Goal: Task Accomplishment & Management: Use online tool/utility

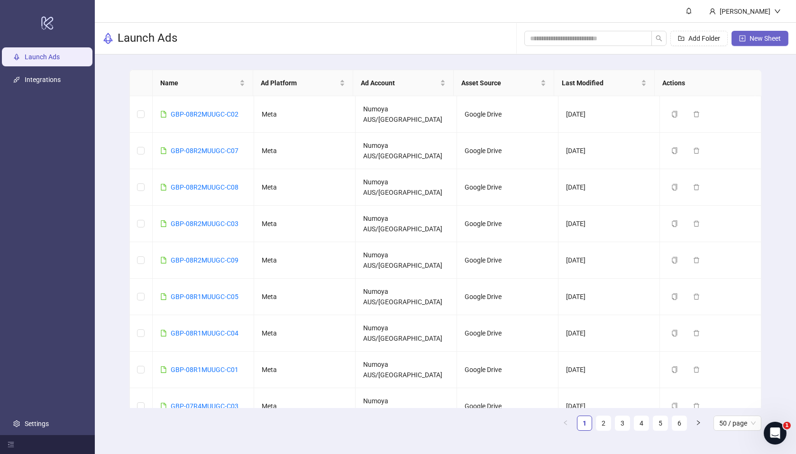
click at [758, 40] on span "New Sheet" at bounding box center [765, 39] width 31 height 8
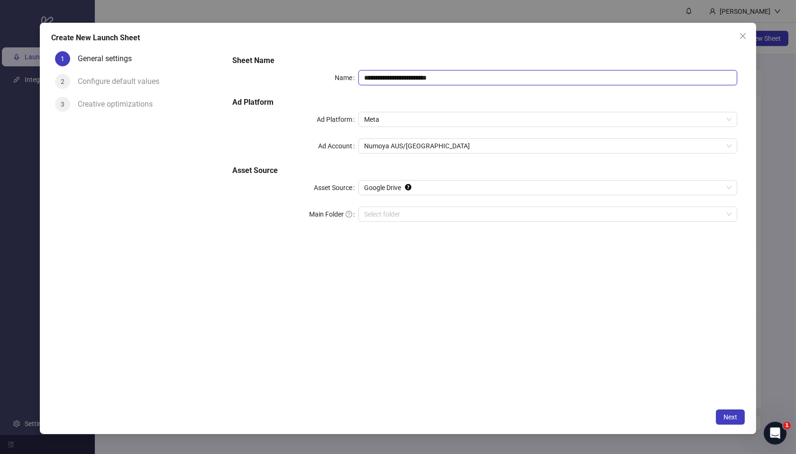
drag, startPoint x: 464, startPoint y: 76, endPoint x: 275, endPoint y: 68, distance: 189.8
click at [275, 68] on div "**********" at bounding box center [485, 144] width 513 height 186
paste input "text"
type input "**********"
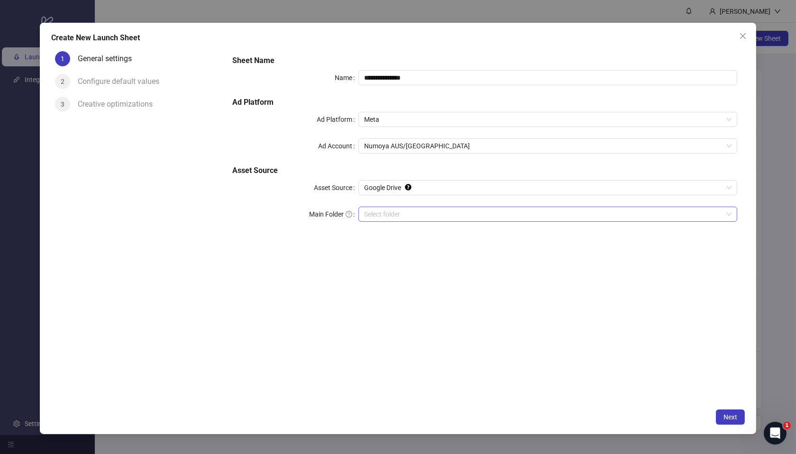
click at [409, 212] on input "Main Folder" at bounding box center [543, 214] width 359 height 14
click at [572, 357] on div "**********" at bounding box center [485, 225] width 520 height 357
click at [726, 418] on span "Next" at bounding box center [731, 418] width 14 height 8
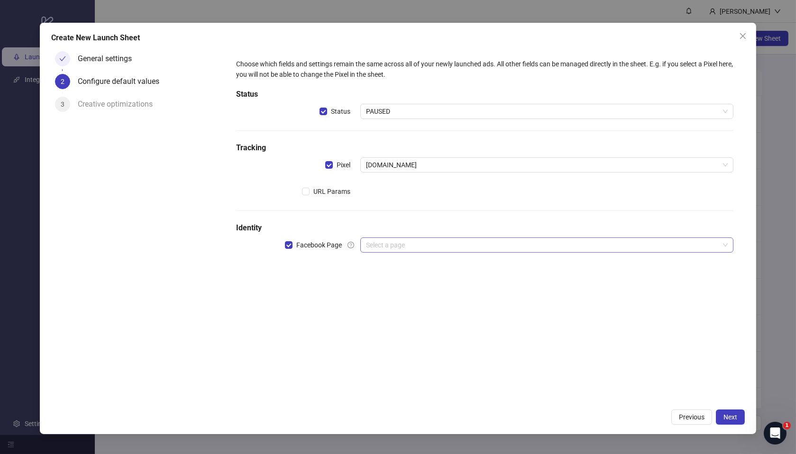
click at [402, 238] on input "search" at bounding box center [542, 245] width 353 height 14
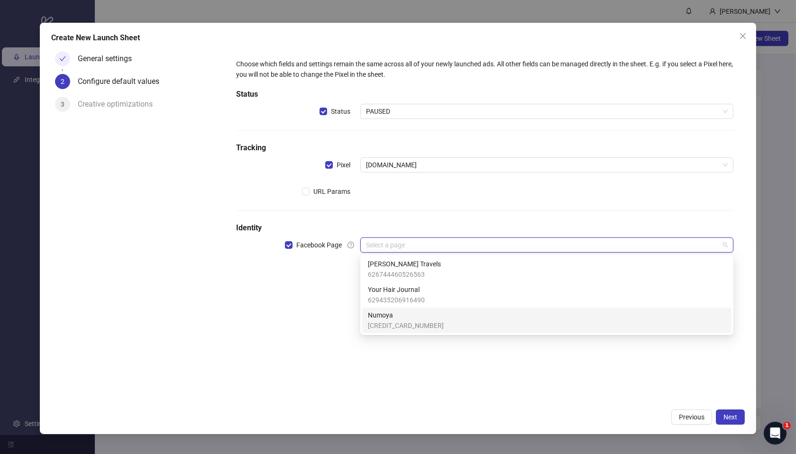
click at [406, 318] on span "Numoya" at bounding box center [406, 315] width 76 height 10
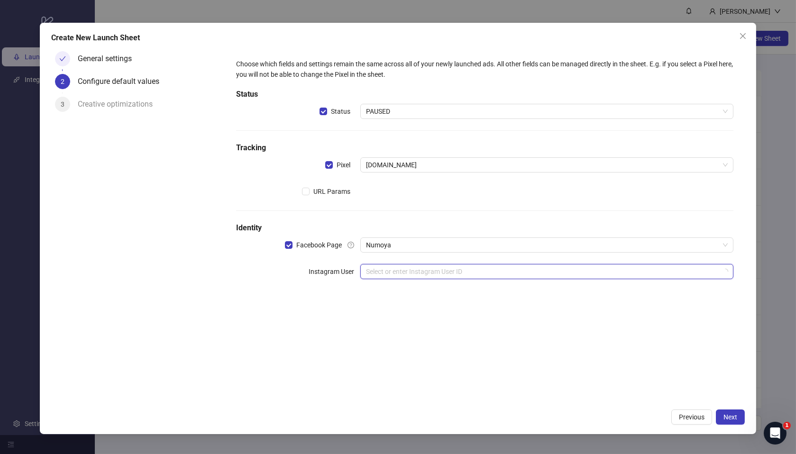
click at [391, 275] on input "search" at bounding box center [542, 272] width 353 height 14
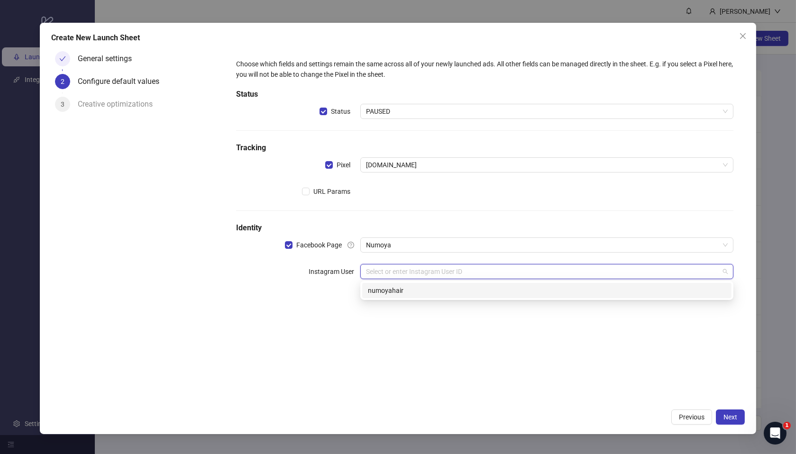
click at [423, 290] on div "numoyahair" at bounding box center [547, 290] width 358 height 10
click at [421, 335] on div "Choose which fields and settings remain the same across all of your newly launc…" at bounding box center [485, 225] width 520 height 357
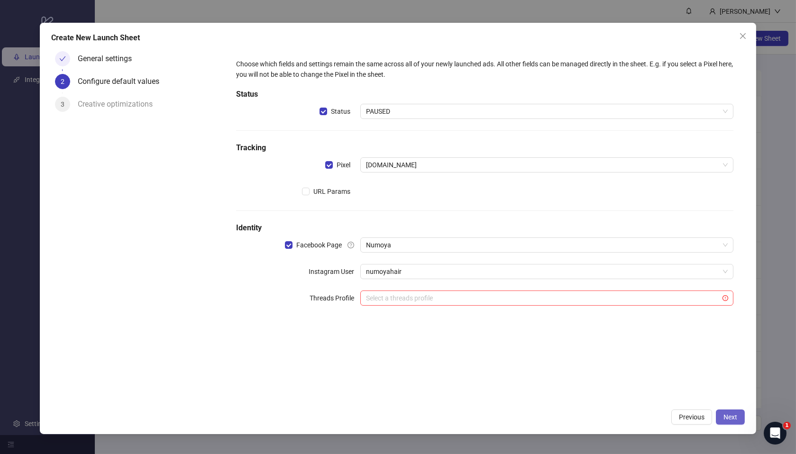
click at [721, 417] on button "Next" at bounding box center [730, 417] width 29 height 15
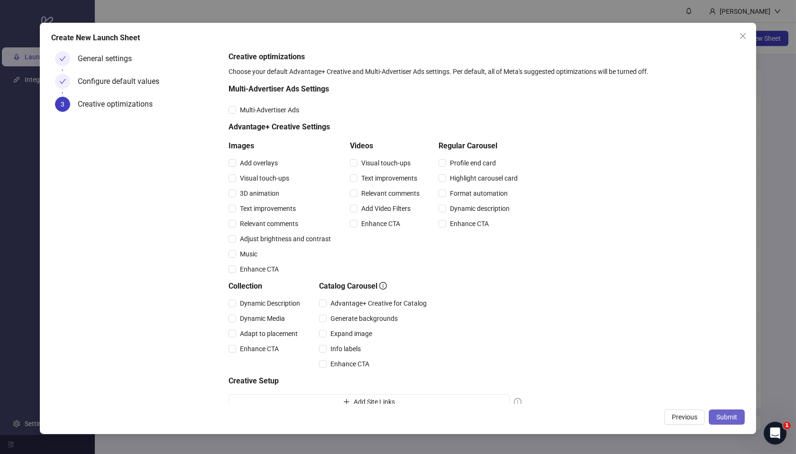
click at [719, 419] on span "Submit" at bounding box center [727, 418] width 21 height 8
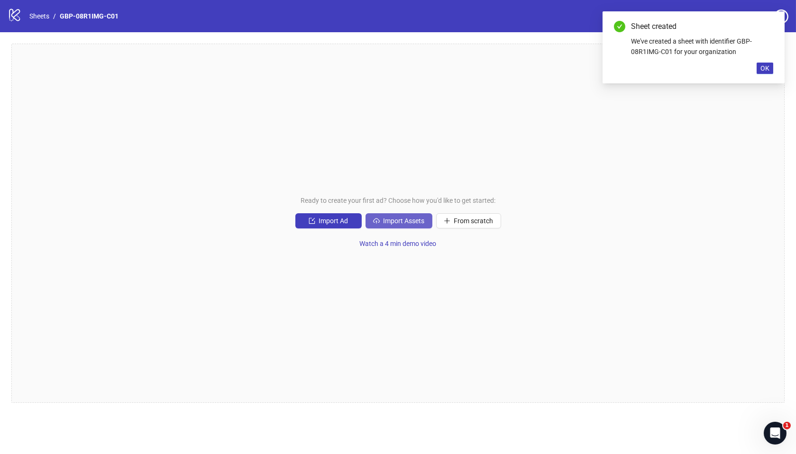
click at [405, 223] on span "Import Assets" at bounding box center [404, 221] width 41 height 8
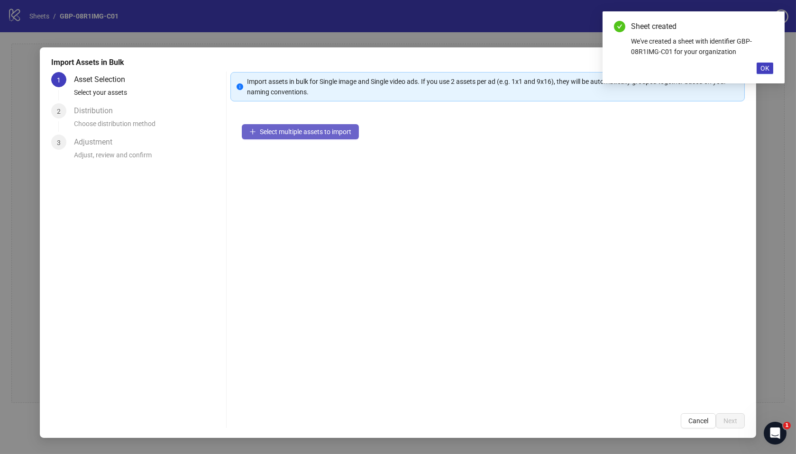
click at [327, 138] on button "Select multiple assets to import" at bounding box center [300, 131] width 117 height 15
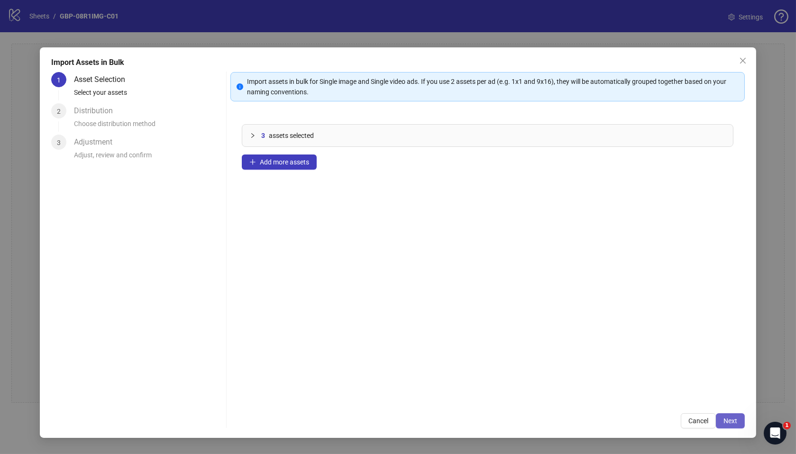
click at [734, 423] on span "Next" at bounding box center [731, 421] width 14 height 8
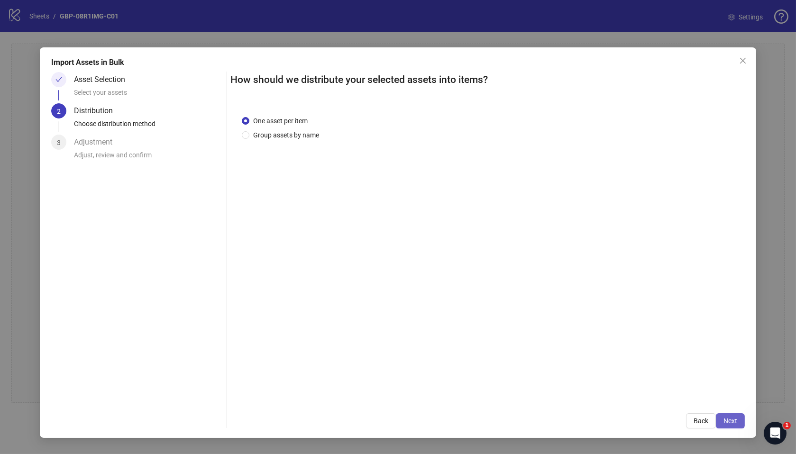
click at [736, 422] on span "Next" at bounding box center [731, 421] width 14 height 8
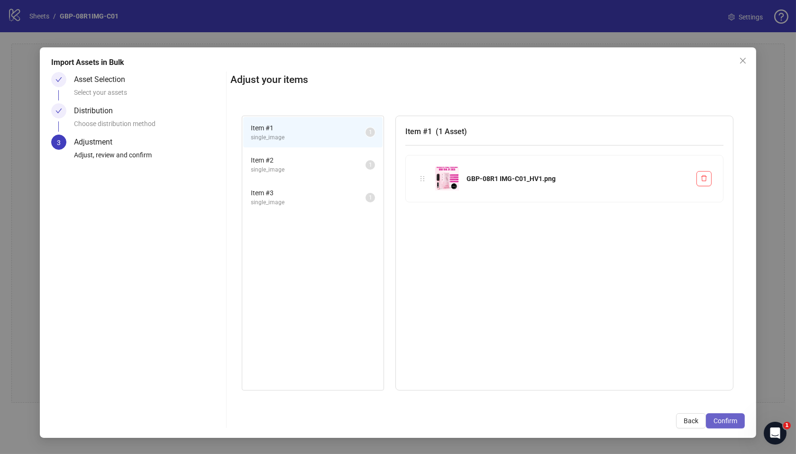
click at [718, 422] on span "Confirm" at bounding box center [726, 421] width 24 height 8
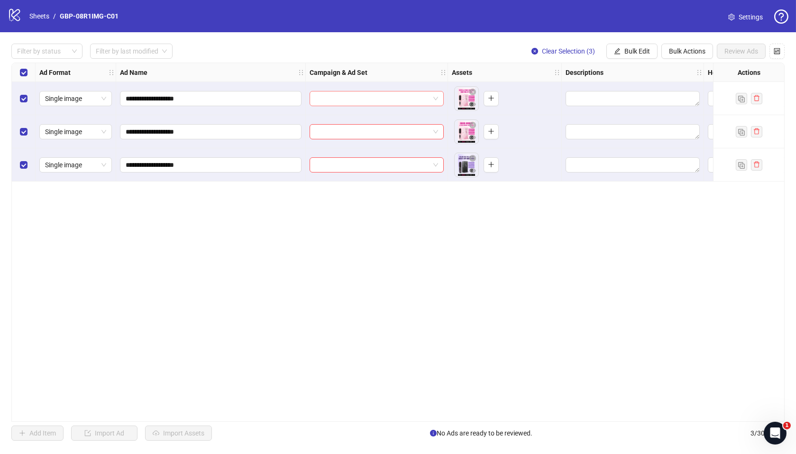
click at [397, 99] on input "search" at bounding box center [372, 99] width 114 height 14
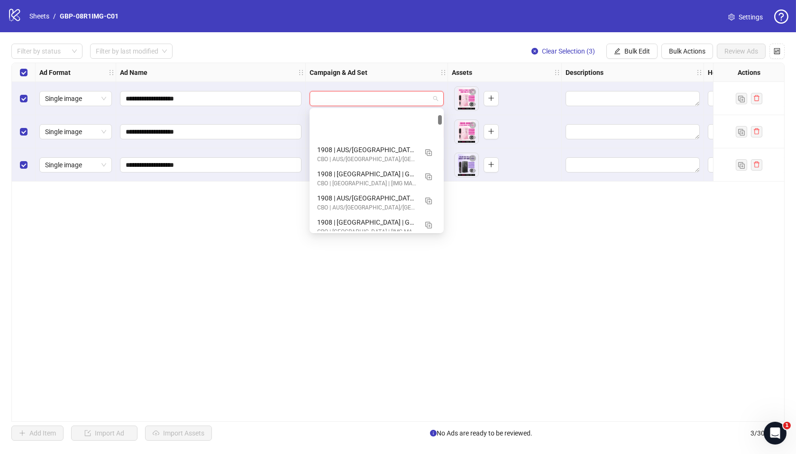
scroll to position [679, 0]
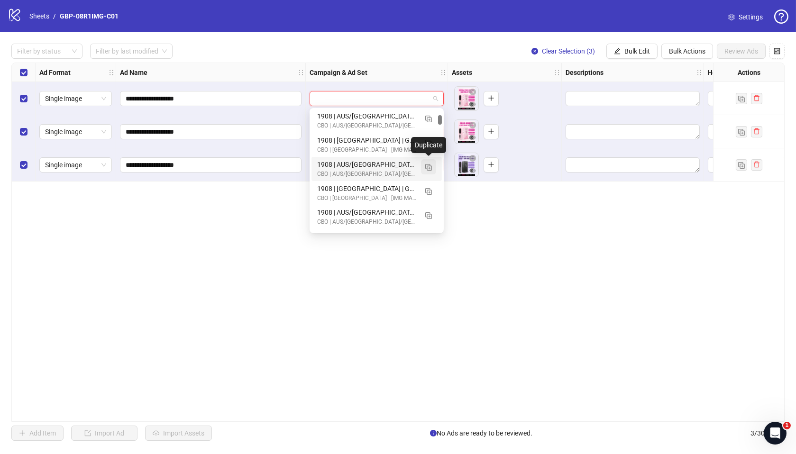
click at [430, 165] on img "button" at bounding box center [428, 167] width 7 height 7
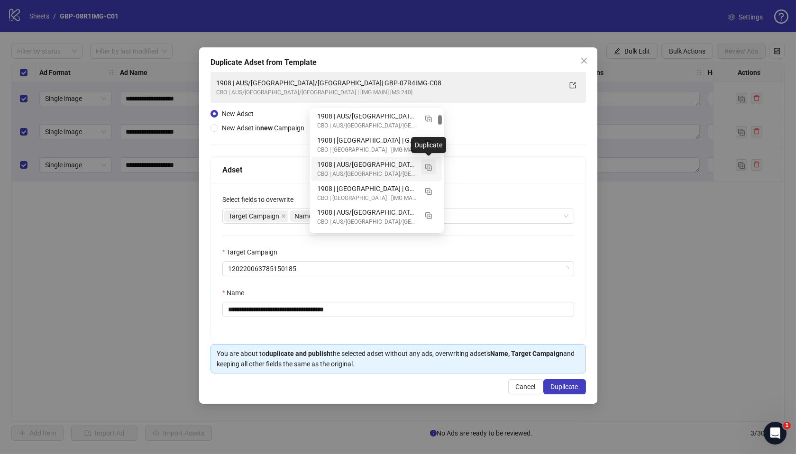
scroll to position [677, 0]
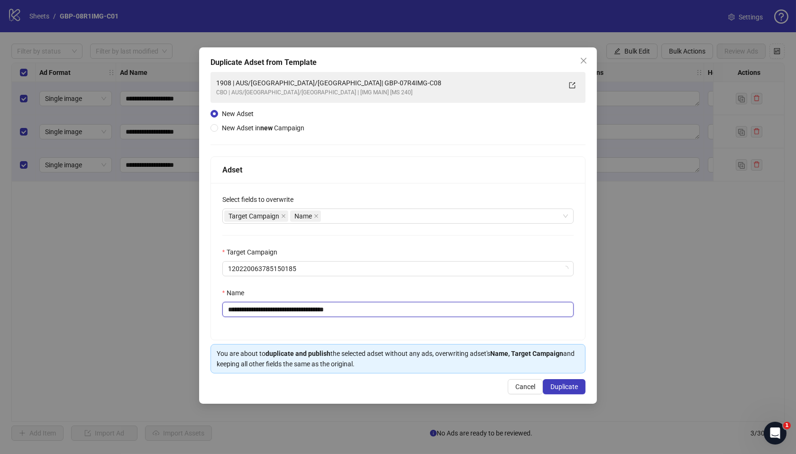
click at [235, 313] on input "**********" at bounding box center [398, 309] width 352 height 15
drag, startPoint x: 287, startPoint y: 312, endPoint x: 423, endPoint y: 312, distance: 136.6
click at [423, 312] on input "**********" at bounding box center [398, 309] width 352 height 15
paste input "text"
type input "**********"
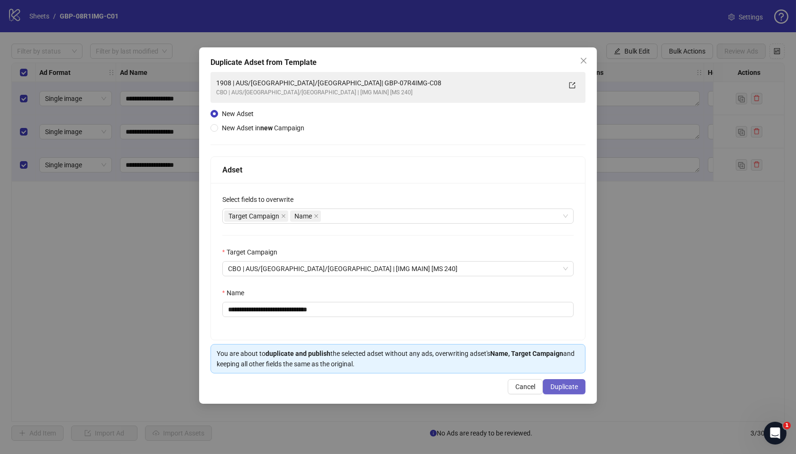
click at [565, 387] on span "Duplicate" at bounding box center [565, 387] width 28 height 8
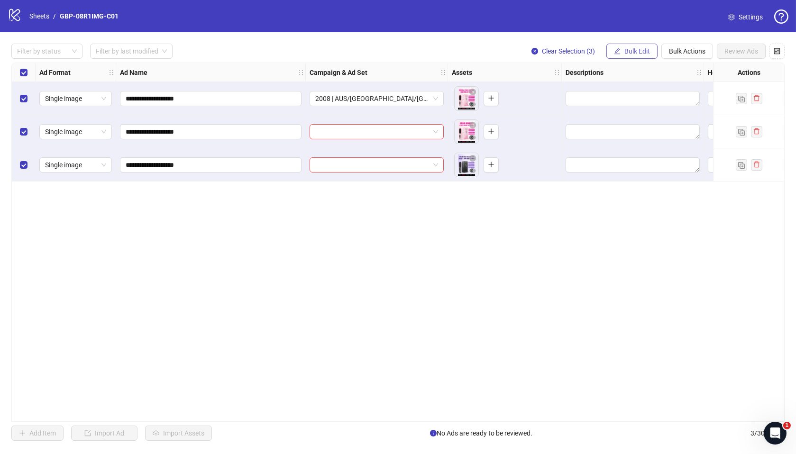
click at [634, 54] on span "Bulk Edit" at bounding box center [638, 51] width 26 height 8
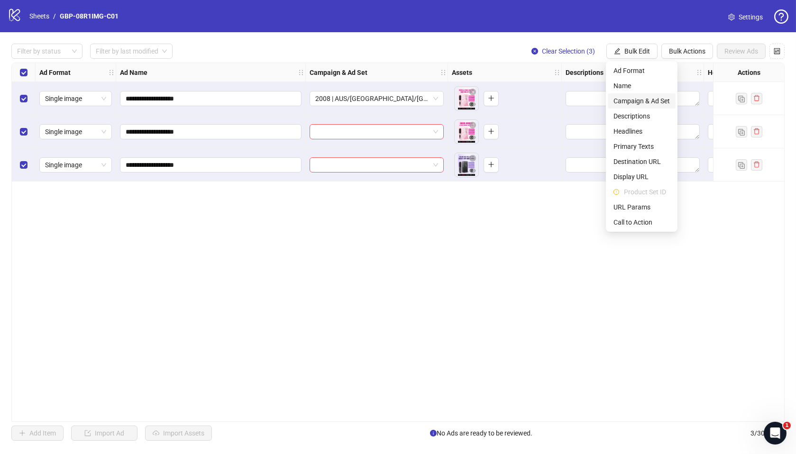
click at [645, 97] on span "Campaign & Ad Set" at bounding box center [642, 101] width 56 height 10
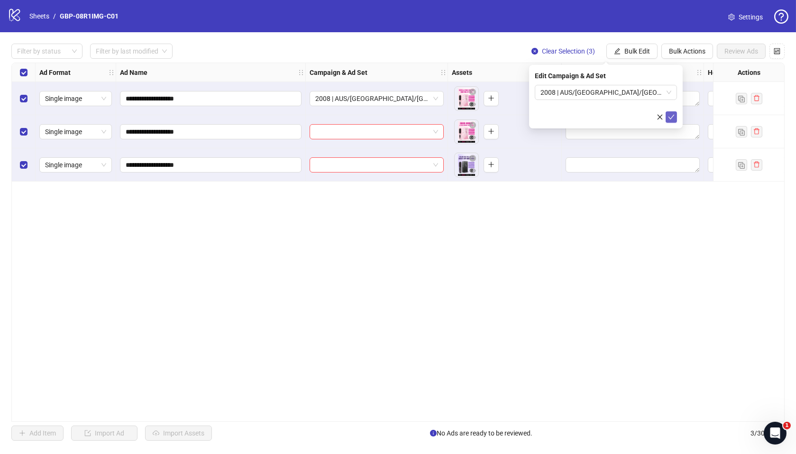
click at [668, 119] on icon "check" at bounding box center [671, 117] width 7 height 7
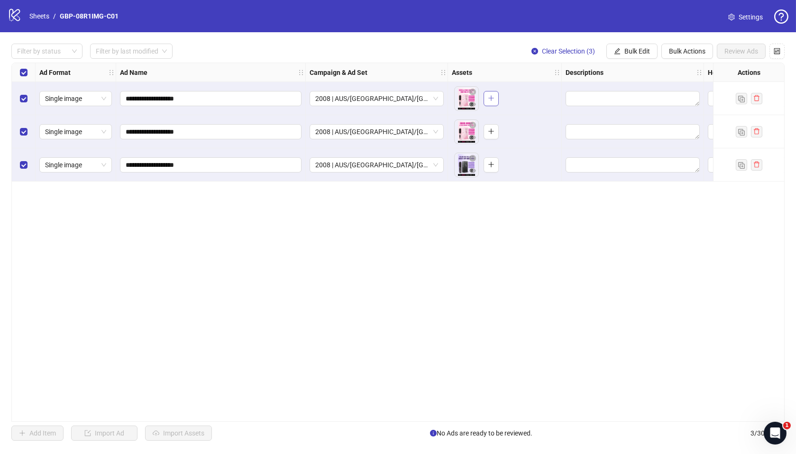
click at [489, 99] on icon "plus" at bounding box center [491, 98] width 7 height 7
click at [489, 133] on icon "plus" at bounding box center [491, 131] width 7 height 7
click at [494, 163] on icon "plus" at bounding box center [491, 164] width 7 height 7
click at [777, 50] on icon "control" at bounding box center [777, 51] width 7 height 7
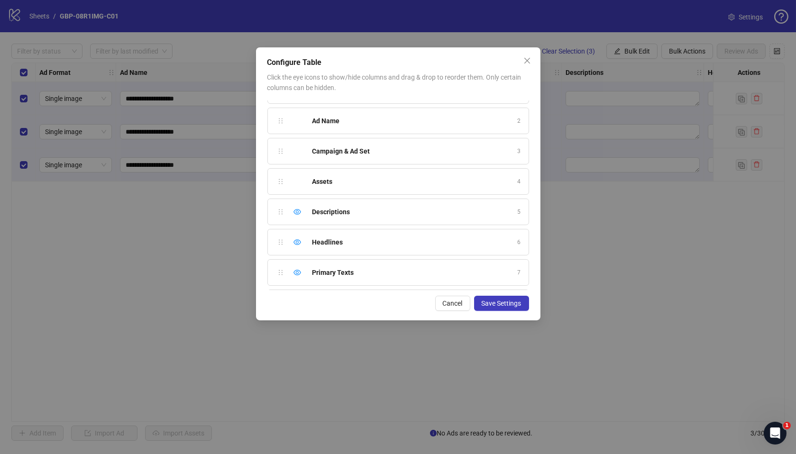
scroll to position [24, 0]
drag, startPoint x: 279, startPoint y: 241, endPoint x: 276, endPoint y: 181, distance: 60.8
click at [276, 181] on div "Ad Format 1 Ad Name 2 Campaign & Ad Set 3 Assets 4 Descriptions 5 Headlines 6 P…" at bounding box center [398, 196] width 262 height 190
drag, startPoint x: 281, startPoint y: 268, endPoint x: 279, endPoint y: 203, distance: 65.0
click at [279, 203] on div "Ad Format 1 Ad Name 2 Campaign & Ad Set 3 Headlines 4 Assets 5 Descriptions 6 P…" at bounding box center [398, 196] width 262 height 190
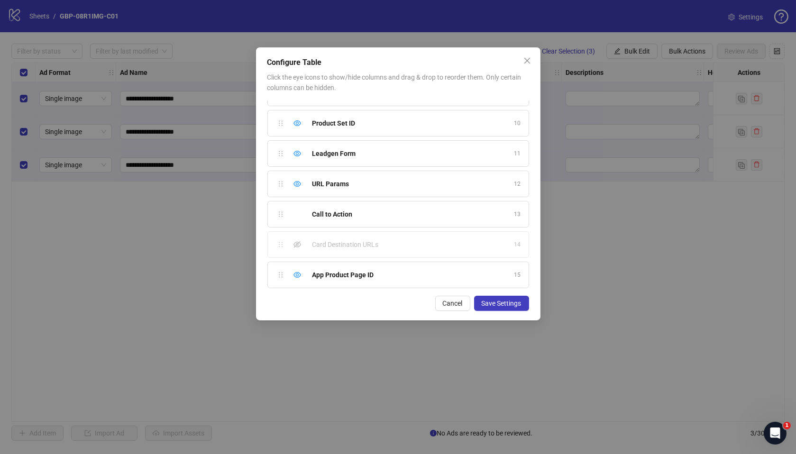
scroll to position [0, 0]
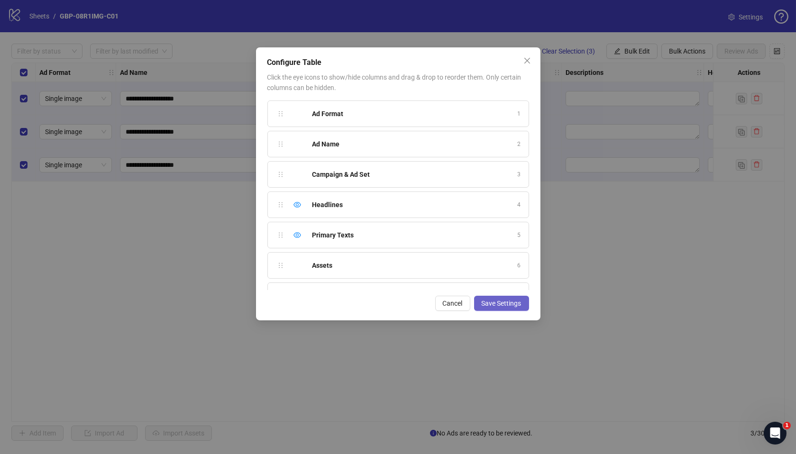
click at [515, 303] on span "Save Settings" at bounding box center [502, 304] width 40 height 8
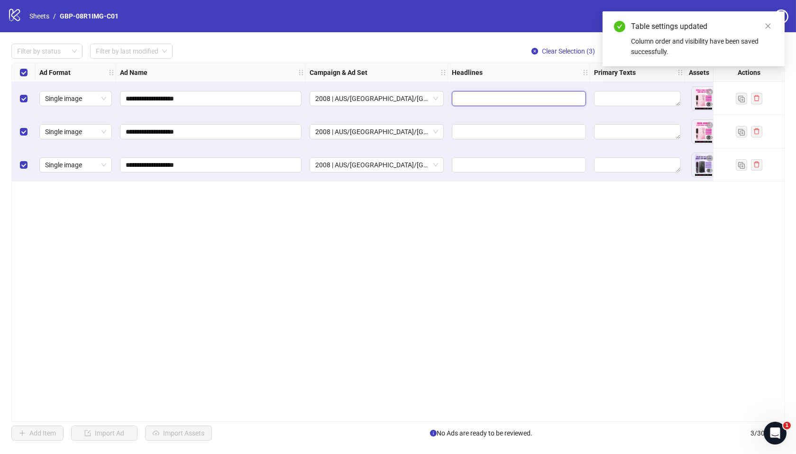
click at [489, 98] on input "Edit values" at bounding box center [518, 98] width 121 height 10
type input "*******"
click at [515, 143] on button "Add" at bounding box center [529, 142] width 142 height 11
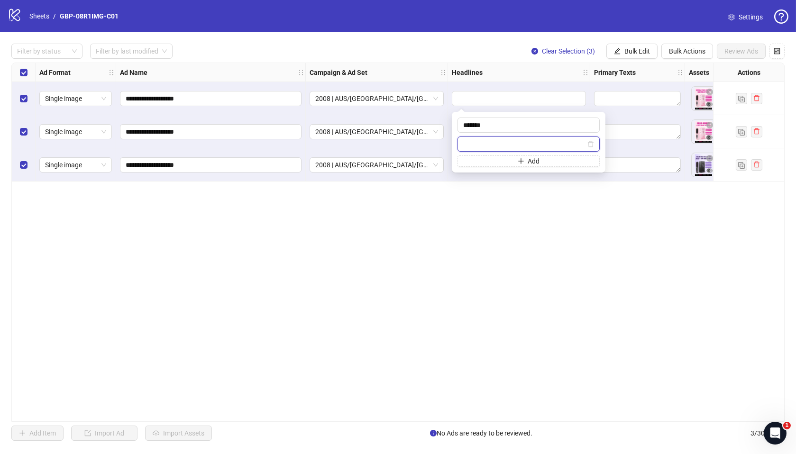
click at [564, 146] on input "text" at bounding box center [524, 144] width 122 height 10
paste input "**********"
type input "**********"
drag, startPoint x: 558, startPoint y: 200, endPoint x: 535, endPoint y: 169, distance: 38.3
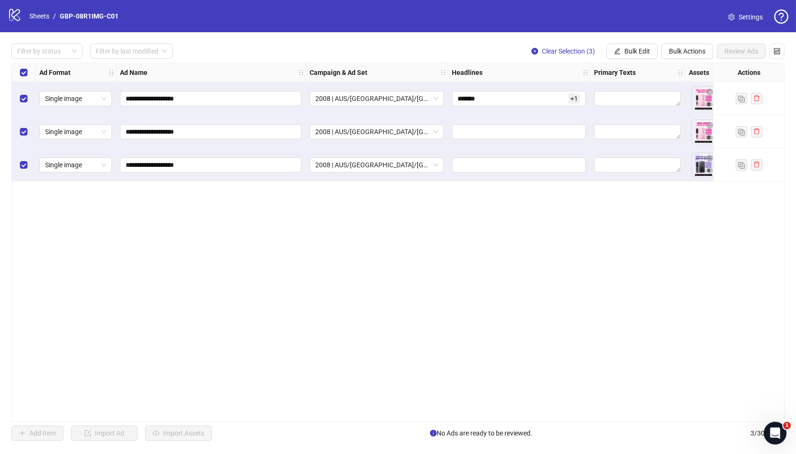
click at [558, 200] on div "**********" at bounding box center [397, 242] width 773 height 359
click at [775, 49] on icon "control" at bounding box center [777, 51] width 7 height 7
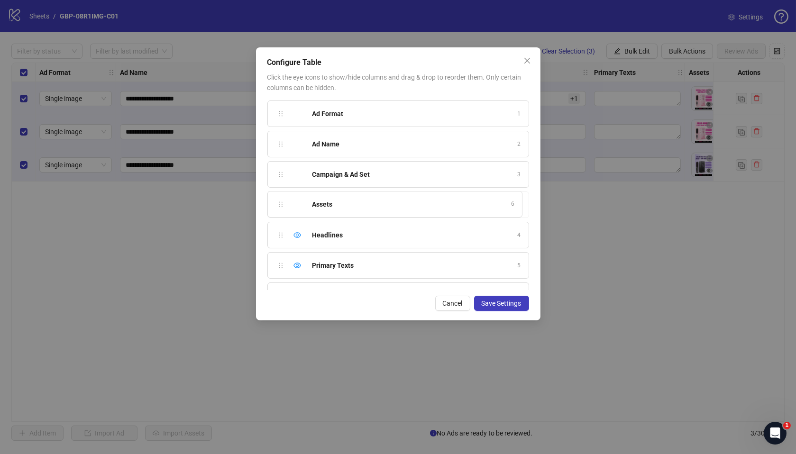
drag, startPoint x: 278, startPoint y: 266, endPoint x: 278, endPoint y: 210, distance: 56.0
click at [278, 210] on div "Ad Format 1 Ad Name 2 Campaign & Ad Set 3 Headlines 4 Primary Texts 5 Assets 6 …" at bounding box center [398, 196] width 262 height 190
click at [504, 297] on button "Save Settings" at bounding box center [501, 303] width 55 height 15
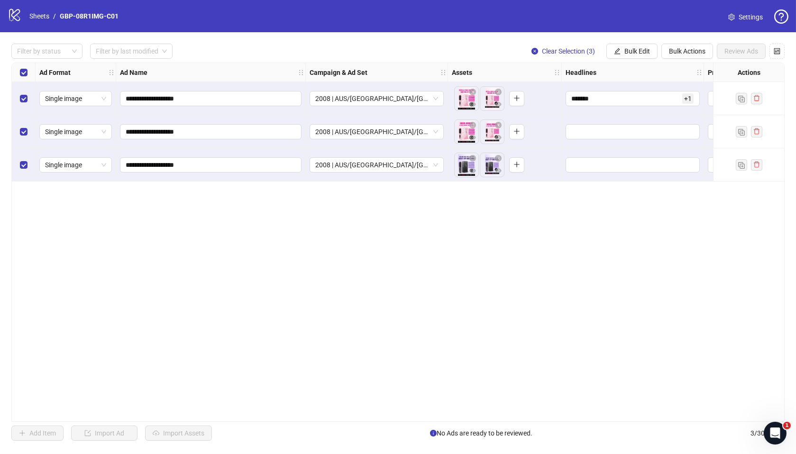
click at [554, 189] on div "**********" at bounding box center [397, 242] width 773 height 359
click at [632, 50] on span "Bulk Edit" at bounding box center [638, 51] width 26 height 8
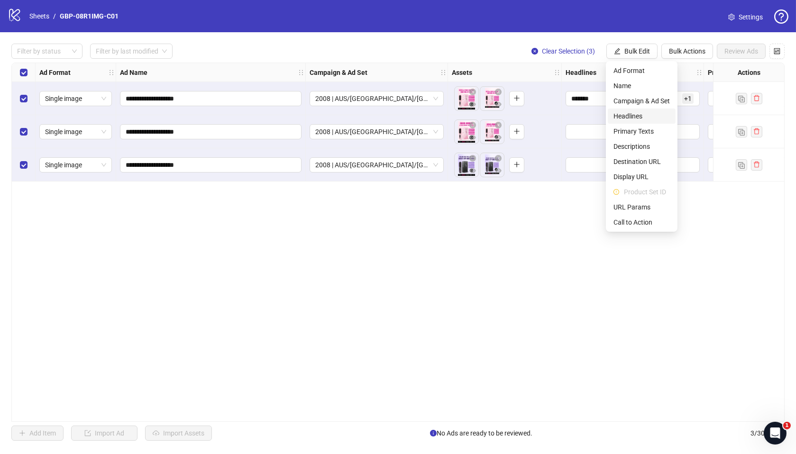
click at [635, 118] on span "Headlines" at bounding box center [642, 116] width 56 height 10
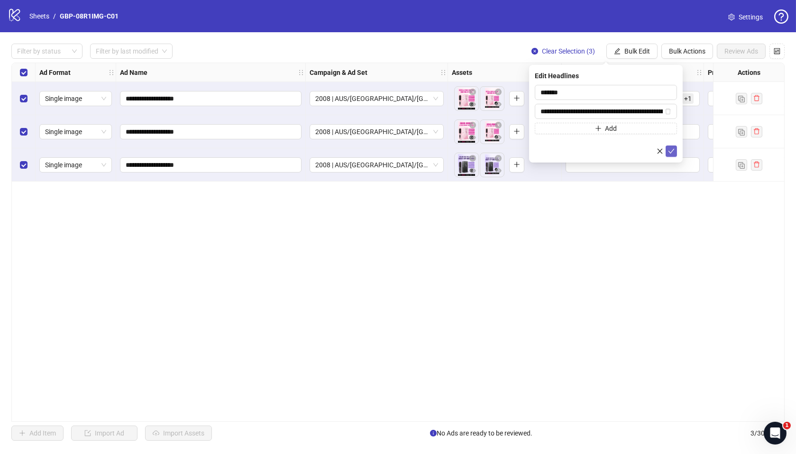
click at [669, 148] on icon "check" at bounding box center [671, 151] width 7 height 7
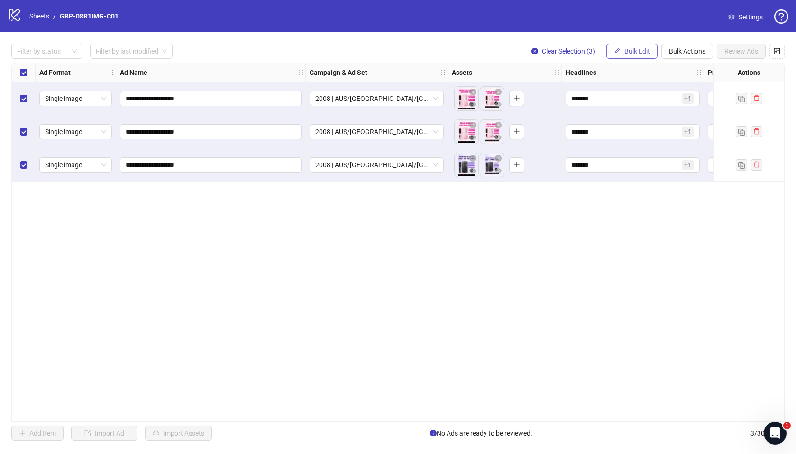
click at [637, 49] on span "Bulk Edit" at bounding box center [638, 51] width 26 height 8
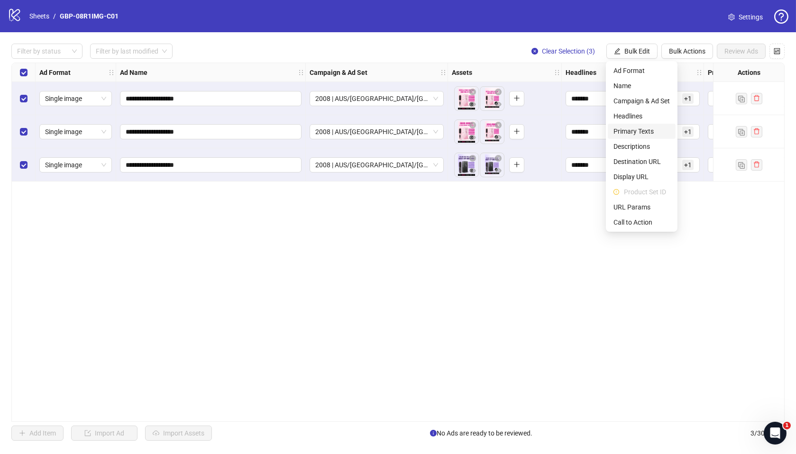
click at [638, 129] on span "Primary Texts" at bounding box center [642, 131] width 56 height 10
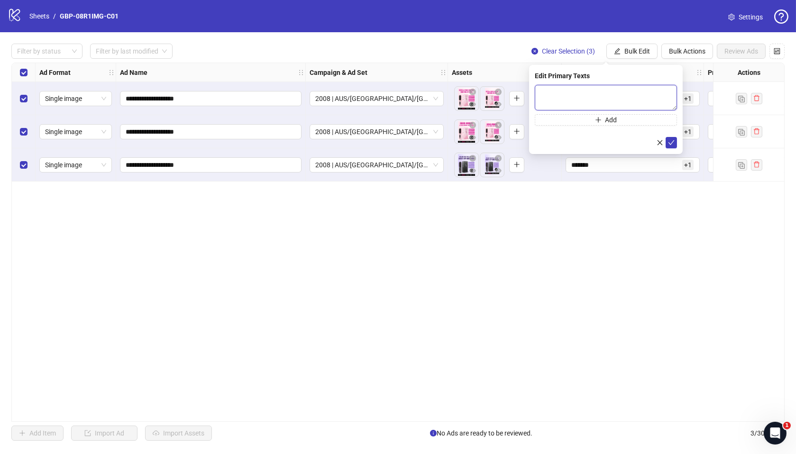
click at [573, 94] on textarea at bounding box center [606, 98] width 142 height 26
paste textarea "**********"
type textarea "**********"
click at [584, 121] on button "Add" at bounding box center [606, 119] width 142 height 11
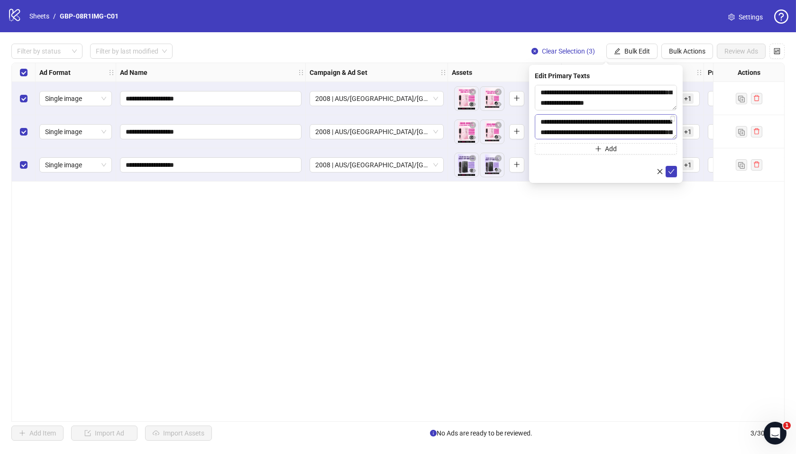
scroll to position [122, 0]
type textarea "**********"
click at [667, 170] on button "submit" at bounding box center [671, 171] width 11 height 11
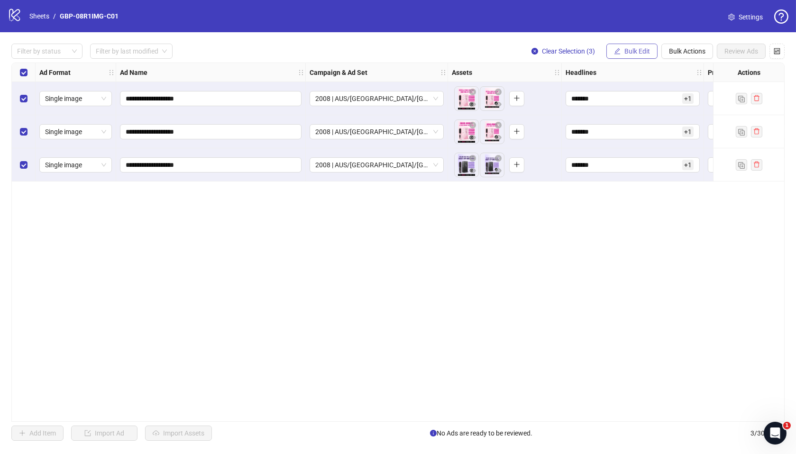
click at [637, 51] on span "Bulk Edit" at bounding box center [638, 51] width 26 height 8
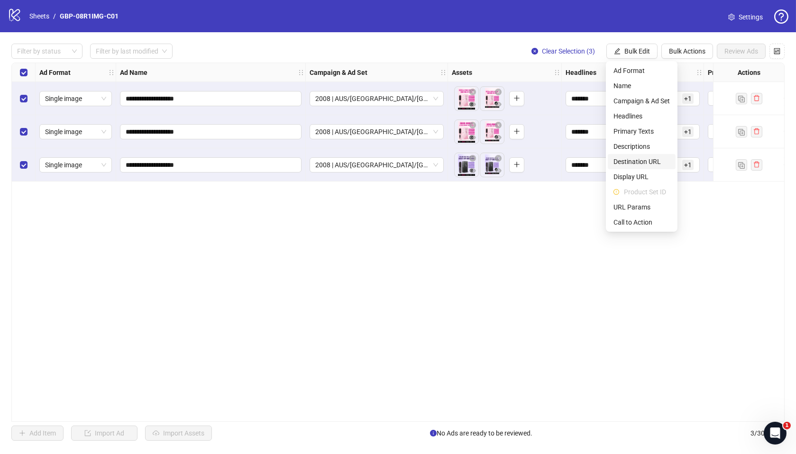
click at [628, 163] on span "Destination URL" at bounding box center [642, 161] width 56 height 10
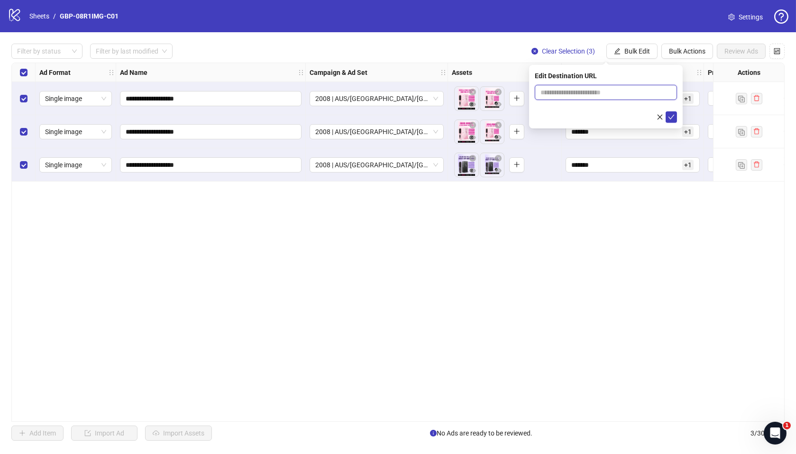
click at [579, 92] on input "text" at bounding box center [602, 92] width 123 height 10
paste input "**********"
type input "**********"
click at [671, 115] on icon "check" at bounding box center [671, 117] width 7 height 7
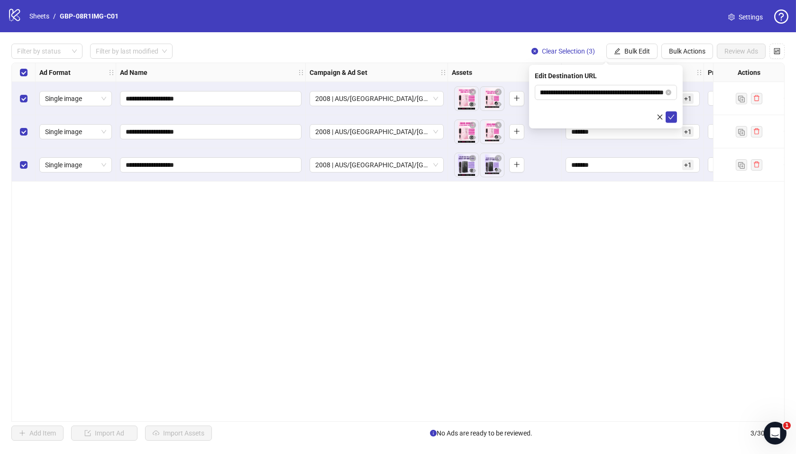
scroll to position [0, 0]
click at [637, 56] on button "Bulk Edit" at bounding box center [632, 51] width 51 height 15
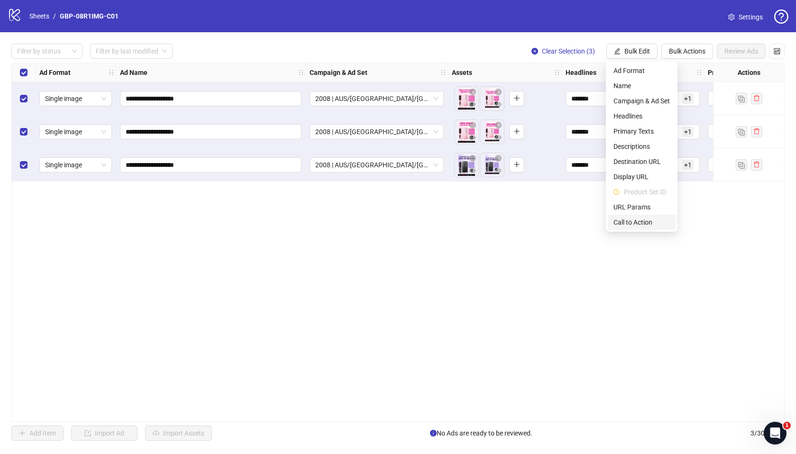
click at [631, 218] on span "Call to Action" at bounding box center [642, 222] width 56 height 10
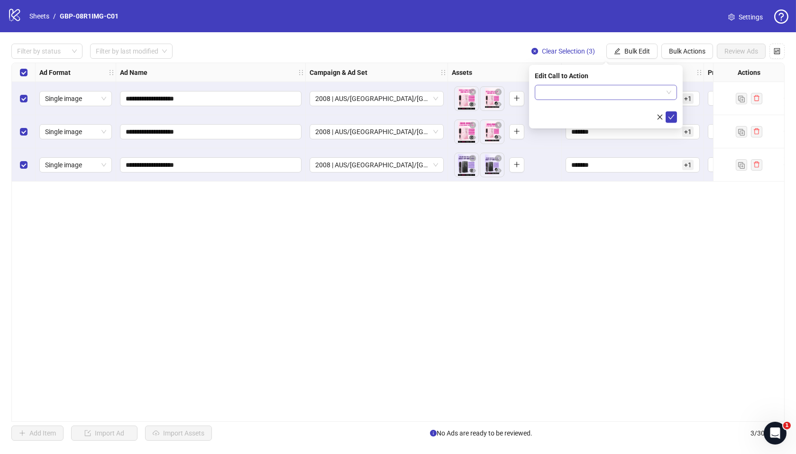
click at [583, 94] on input "search" at bounding box center [602, 92] width 122 height 14
type input "*"
type input "****"
click at [628, 115] on div "Shop now" at bounding box center [606, 111] width 127 height 10
click at [671, 114] on icon "check" at bounding box center [671, 117] width 7 height 7
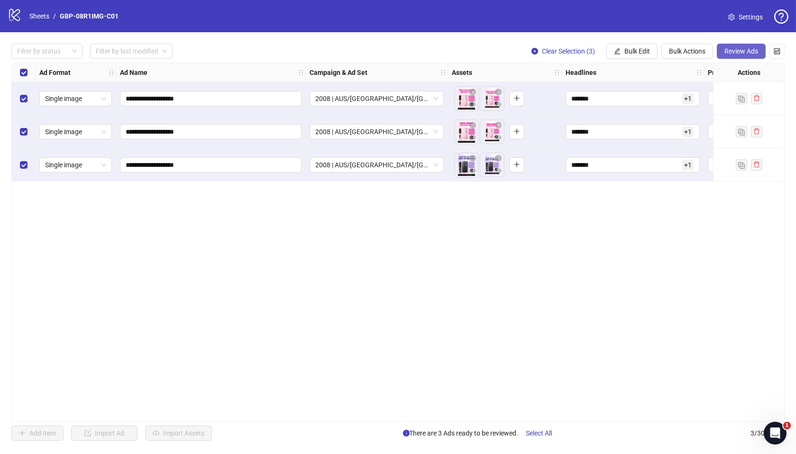
click at [730, 51] on span "Review Ads" at bounding box center [742, 51] width 34 height 8
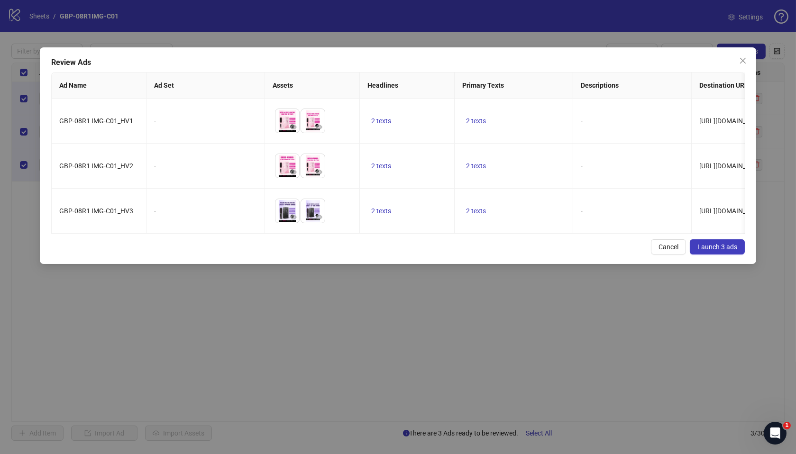
click at [337, 249] on div "Review Ads Ad Name Ad Set Assets Headlines Primary Texts Descriptions Destinati…" at bounding box center [398, 155] width 717 height 217
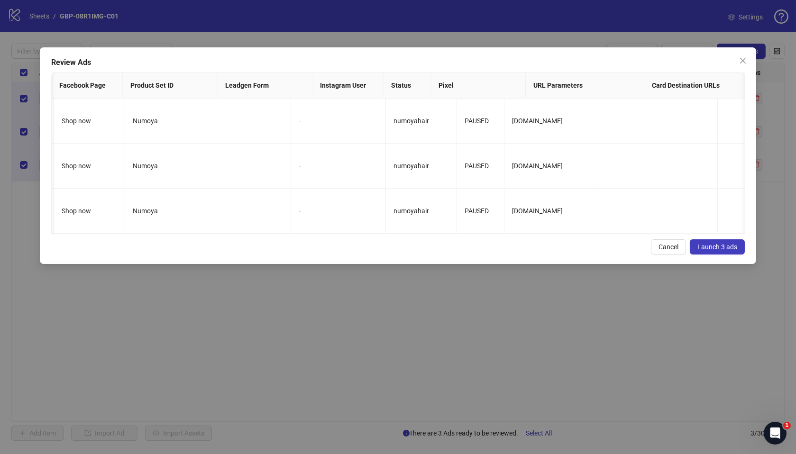
scroll to position [0, 573]
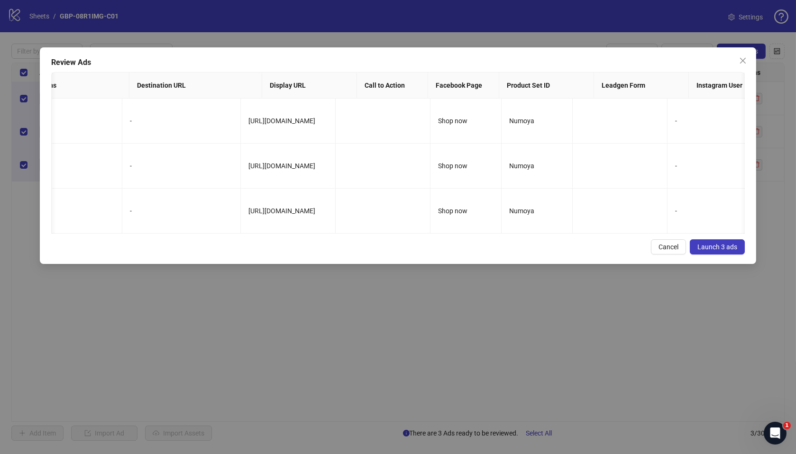
drag, startPoint x: 542, startPoint y: 246, endPoint x: 557, endPoint y: 245, distance: 15.2
click at [542, 246] on div "Review Ads Ad Name Ad Set Assets Headlines Primary Texts Descriptions Destinati…" at bounding box center [398, 155] width 717 height 217
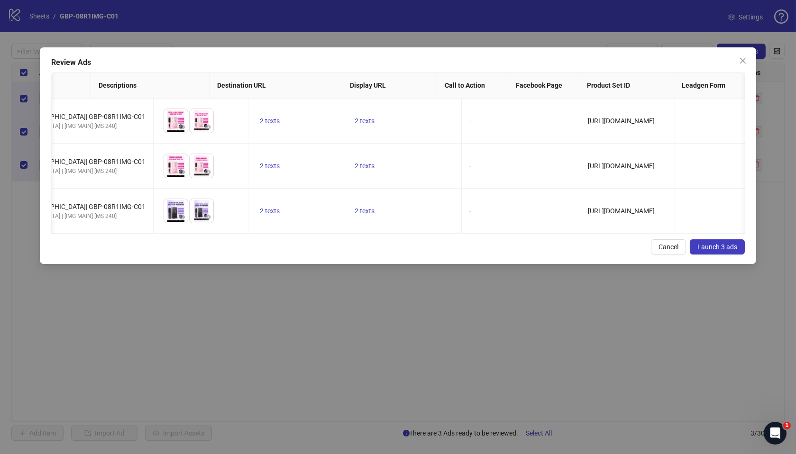
scroll to position [0, 234]
click at [343, 110] on td "2 texts" at bounding box center [402, 121] width 119 height 45
click at [351, 116] on button "2 texts" at bounding box center [365, 120] width 28 height 11
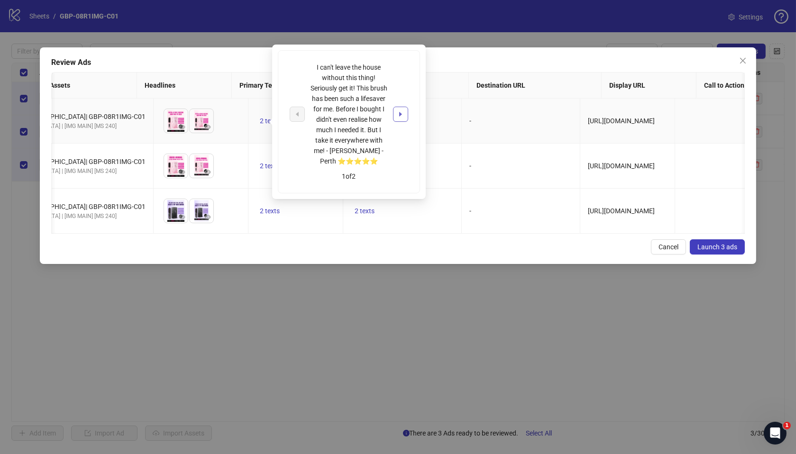
click at [400, 116] on icon "caret-right" at bounding box center [400, 114] width 7 height 7
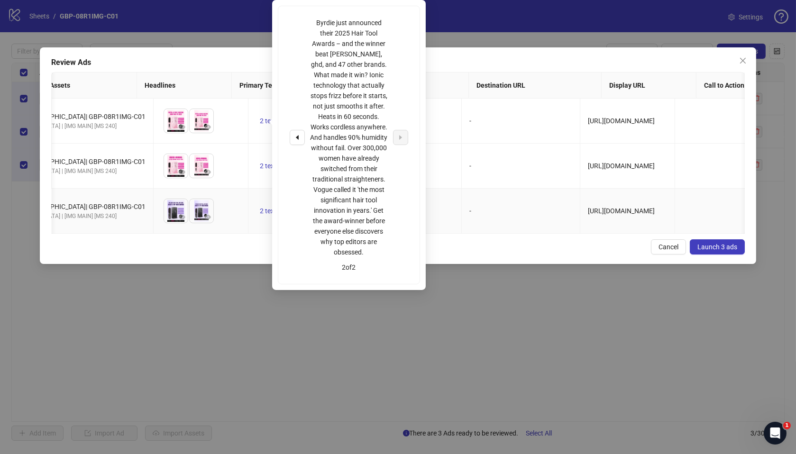
click at [343, 205] on td "2 texts" at bounding box center [402, 211] width 119 height 45
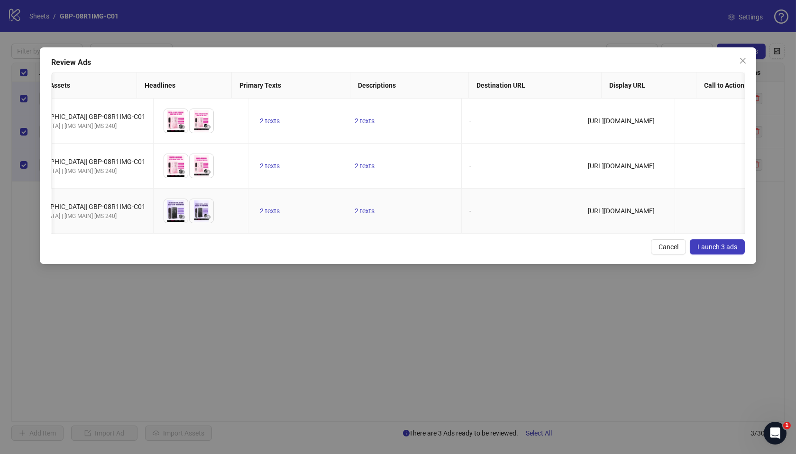
click at [343, 234] on td "2 texts" at bounding box center [402, 211] width 119 height 45
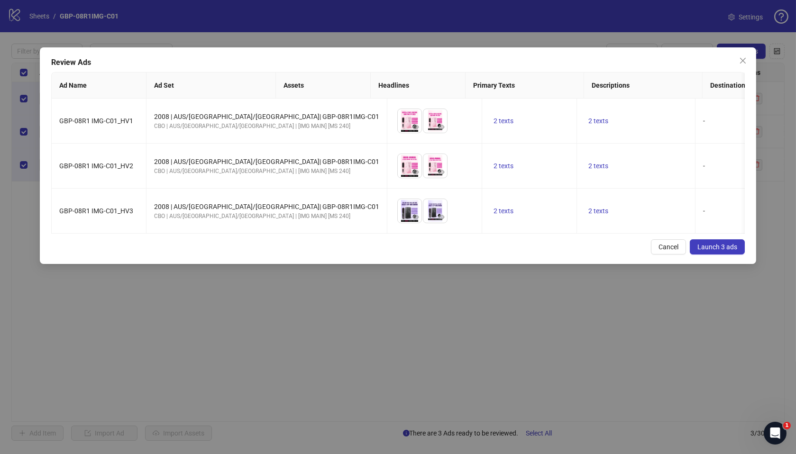
click at [714, 251] on span "Launch 3 ads" at bounding box center [718, 247] width 40 height 8
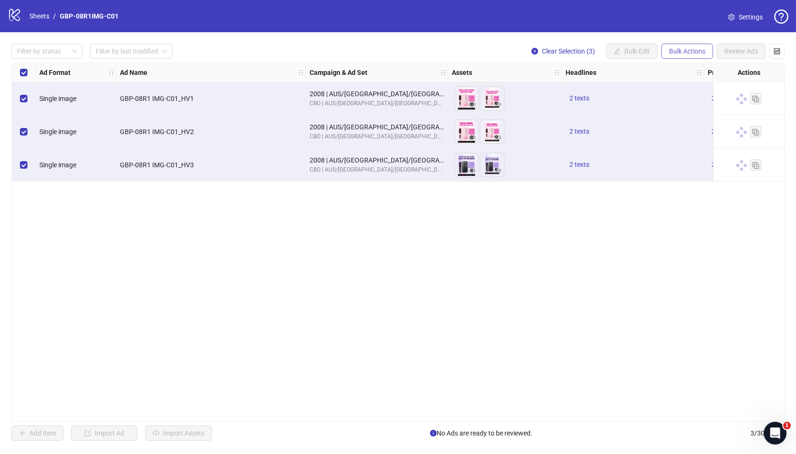
click at [689, 52] on span "Bulk Actions" at bounding box center [687, 51] width 37 height 8
click at [698, 100] on span "Duplicate with assets" at bounding box center [701, 101] width 65 height 10
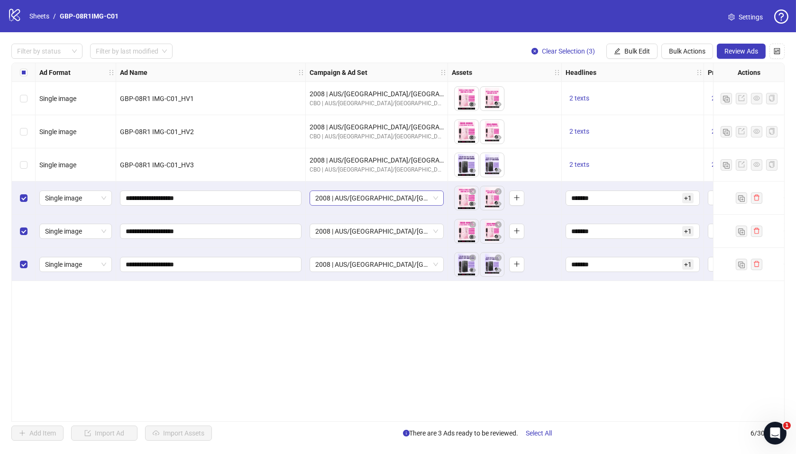
click at [384, 199] on span "2008 | AUS/[GEOGRAPHIC_DATA]/[GEOGRAPHIC_DATA]| GBP-08R1IMG-C01" at bounding box center [376, 198] width 123 height 14
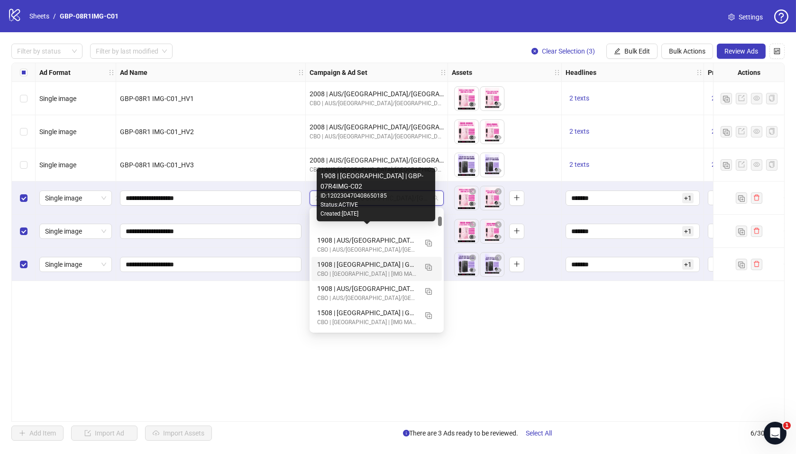
scroll to position [903, 0]
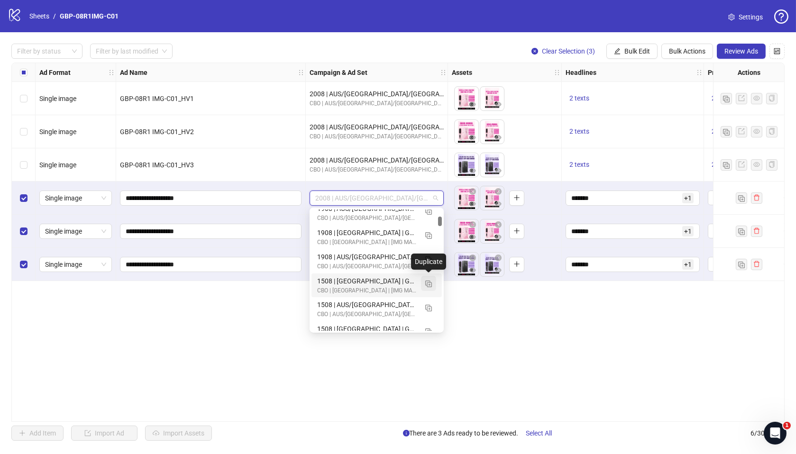
click at [426, 282] on img "button" at bounding box center [428, 284] width 7 height 7
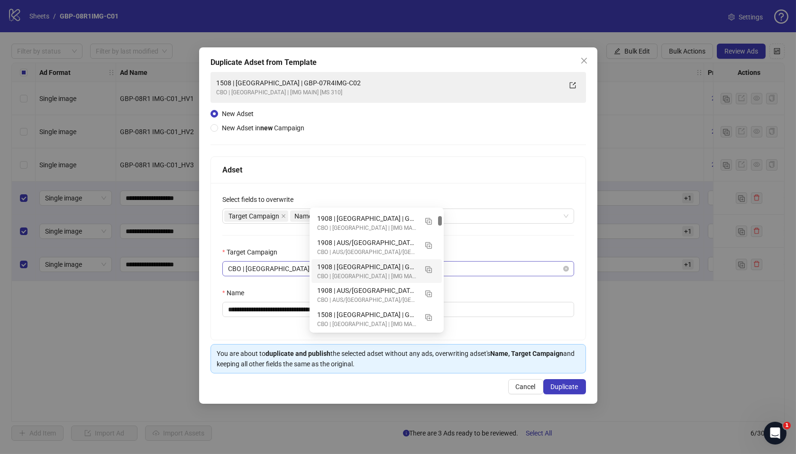
scroll to position [836, 0]
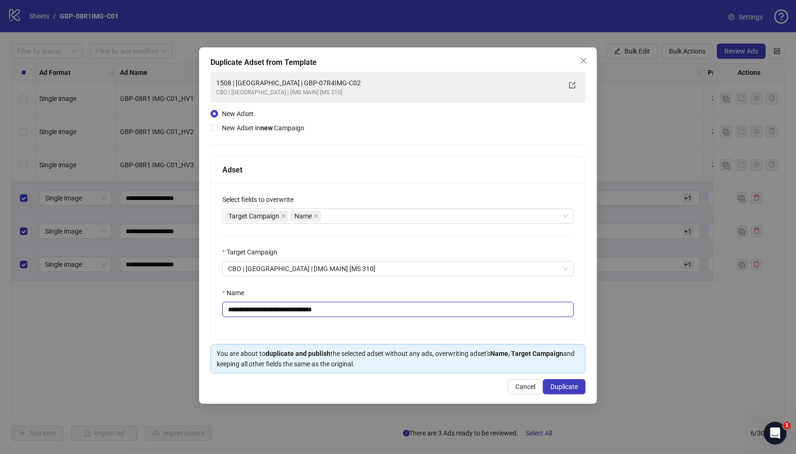
click at [236, 308] on input "**********" at bounding box center [398, 309] width 352 height 15
drag, startPoint x: 267, startPoint y: 310, endPoint x: 407, endPoint y: 317, distance: 140.6
click at [407, 317] on div "**********" at bounding box center [398, 309] width 352 height 15
paste input "text"
type input "**********"
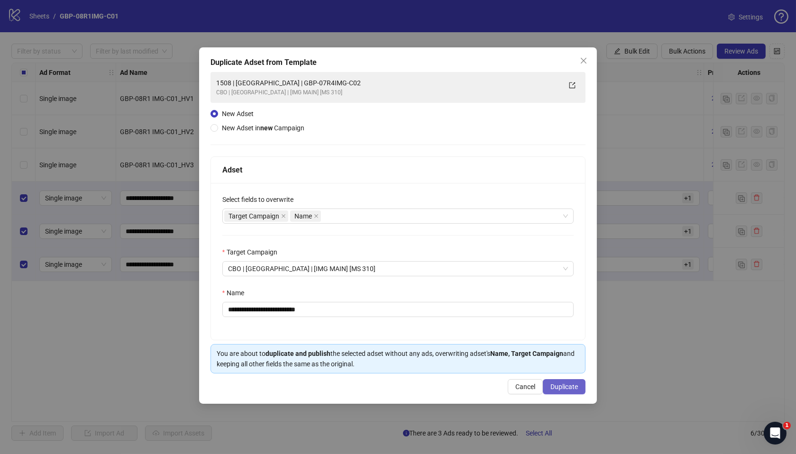
click at [556, 391] on span "Duplicate" at bounding box center [565, 387] width 28 height 8
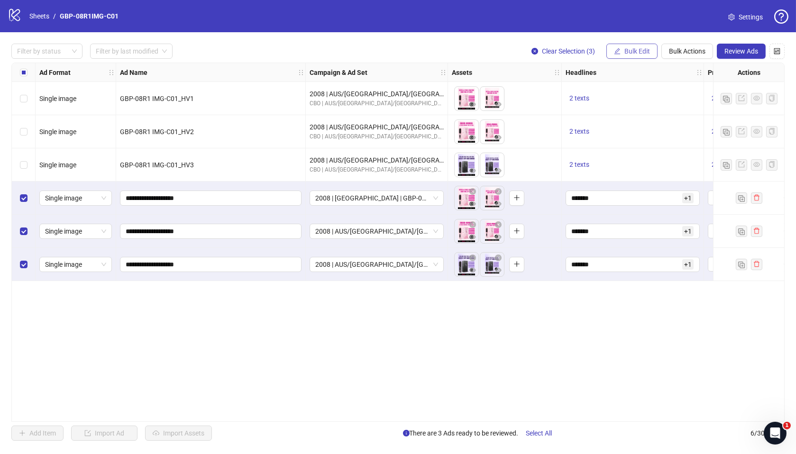
click at [645, 50] on span "Bulk Edit" at bounding box center [638, 51] width 26 height 8
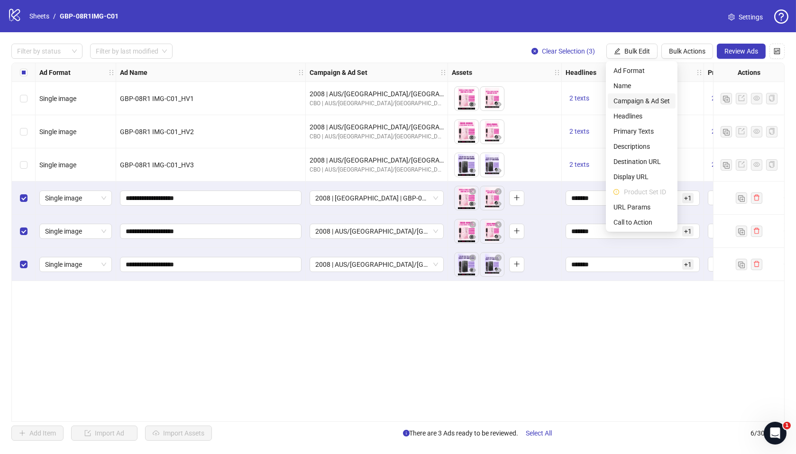
click at [659, 101] on span "Campaign & Ad Set" at bounding box center [642, 101] width 56 height 10
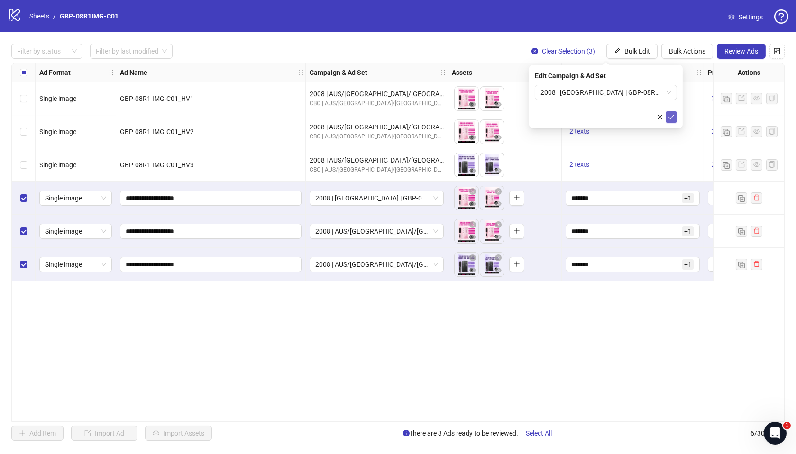
click at [668, 115] on icon "check" at bounding box center [671, 117] width 7 height 7
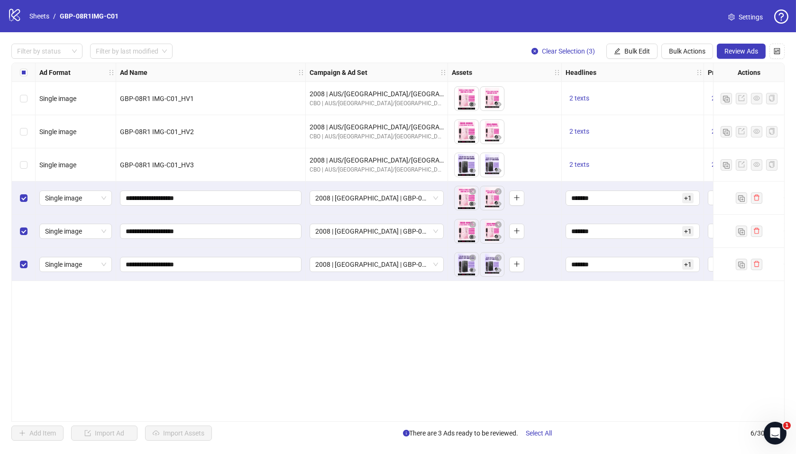
drag, startPoint x: 639, startPoint y: 54, endPoint x: 640, endPoint y: 116, distance: 62.1
click at [639, 54] on span "Bulk Edit" at bounding box center [638, 51] width 26 height 8
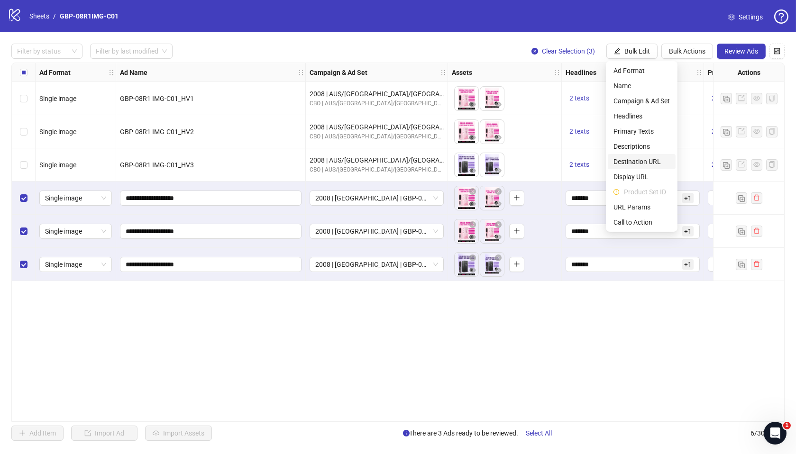
click at [643, 161] on span "Destination URL" at bounding box center [642, 161] width 56 height 10
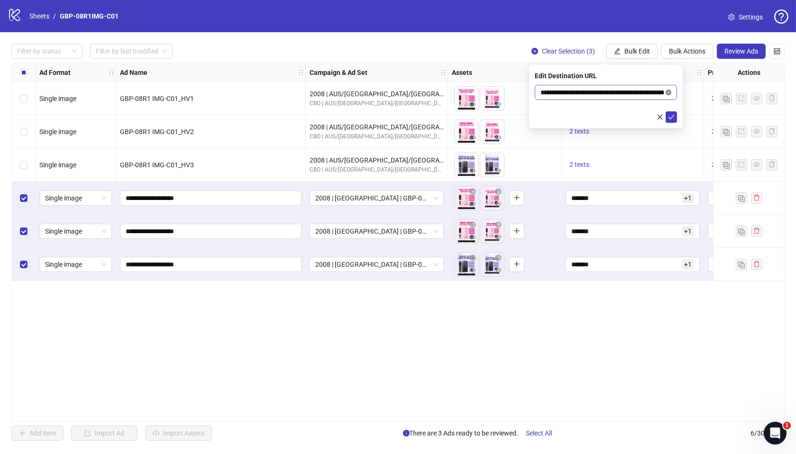
click at [668, 92] on icon "close-circle" at bounding box center [669, 93] width 6 height 6
click at [630, 97] on input "text" at bounding box center [602, 92] width 123 height 10
paste input "**********"
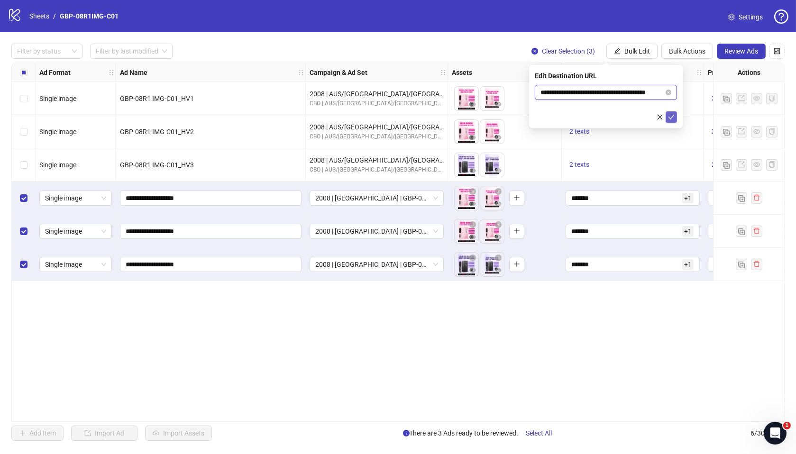
type input "**********"
click at [669, 115] on icon "check" at bounding box center [671, 117] width 7 height 7
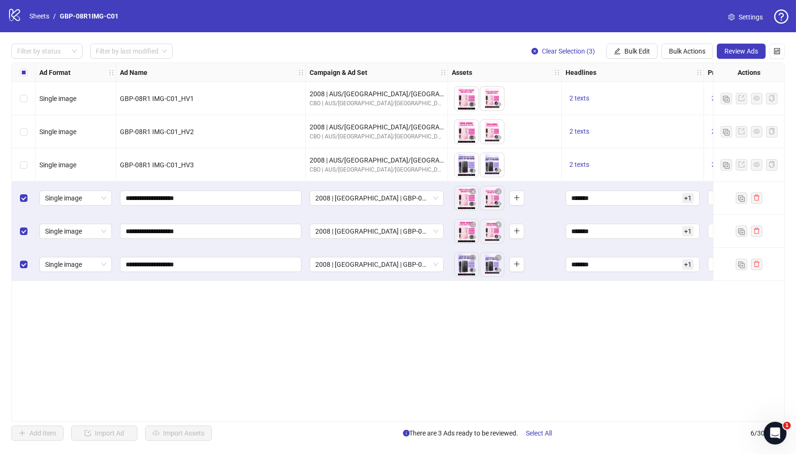
click at [737, 50] on span "Review Ads" at bounding box center [742, 51] width 34 height 8
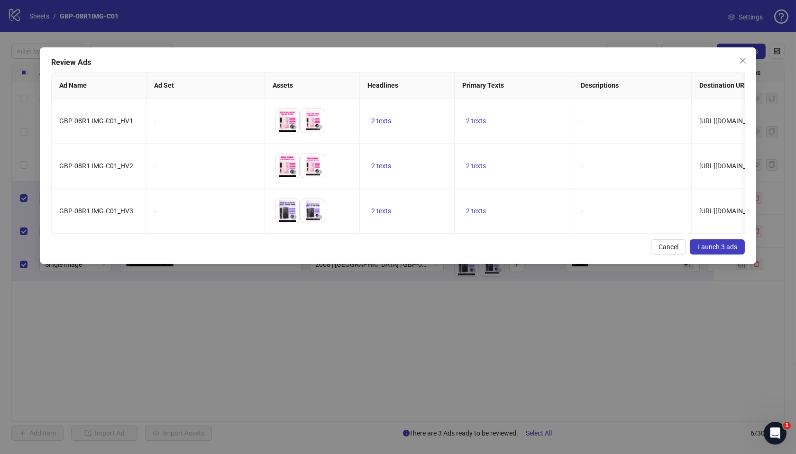
click at [321, 239] on div "Review Ads Ad Name Ad Set Assets Headlines Primary Texts Descriptions Destinati…" at bounding box center [398, 155] width 717 height 217
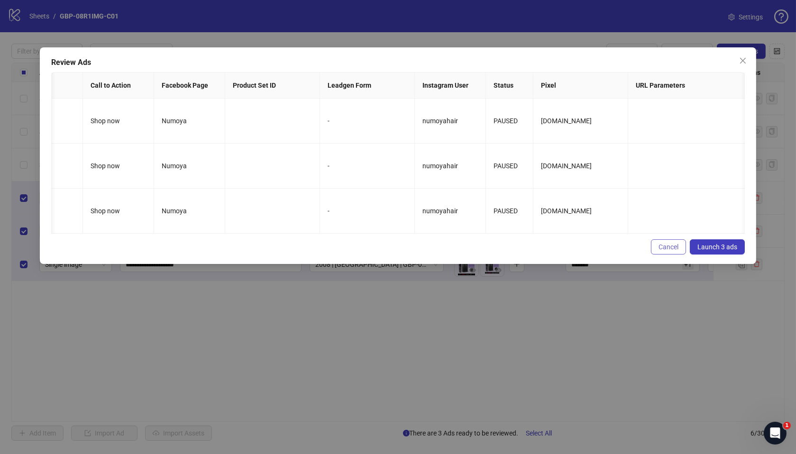
scroll to position [0, 803]
click at [707, 251] on span "Launch 3 ads" at bounding box center [718, 247] width 40 height 8
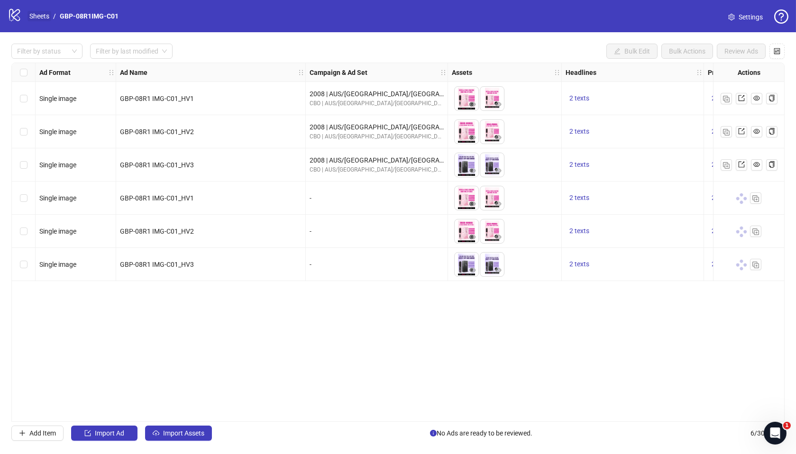
click at [38, 18] on link "Sheets" at bounding box center [40, 16] width 24 height 10
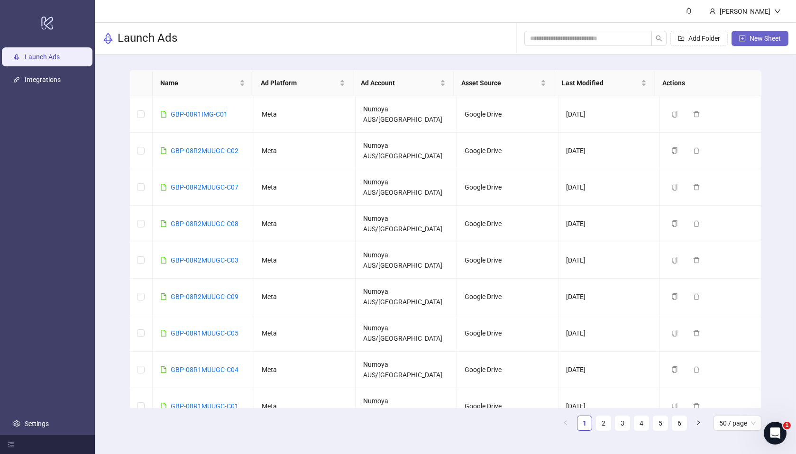
click at [755, 37] on span "New Sheet" at bounding box center [765, 39] width 31 height 8
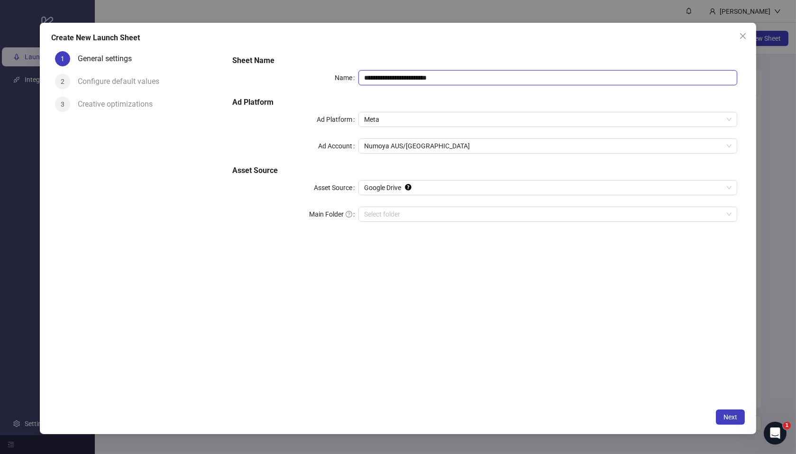
drag, startPoint x: 461, startPoint y: 75, endPoint x: 290, endPoint y: 77, distance: 170.7
click at [279, 72] on div "**********" at bounding box center [484, 77] width 505 height 15
paste input "text"
type input "**********"
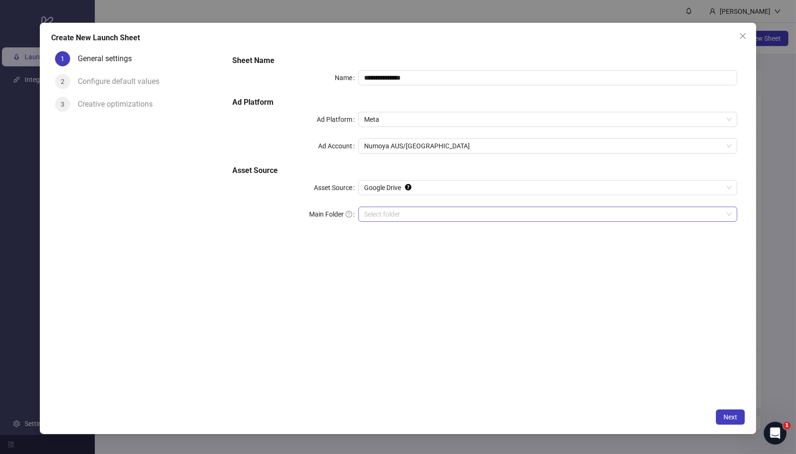
click at [390, 207] on input "Main Folder" at bounding box center [543, 214] width 359 height 14
click at [736, 421] on button "Next" at bounding box center [730, 417] width 29 height 15
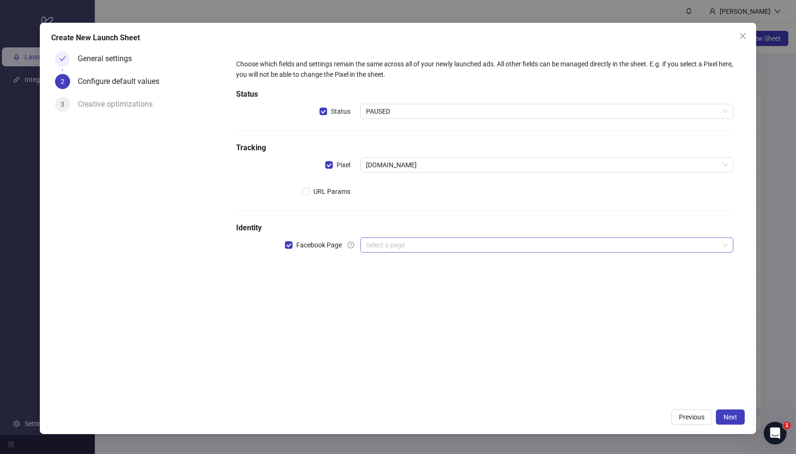
click at [399, 243] on input "search" at bounding box center [542, 245] width 353 height 14
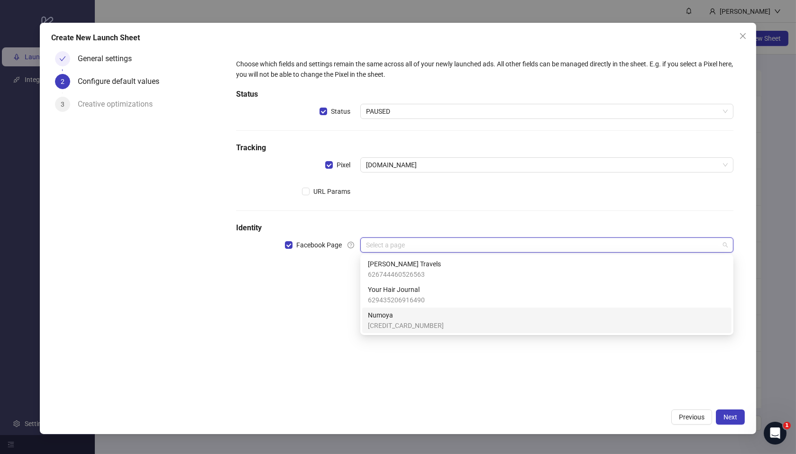
click at [399, 320] on span "Numoya" at bounding box center [406, 315] width 76 height 10
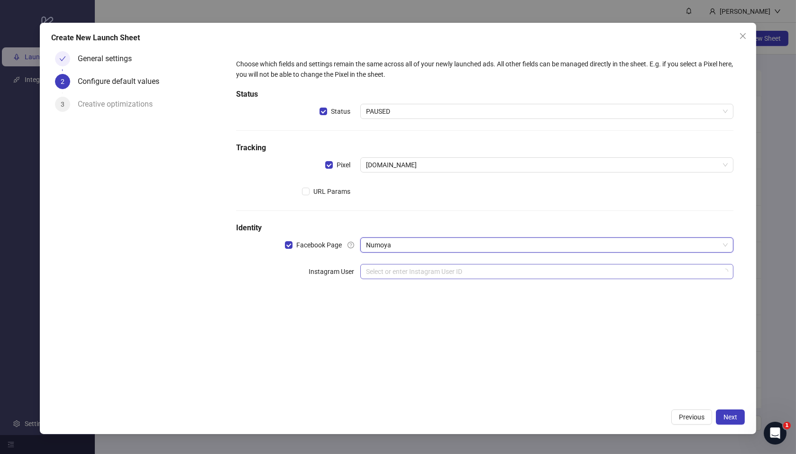
click at [391, 275] on input "search" at bounding box center [542, 272] width 353 height 14
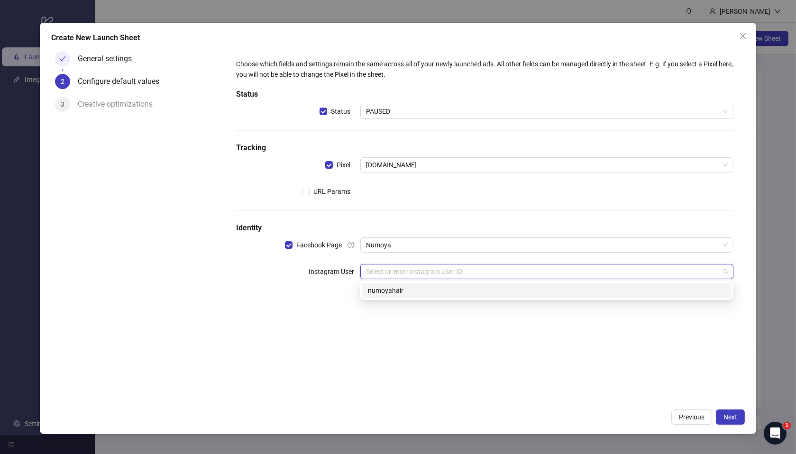
drag, startPoint x: 446, startPoint y: 292, endPoint x: 433, endPoint y: 315, distance: 27.2
click at [446, 292] on div "numoyahair" at bounding box center [547, 290] width 358 height 10
click at [410, 350] on div "Choose which fields and settings remain the same across all of your newly launc…" at bounding box center [485, 225] width 520 height 357
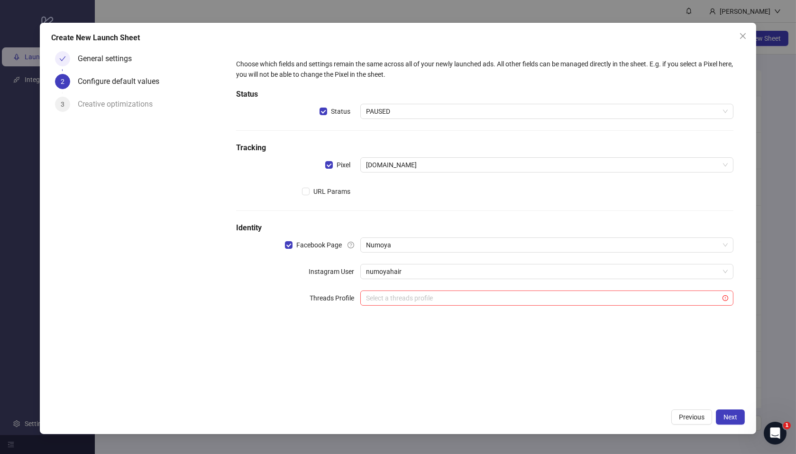
click at [452, 357] on div "Choose which fields and settings remain the same across all of your newly launc…" at bounding box center [485, 225] width 520 height 357
click at [739, 413] on button "Next" at bounding box center [730, 417] width 29 height 15
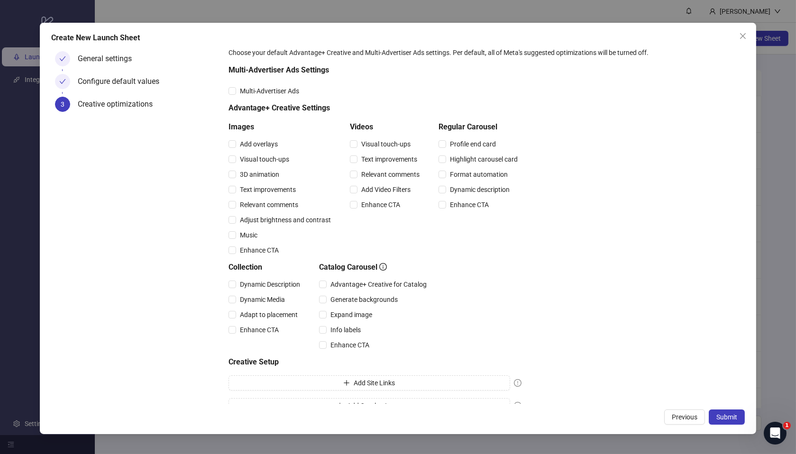
scroll to position [35, 0]
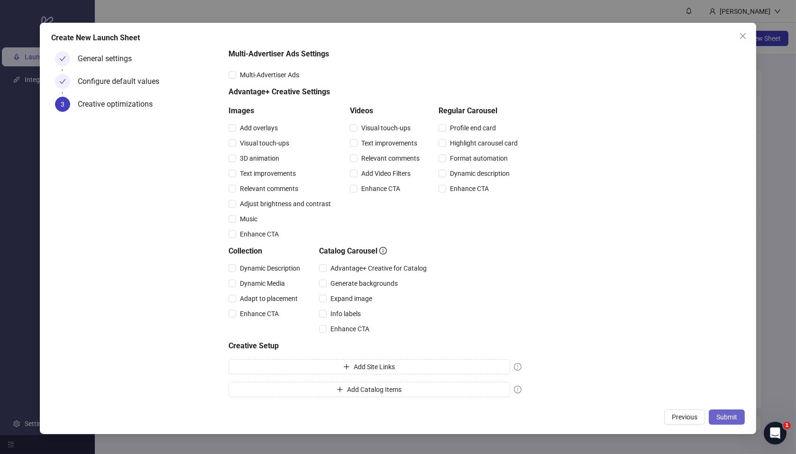
click at [721, 414] on span "Submit" at bounding box center [727, 418] width 21 height 8
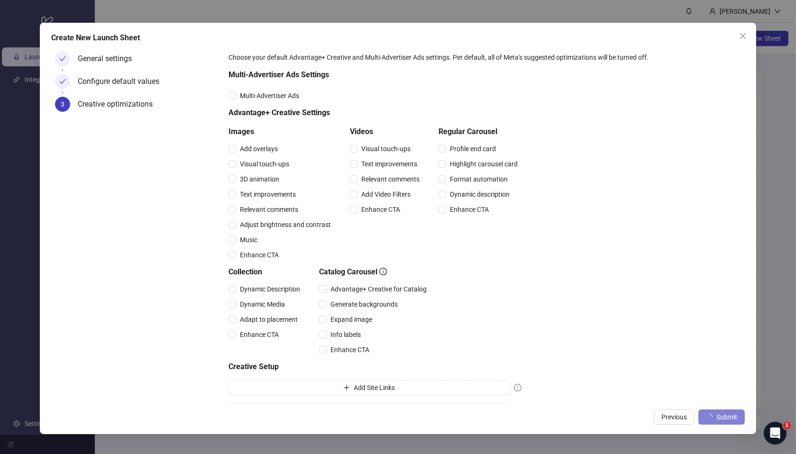
scroll to position [3, 0]
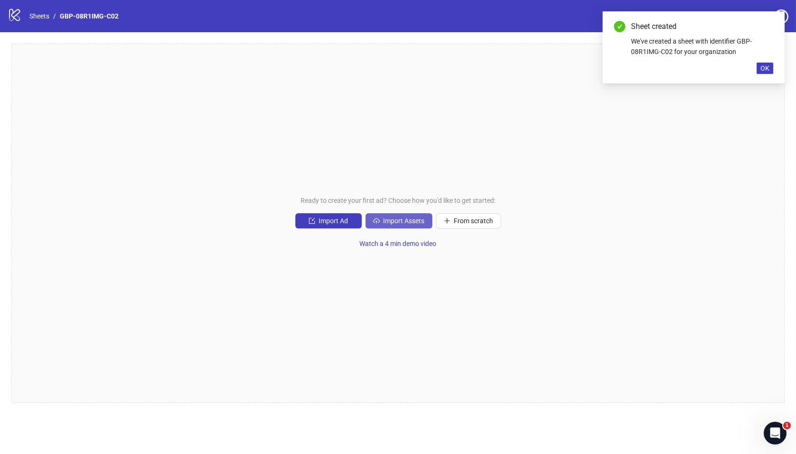
click at [393, 227] on button "Import Assets" at bounding box center [399, 220] width 67 height 15
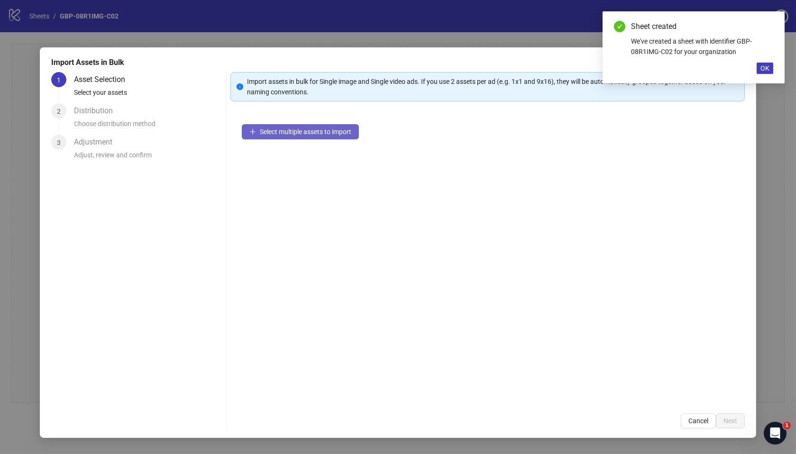
click at [313, 137] on button "Select multiple assets to import" at bounding box center [300, 131] width 117 height 15
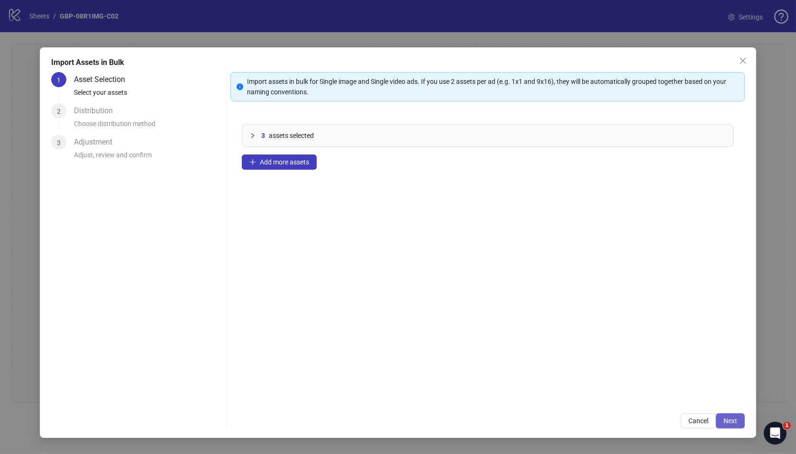
click at [727, 416] on button "Next" at bounding box center [730, 421] width 29 height 15
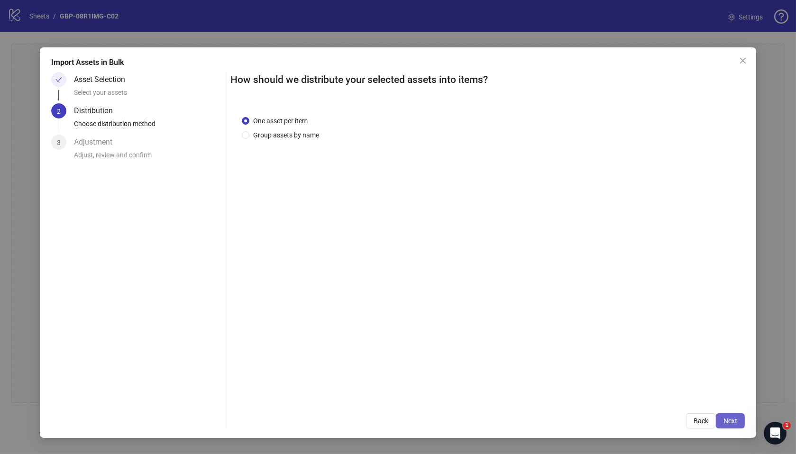
click at [732, 421] on span "Next" at bounding box center [731, 421] width 14 height 8
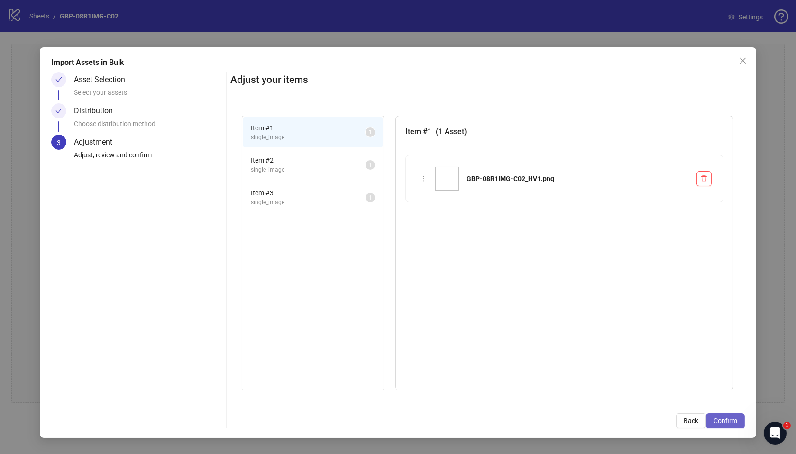
click at [727, 423] on span "Confirm" at bounding box center [726, 421] width 24 height 8
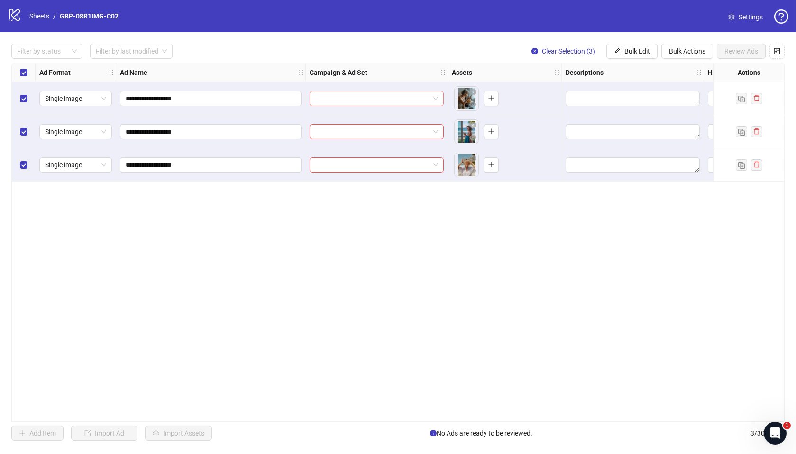
click at [368, 99] on input "search" at bounding box center [372, 99] width 114 height 14
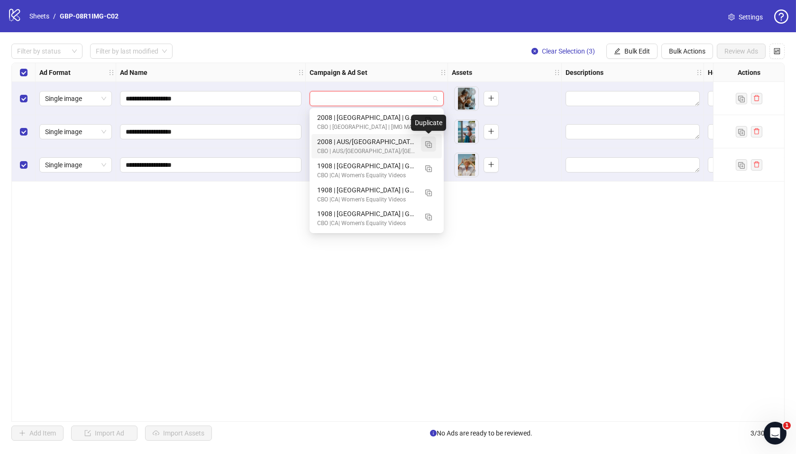
click at [429, 144] on img "button" at bounding box center [428, 144] width 7 height 7
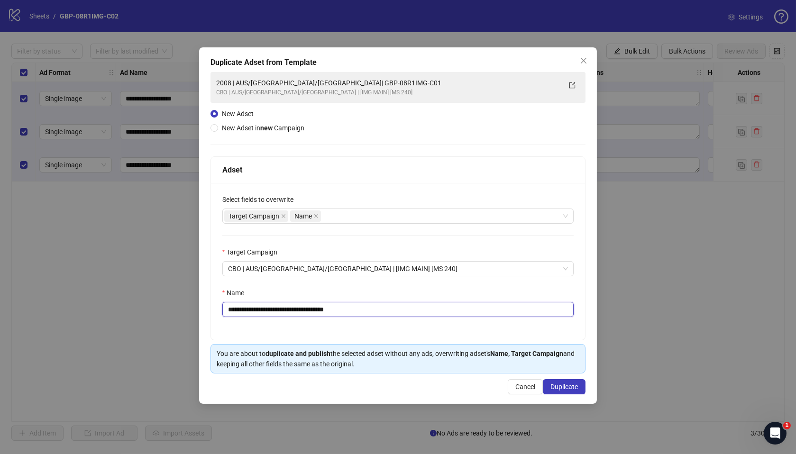
drag, startPoint x: 287, startPoint y: 311, endPoint x: 413, endPoint y: 312, distance: 125.2
click at [413, 312] on input "**********" at bounding box center [398, 309] width 352 height 15
paste input "text"
type input "**********"
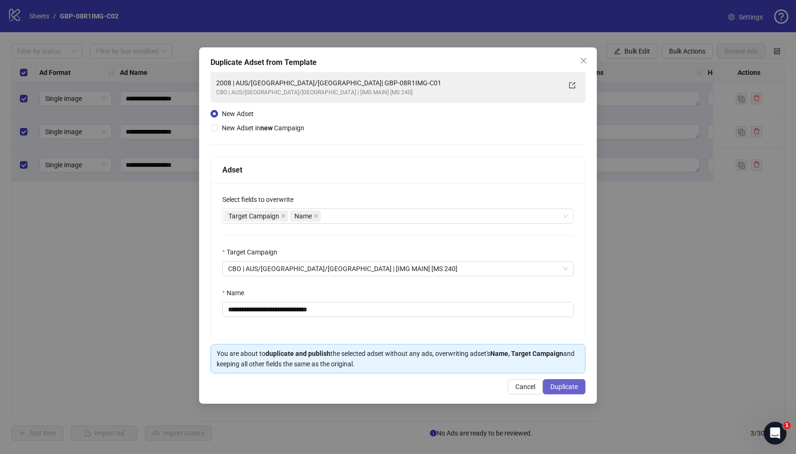
drag, startPoint x: 558, startPoint y: 386, endPoint x: 554, endPoint y: 380, distance: 6.8
click at [558, 386] on span "Duplicate" at bounding box center [565, 387] width 28 height 8
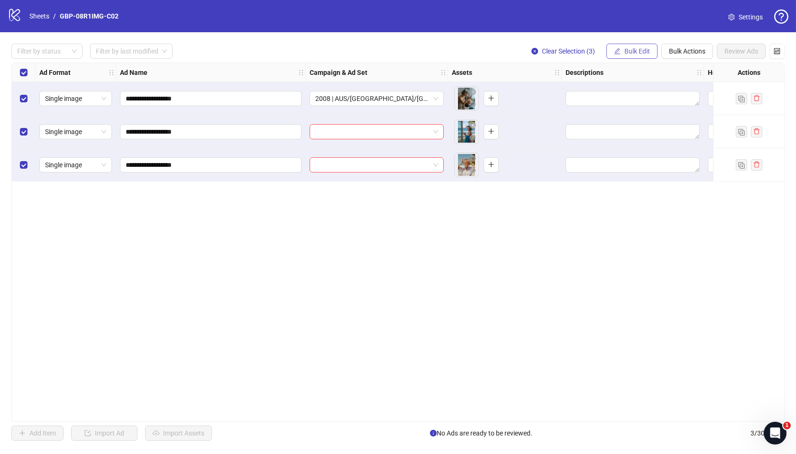
click at [644, 48] on span "Bulk Edit" at bounding box center [638, 51] width 26 height 8
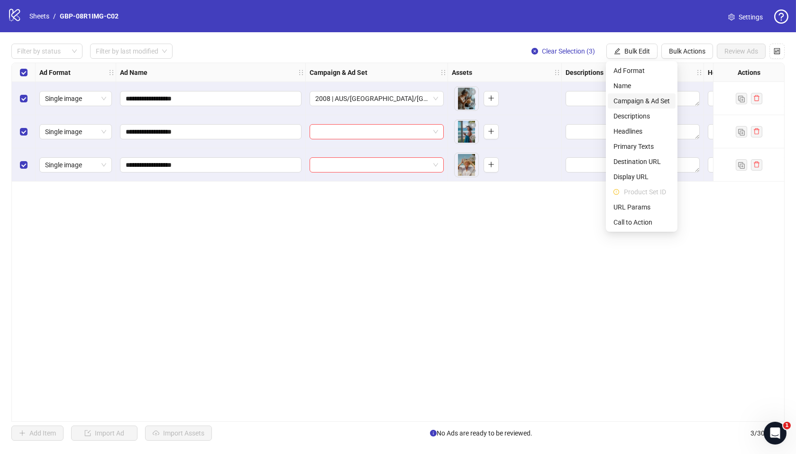
click at [638, 97] on span "Campaign & Ad Set" at bounding box center [642, 101] width 56 height 10
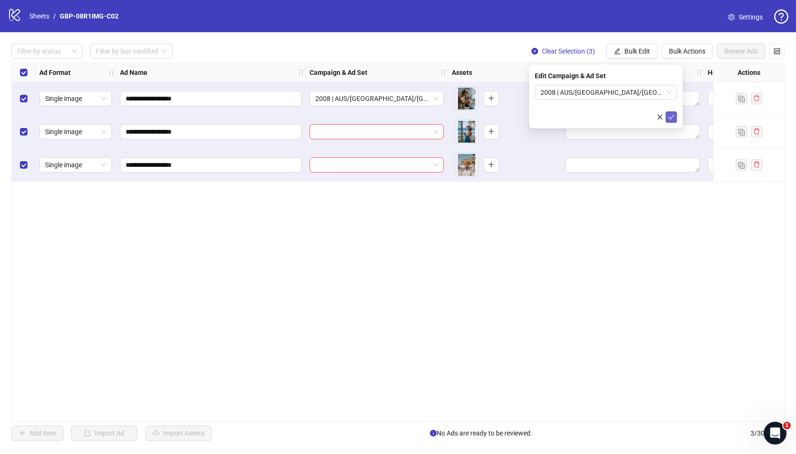
click at [670, 120] on icon "check" at bounding box center [671, 117] width 7 height 7
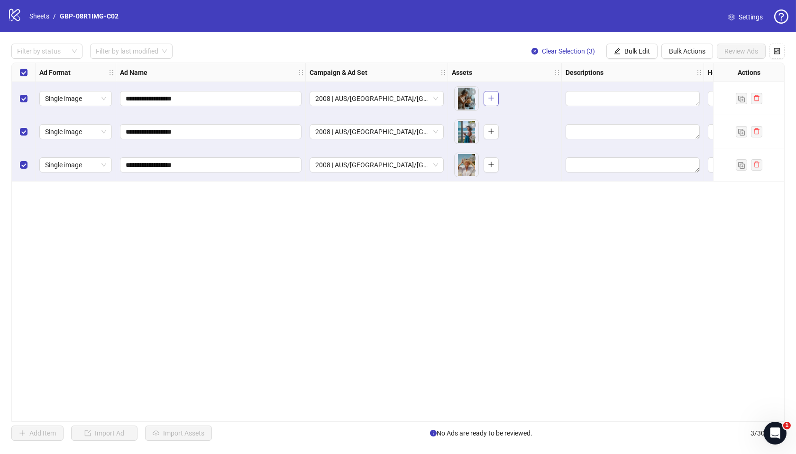
click at [488, 100] on icon "plus" at bounding box center [491, 98] width 7 height 7
click at [485, 130] on button "button" at bounding box center [491, 131] width 15 height 15
click at [490, 166] on icon "plus" at bounding box center [491, 164] width 7 height 7
click at [636, 55] on button "Bulk Edit" at bounding box center [632, 51] width 51 height 15
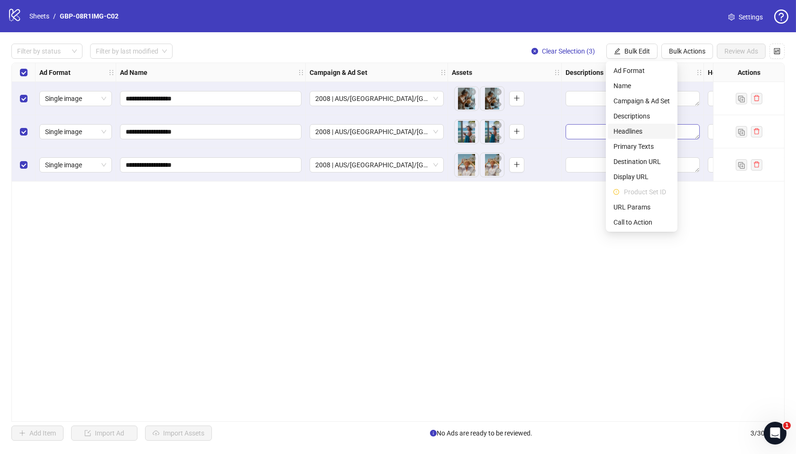
drag, startPoint x: 634, startPoint y: 129, endPoint x: 601, endPoint y: 134, distance: 33.1
click at [634, 129] on span "Headlines" at bounding box center [642, 131] width 56 height 10
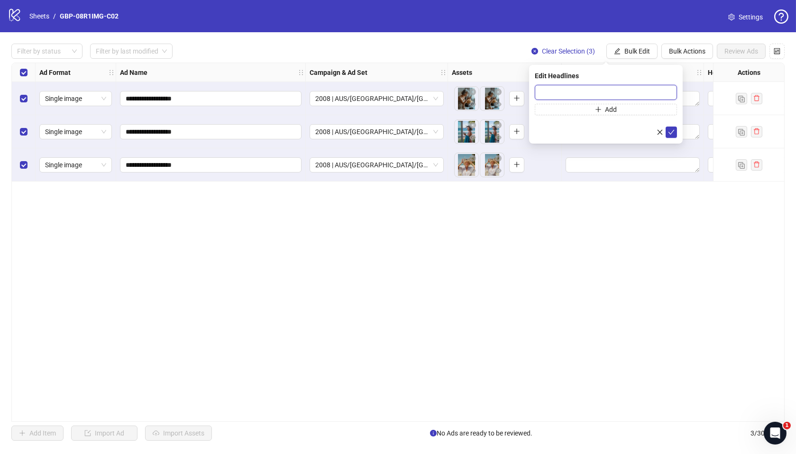
click at [565, 93] on input "text" at bounding box center [606, 92] width 142 height 15
paste input "**********"
type input "**********"
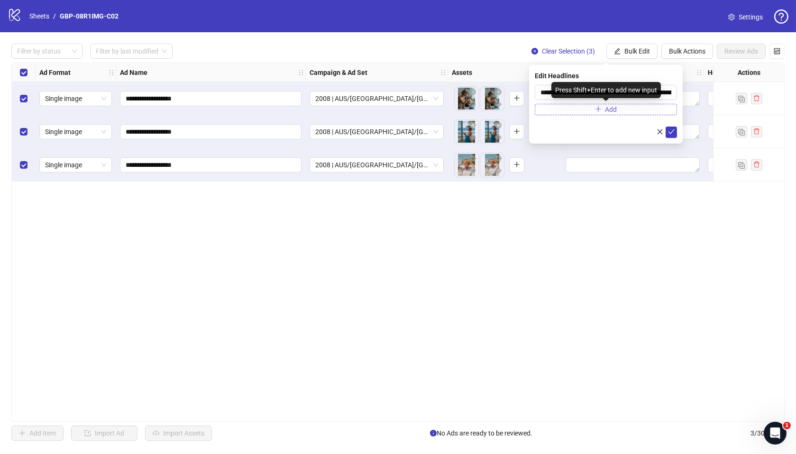
click at [596, 110] on icon "plus" at bounding box center [598, 109] width 7 height 7
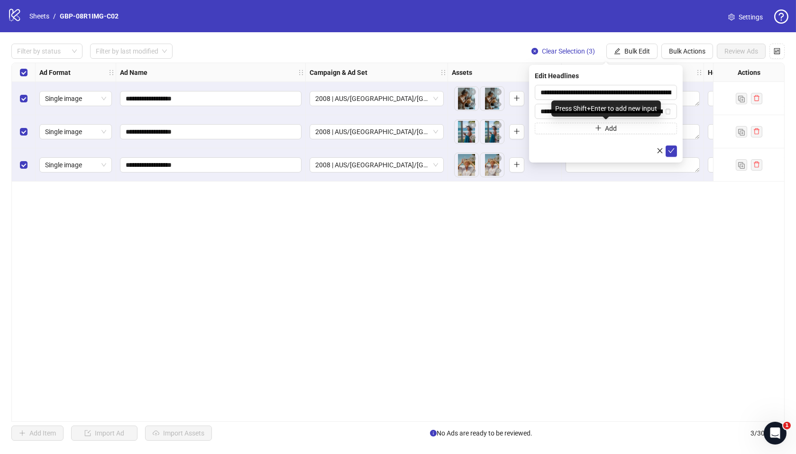
scroll to position [0, 42]
type input "**********"
click at [666, 151] on button "submit" at bounding box center [671, 151] width 11 height 11
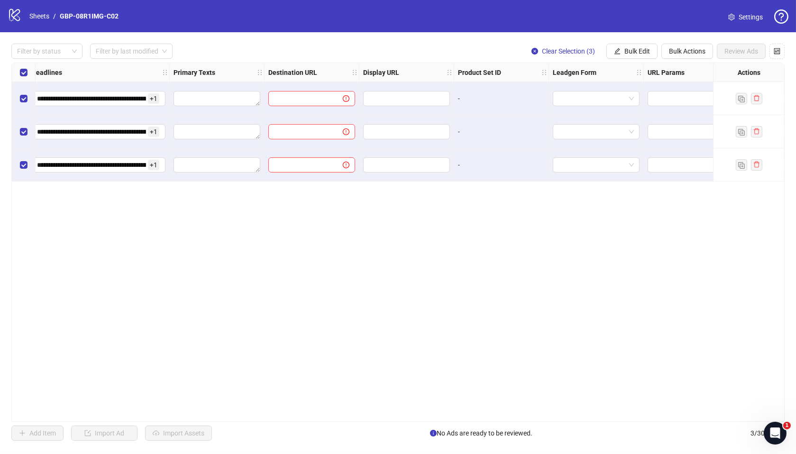
scroll to position [0, 442]
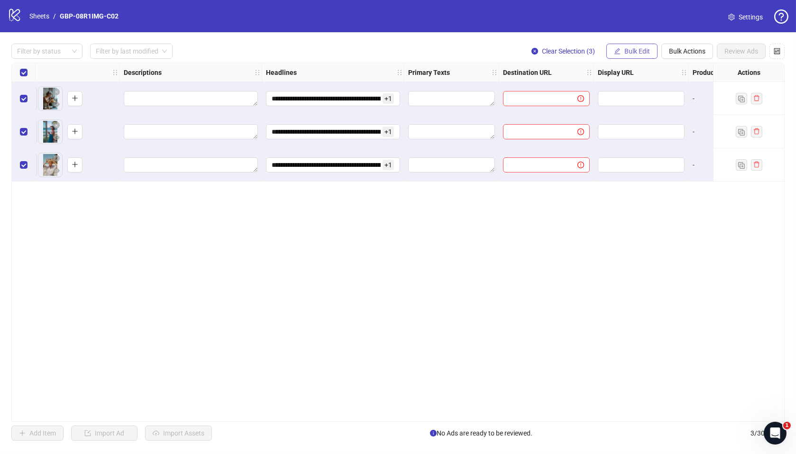
click at [641, 50] on span "Bulk Edit" at bounding box center [638, 51] width 26 height 8
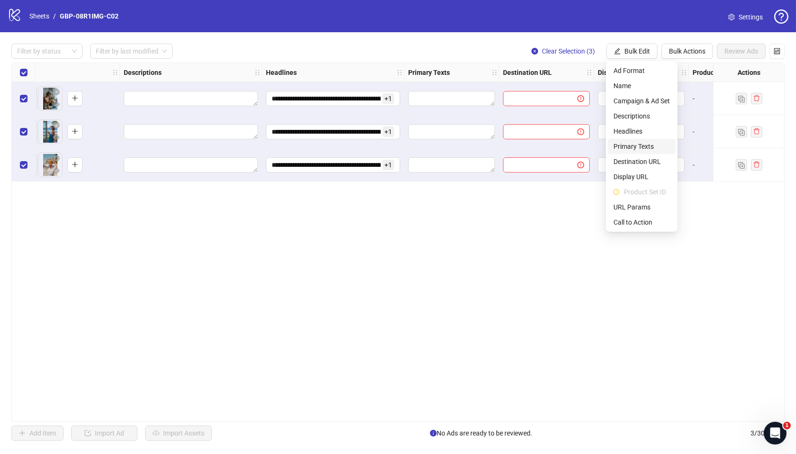
click at [636, 144] on span "Primary Texts" at bounding box center [642, 146] width 56 height 10
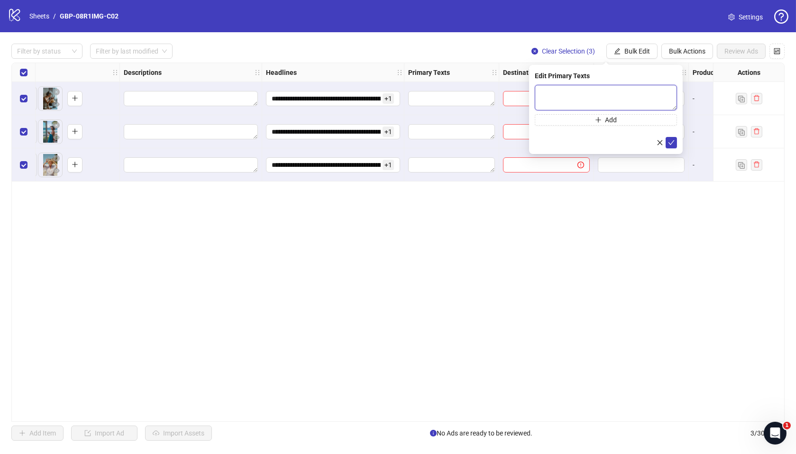
click at [565, 107] on textarea at bounding box center [606, 98] width 142 height 26
paste textarea "**********"
type textarea "**********"
click at [590, 122] on button "Add" at bounding box center [606, 119] width 142 height 11
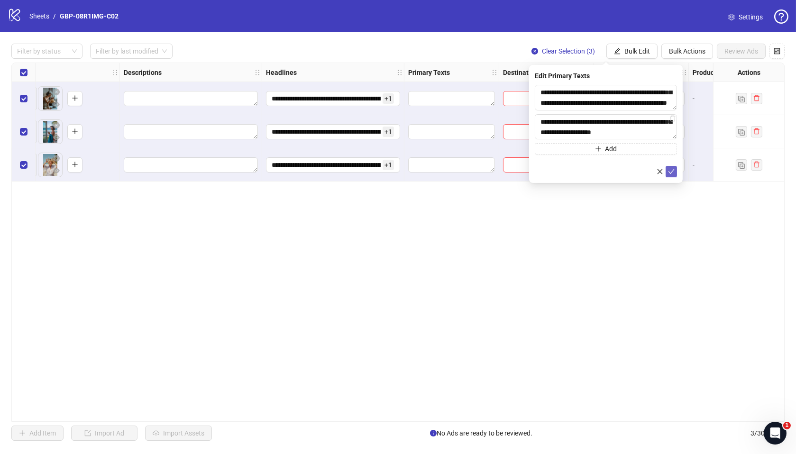
type textarea "**********"
click at [669, 172] on icon "check" at bounding box center [672, 171] width 6 height 5
click at [628, 53] on span "Bulk Edit" at bounding box center [638, 51] width 26 height 8
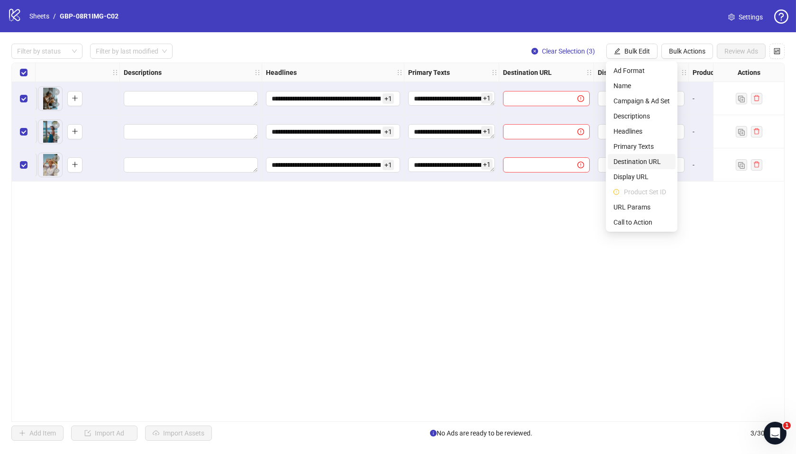
click at [640, 159] on span "Destination URL" at bounding box center [642, 161] width 56 height 10
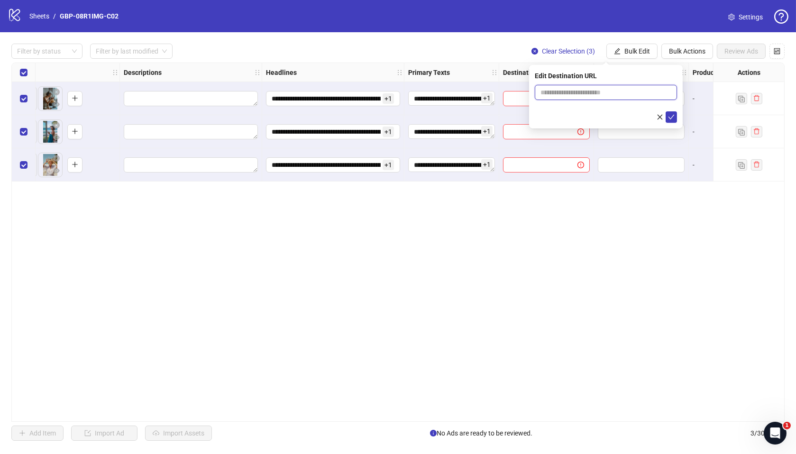
click at [567, 95] on input "text" at bounding box center [602, 92] width 123 height 10
paste input "**********"
type input "**********"
click at [670, 119] on icon "check" at bounding box center [671, 117] width 7 height 7
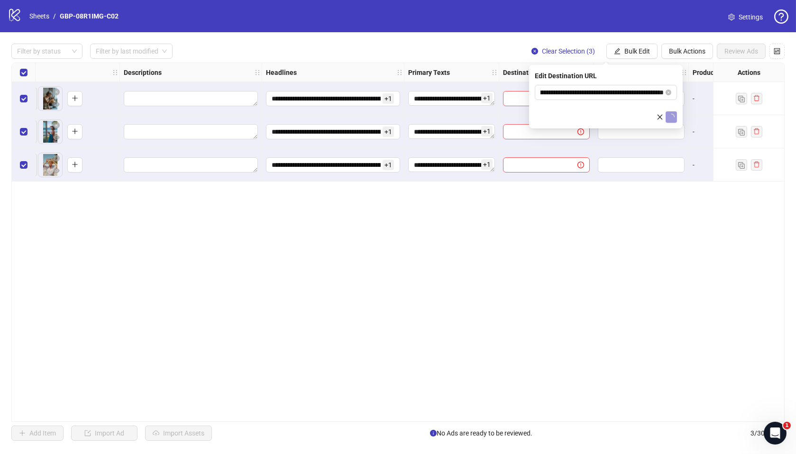
scroll to position [0, 0]
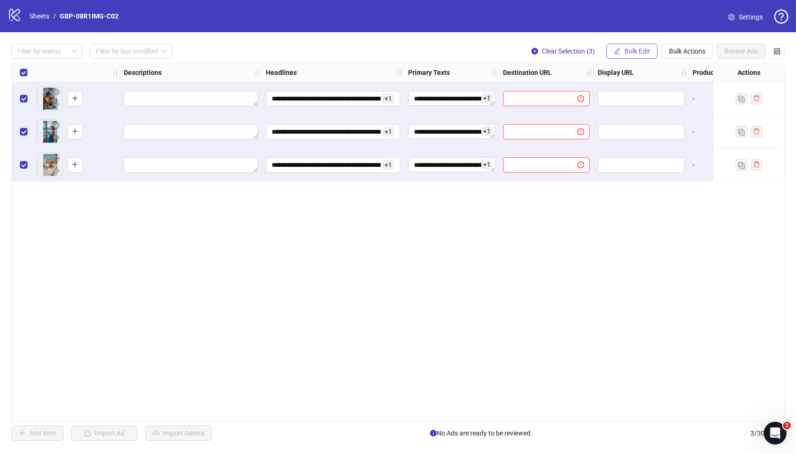
click at [636, 52] on span "Bulk Edit" at bounding box center [638, 51] width 26 height 8
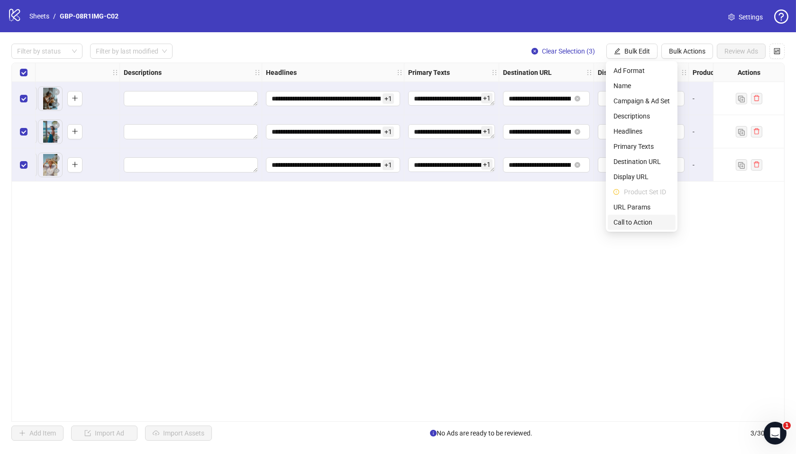
click at [630, 222] on span "Call to Action" at bounding box center [642, 222] width 56 height 10
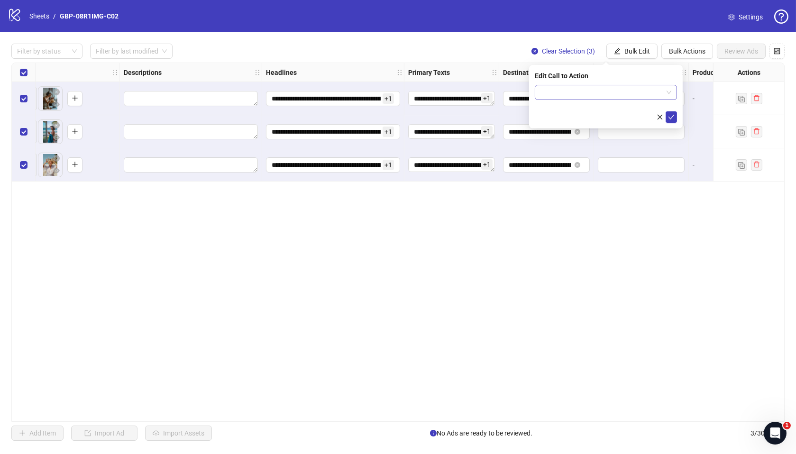
click at [586, 91] on input "search" at bounding box center [602, 92] width 122 height 14
type input "****"
click at [604, 112] on div "Shop now" at bounding box center [606, 111] width 127 height 10
click at [665, 115] on button "button" at bounding box center [659, 116] width 11 height 11
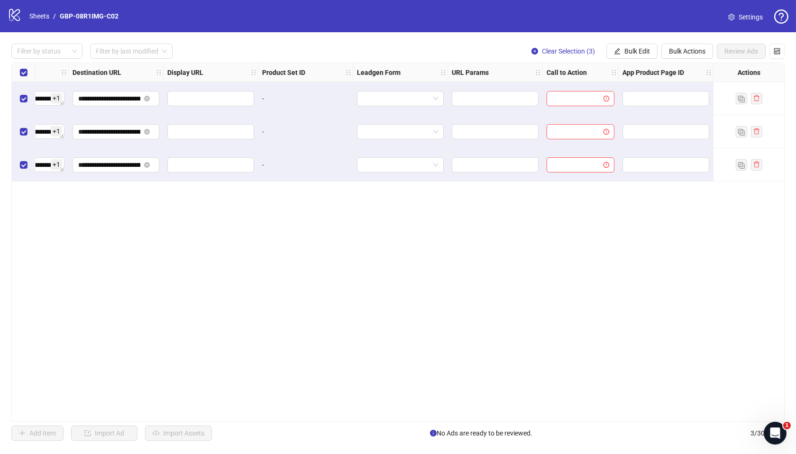
scroll to position [0, 828]
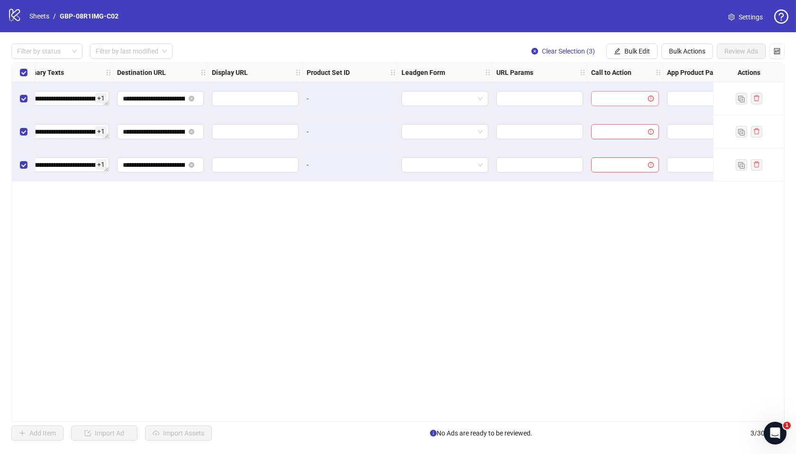
click at [622, 101] on input "search" at bounding box center [621, 99] width 48 height 14
type input "****"
click at [622, 120] on div "Shop now" at bounding box center [625, 117] width 53 height 10
click at [634, 52] on span "Bulk Edit" at bounding box center [638, 51] width 26 height 8
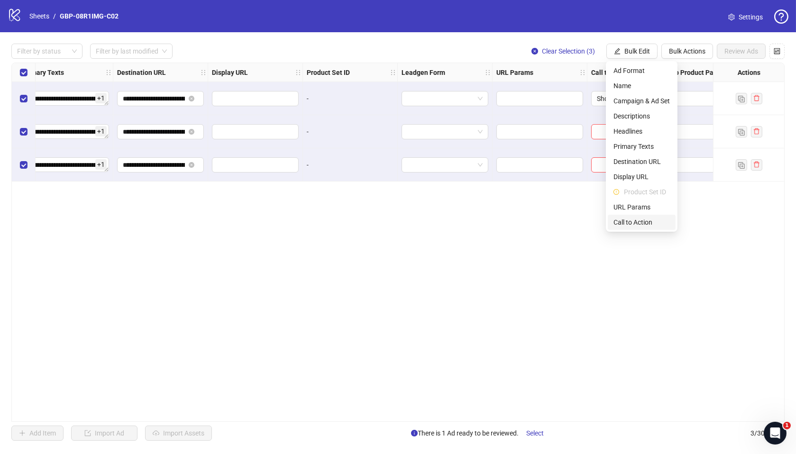
click at [636, 221] on span "Call to Action" at bounding box center [642, 222] width 56 height 10
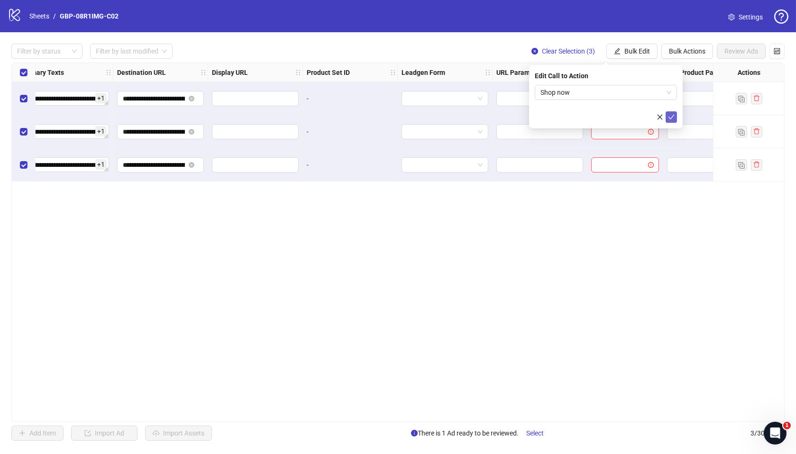
click at [671, 116] on icon "check" at bounding box center [671, 117] width 7 height 7
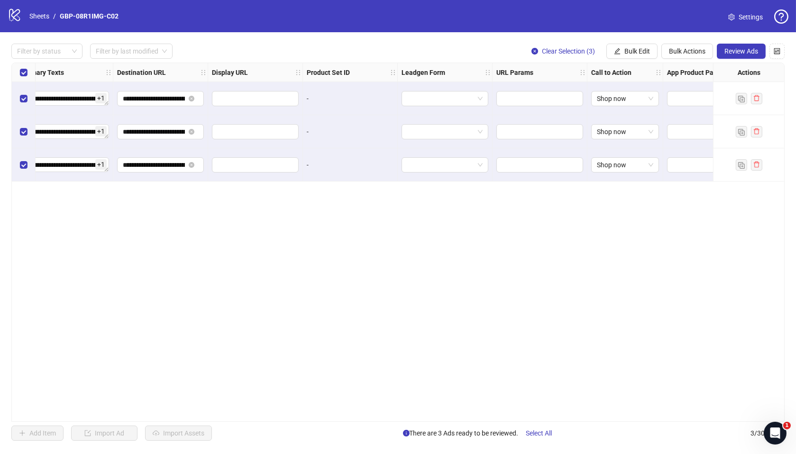
click at [576, 422] on div "**********" at bounding box center [397, 242] width 773 height 359
drag, startPoint x: 579, startPoint y: 422, endPoint x: 193, endPoint y: 382, distance: 388.1
click at [193, 382] on div "**********" at bounding box center [397, 242] width 773 height 359
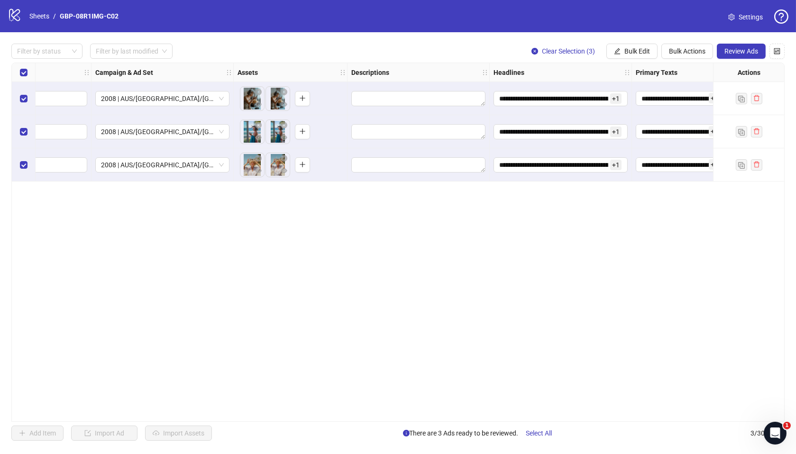
scroll to position [0, 0]
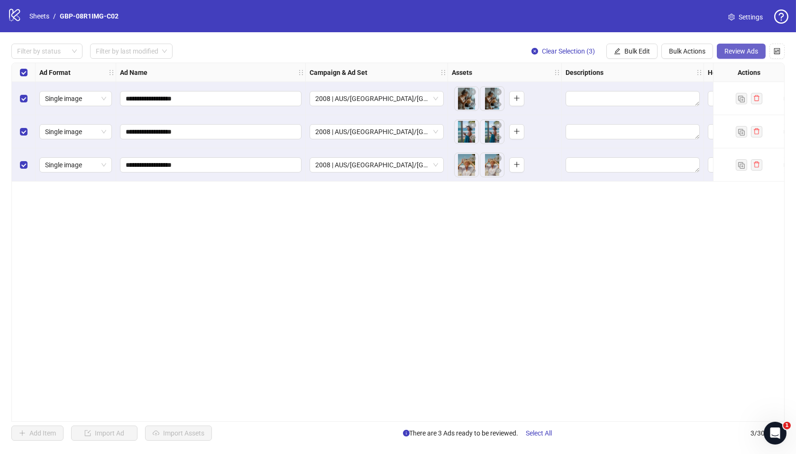
click at [755, 50] on span "Review Ads" at bounding box center [742, 51] width 34 height 8
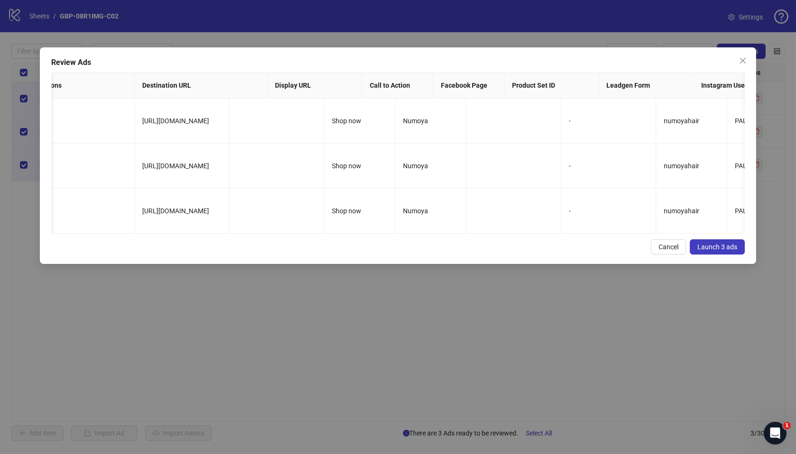
scroll to position [0, 939]
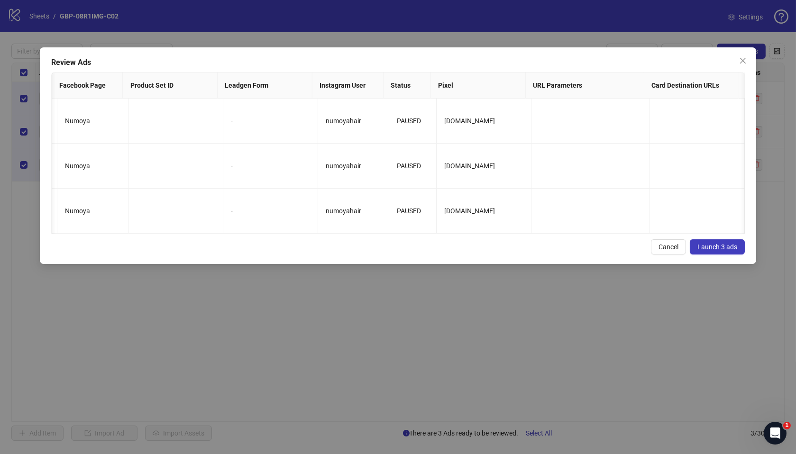
click at [729, 251] on span "Launch 3 ads" at bounding box center [718, 247] width 40 height 8
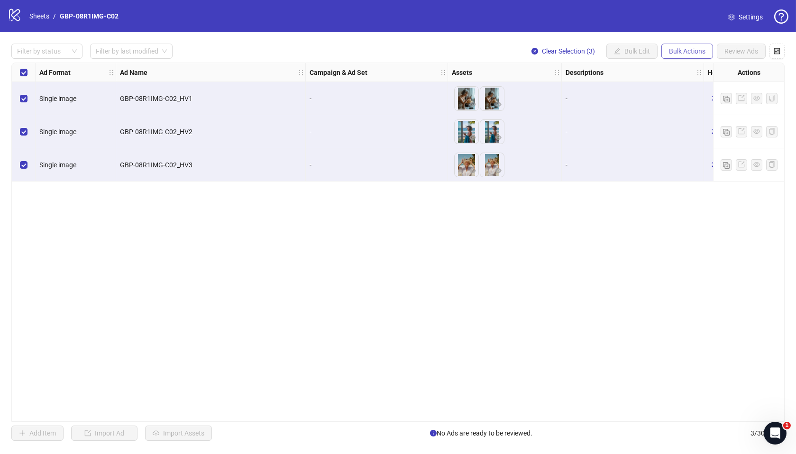
drag, startPoint x: 684, startPoint y: 52, endPoint x: 679, endPoint y: 54, distance: 5.6
click at [684, 52] on span "Bulk Actions" at bounding box center [687, 51] width 37 height 8
click at [700, 101] on span "Duplicate with assets" at bounding box center [701, 101] width 65 height 10
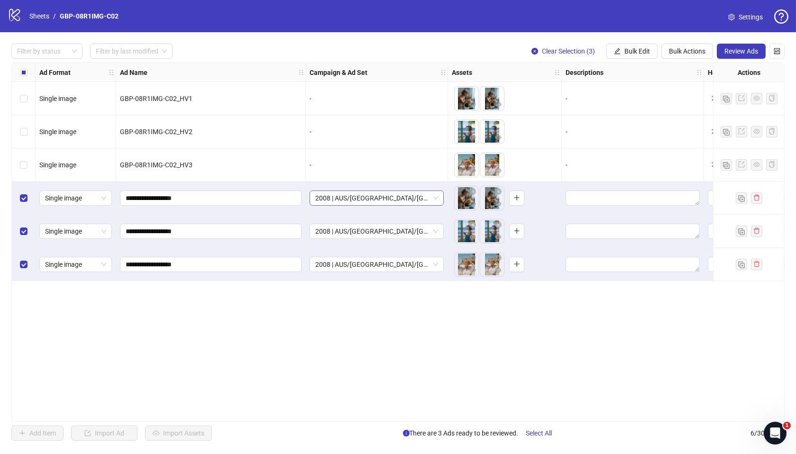
click at [367, 200] on span "2008 | AUS/[GEOGRAPHIC_DATA]/[GEOGRAPHIC_DATA]| GBP-08R1IMG-C02" at bounding box center [376, 198] width 123 height 14
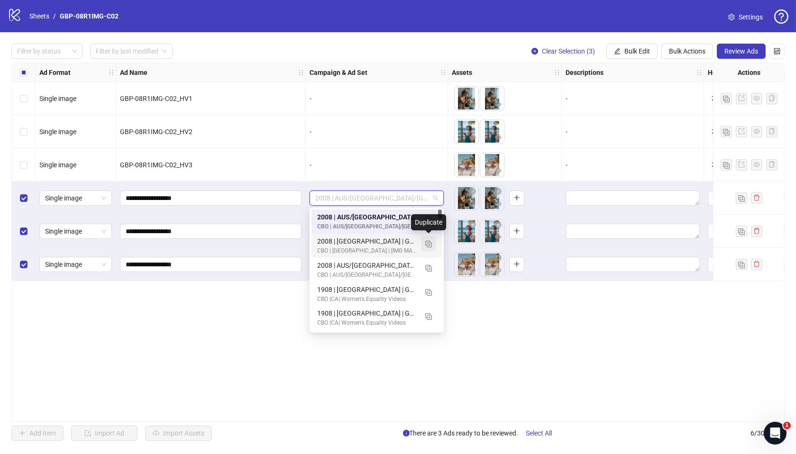
click at [426, 243] on img "button" at bounding box center [428, 244] width 7 height 7
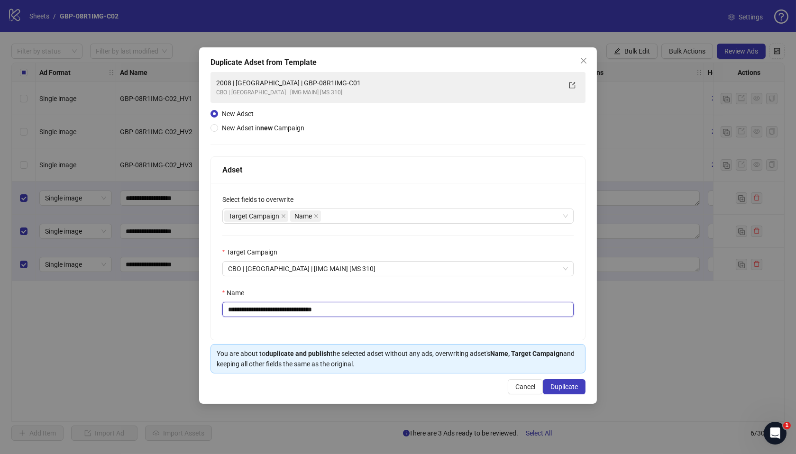
drag, startPoint x: 267, startPoint y: 309, endPoint x: 386, endPoint y: 316, distance: 119.7
click at [386, 316] on input "**********" at bounding box center [398, 309] width 352 height 15
paste input "**********"
click at [271, 309] on input "**********" at bounding box center [398, 309] width 352 height 15
drag, startPoint x: 268, startPoint y: 310, endPoint x: 379, endPoint y: 315, distance: 111.1
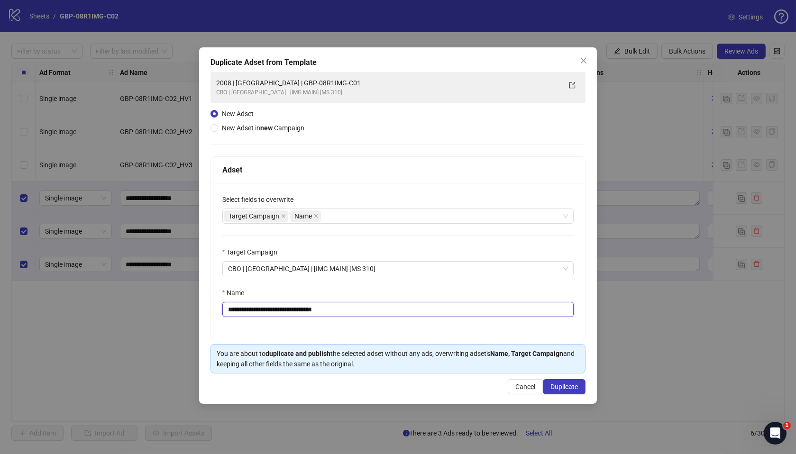
click at [379, 315] on input "**********" at bounding box center [398, 309] width 352 height 15
paste input "text"
type input "**********"
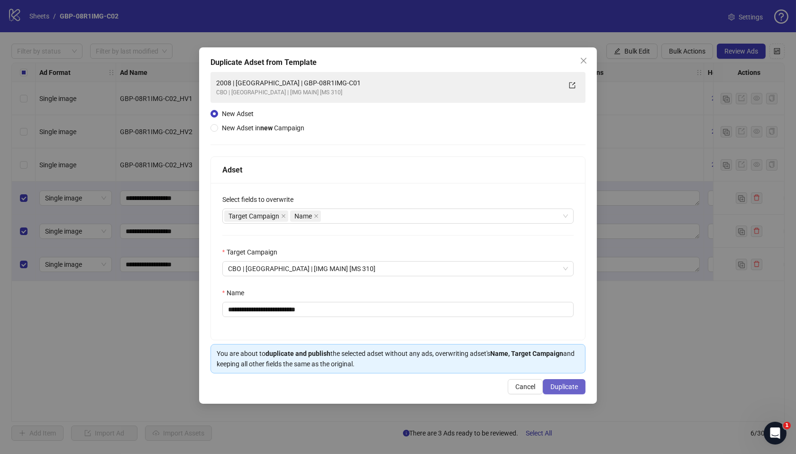
click at [560, 387] on span "Duplicate" at bounding box center [565, 387] width 28 height 8
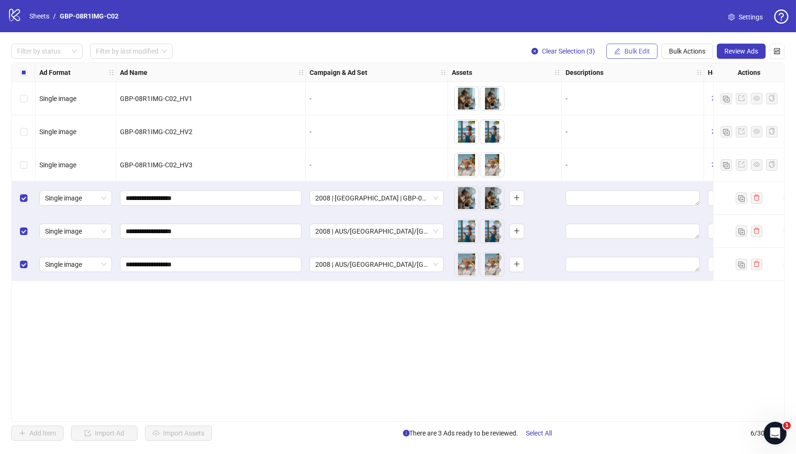
click at [626, 46] on button "Bulk Edit" at bounding box center [632, 51] width 51 height 15
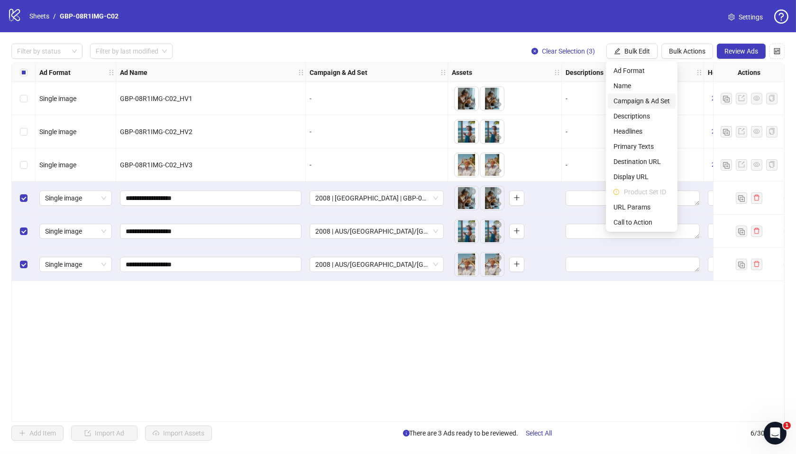
click at [655, 102] on span "Campaign & Ad Set" at bounding box center [642, 101] width 56 height 10
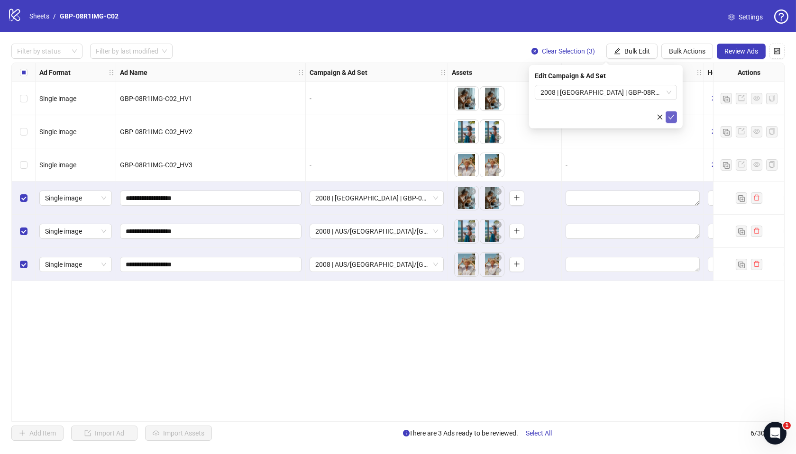
click at [670, 115] on icon "check" at bounding box center [671, 117] width 7 height 7
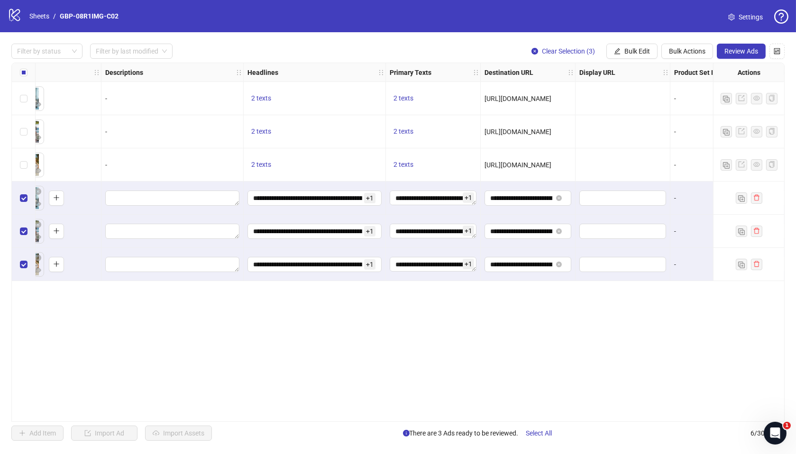
scroll to position [0, 515]
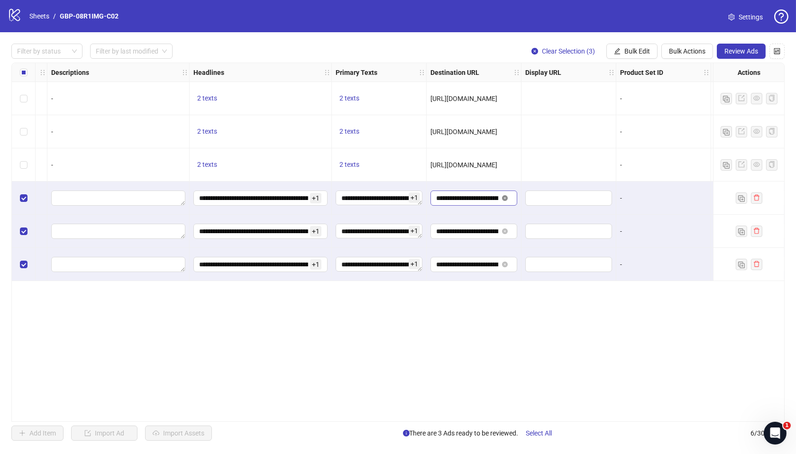
click at [506, 201] on icon "close-circle" at bounding box center [505, 198] width 6 height 6
click at [488, 200] on input "text" at bounding box center [463, 198] width 55 height 10
paste input "**********"
type input "**********"
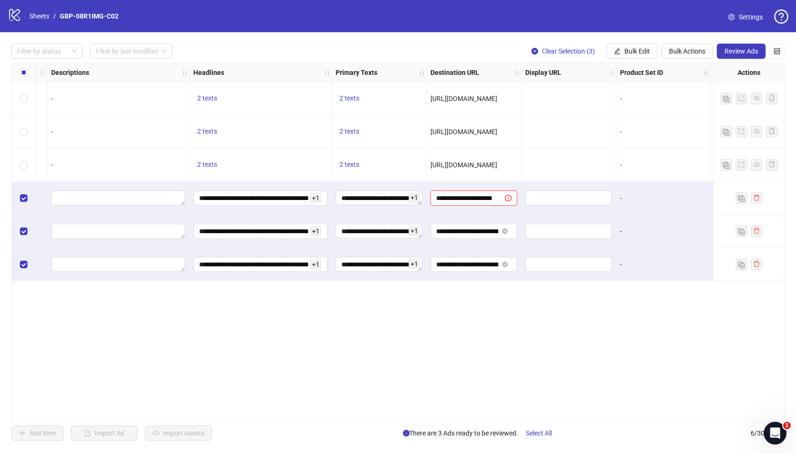
scroll to position [0, 78]
click at [571, 358] on div "Ad Format Ad Name Campaign & Ad Set Assets Descriptions Headlines Primary Texts…" at bounding box center [397, 242] width 773 height 359
click at [634, 44] on button "Bulk Edit" at bounding box center [632, 51] width 51 height 15
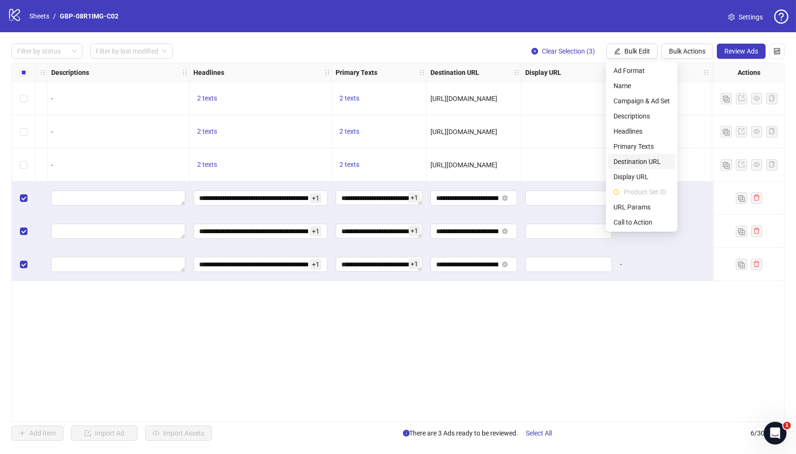
click at [639, 161] on span "Destination URL" at bounding box center [642, 161] width 56 height 10
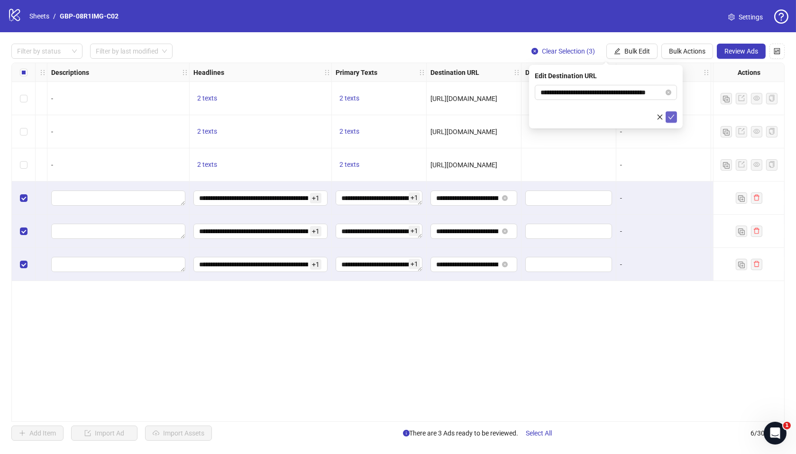
click at [670, 119] on icon "check" at bounding box center [671, 117] width 7 height 7
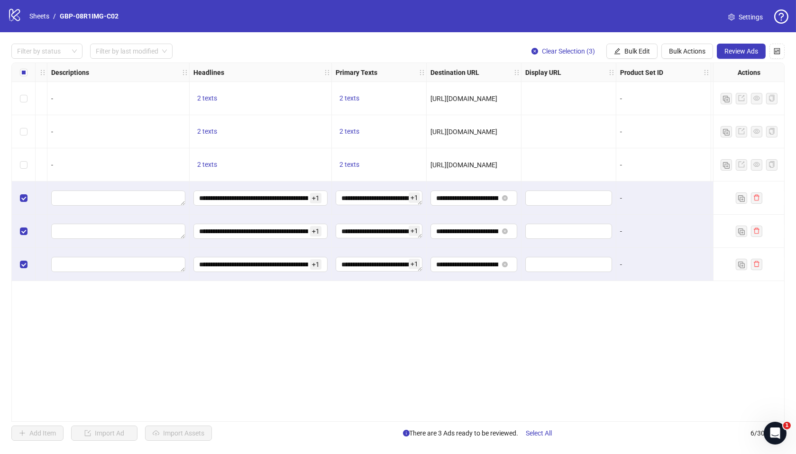
click at [578, 313] on div "Ad Format Ad Name Campaign & Ad Set Assets Descriptions Headlines Primary Texts…" at bounding box center [397, 242] width 773 height 359
click at [554, 415] on div "Ad Format Ad Name Campaign & Ad Set Assets Descriptions Headlines Primary Texts…" at bounding box center [397, 242] width 773 height 359
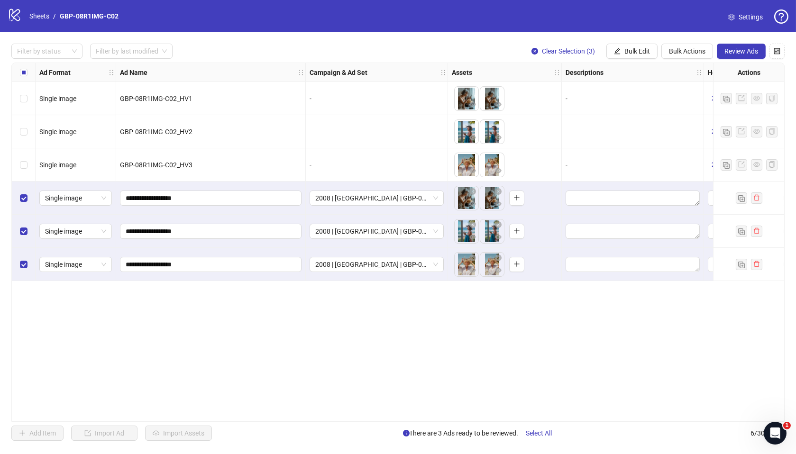
scroll to position [0, 171]
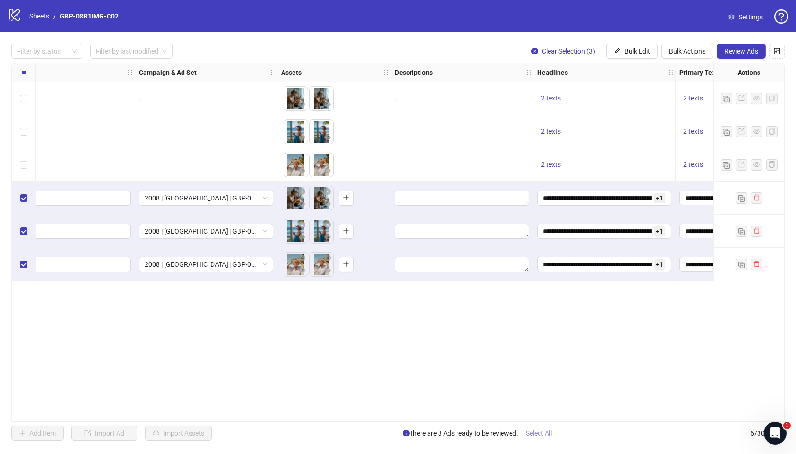
click at [543, 432] on span "Select All" at bounding box center [539, 434] width 26 height 8
click at [537, 434] on span "Select All" at bounding box center [539, 434] width 26 height 8
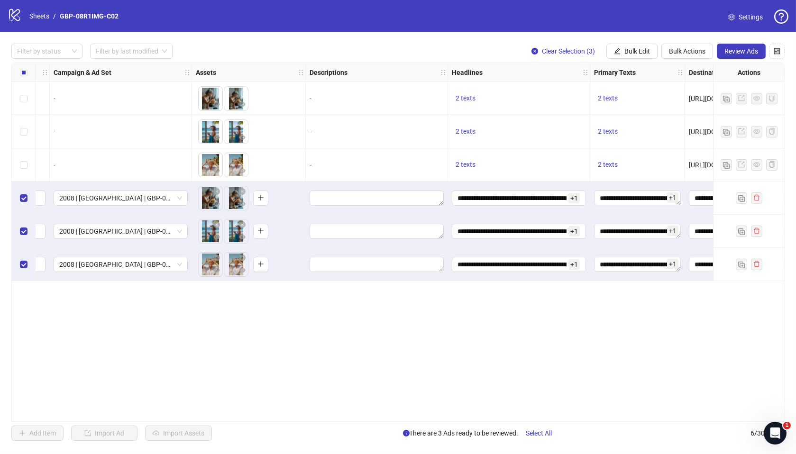
scroll to position [0, 527]
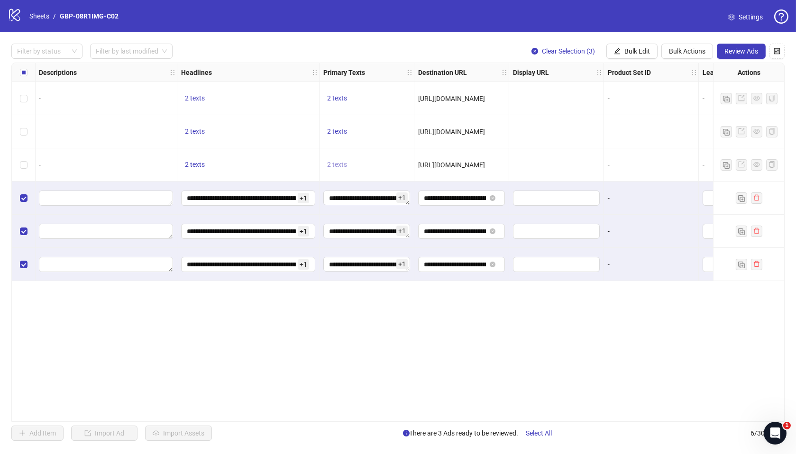
click at [334, 164] on span "2 texts" at bounding box center [337, 165] width 20 height 8
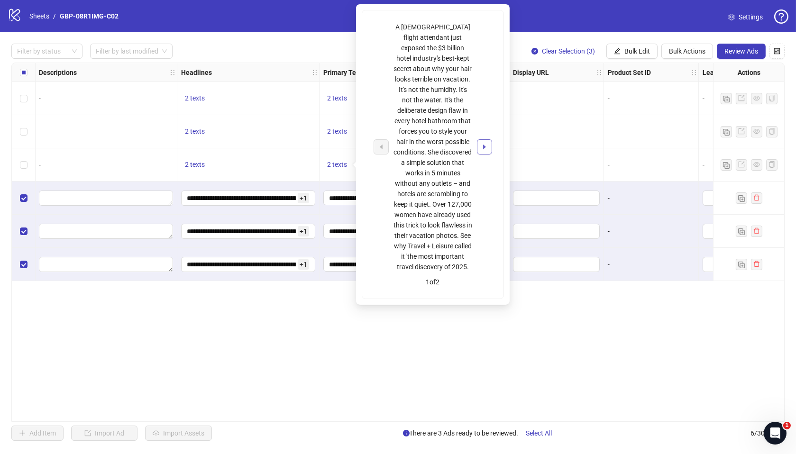
click at [486, 150] on icon "caret-right" at bounding box center [484, 147] width 7 height 7
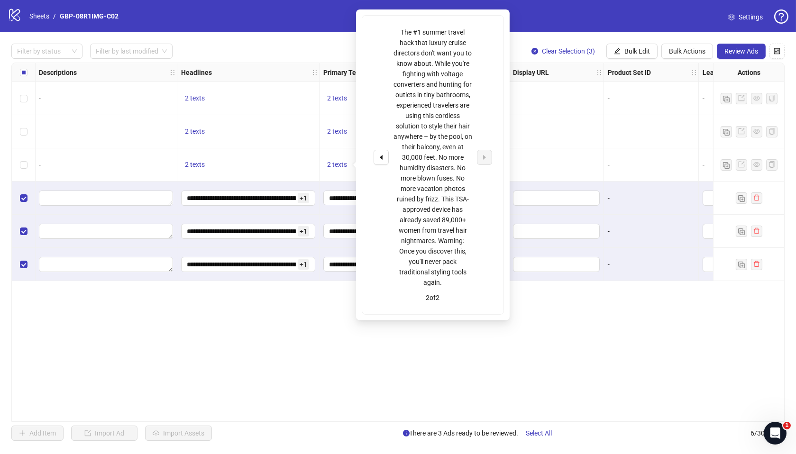
click at [593, 332] on div "Ad Format Ad Name Campaign & Ad Set Assets Descriptions Headlines Primary Texts…" at bounding box center [397, 242] width 773 height 359
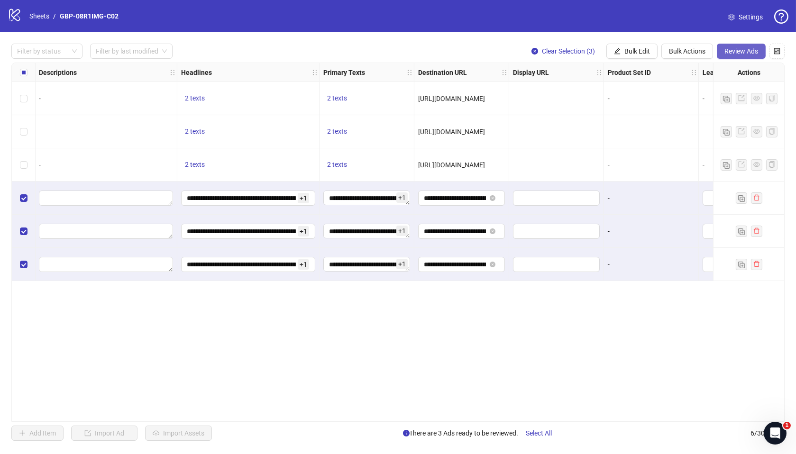
click at [748, 47] on span "Review Ads" at bounding box center [742, 51] width 34 height 8
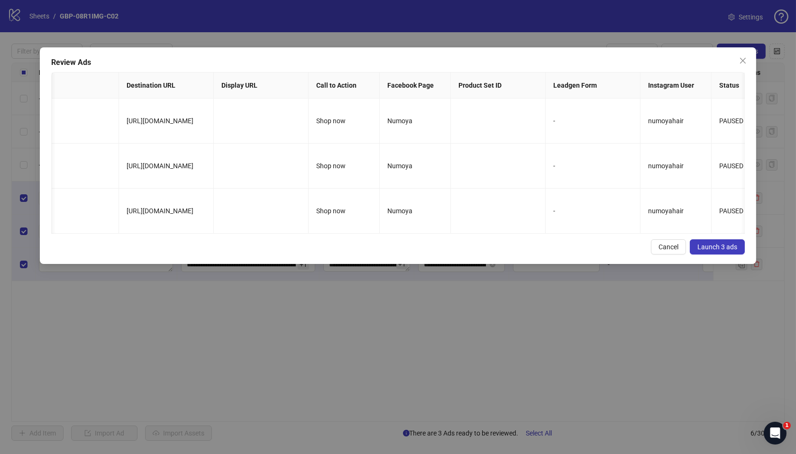
scroll to position [0, 0]
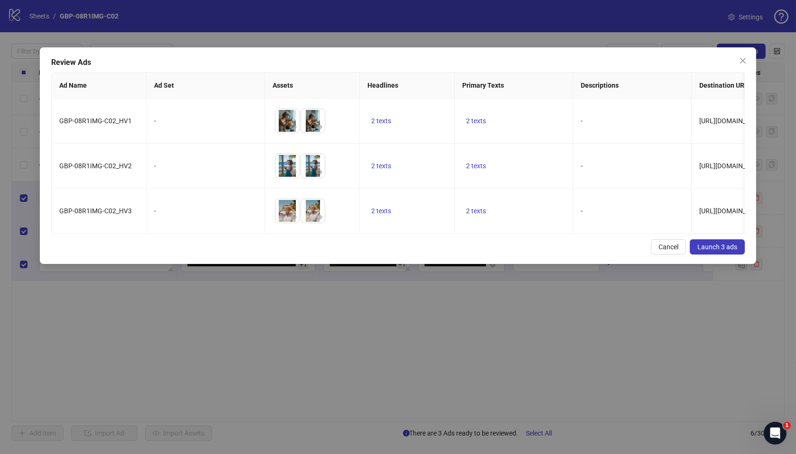
click at [708, 250] on span "Launch 3 ads" at bounding box center [718, 247] width 40 height 8
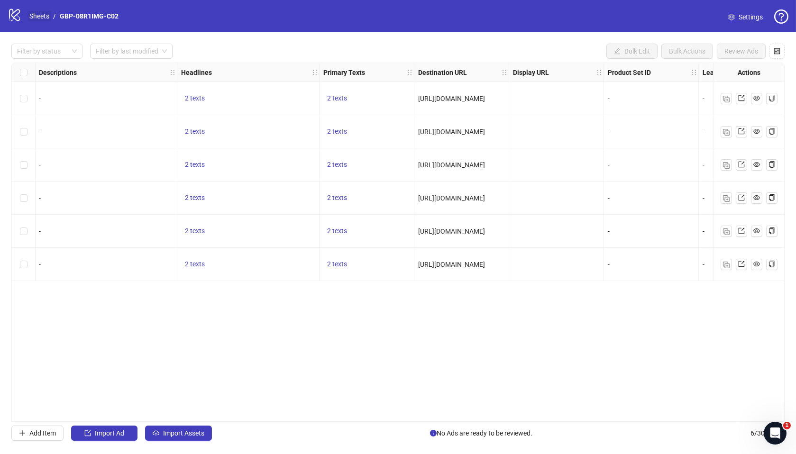
click at [47, 21] on link "Sheets" at bounding box center [40, 16] width 24 height 10
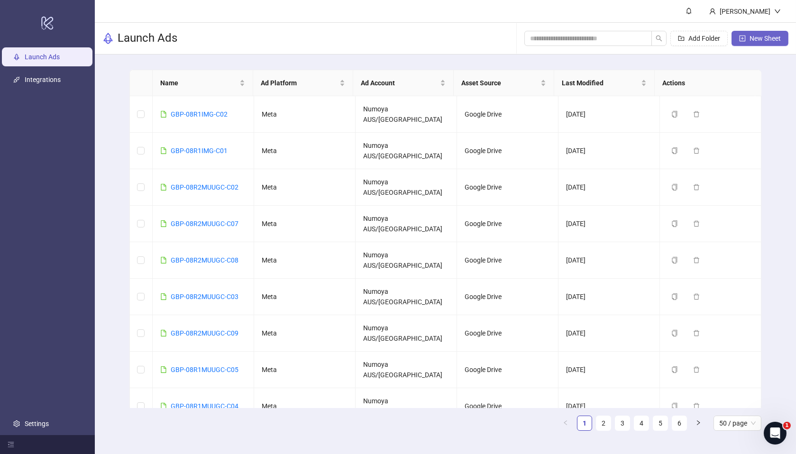
click at [758, 42] on span "New Sheet" at bounding box center [765, 39] width 31 height 8
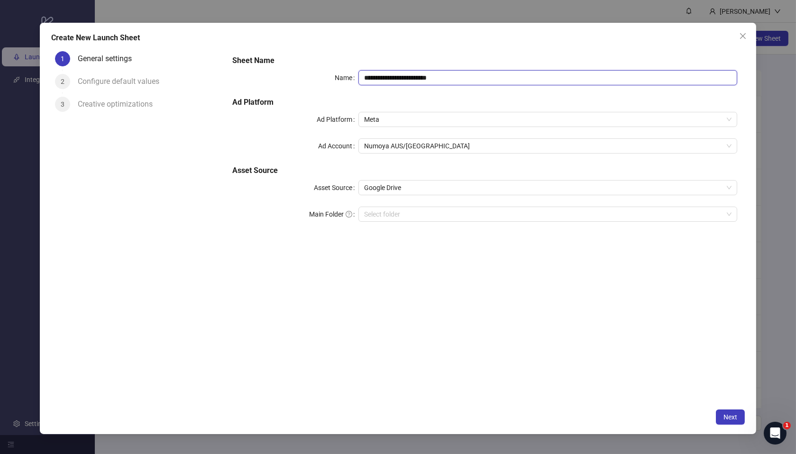
click at [487, 78] on input "**********" at bounding box center [548, 77] width 379 height 15
drag, startPoint x: 485, startPoint y: 76, endPoint x: 302, endPoint y: 75, distance: 183.1
click at [302, 75] on div "**********" at bounding box center [484, 77] width 505 height 15
paste input "text"
type input "**********"
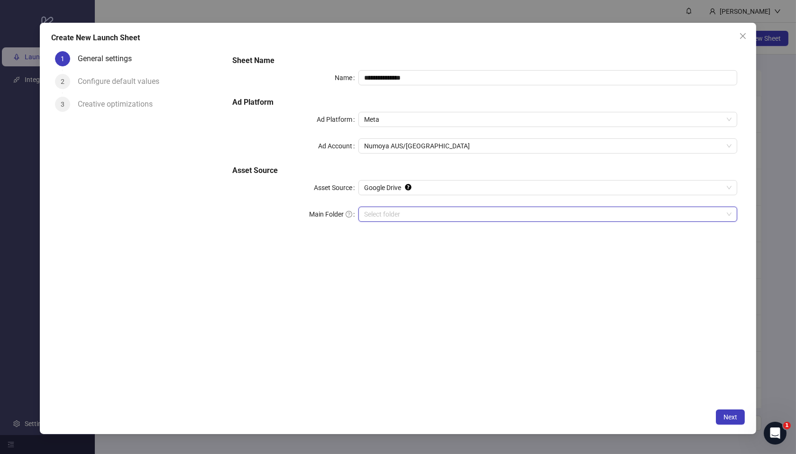
click at [405, 211] on input "Main Folder" at bounding box center [543, 214] width 359 height 14
click at [548, 338] on div "**********" at bounding box center [485, 225] width 520 height 357
click at [729, 420] on span "Next" at bounding box center [731, 418] width 14 height 8
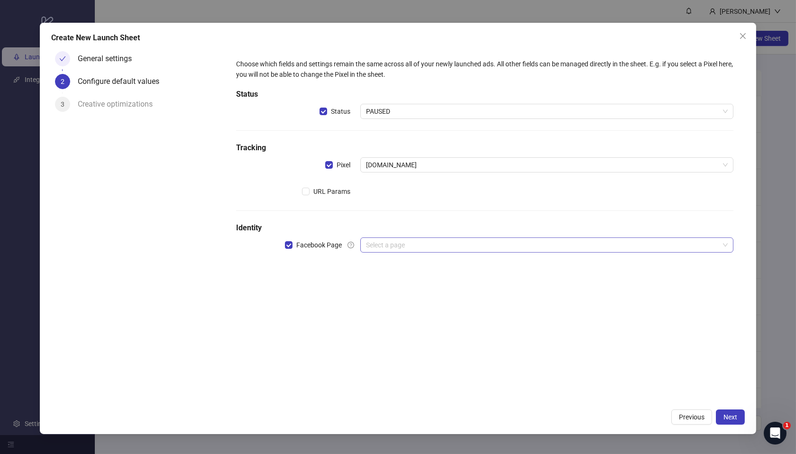
click at [379, 247] on input "search" at bounding box center [542, 245] width 353 height 14
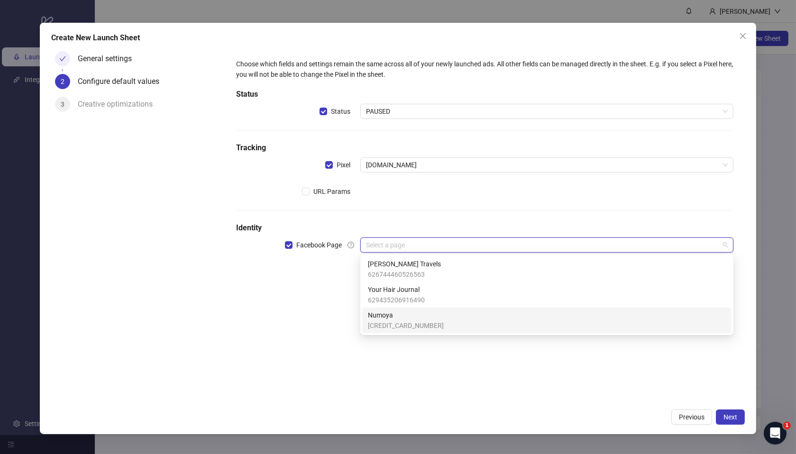
click at [395, 318] on span "Numoya" at bounding box center [406, 315] width 76 height 10
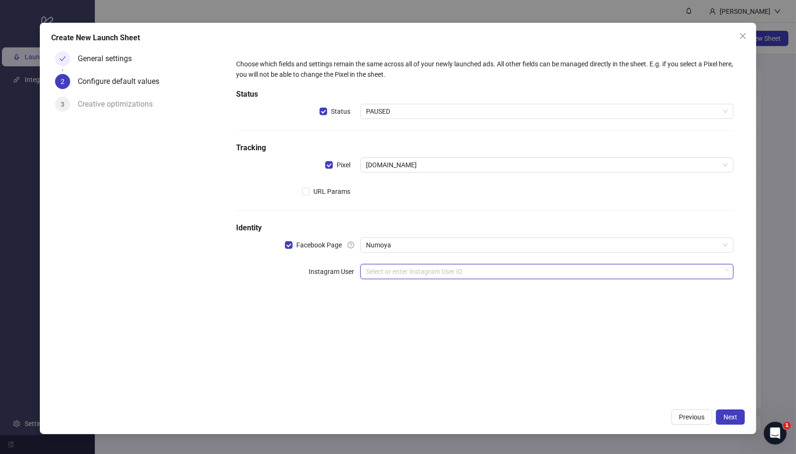
click at [394, 275] on input "search" at bounding box center [542, 272] width 353 height 14
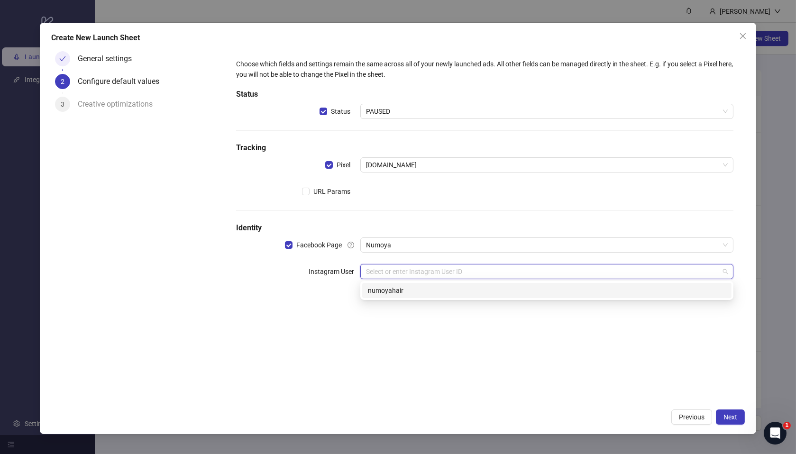
click at [411, 293] on div "numoyahair" at bounding box center [547, 290] width 358 height 10
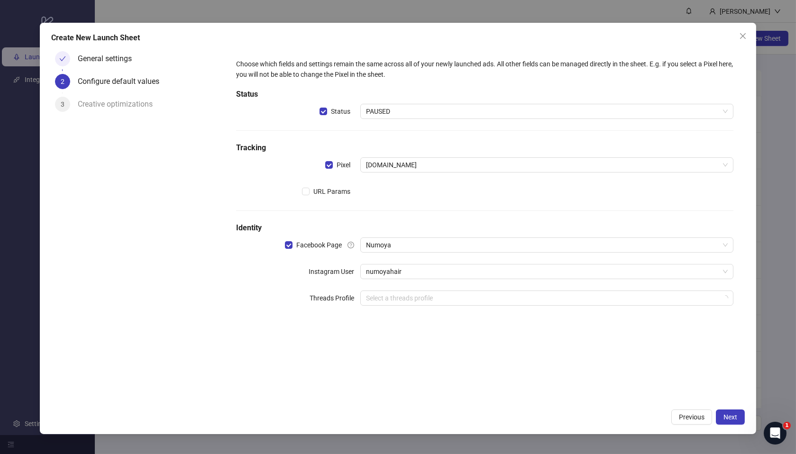
click at [593, 386] on div "Choose which fields and settings remain the same across all of your newly launc…" at bounding box center [485, 225] width 520 height 357
click at [736, 415] on span "Next" at bounding box center [731, 418] width 14 height 8
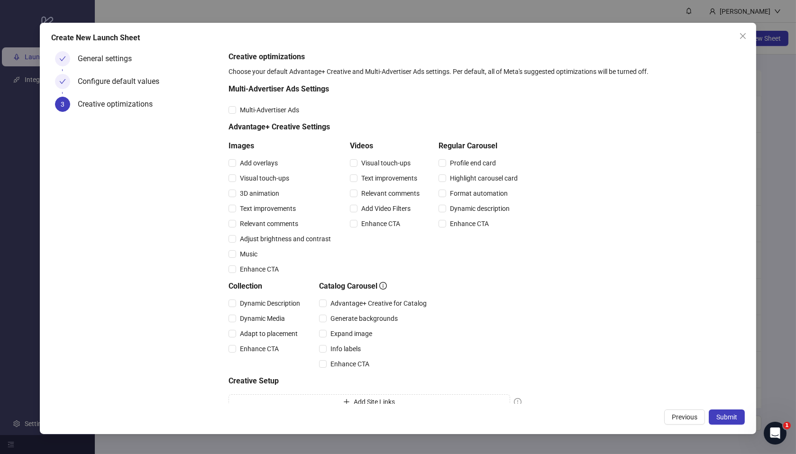
drag, startPoint x: 719, startPoint y: 412, endPoint x: 647, endPoint y: 391, distance: 75.2
click at [719, 413] on button "Submit" at bounding box center [727, 417] width 36 height 15
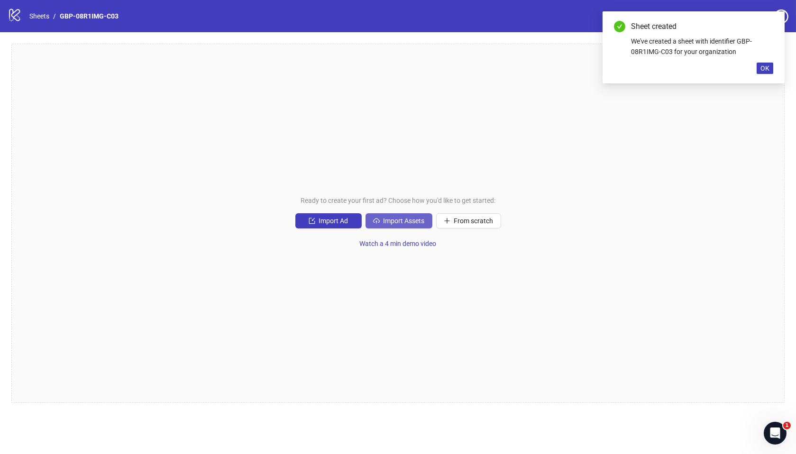
click at [404, 224] on span "Import Assets" at bounding box center [404, 221] width 41 height 8
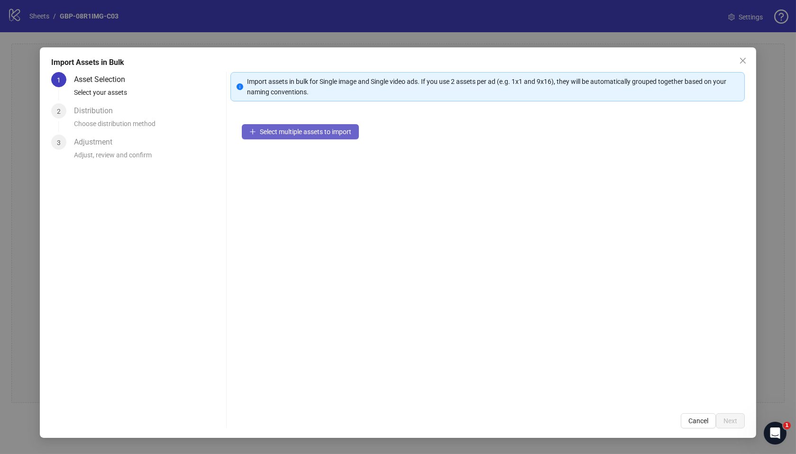
click at [340, 137] on button "Select multiple assets to import" at bounding box center [300, 131] width 117 height 15
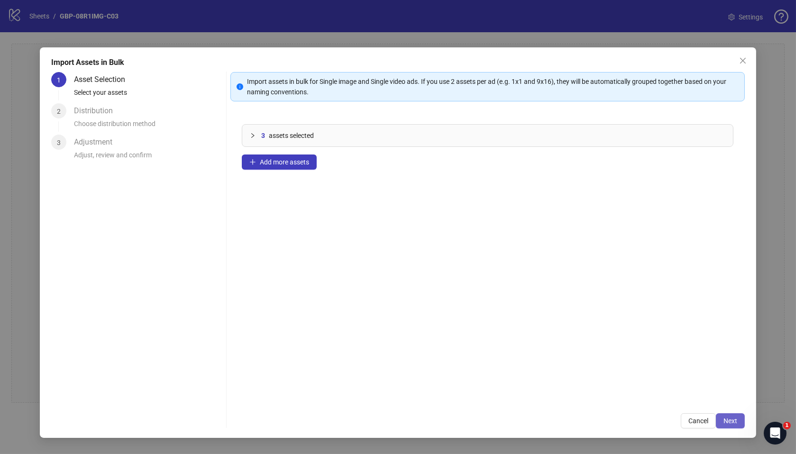
click at [728, 418] on span "Next" at bounding box center [731, 421] width 14 height 8
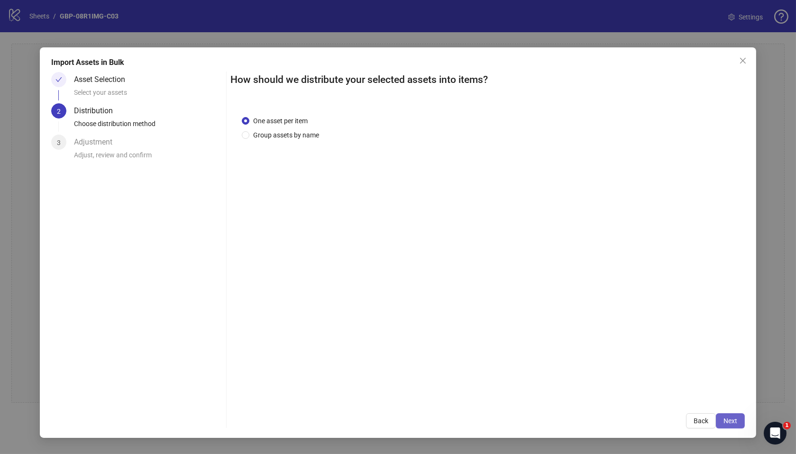
click at [731, 418] on span "Next" at bounding box center [731, 421] width 14 height 8
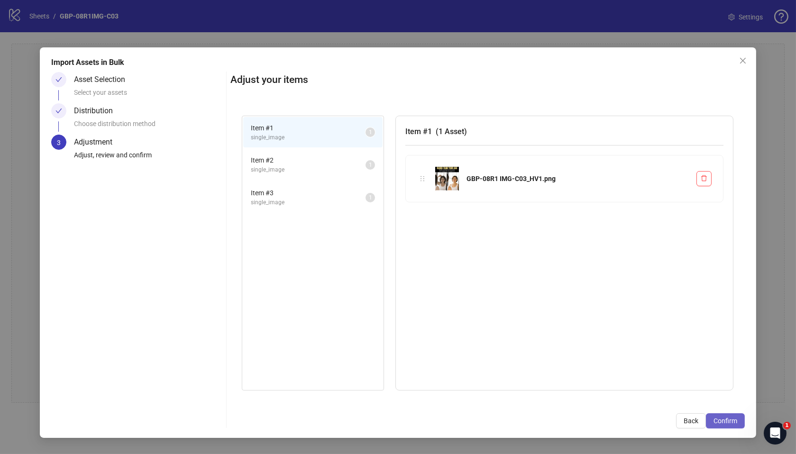
click at [727, 424] on span "Confirm" at bounding box center [726, 421] width 24 height 8
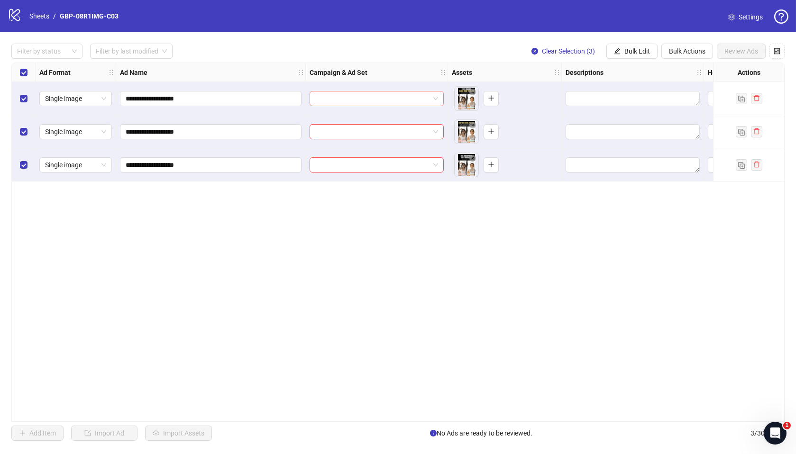
click at [332, 105] on input "search" at bounding box center [372, 99] width 114 height 14
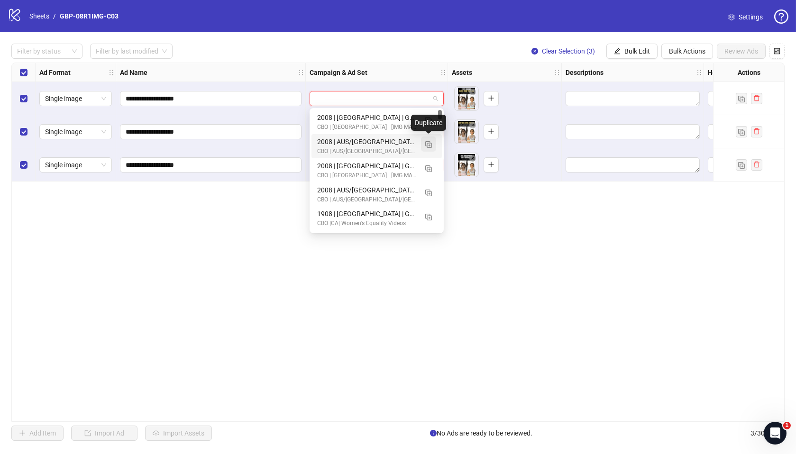
click at [426, 144] on img "button" at bounding box center [428, 144] width 7 height 7
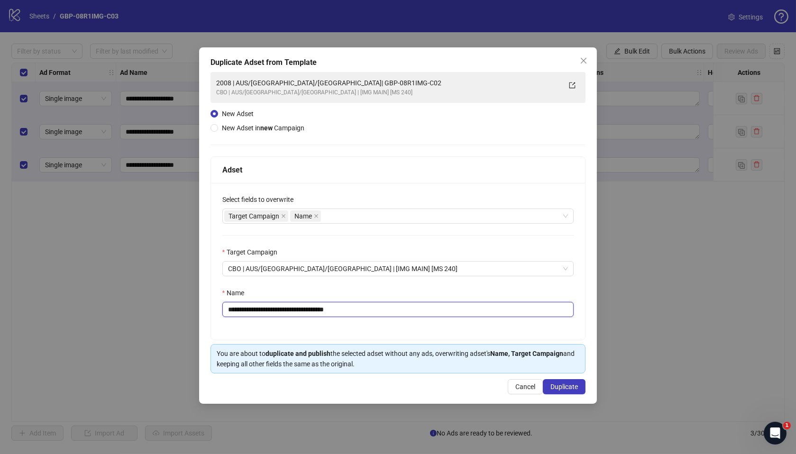
drag, startPoint x: 287, startPoint y: 310, endPoint x: 404, endPoint y: 313, distance: 116.2
click at [404, 313] on input "**********" at bounding box center [398, 309] width 352 height 15
paste input "text"
type input "**********"
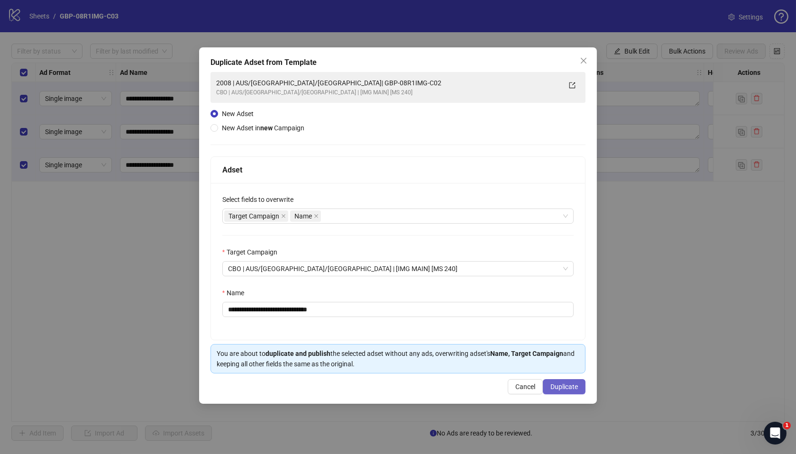
click at [565, 385] on span "Duplicate" at bounding box center [565, 387] width 28 height 8
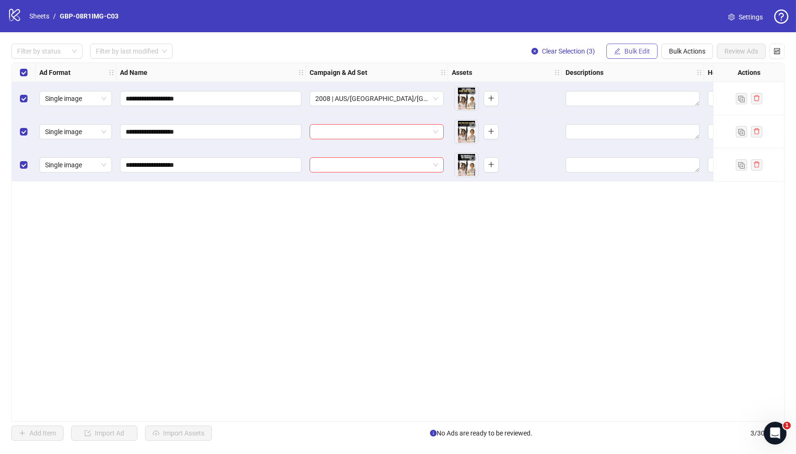
click at [633, 50] on span "Bulk Edit" at bounding box center [638, 51] width 26 height 8
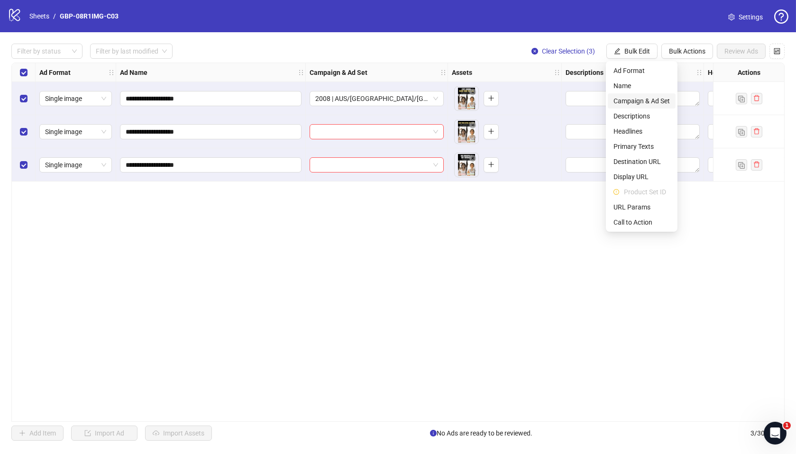
click at [646, 100] on span "Campaign & Ad Set" at bounding box center [642, 101] width 56 height 10
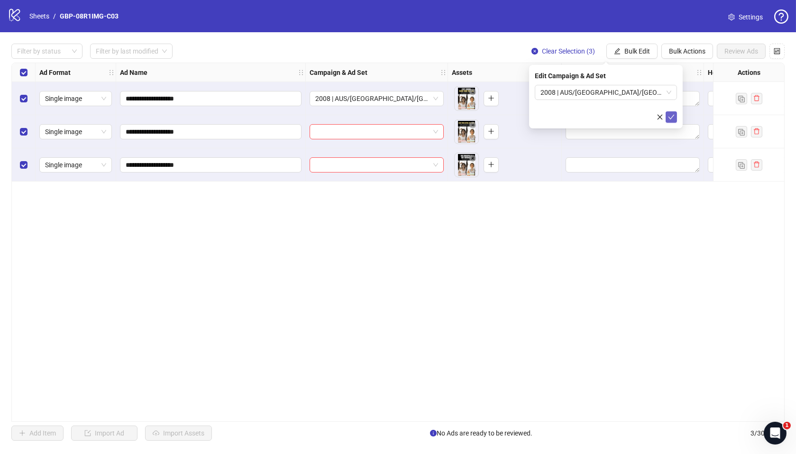
click at [669, 116] on icon "check" at bounding box center [671, 117] width 7 height 7
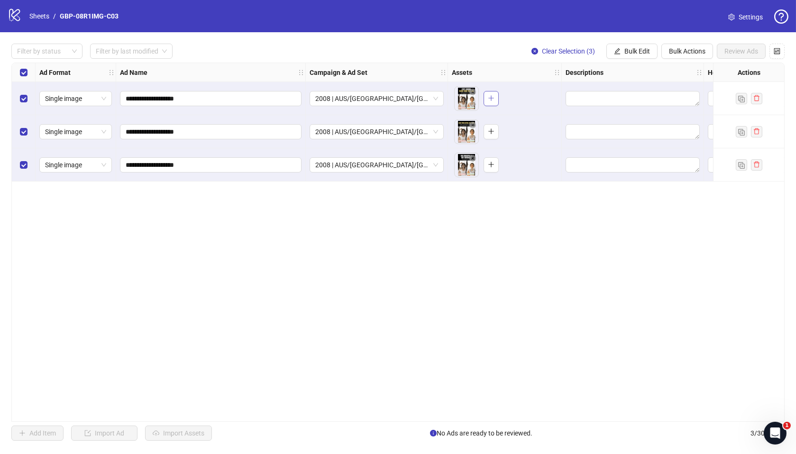
click at [495, 96] on button "button" at bounding box center [491, 98] width 15 height 15
click at [489, 130] on icon "plus" at bounding box center [491, 131] width 7 height 7
click at [494, 168] on span "button" at bounding box center [491, 165] width 7 height 8
click at [386, 423] on div "**********" at bounding box center [398, 242] width 796 height 420
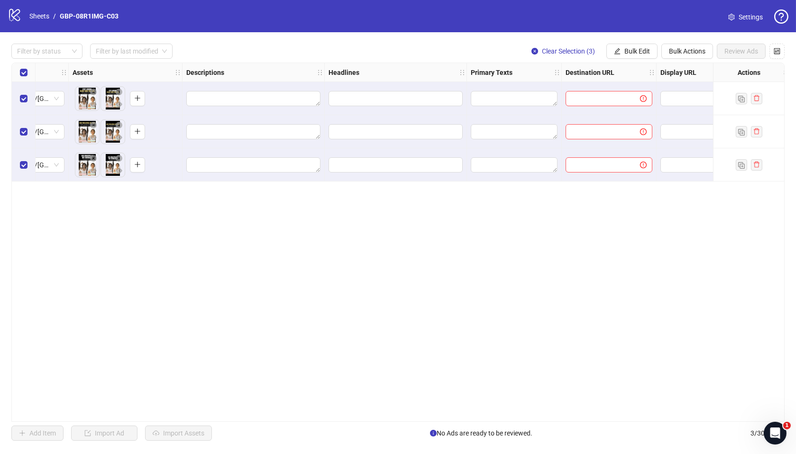
scroll to position [0, 357]
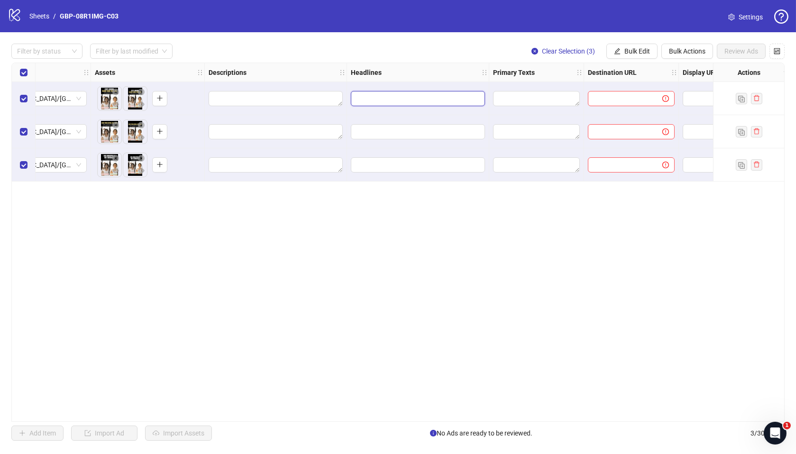
click at [386, 93] on input "Edit values" at bounding box center [417, 98] width 121 height 10
paste input "*******"
type input "*******"
click at [403, 261] on div "**********" at bounding box center [397, 242] width 773 height 359
click at [402, 101] on input "*******" at bounding box center [417, 98] width 121 height 10
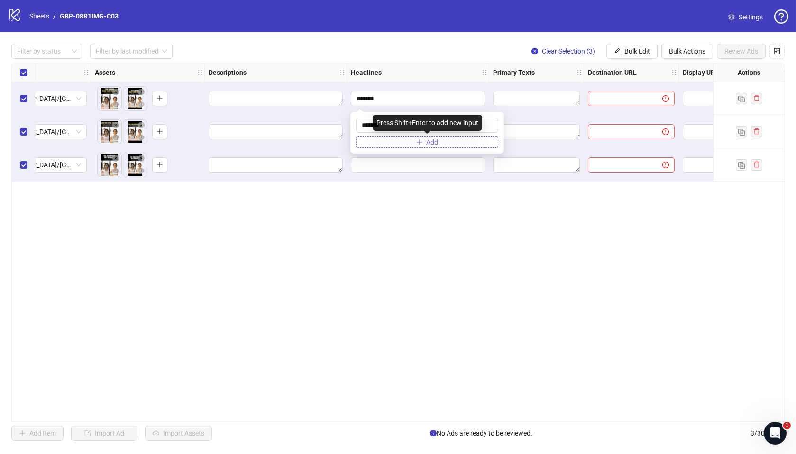
click at [408, 142] on button "Add" at bounding box center [427, 142] width 142 height 11
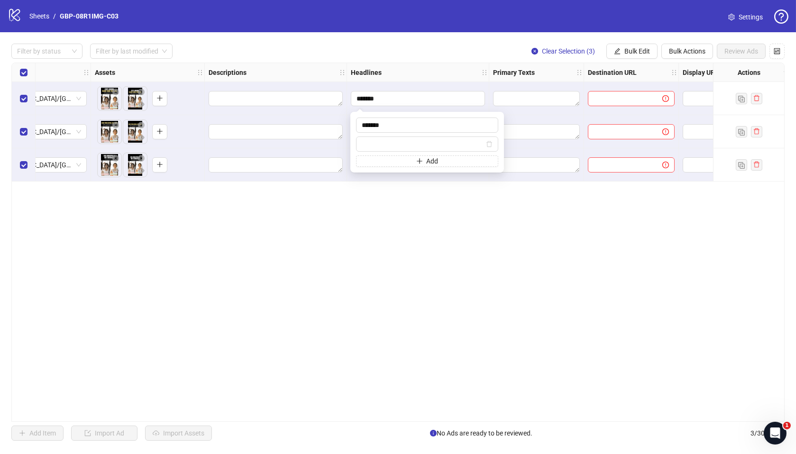
type input "**********"
click at [420, 213] on div "**********" at bounding box center [397, 242] width 773 height 359
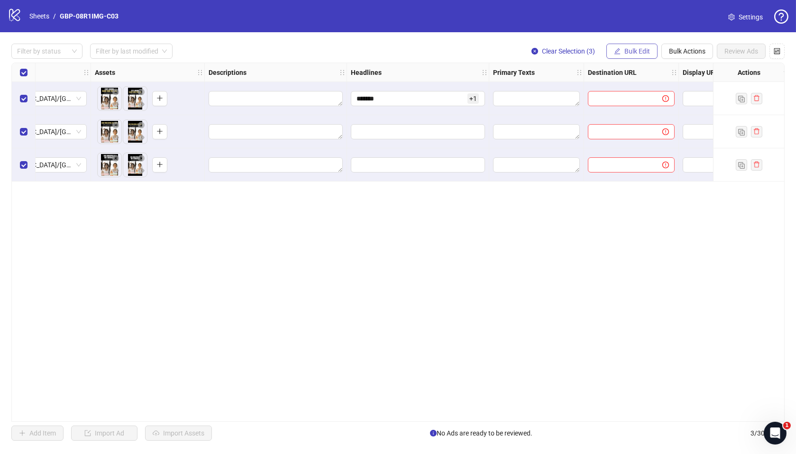
click at [635, 52] on span "Bulk Edit" at bounding box center [638, 51] width 26 height 8
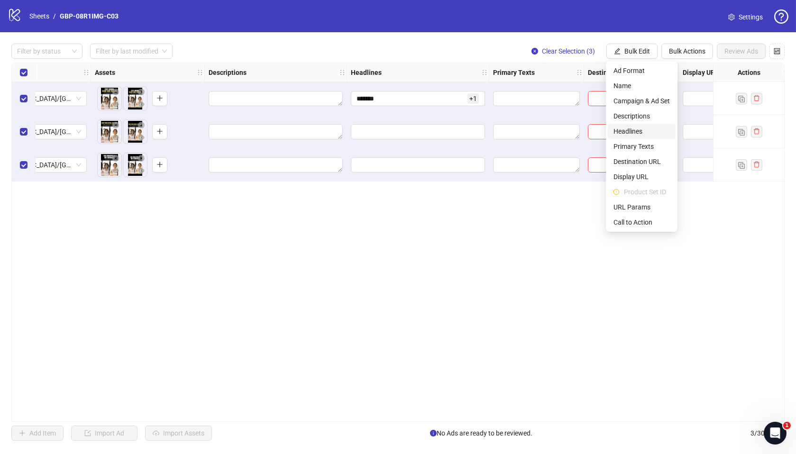
click at [633, 137] on li "Headlines" at bounding box center [642, 131] width 68 height 15
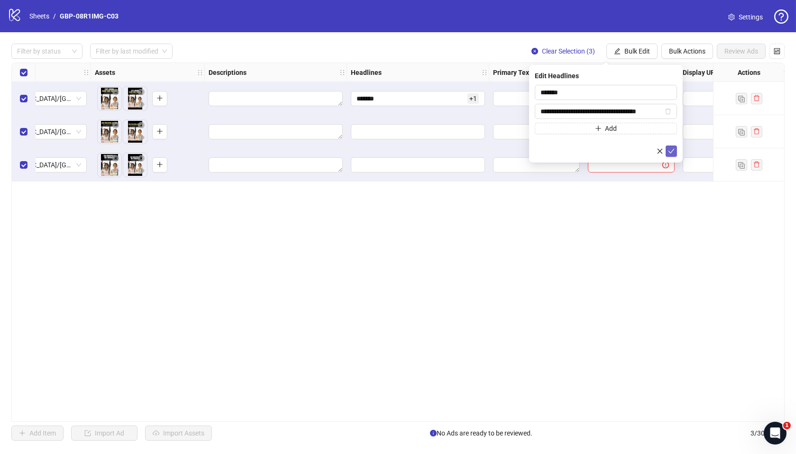
click at [667, 150] on button "submit" at bounding box center [671, 151] width 11 height 11
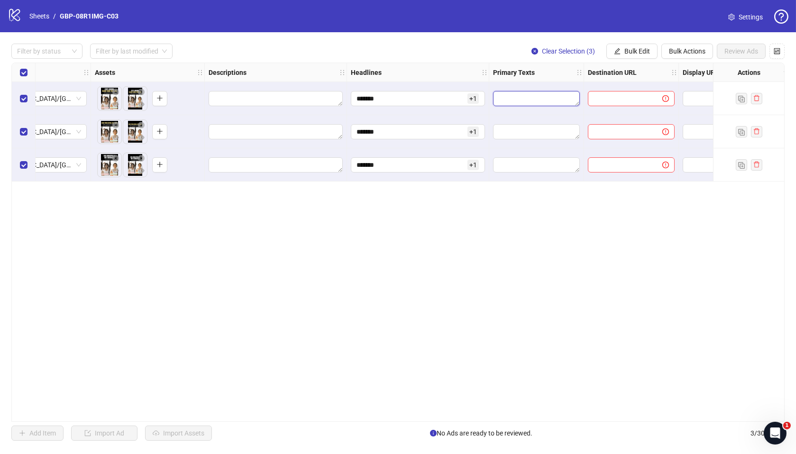
click at [524, 93] on textarea "Edit values" at bounding box center [536, 98] width 87 height 15
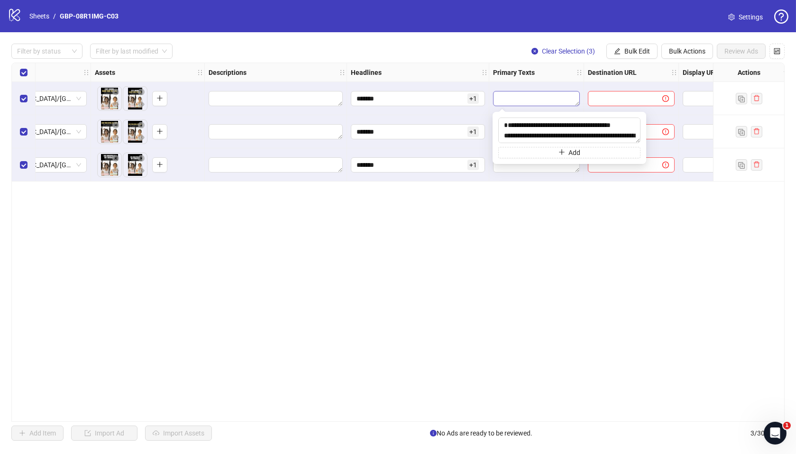
scroll to position [38, 0]
type textarea "**********"
click at [569, 153] on span "Add" at bounding box center [575, 153] width 12 height 8
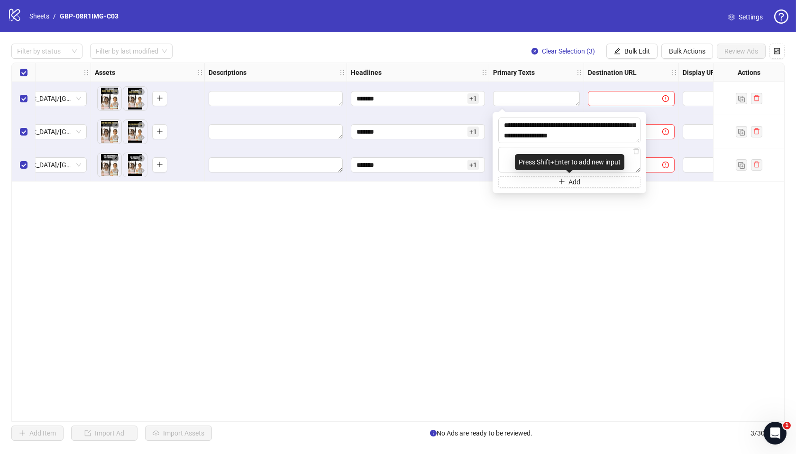
type textarea "**********"
click at [580, 230] on div "**********" at bounding box center [397, 242] width 773 height 359
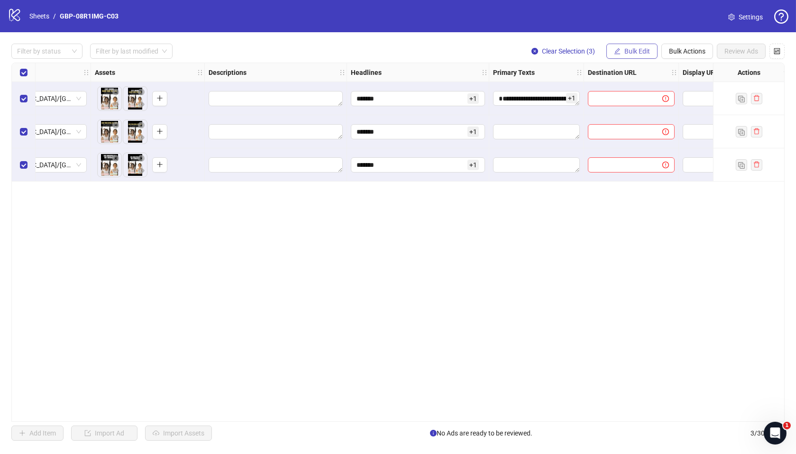
click at [625, 53] on span "Bulk Edit" at bounding box center [638, 51] width 26 height 8
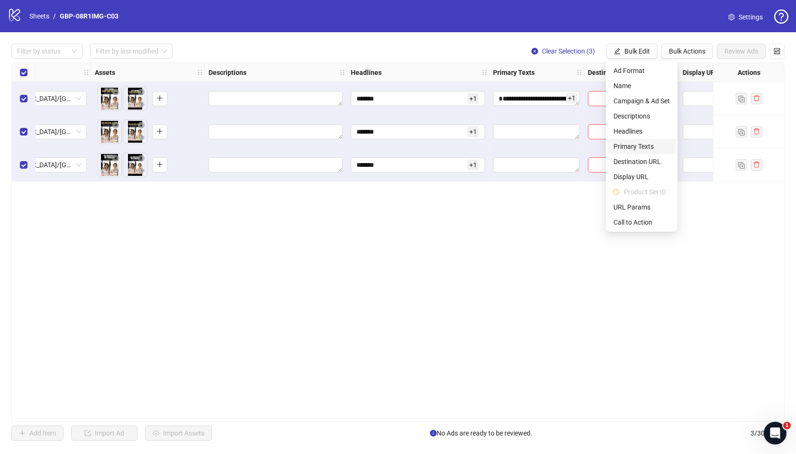
click at [644, 147] on span "Primary Texts" at bounding box center [642, 146] width 56 height 10
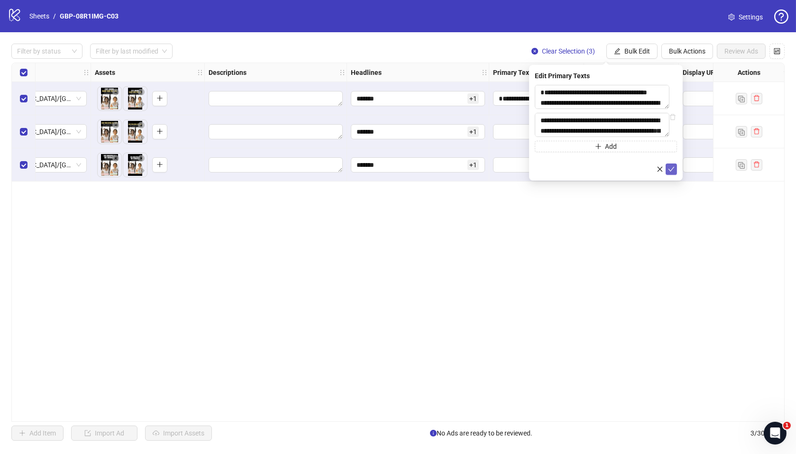
click at [672, 169] on icon "check" at bounding box center [671, 169] width 7 height 7
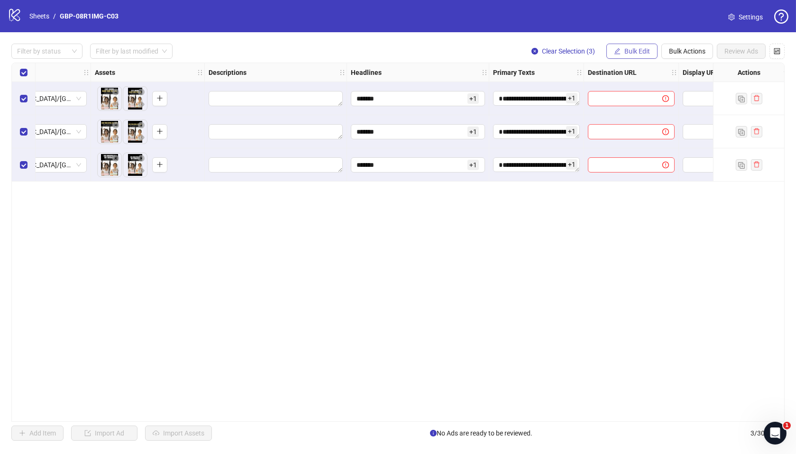
click at [629, 51] on span "Bulk Edit" at bounding box center [638, 51] width 26 height 8
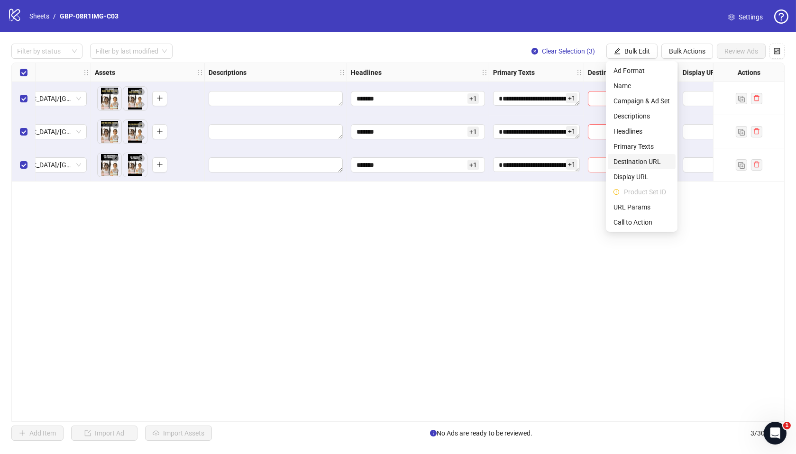
click at [649, 159] on span "Destination URL" at bounding box center [642, 161] width 56 height 10
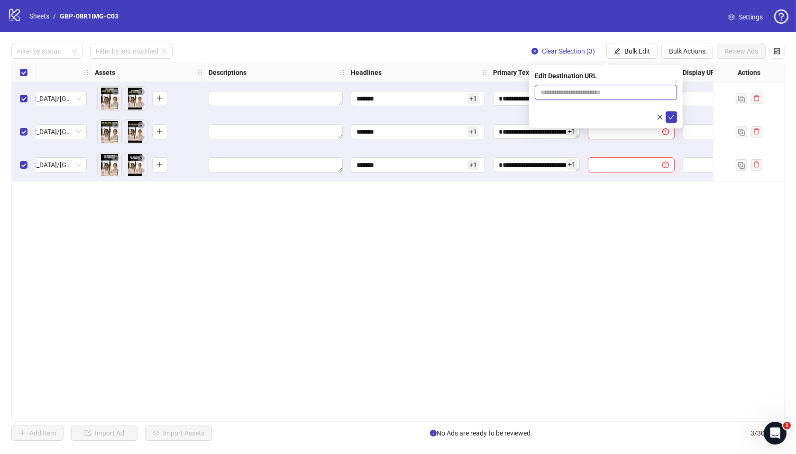
click at [577, 95] on input "text" at bounding box center [602, 92] width 123 height 10
paste input "**********"
type input "**********"
click at [668, 120] on span "submit" at bounding box center [671, 117] width 7 height 8
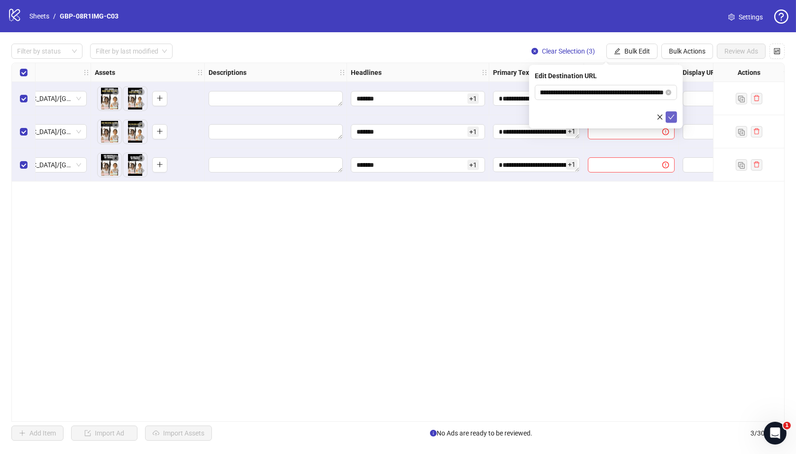
scroll to position [0, 0]
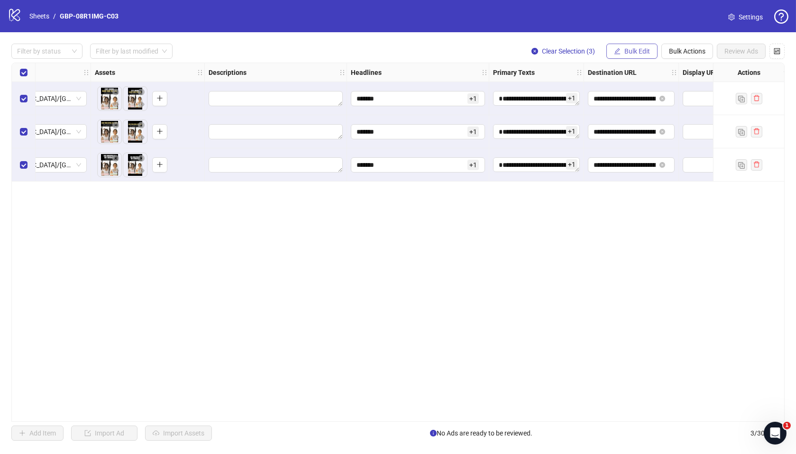
click at [626, 53] on span "Bulk Edit" at bounding box center [638, 51] width 26 height 8
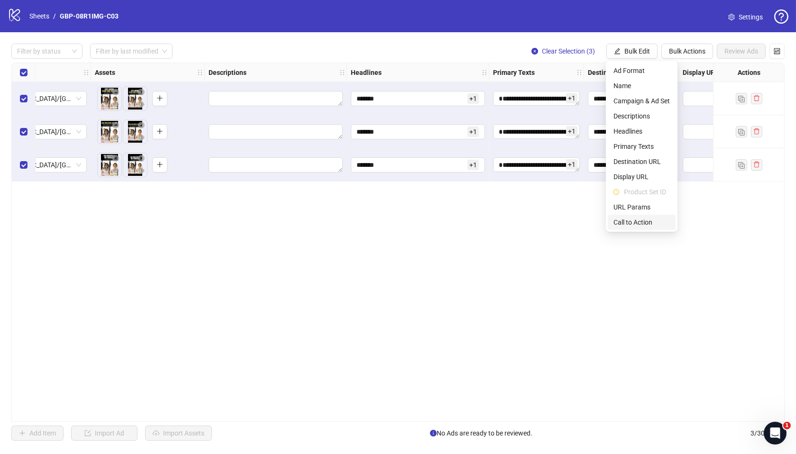
drag, startPoint x: 643, startPoint y: 220, endPoint x: 631, endPoint y: 203, distance: 20.1
click at [643, 220] on span "Call to Action" at bounding box center [642, 222] width 56 height 10
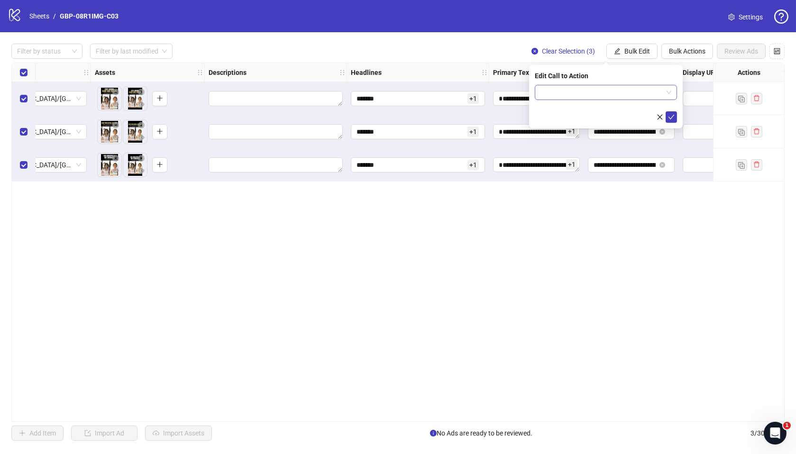
click at [571, 93] on input "search" at bounding box center [602, 92] width 122 height 14
type input "****"
click at [670, 119] on icon "check" at bounding box center [671, 117] width 7 height 7
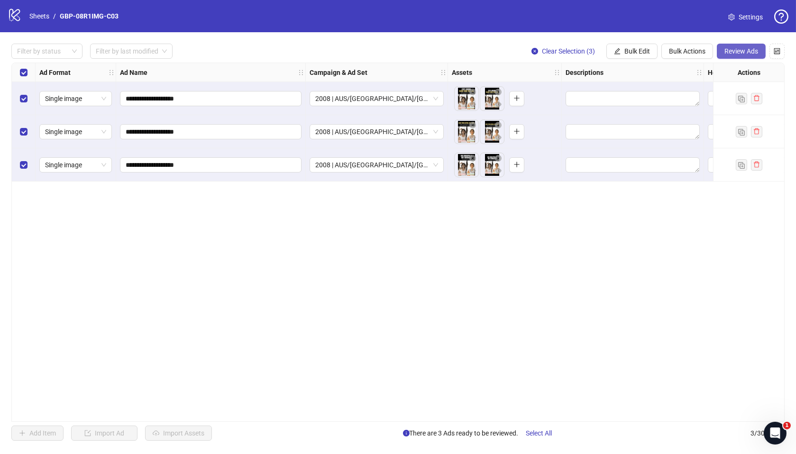
click at [741, 51] on span "Review Ads" at bounding box center [742, 51] width 34 height 8
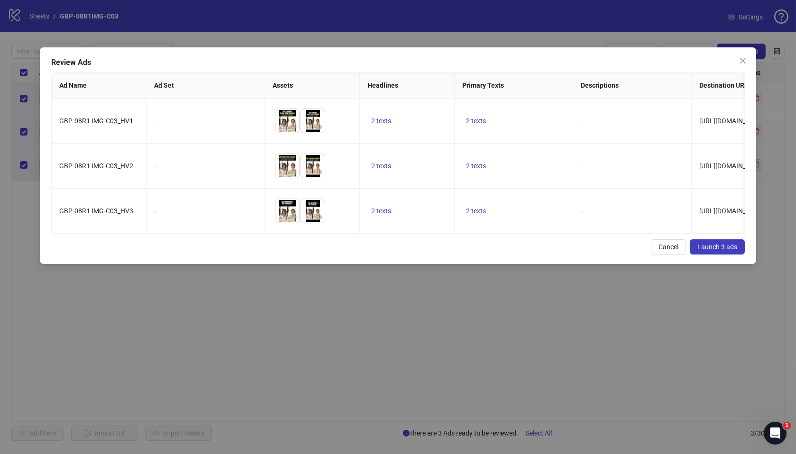
click at [731, 251] on span "Launch 3 ads" at bounding box center [718, 247] width 40 height 8
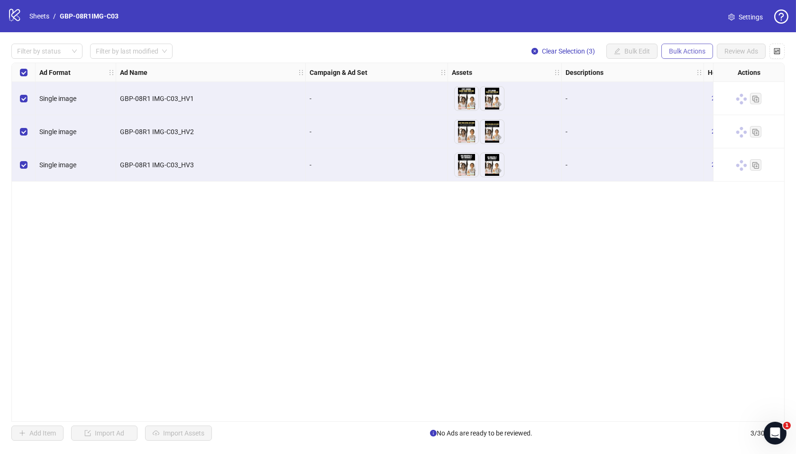
click at [673, 49] on span "Bulk Actions" at bounding box center [687, 51] width 37 height 8
click at [699, 98] on span "Duplicate with assets" at bounding box center [701, 101] width 65 height 10
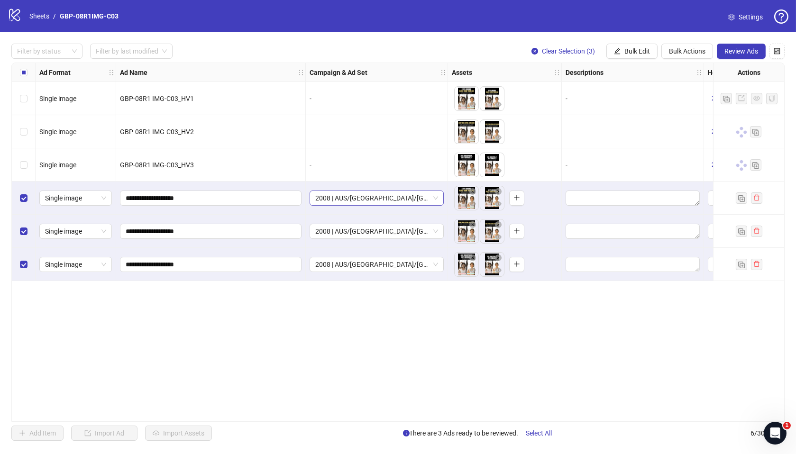
click at [369, 200] on span "2008 | AUS/[GEOGRAPHIC_DATA]/[GEOGRAPHIC_DATA]| GBP-08R1IMG-C03" at bounding box center [376, 198] width 123 height 14
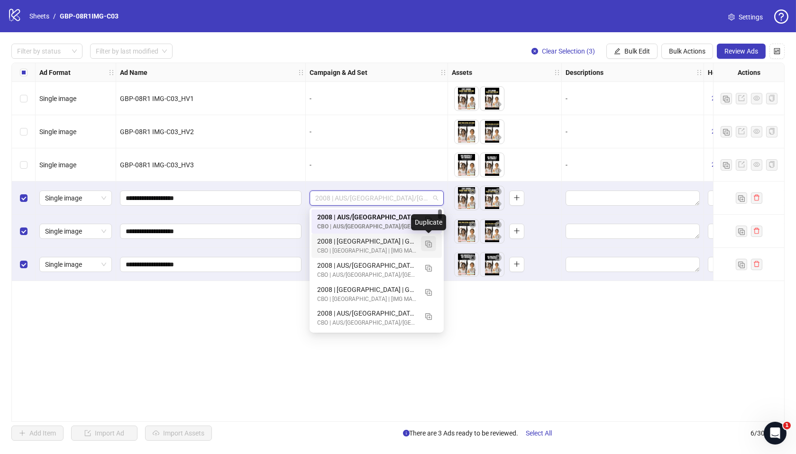
click at [425, 242] on img "button" at bounding box center [428, 244] width 7 height 7
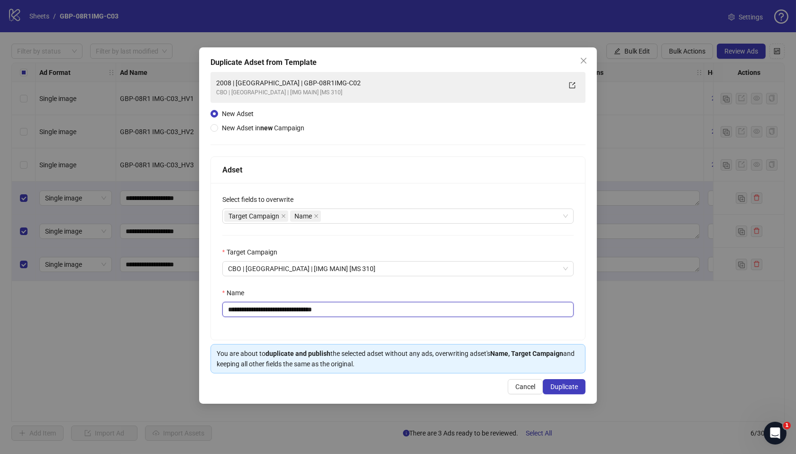
drag, startPoint x: 266, startPoint y: 311, endPoint x: 434, endPoint y: 318, distance: 169.0
click at [434, 318] on div "**********" at bounding box center [398, 261] width 375 height 157
paste input "text"
type input "**********"
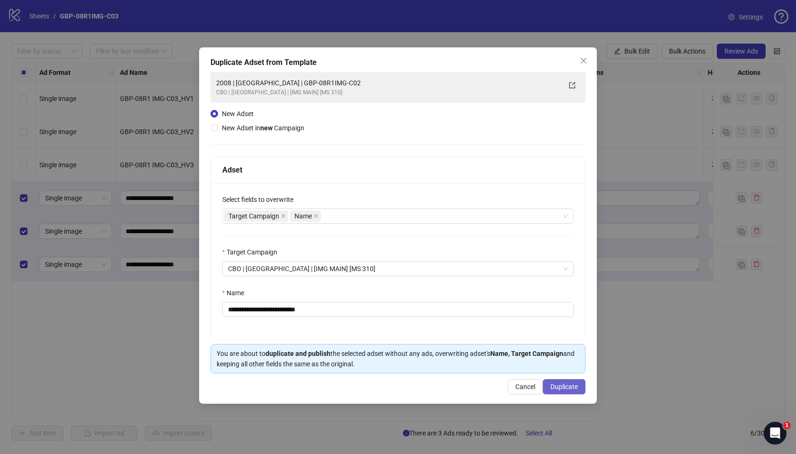
click at [576, 388] on span "Duplicate" at bounding box center [565, 387] width 28 height 8
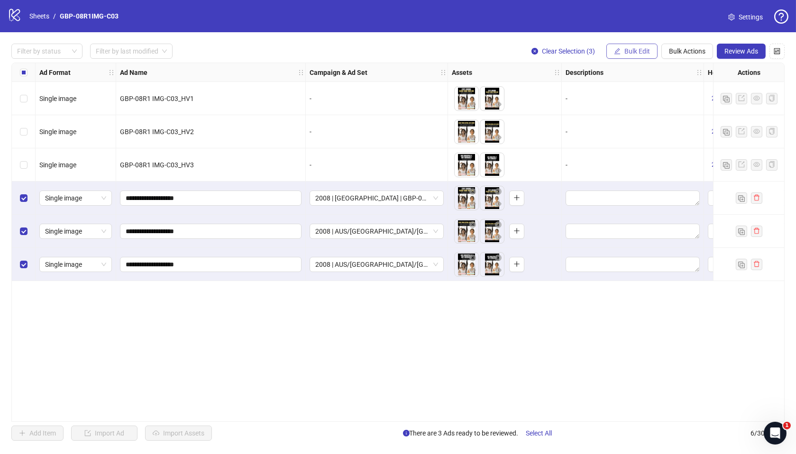
click at [634, 55] on span "Bulk Edit" at bounding box center [638, 51] width 26 height 8
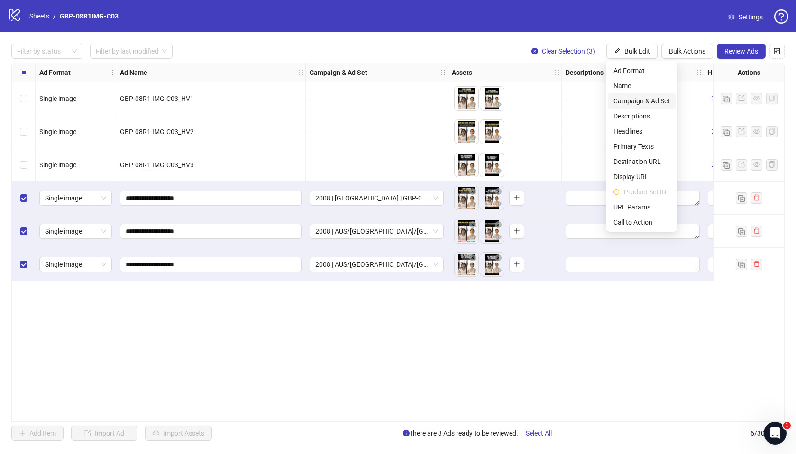
click at [651, 98] on span "Campaign & Ad Set" at bounding box center [642, 101] width 56 height 10
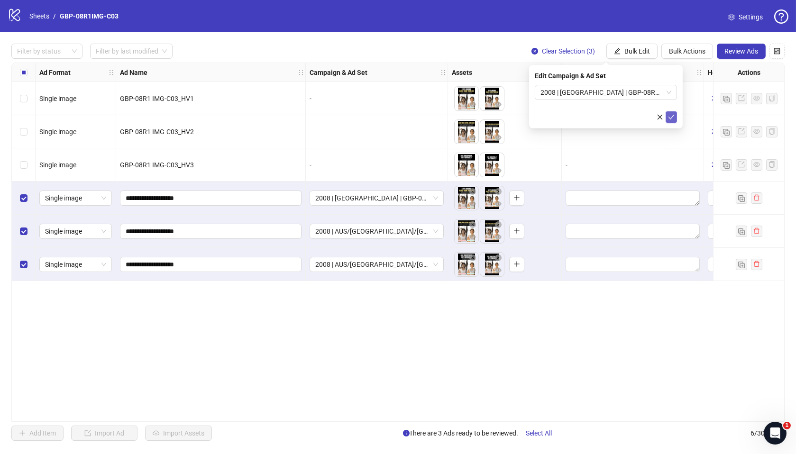
click at [669, 119] on icon "check" at bounding box center [671, 117] width 7 height 7
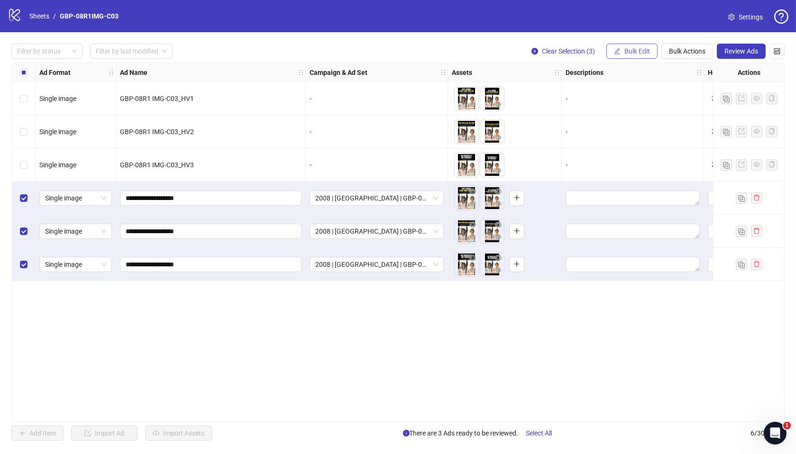
click at [618, 49] on icon "edit" at bounding box center [618, 51] width 6 height 6
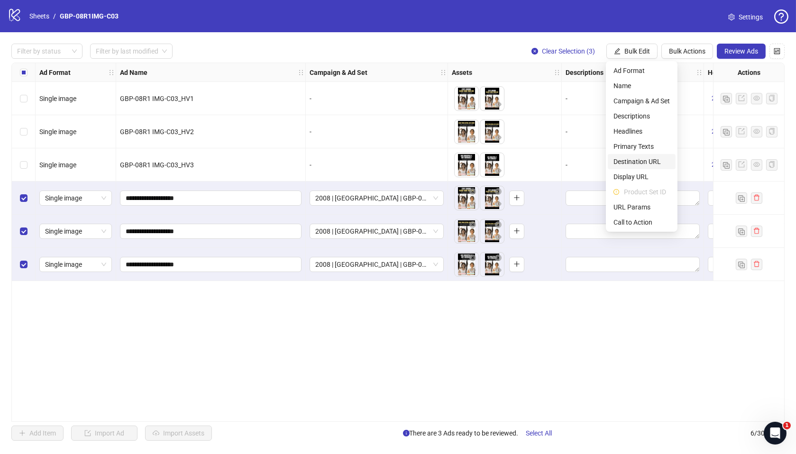
click at [652, 161] on span "Destination URL" at bounding box center [642, 161] width 56 height 10
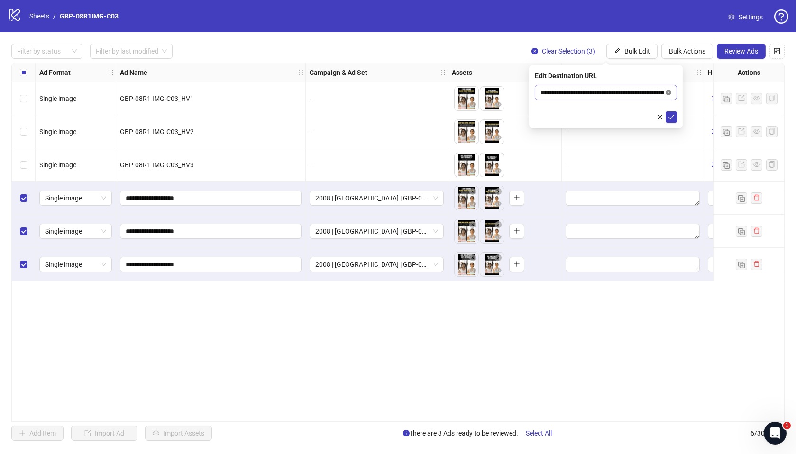
click at [668, 90] on icon "close-circle" at bounding box center [669, 93] width 6 height 6
click at [628, 93] on input "text" at bounding box center [602, 92] width 123 height 10
paste input "**********"
type input "**********"
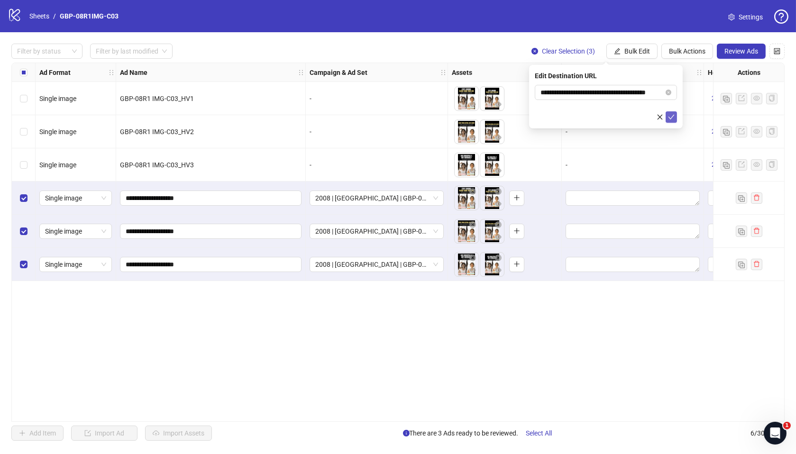
click at [669, 117] on icon "check" at bounding box center [671, 117] width 7 height 7
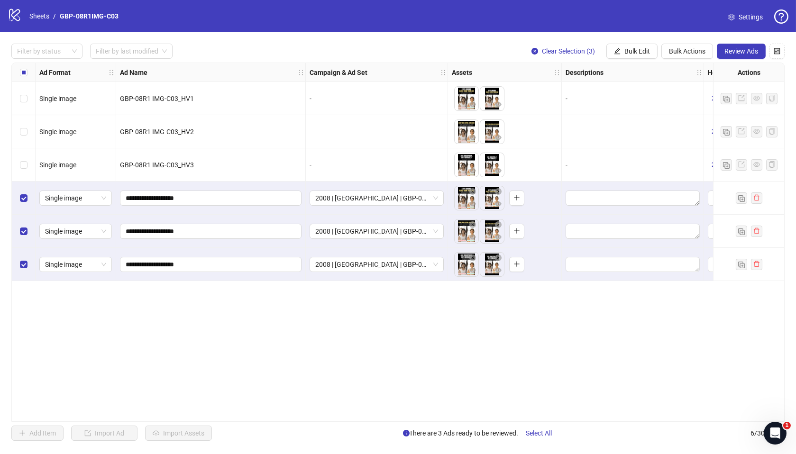
click at [389, 410] on div "**********" at bounding box center [397, 242] width 773 height 359
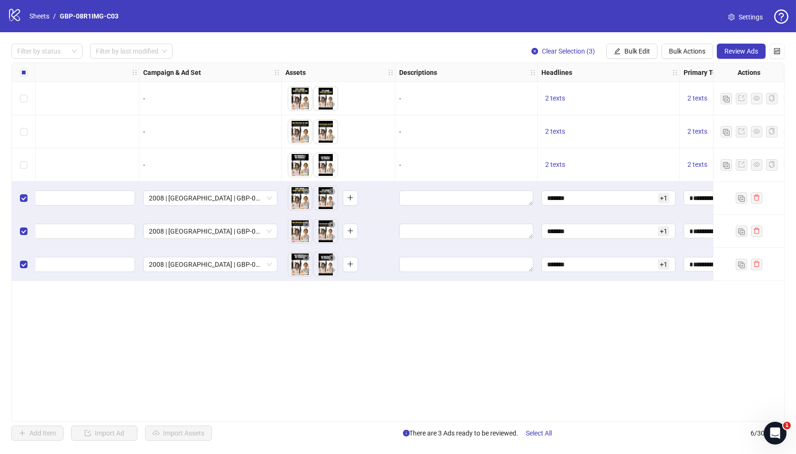
scroll to position [0, 331]
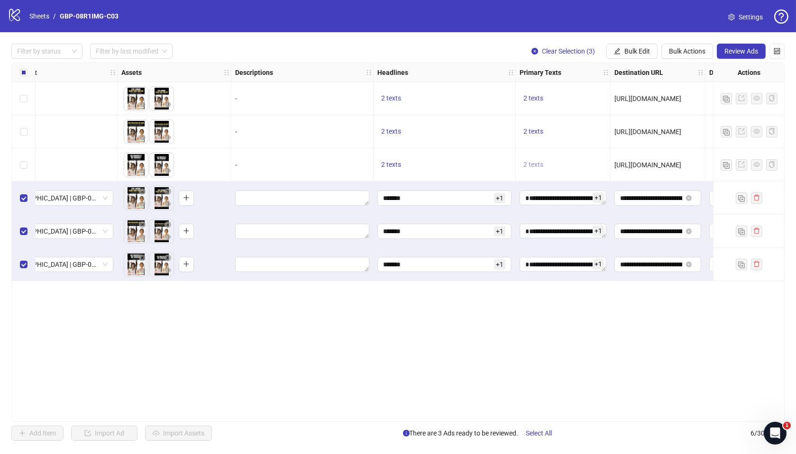
click at [543, 164] on span "2 texts" at bounding box center [534, 165] width 20 height 8
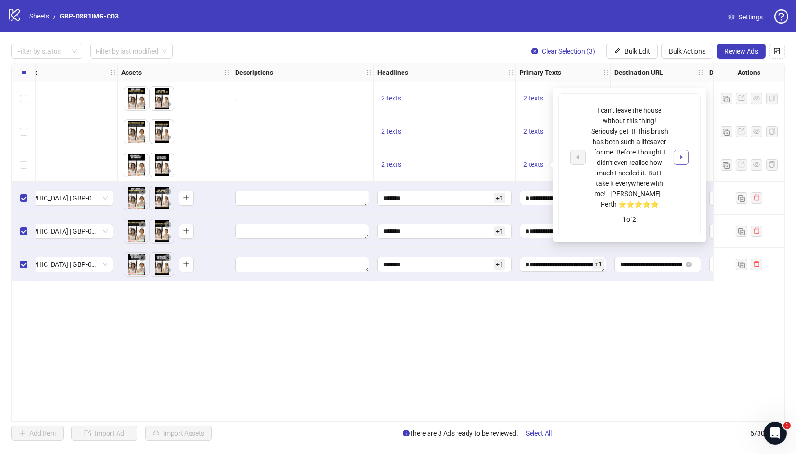
click at [676, 154] on button "button" at bounding box center [681, 157] width 15 height 15
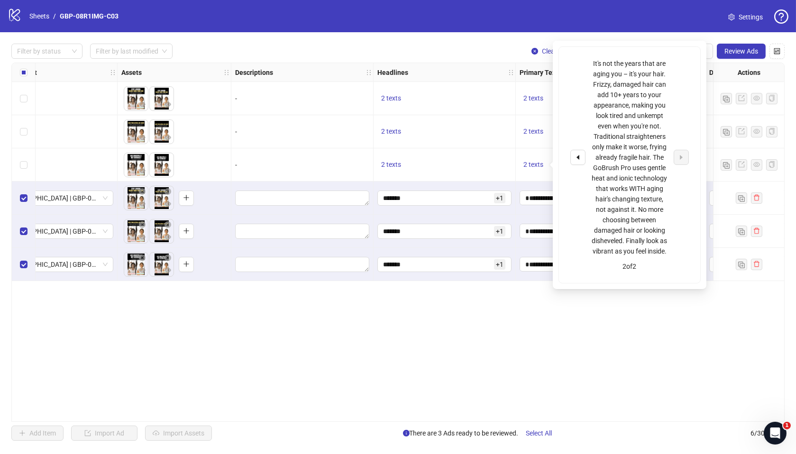
click at [635, 326] on div "**********" at bounding box center [397, 242] width 773 height 359
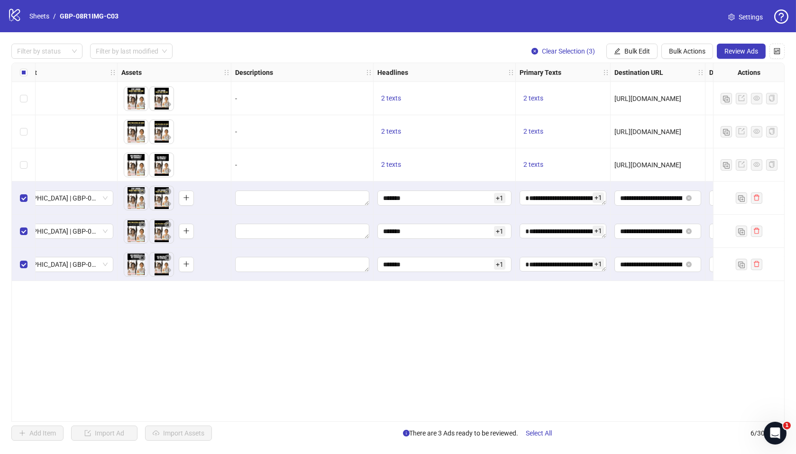
click at [656, 168] on span "[URL][DOMAIN_NAME]" at bounding box center [648, 165] width 67 height 8
click at [734, 53] on span "Review Ads" at bounding box center [742, 51] width 34 height 8
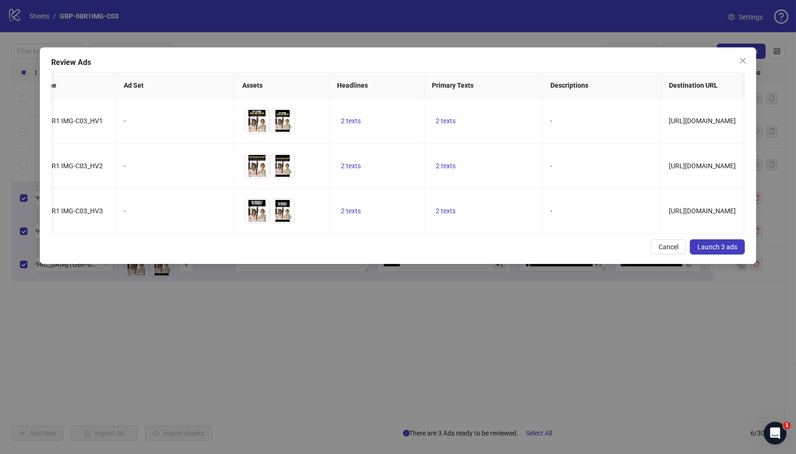
scroll to position [0, 0]
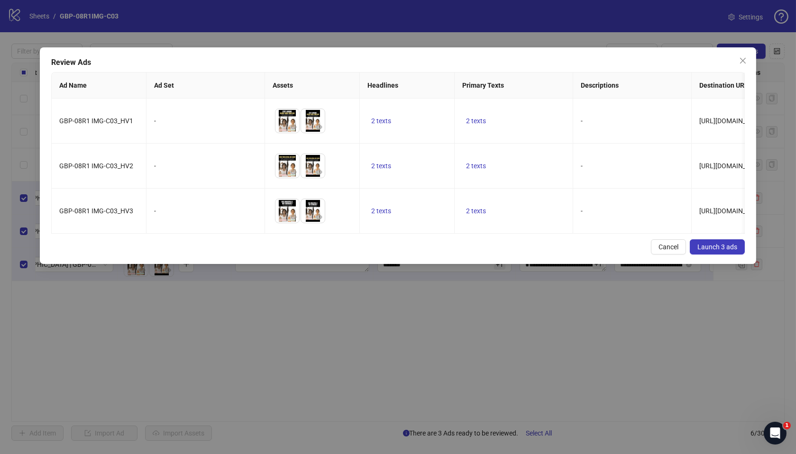
click at [714, 251] on span "Launch 3 ads" at bounding box center [718, 247] width 40 height 8
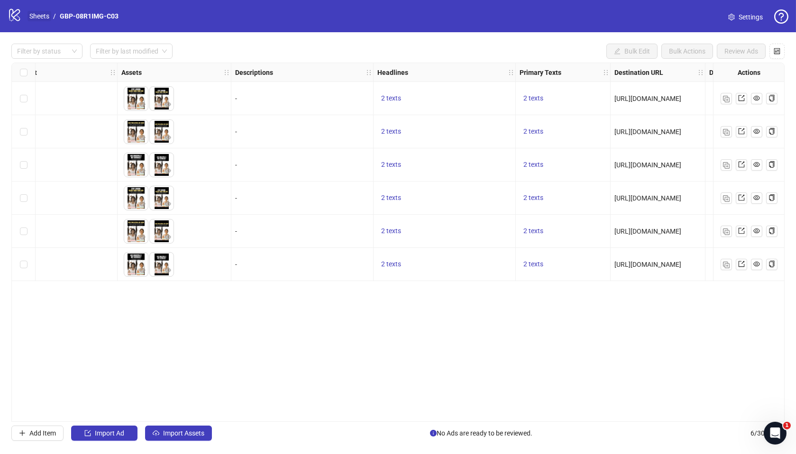
click at [46, 20] on link "Sheets" at bounding box center [40, 16] width 24 height 10
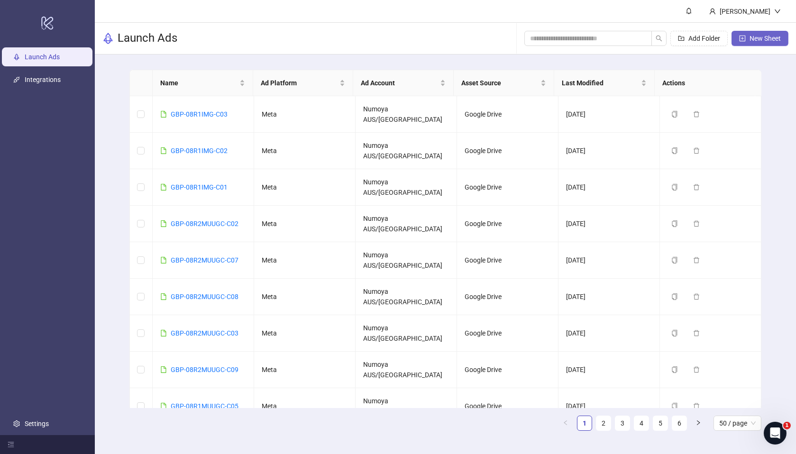
click at [775, 40] on span "New Sheet" at bounding box center [765, 39] width 31 height 8
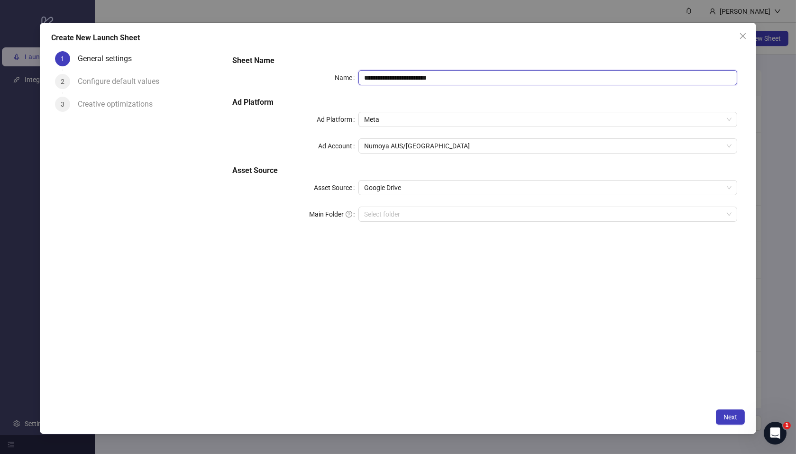
click at [472, 76] on input "**********" at bounding box center [548, 77] width 379 height 15
drag, startPoint x: 317, startPoint y: 72, endPoint x: 286, endPoint y: 70, distance: 30.9
click at [286, 70] on div "**********" at bounding box center [484, 77] width 505 height 15
paste input "text"
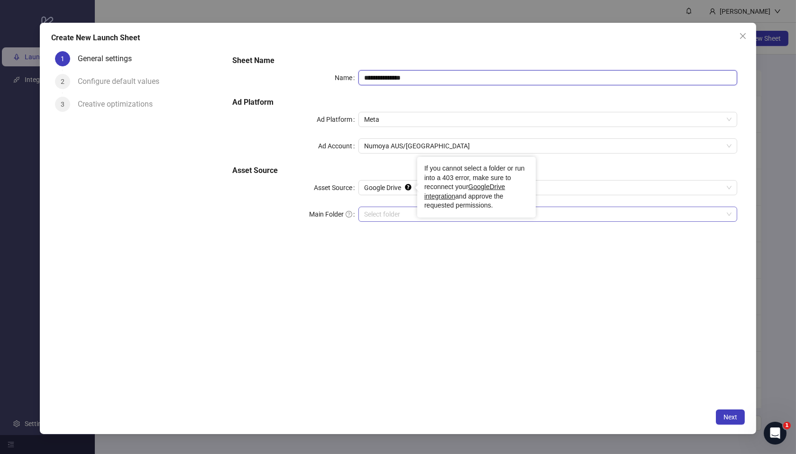
type input "**********"
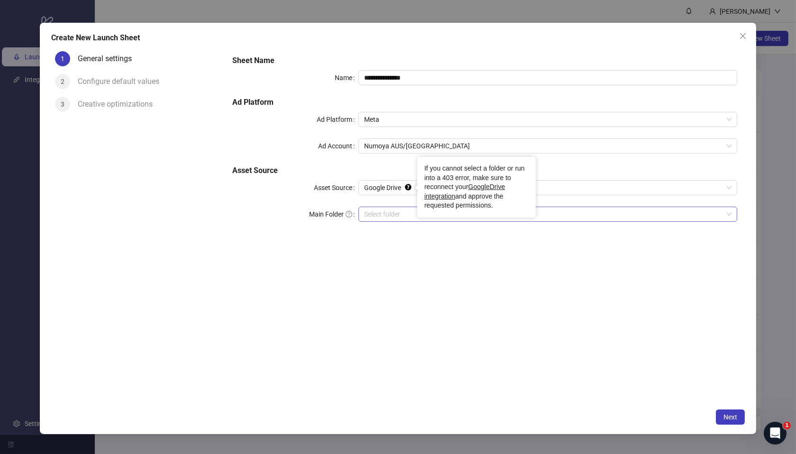
click at [404, 218] on input "Main Folder" at bounding box center [543, 214] width 359 height 14
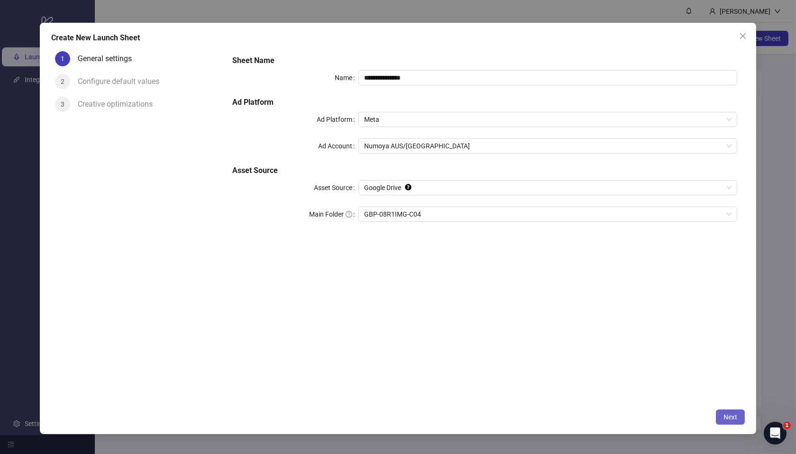
click at [721, 419] on button "Next" at bounding box center [730, 417] width 29 height 15
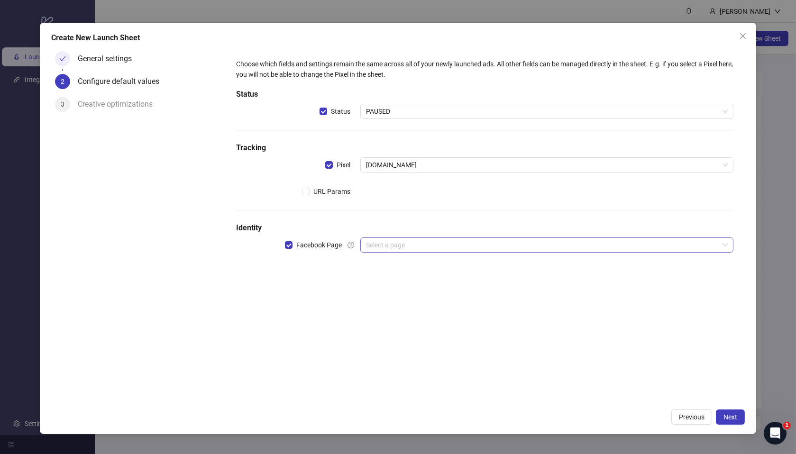
click at [386, 243] on input "search" at bounding box center [542, 245] width 353 height 14
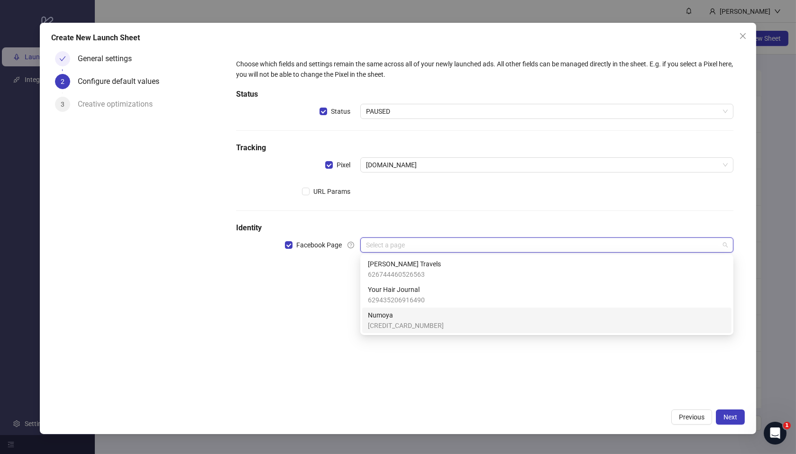
click at [413, 321] on span "[CREDIT_CARD_NUMBER]" at bounding box center [406, 326] width 76 height 10
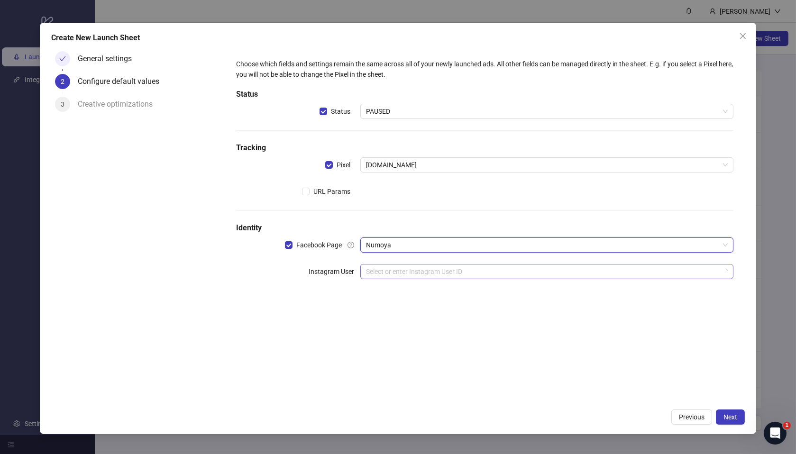
click at [390, 272] on input "search" at bounding box center [542, 272] width 353 height 14
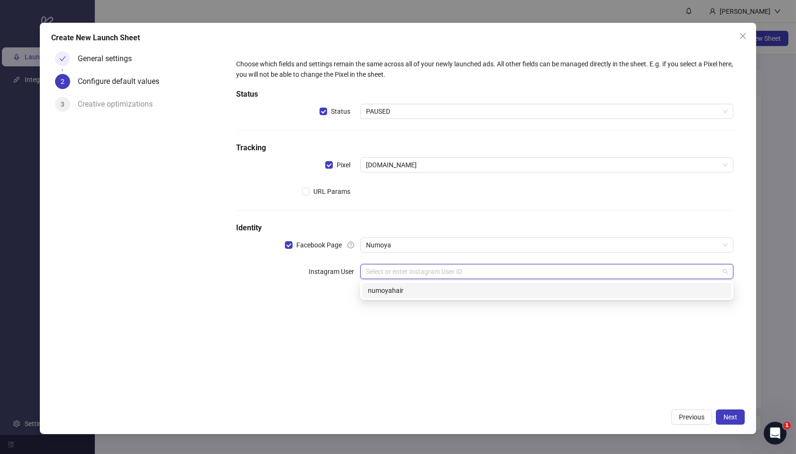
click at [422, 288] on div "numoyahair" at bounding box center [547, 290] width 358 height 10
click at [511, 361] on div "Choose which fields and settings remain the same across all of your newly launc…" at bounding box center [485, 225] width 520 height 357
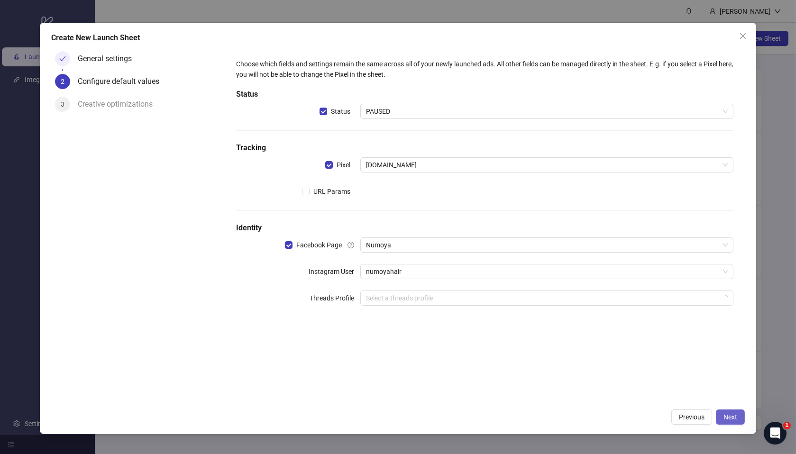
click at [732, 422] on button "Next" at bounding box center [730, 417] width 29 height 15
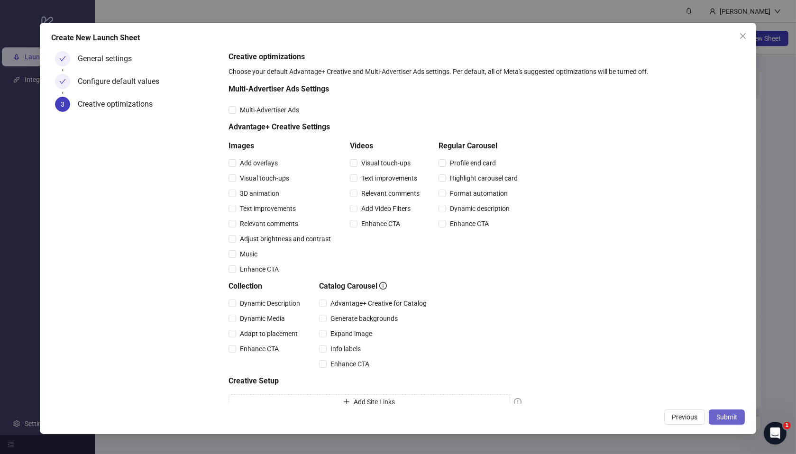
click at [736, 414] on span "Submit" at bounding box center [727, 418] width 21 height 8
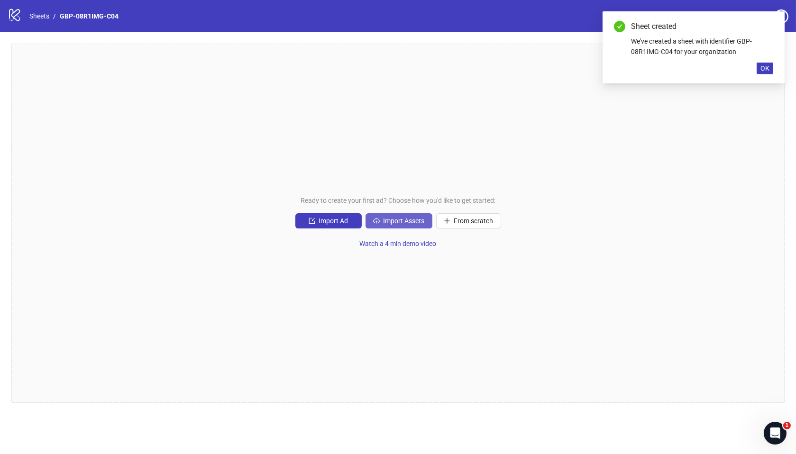
click at [396, 224] on span "Import Assets" at bounding box center [404, 221] width 41 height 8
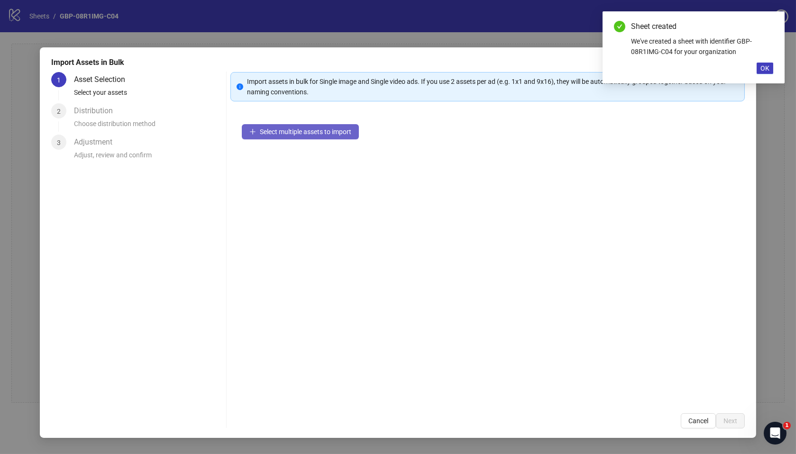
click at [300, 137] on button "Select multiple assets to import" at bounding box center [300, 131] width 117 height 15
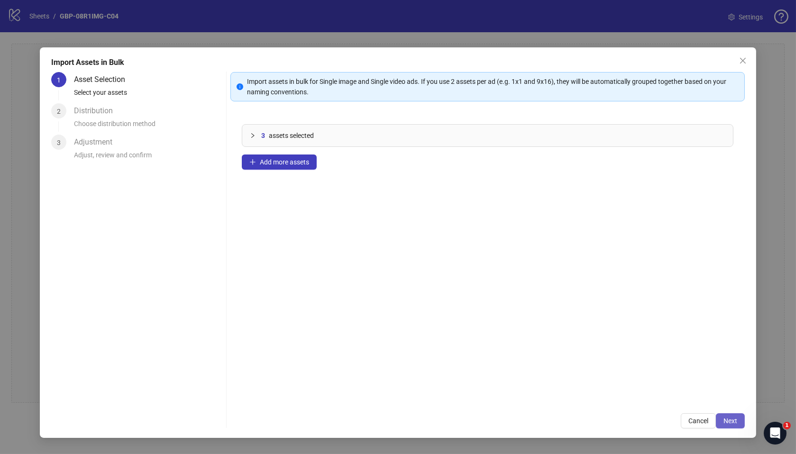
click at [727, 418] on span "Next" at bounding box center [731, 421] width 14 height 8
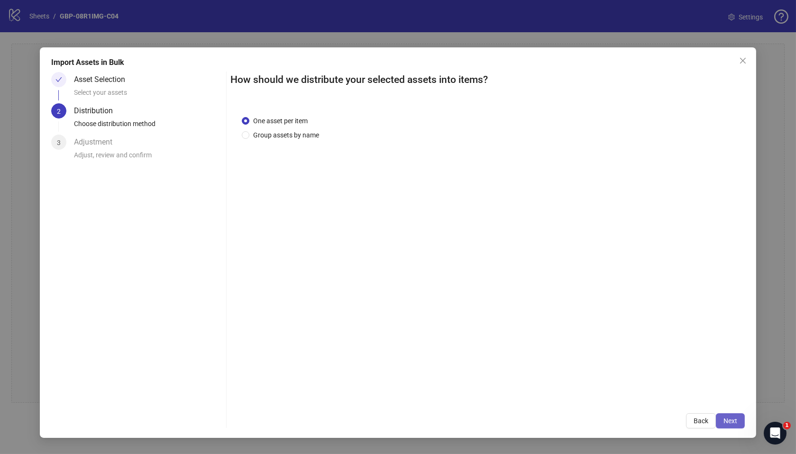
click at [730, 416] on button "Next" at bounding box center [730, 421] width 29 height 15
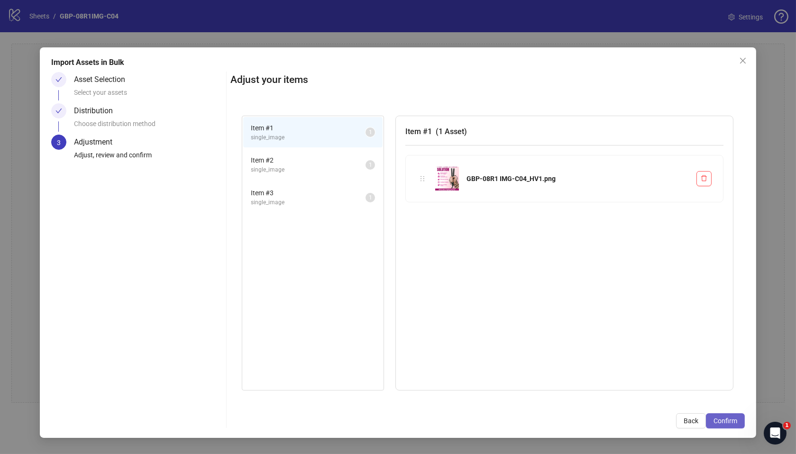
click at [728, 423] on span "Confirm" at bounding box center [726, 421] width 24 height 8
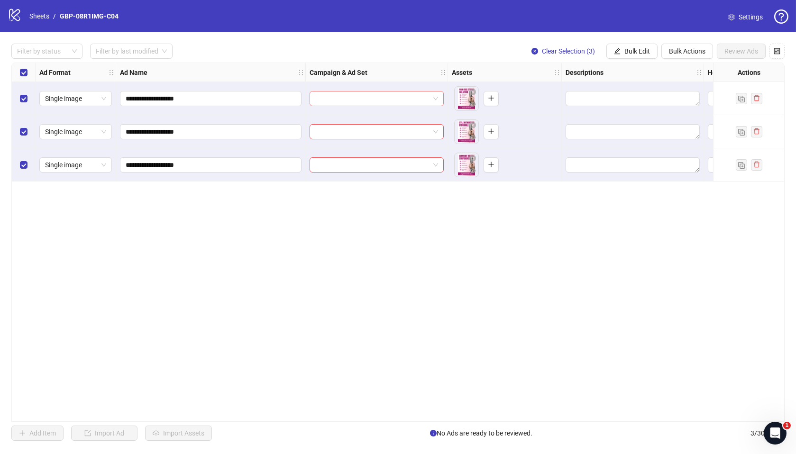
click at [401, 96] on input "search" at bounding box center [372, 99] width 114 height 14
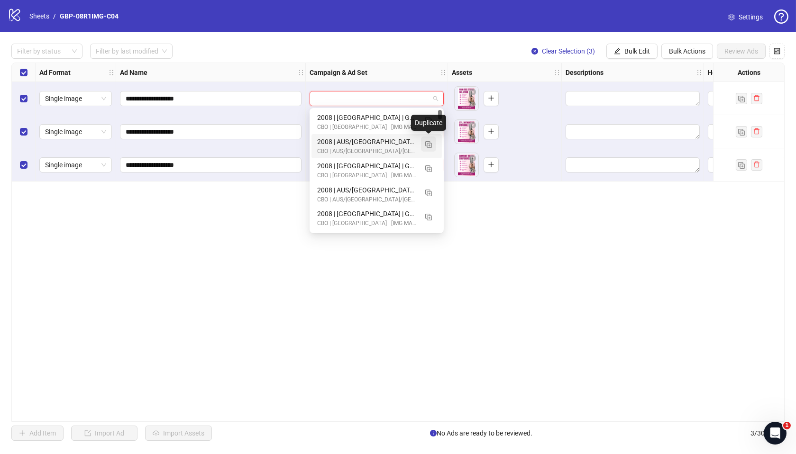
click at [428, 142] on img "button" at bounding box center [428, 144] width 7 height 7
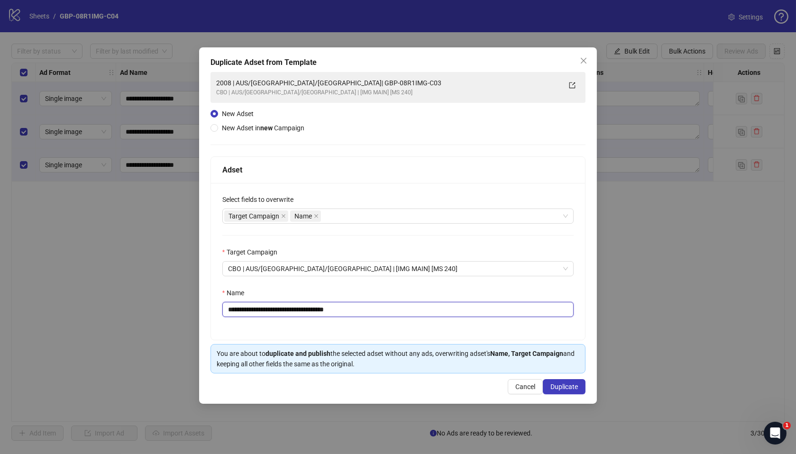
click at [287, 310] on input "**********" at bounding box center [398, 309] width 352 height 15
drag, startPoint x: 286, startPoint y: 310, endPoint x: 423, endPoint y: 320, distance: 136.9
click at [423, 320] on div "**********" at bounding box center [398, 261] width 375 height 157
paste input "text"
type input "**********"
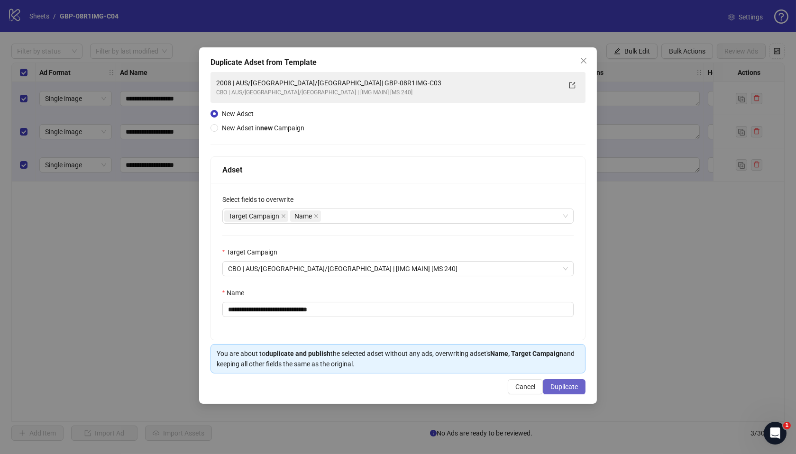
click at [555, 388] on span "Duplicate" at bounding box center [565, 387] width 28 height 8
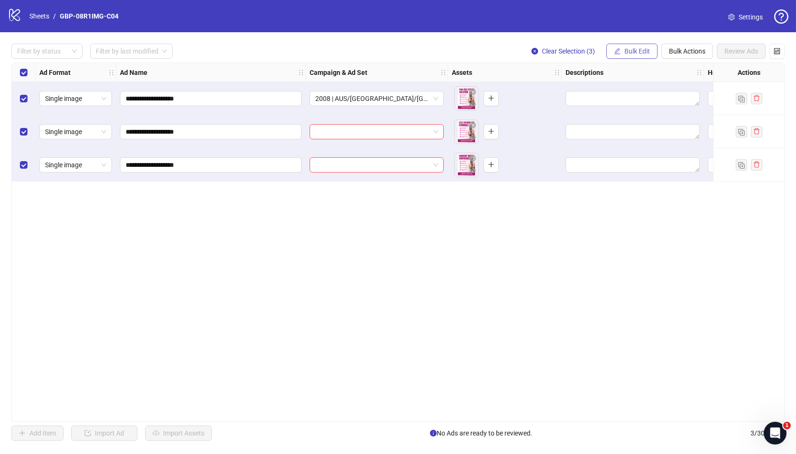
click at [631, 50] on span "Bulk Edit" at bounding box center [638, 51] width 26 height 8
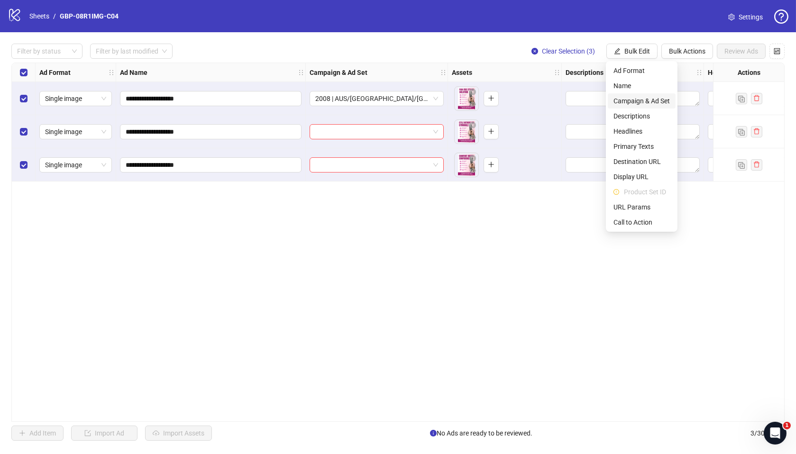
click at [648, 99] on span "Campaign & Ad Set" at bounding box center [642, 101] width 56 height 10
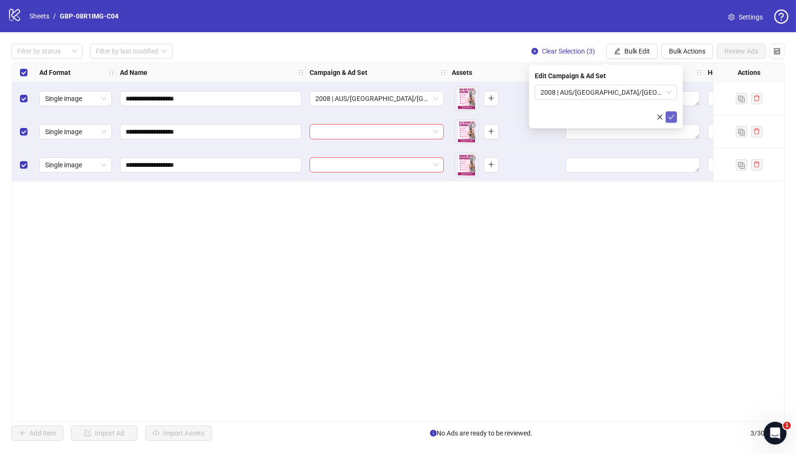
click at [672, 121] on button "submit" at bounding box center [671, 116] width 11 height 11
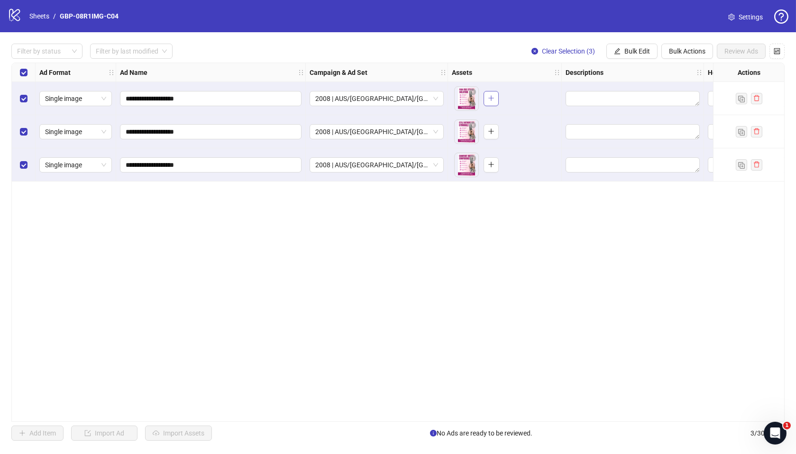
click at [488, 102] on button "button" at bounding box center [491, 98] width 15 height 15
click at [488, 125] on button "button" at bounding box center [491, 131] width 15 height 15
click at [491, 167] on icon "plus" at bounding box center [491, 164] width 7 height 7
click at [641, 52] on span "Bulk Edit" at bounding box center [638, 51] width 26 height 8
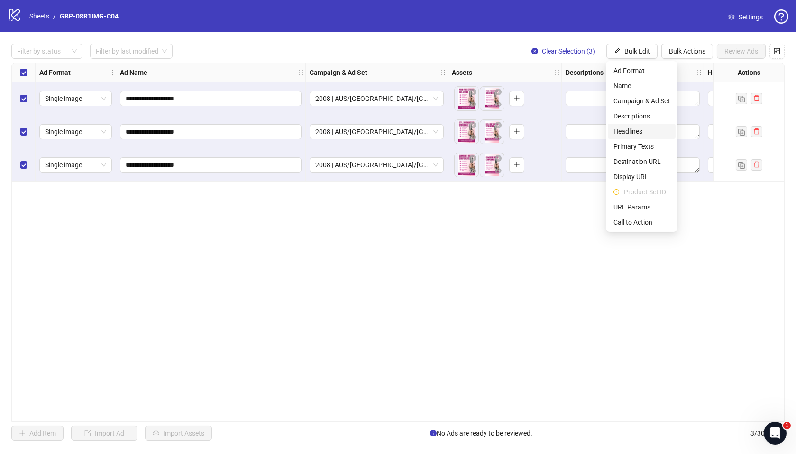
click at [635, 130] on span "Headlines" at bounding box center [642, 131] width 56 height 10
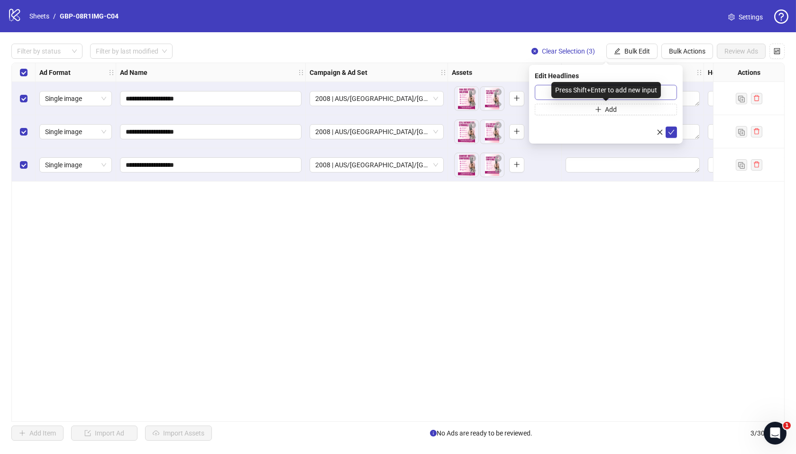
click at [571, 96] on div "Press Shift+Enter to add new input" at bounding box center [607, 90] width 110 height 16
click at [550, 96] on input "text" at bounding box center [606, 92] width 142 height 15
paste input "*******"
type input "*******"
click at [579, 112] on button "Add" at bounding box center [606, 109] width 142 height 11
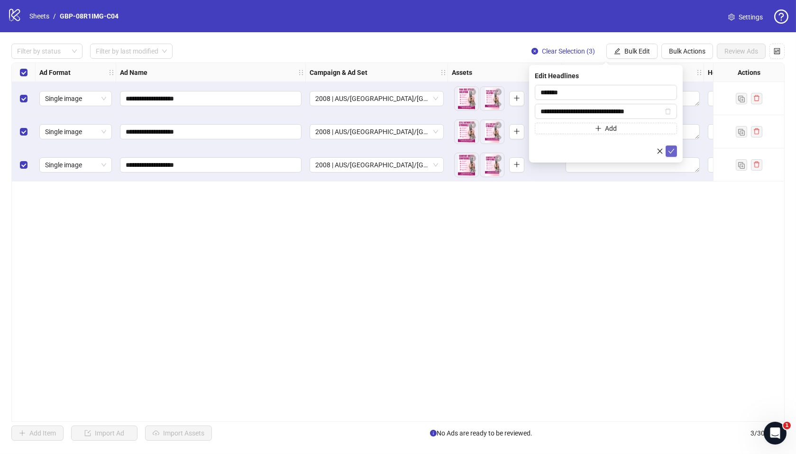
type input "**********"
click at [672, 150] on icon "check" at bounding box center [672, 151] width 6 height 5
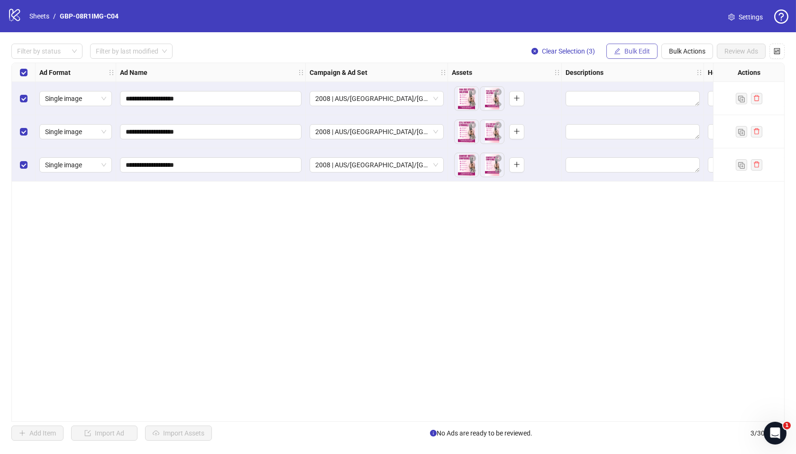
click at [637, 54] on span "Bulk Edit" at bounding box center [638, 51] width 26 height 8
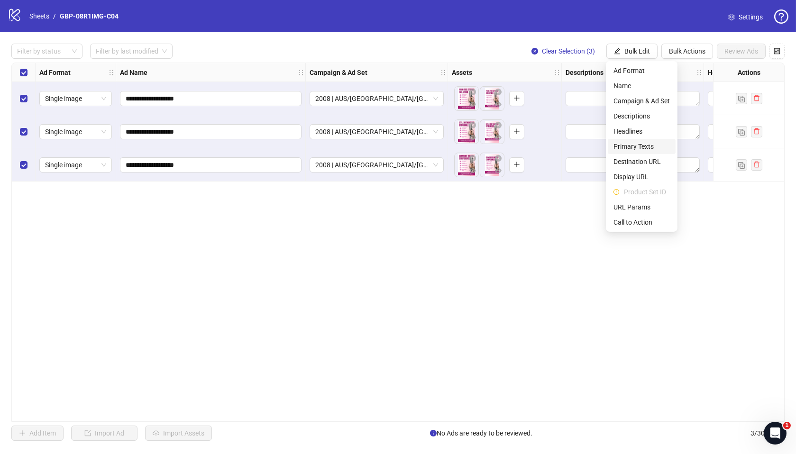
click at [638, 145] on span "Primary Texts" at bounding box center [642, 146] width 56 height 10
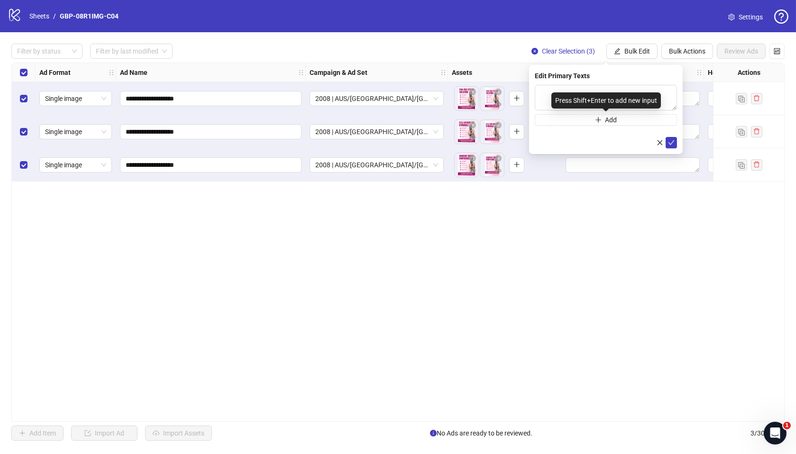
click at [560, 101] on div "Press Shift+Enter to add new input" at bounding box center [607, 100] width 110 height 16
click at [552, 95] on div "Press Shift+Enter to add new input" at bounding box center [607, 100] width 110 height 16
click at [549, 93] on textarea at bounding box center [606, 98] width 142 height 26
paste textarea "**********"
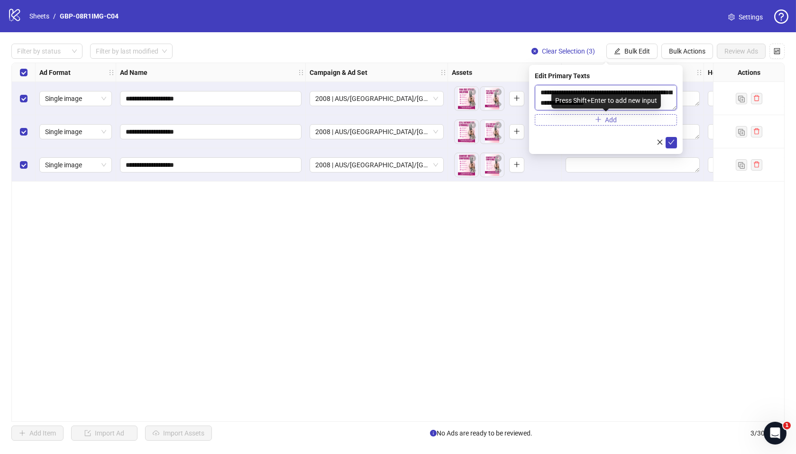
type textarea "**********"
click at [582, 122] on button "Add" at bounding box center [606, 119] width 142 height 11
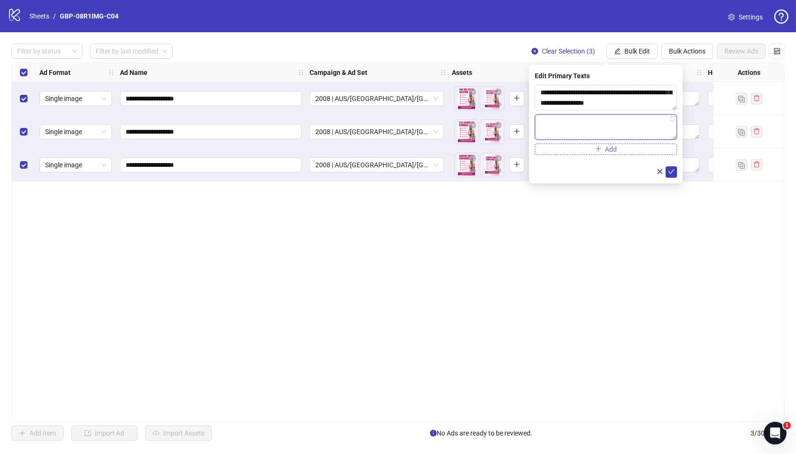
paste textarea "**********"
type textarea "**********"
click at [676, 174] on button "submit" at bounding box center [671, 171] width 11 height 11
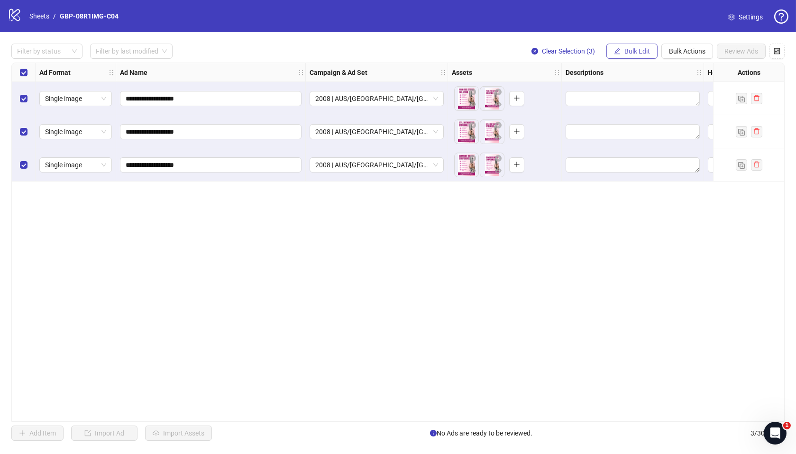
click at [616, 52] on icon "edit" at bounding box center [618, 51] width 6 height 6
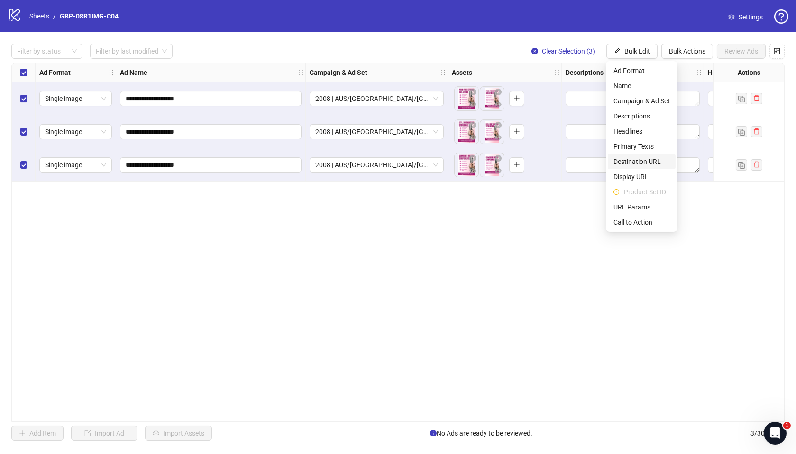
click at [647, 161] on span "Destination URL" at bounding box center [642, 161] width 56 height 10
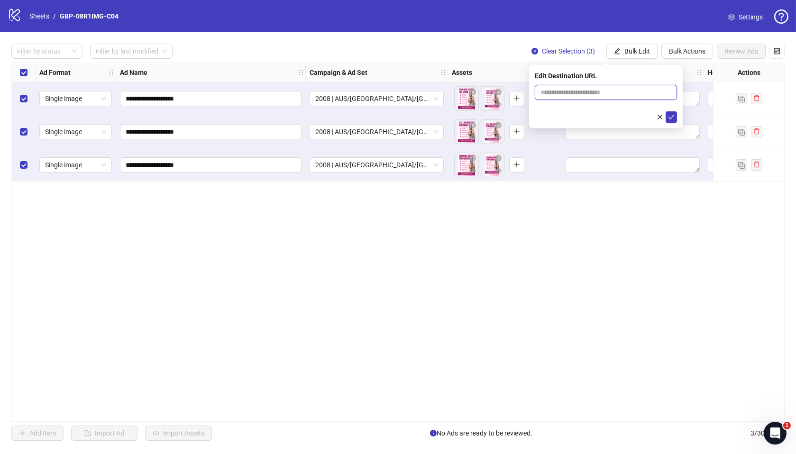
click at [601, 95] on input "text" at bounding box center [602, 92] width 123 height 10
paste input "**********"
type input "**********"
click at [674, 117] on icon "check" at bounding box center [671, 117] width 7 height 7
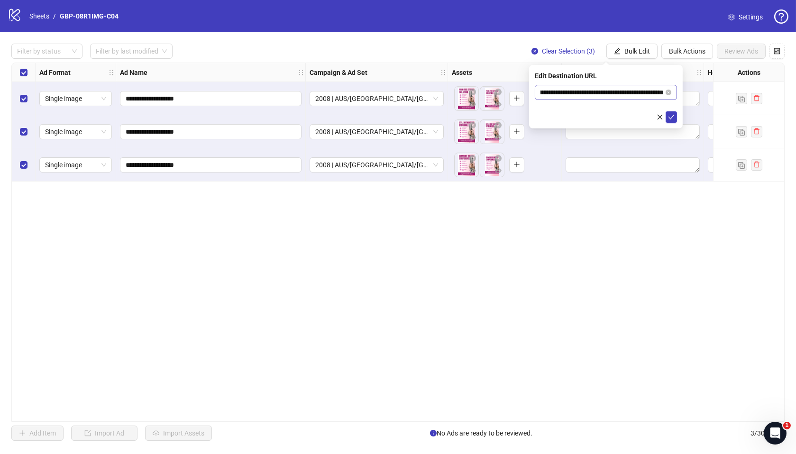
scroll to position [0, 0]
click at [625, 54] on span "Bulk Edit" at bounding box center [638, 51] width 26 height 8
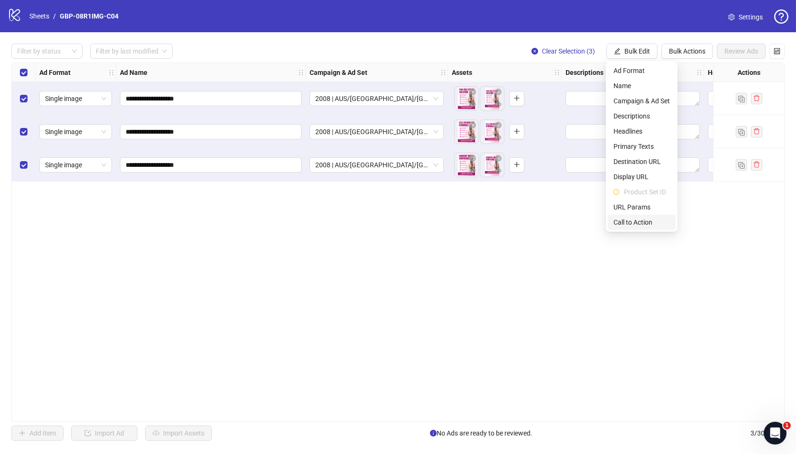
click at [638, 222] on span "Call to Action" at bounding box center [642, 222] width 56 height 10
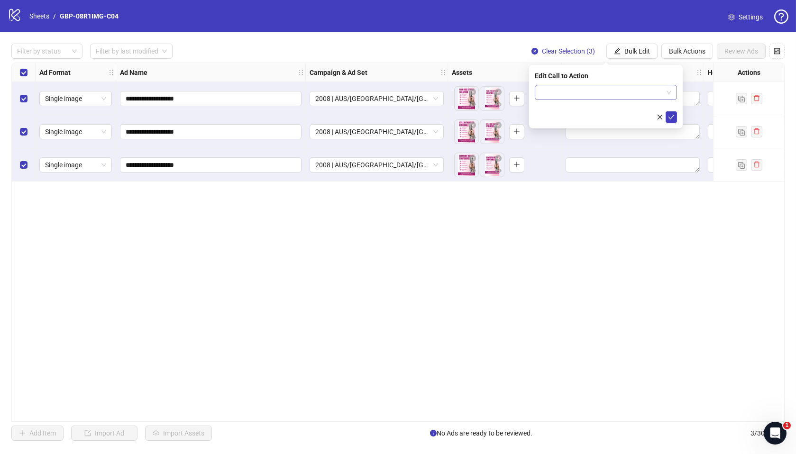
click at [584, 91] on input "search" at bounding box center [602, 92] width 122 height 14
type input "*"
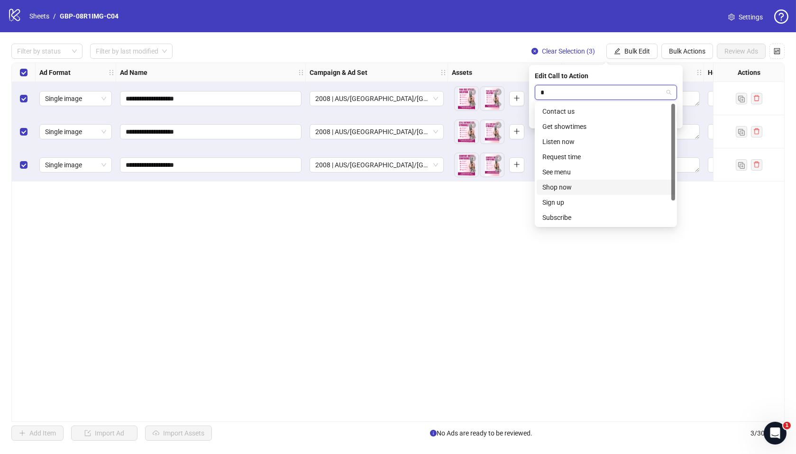
click at [569, 187] on div "Shop now" at bounding box center [606, 187] width 127 height 10
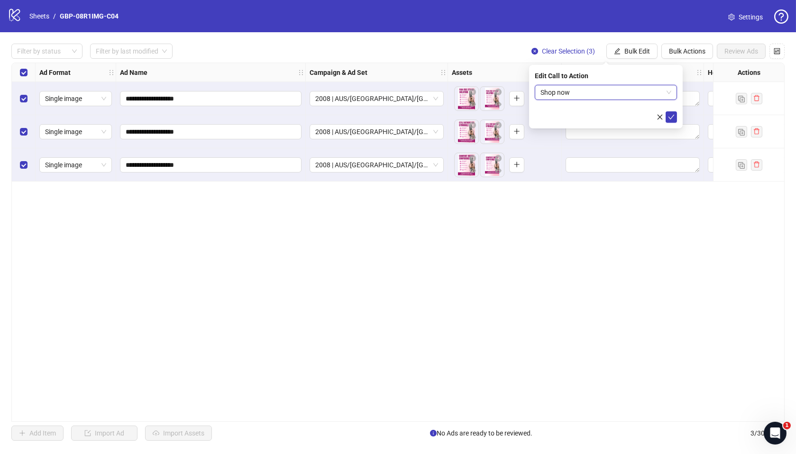
click at [671, 116] on icon "check" at bounding box center [671, 117] width 7 height 7
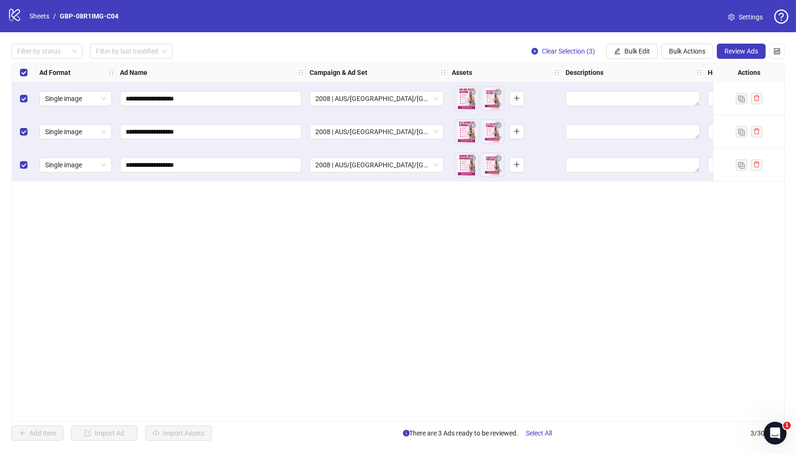
click at [323, 423] on div "**********" at bounding box center [398, 242] width 796 height 420
drag, startPoint x: 350, startPoint y: 422, endPoint x: 461, endPoint y: 418, distance: 111.0
click at [704, 422] on div "**********" at bounding box center [397, 242] width 773 height 359
click at [746, 55] on span "Review Ads" at bounding box center [742, 51] width 34 height 8
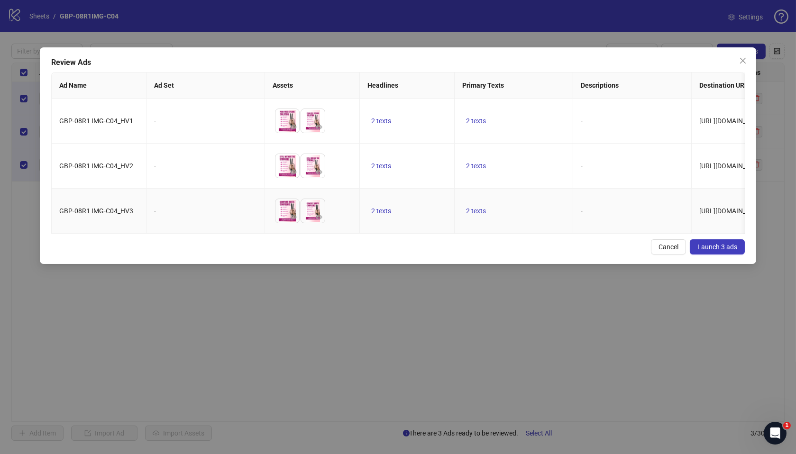
click at [315, 234] on td "To pick up a draggable item, press the space bar. While dragging, use the arrow…" at bounding box center [312, 211] width 95 height 45
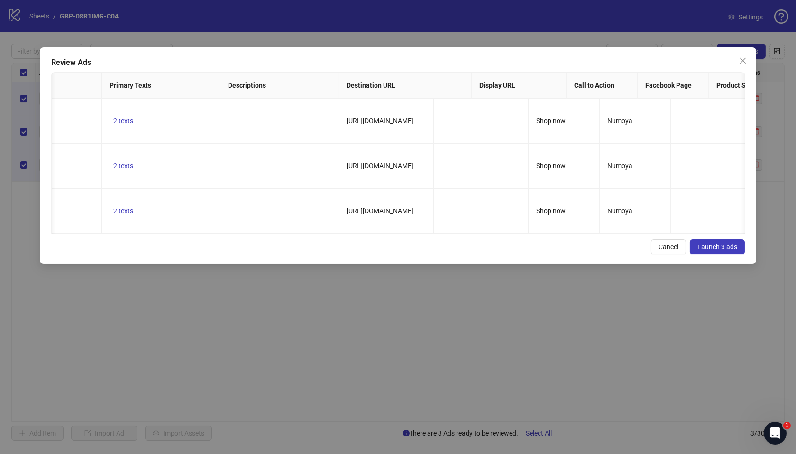
scroll to position [0, 148]
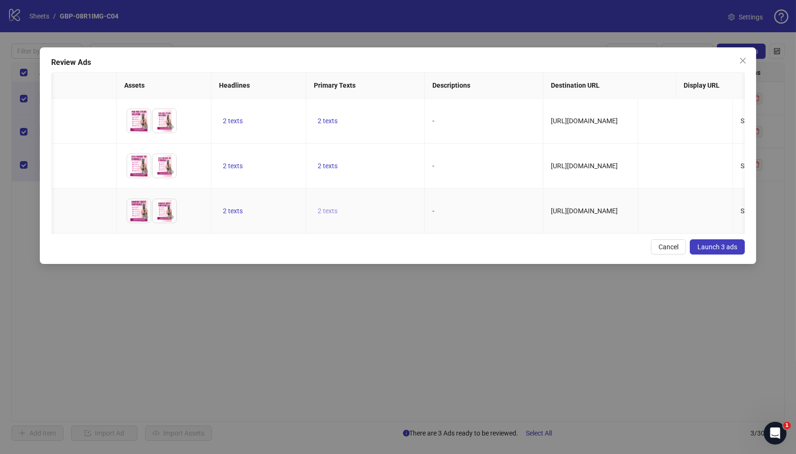
click at [335, 215] on span "2 texts" at bounding box center [328, 211] width 20 height 8
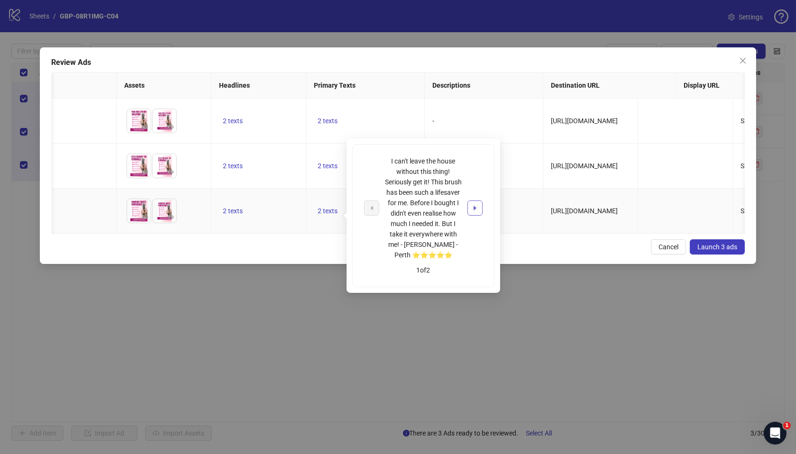
click at [471, 208] on button "button" at bounding box center [475, 208] width 15 height 15
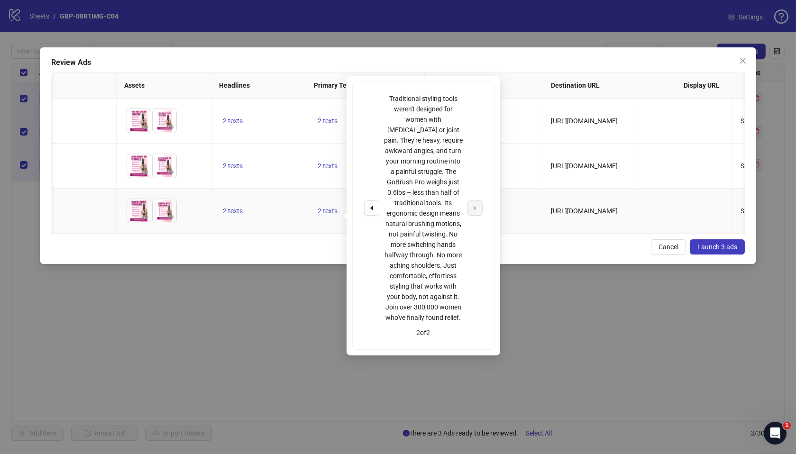
click at [283, 206] on td "2 texts" at bounding box center [259, 211] width 95 height 45
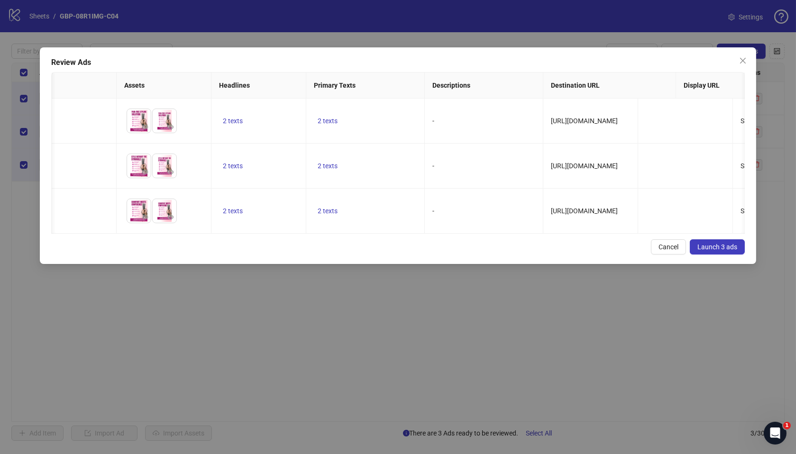
click at [728, 251] on span "Launch 3 ads" at bounding box center [718, 247] width 40 height 8
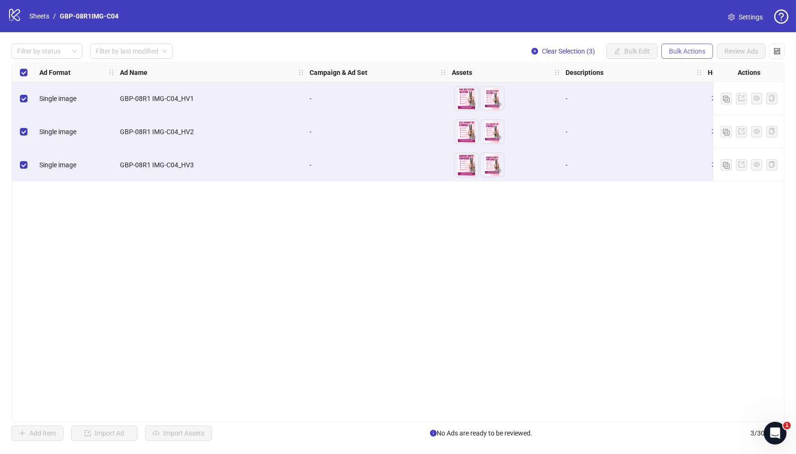
click at [686, 55] on span "Bulk Actions" at bounding box center [687, 51] width 37 height 8
click at [704, 99] on span "Duplicate with assets" at bounding box center [701, 101] width 65 height 10
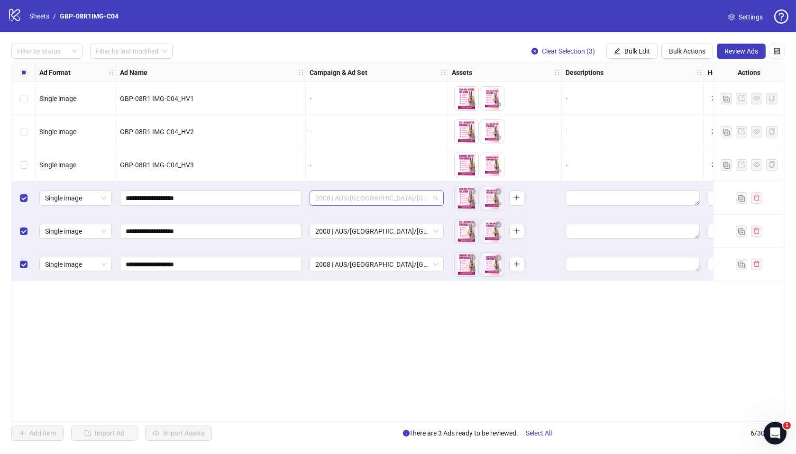
click at [387, 200] on span "2008 | AUS/[GEOGRAPHIC_DATA]/[GEOGRAPHIC_DATA]| GBP-08R1IMG-C04" at bounding box center [376, 198] width 123 height 14
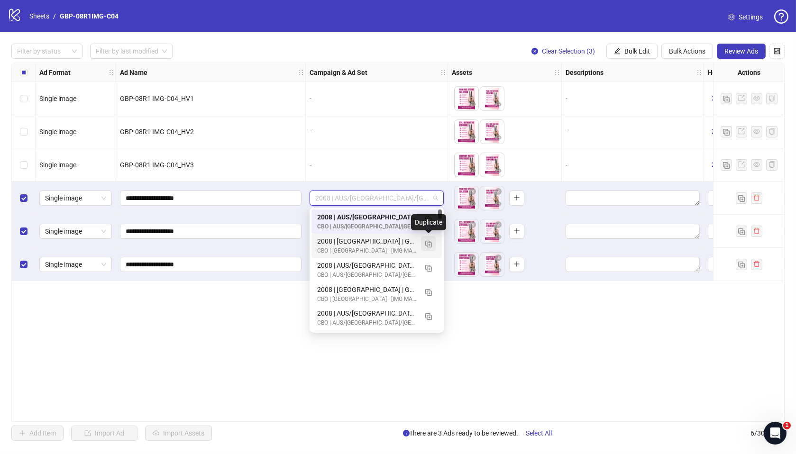
click at [428, 243] on img "button" at bounding box center [428, 244] width 7 height 7
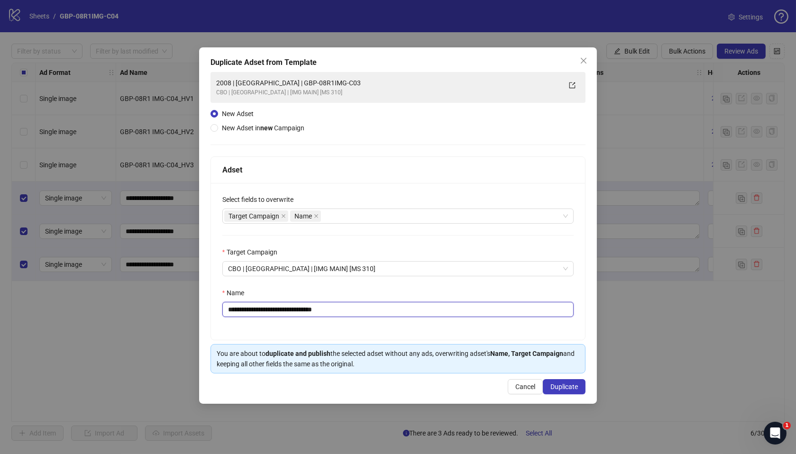
drag, startPoint x: 278, startPoint y: 312, endPoint x: 458, endPoint y: 319, distance: 179.9
click at [458, 319] on div "**********" at bounding box center [398, 261] width 375 height 157
paste input "text"
type input "**********"
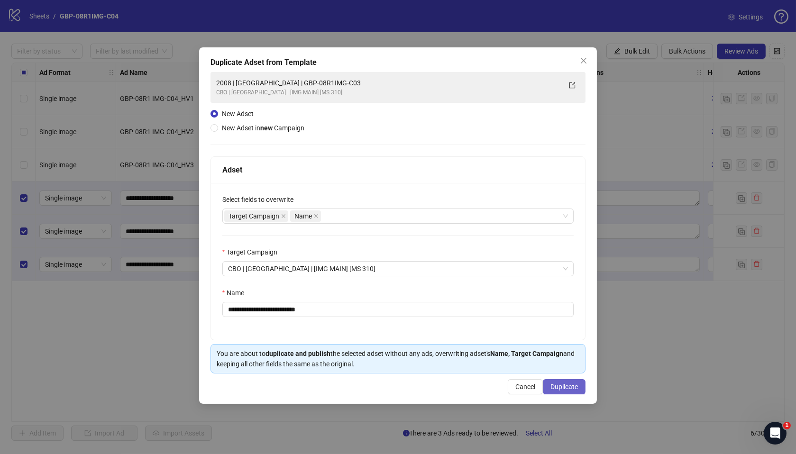
click at [563, 388] on span "Duplicate" at bounding box center [565, 387] width 28 height 8
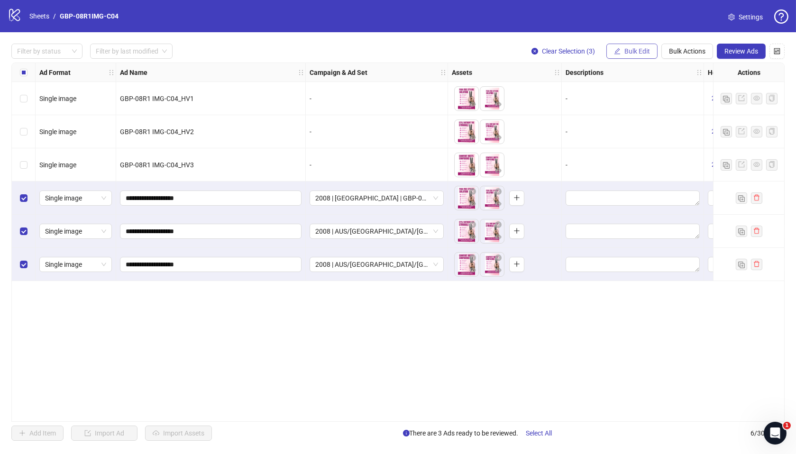
click at [628, 53] on span "Bulk Edit" at bounding box center [638, 51] width 26 height 8
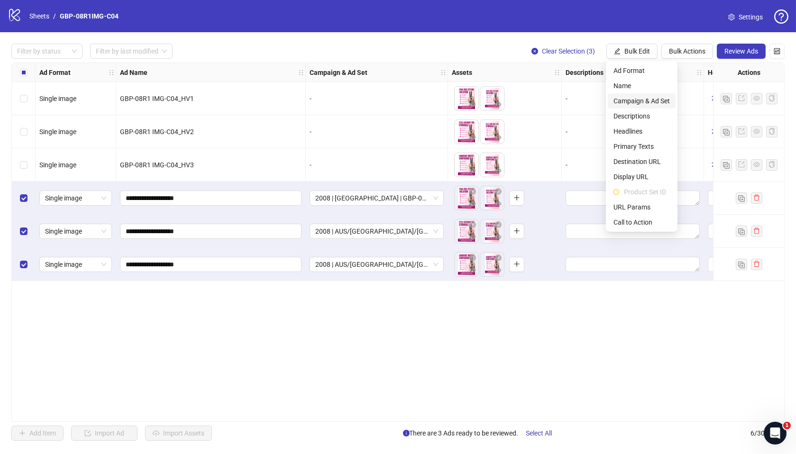
click at [646, 100] on span "Campaign & Ad Set" at bounding box center [642, 101] width 56 height 10
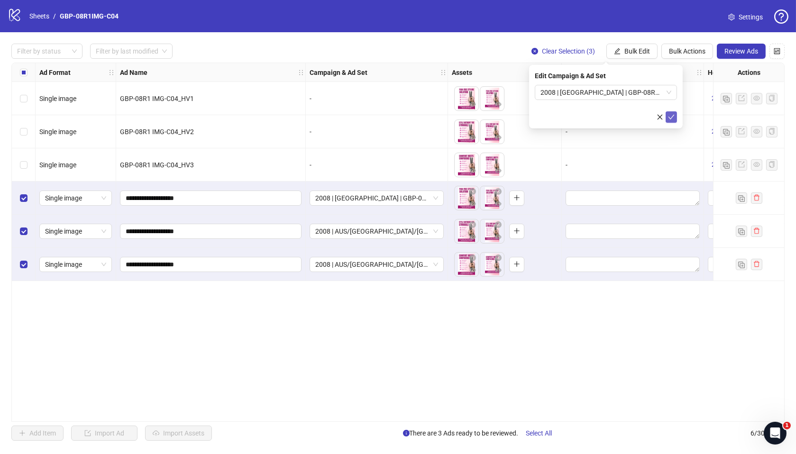
click at [671, 116] on icon "check" at bounding box center [671, 117] width 7 height 7
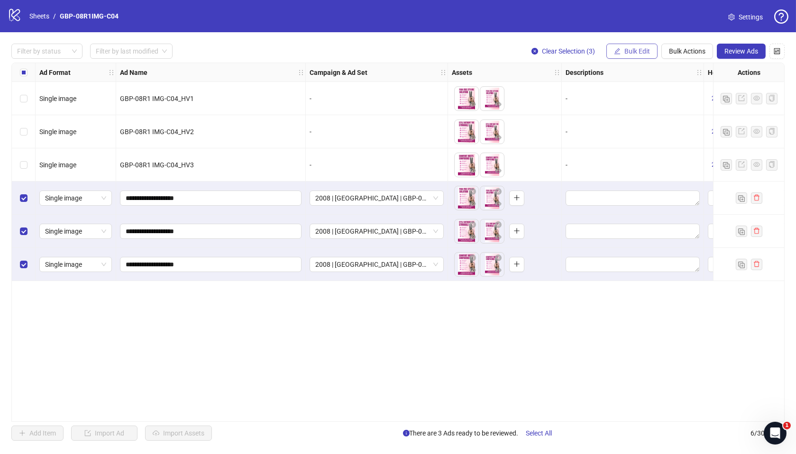
click at [631, 52] on span "Bulk Edit" at bounding box center [638, 51] width 26 height 8
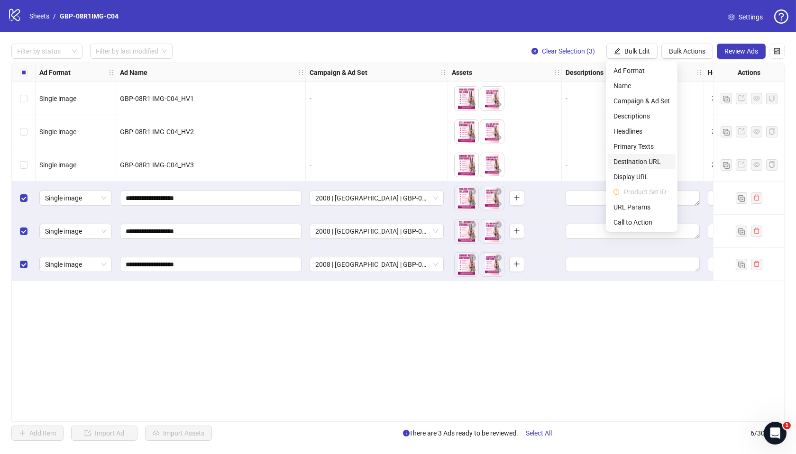
click at [652, 161] on span "Destination URL" at bounding box center [642, 161] width 56 height 10
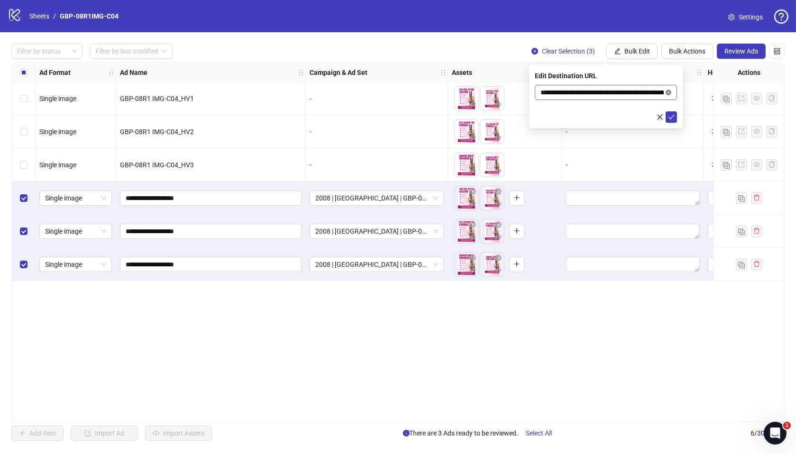
click at [669, 91] on icon "close-circle" at bounding box center [669, 93] width 6 height 6
click at [584, 95] on input "text" at bounding box center [602, 92] width 123 height 10
paste input "**********"
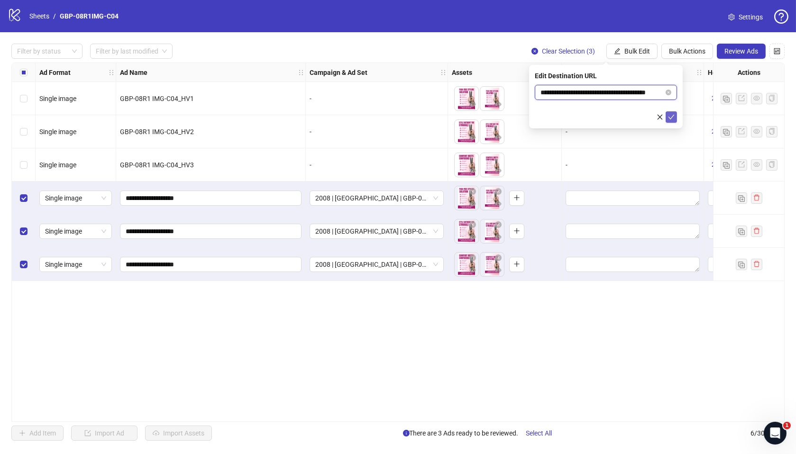
type input "**********"
click at [672, 117] on icon "check" at bounding box center [672, 117] width 6 height 5
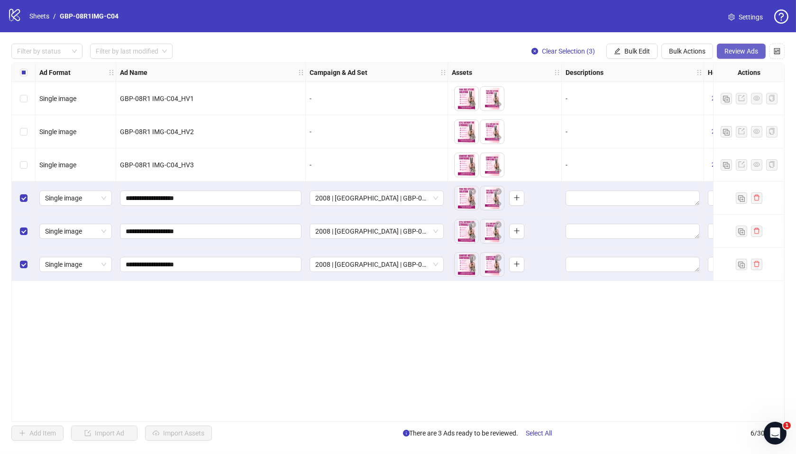
click at [738, 54] on span "Review Ads" at bounding box center [742, 51] width 34 height 8
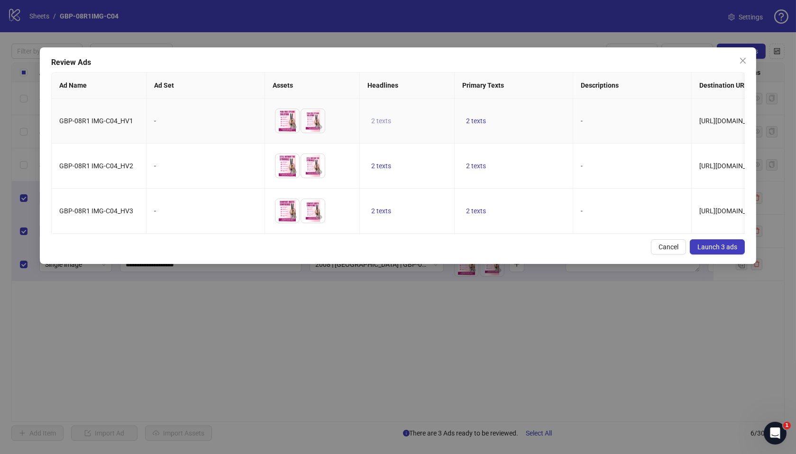
click at [388, 116] on button "2 texts" at bounding box center [382, 120] width 28 height 11
click at [527, 117] on button "button" at bounding box center [529, 113] width 15 height 15
click at [429, 190] on td "2 texts" at bounding box center [407, 211] width 95 height 45
click at [478, 123] on span "2 texts" at bounding box center [476, 121] width 20 height 8
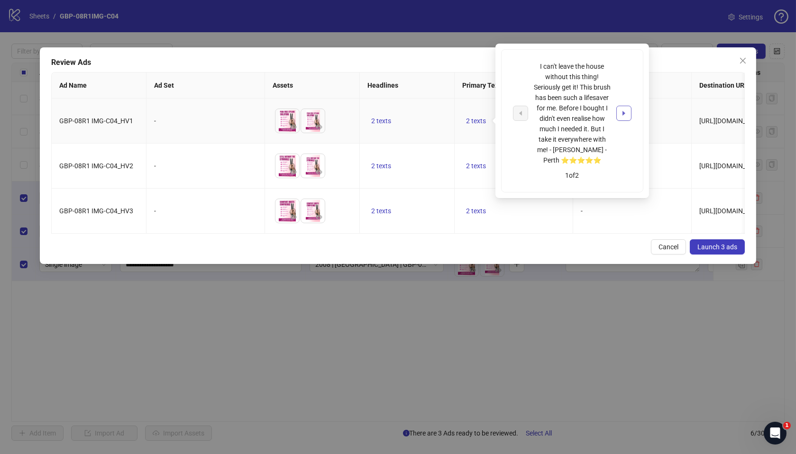
click at [622, 110] on icon "caret-right" at bounding box center [624, 113] width 7 height 7
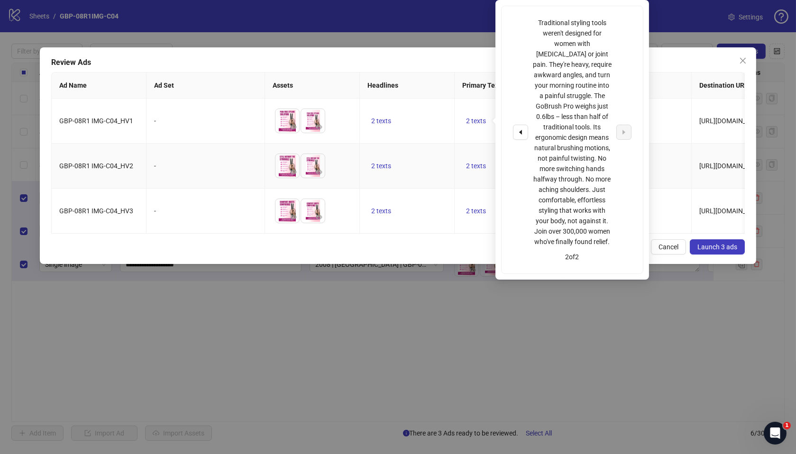
click at [462, 157] on td "2 texts" at bounding box center [514, 166] width 119 height 45
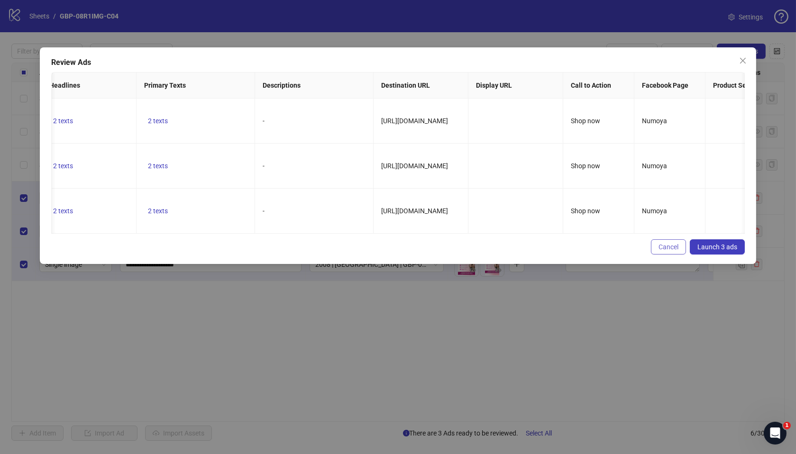
scroll to position [0, 352]
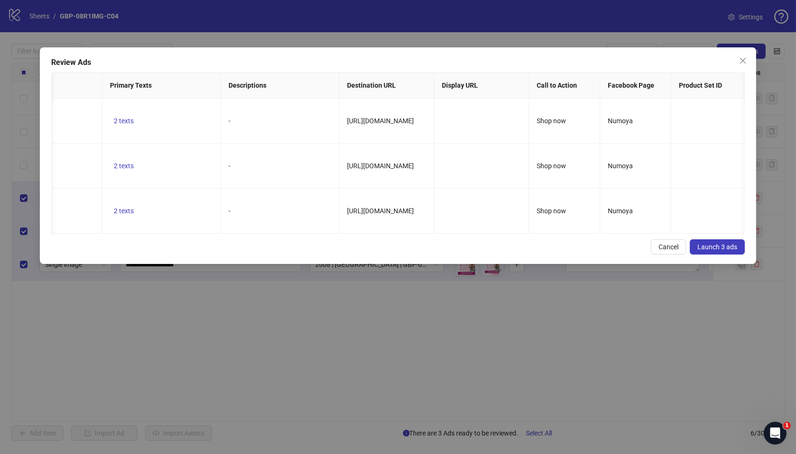
click at [722, 251] on span "Launch 3 ads" at bounding box center [718, 247] width 40 height 8
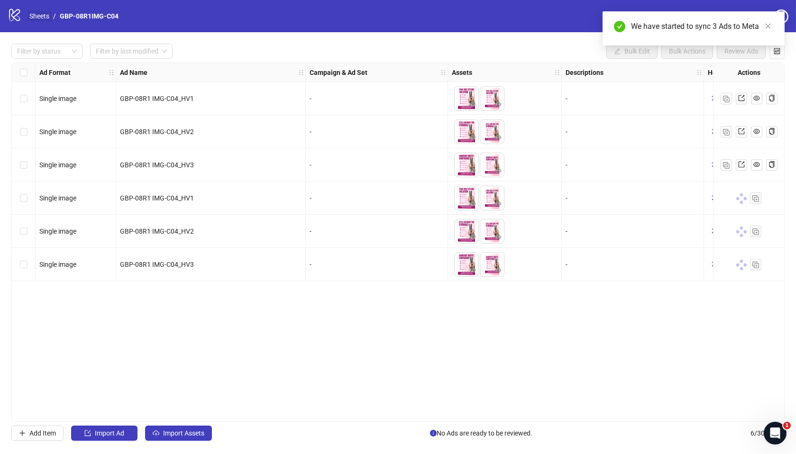
click at [46, 17] on link "Sheets" at bounding box center [40, 16] width 24 height 10
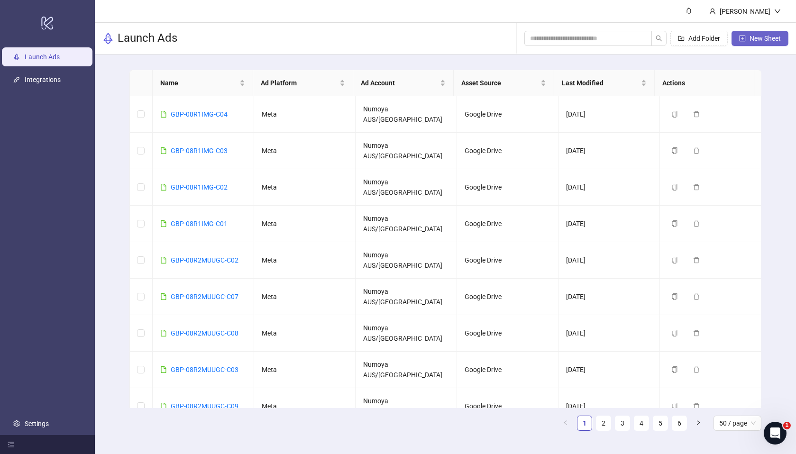
click at [758, 39] on span "New Sheet" at bounding box center [765, 39] width 31 height 8
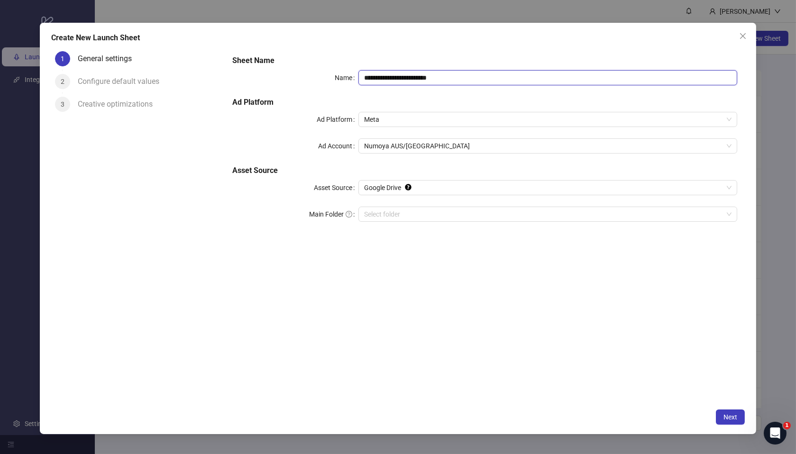
drag, startPoint x: 456, startPoint y: 76, endPoint x: 282, endPoint y: 67, distance: 174.7
click at [282, 67] on div "**********" at bounding box center [485, 144] width 513 height 186
paste input "text"
type input "**********"
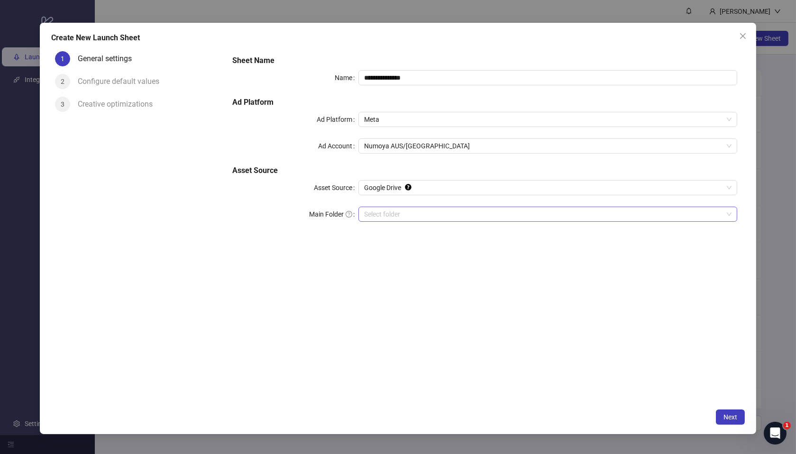
click at [385, 212] on input "Main Folder" at bounding box center [543, 214] width 359 height 14
click at [388, 256] on div "**********" at bounding box center [485, 225] width 520 height 357
drag, startPoint x: 741, startPoint y: 421, endPoint x: 734, endPoint y: 420, distance: 7.6
click at [741, 421] on button "Next" at bounding box center [730, 417] width 29 height 15
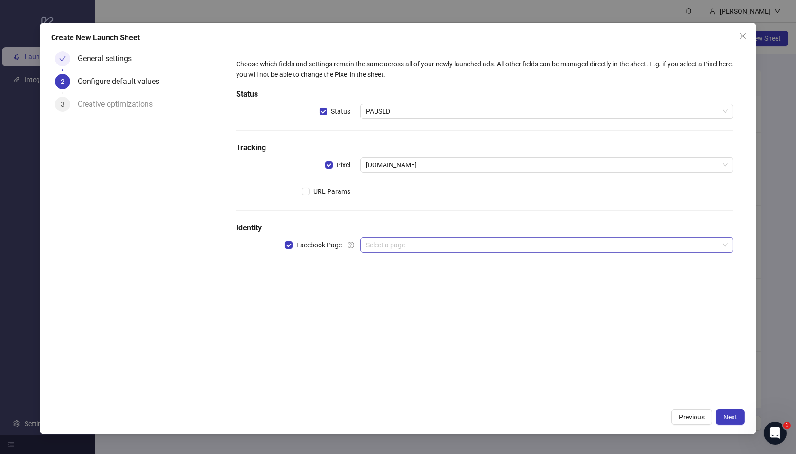
click at [395, 247] on input "search" at bounding box center [542, 245] width 353 height 14
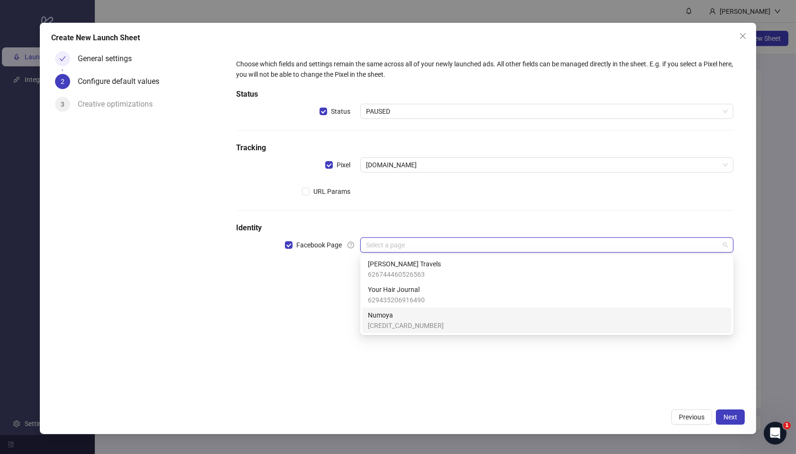
click at [402, 319] on span "Numoya" at bounding box center [406, 315] width 76 height 10
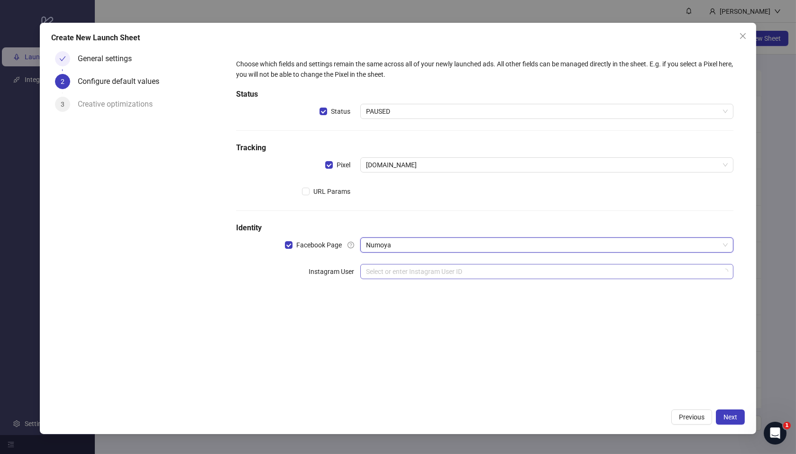
click at [396, 277] on input "search" at bounding box center [542, 272] width 353 height 14
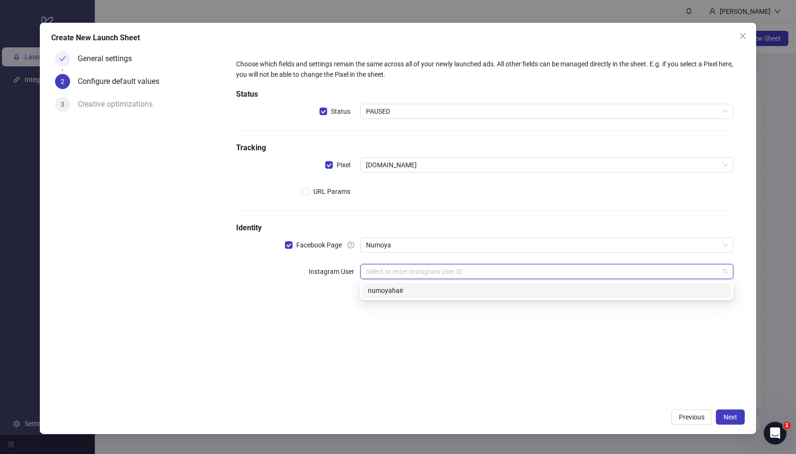
click at [417, 296] on div "numoyahair" at bounding box center [546, 290] width 369 height 15
click at [420, 316] on div "Choose which fields and settings remain the same across all of your newly launc…" at bounding box center [484, 188] width 505 height 266
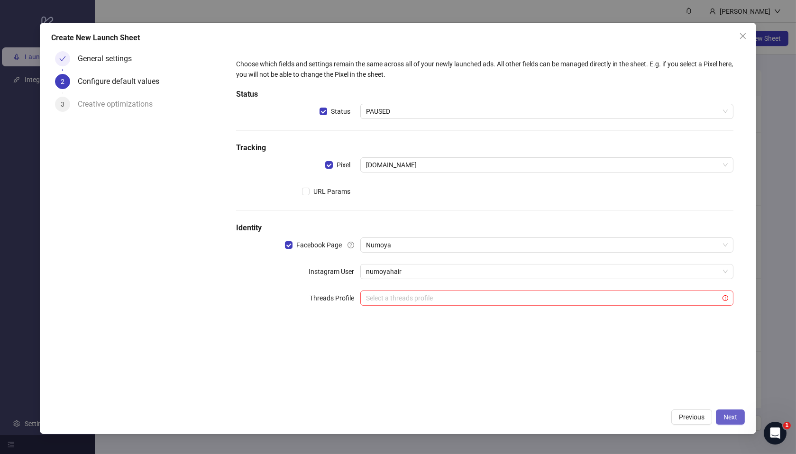
click at [735, 414] on span "Next" at bounding box center [731, 418] width 14 height 8
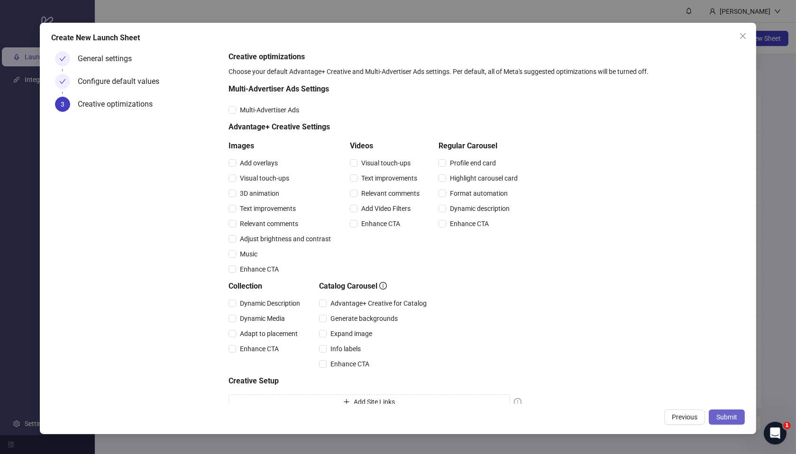
click at [737, 413] on button "Submit" at bounding box center [727, 417] width 36 height 15
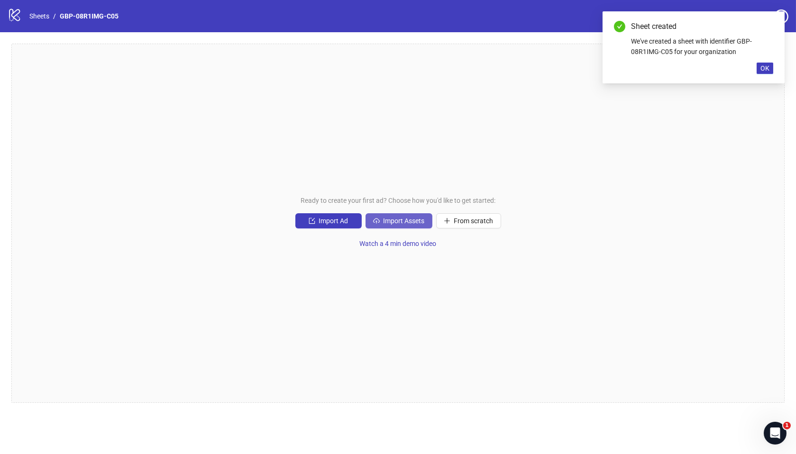
click at [407, 223] on span "Import Assets" at bounding box center [404, 221] width 41 height 8
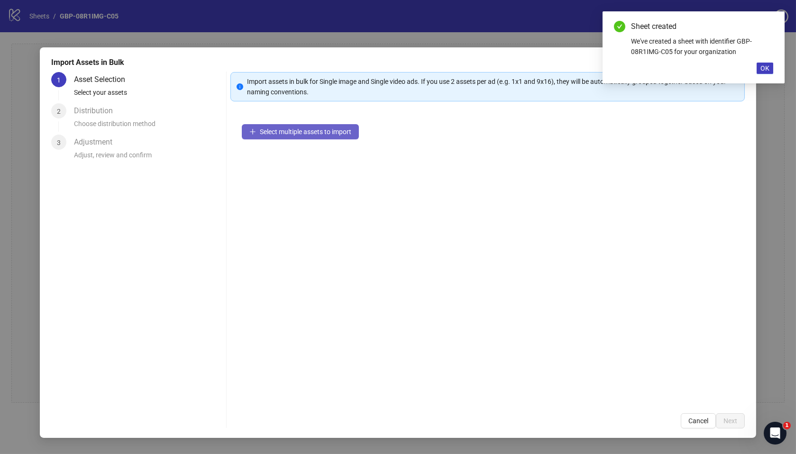
click at [306, 127] on button "Select multiple assets to import" at bounding box center [300, 131] width 117 height 15
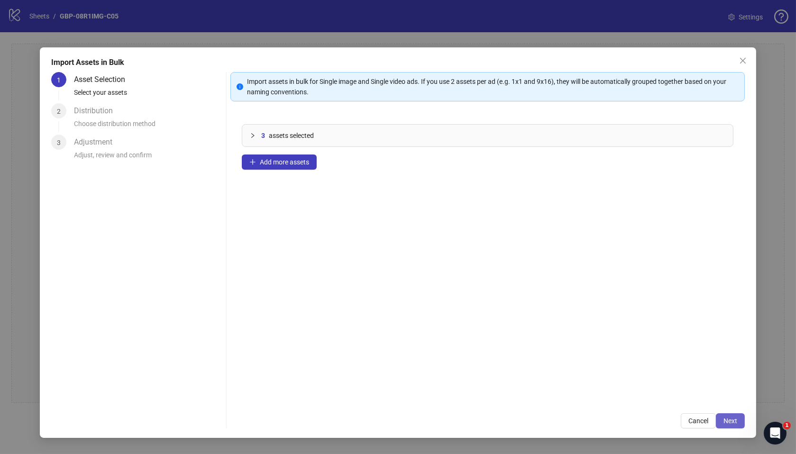
click at [724, 421] on span "Next" at bounding box center [731, 421] width 14 height 8
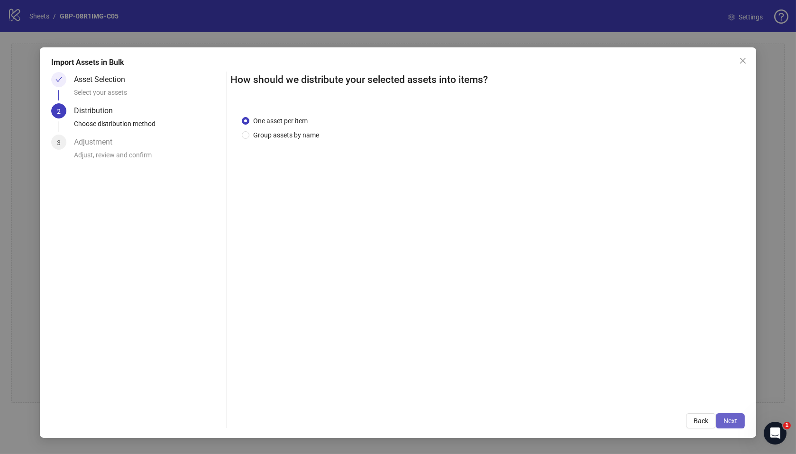
click at [729, 421] on span "Next" at bounding box center [731, 421] width 14 height 8
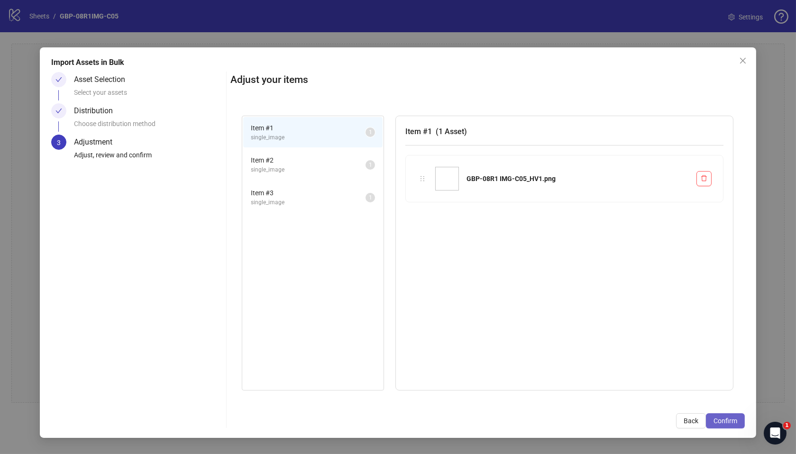
click at [720, 416] on button "Confirm" at bounding box center [725, 421] width 39 height 15
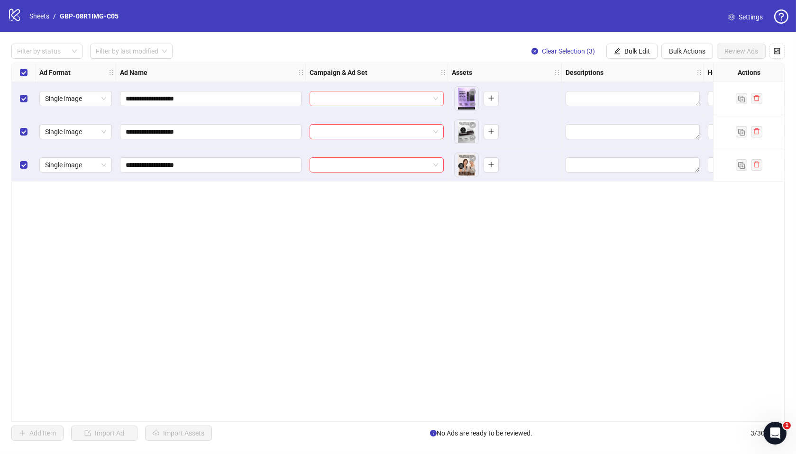
click at [350, 105] on input "search" at bounding box center [372, 99] width 114 height 14
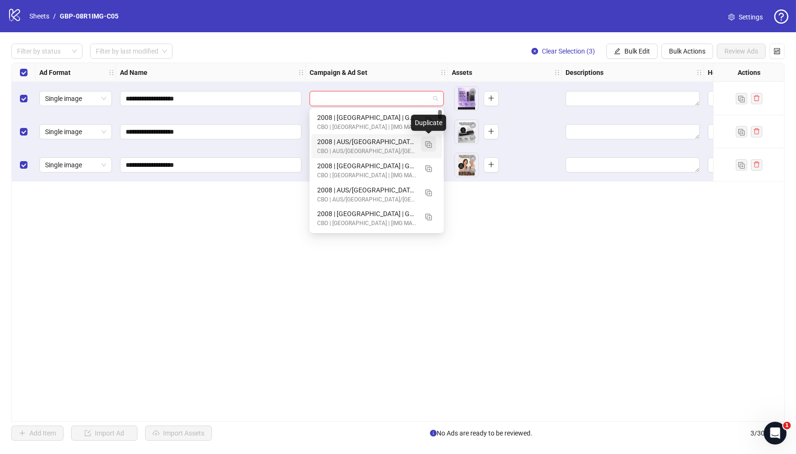
click at [428, 143] on img "button" at bounding box center [428, 144] width 7 height 7
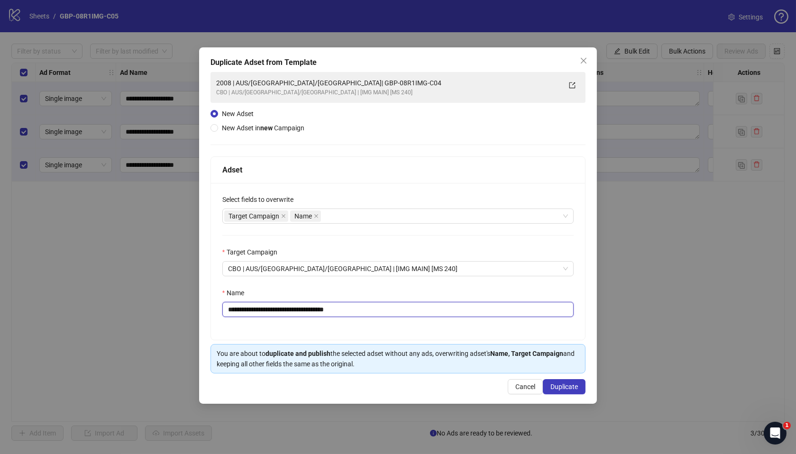
drag, startPoint x: 286, startPoint y: 311, endPoint x: 409, endPoint y: 311, distance: 122.3
click at [409, 311] on input "**********" at bounding box center [398, 309] width 352 height 15
paste input "text"
type input "**********"
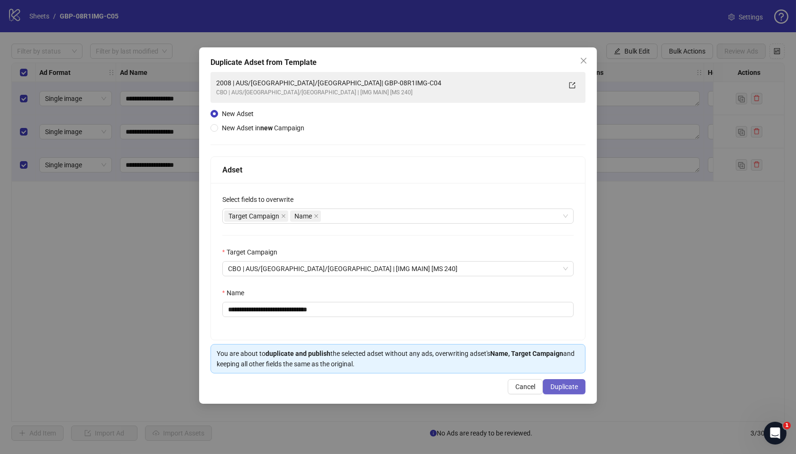
click at [563, 387] on span "Duplicate" at bounding box center [565, 387] width 28 height 8
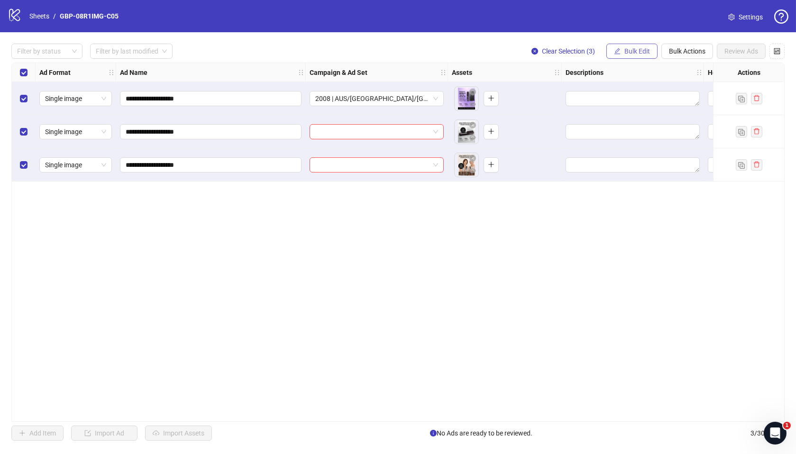
click at [640, 51] on span "Bulk Edit" at bounding box center [638, 51] width 26 height 8
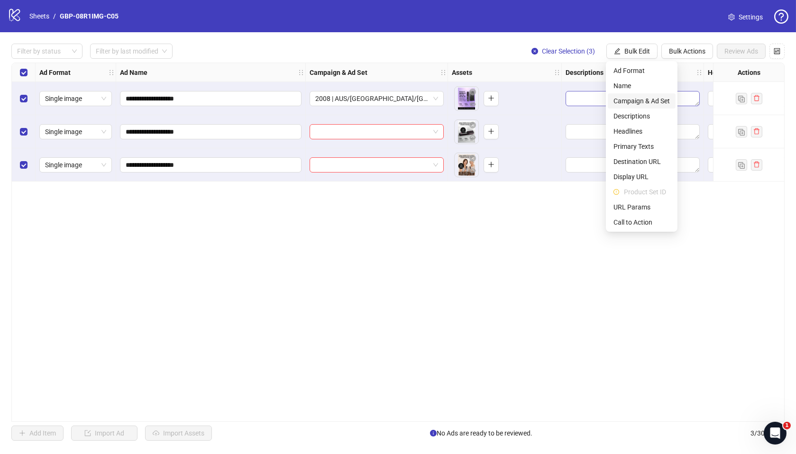
click at [644, 99] on span "Campaign & Ad Set" at bounding box center [642, 101] width 56 height 10
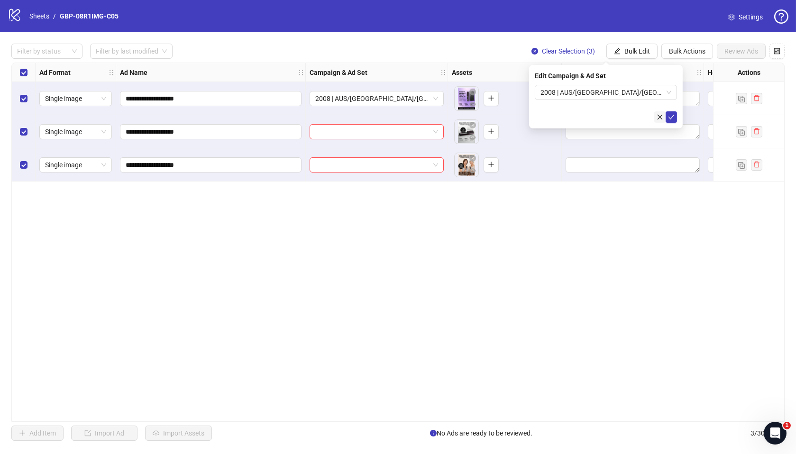
drag, startPoint x: 670, startPoint y: 115, endPoint x: 660, endPoint y: 122, distance: 11.6
click at [670, 115] on icon "check" at bounding box center [671, 117] width 7 height 7
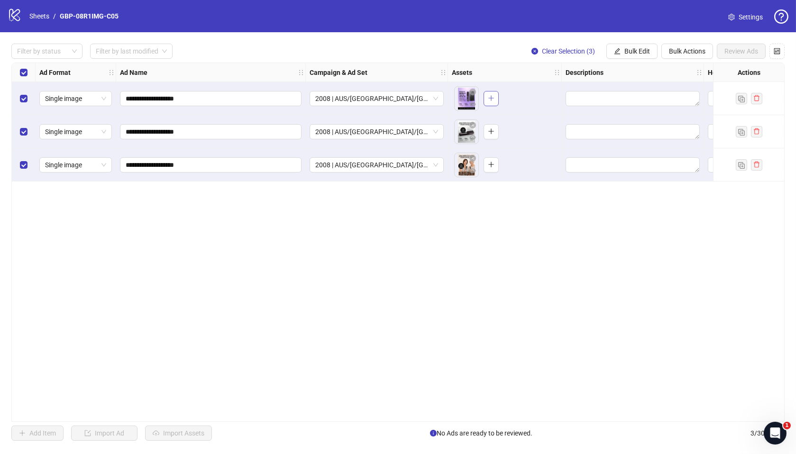
click at [488, 99] on icon "plus" at bounding box center [491, 98] width 7 height 7
click at [493, 133] on icon "plus" at bounding box center [491, 131] width 7 height 7
click at [492, 169] on button "button" at bounding box center [491, 164] width 15 height 15
click at [629, 55] on span "Bulk Edit" at bounding box center [638, 51] width 26 height 8
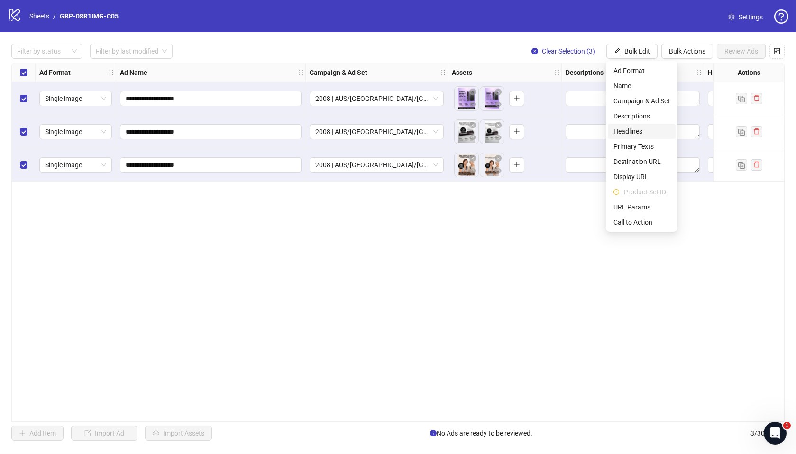
click at [632, 129] on span "Headlines" at bounding box center [642, 131] width 56 height 10
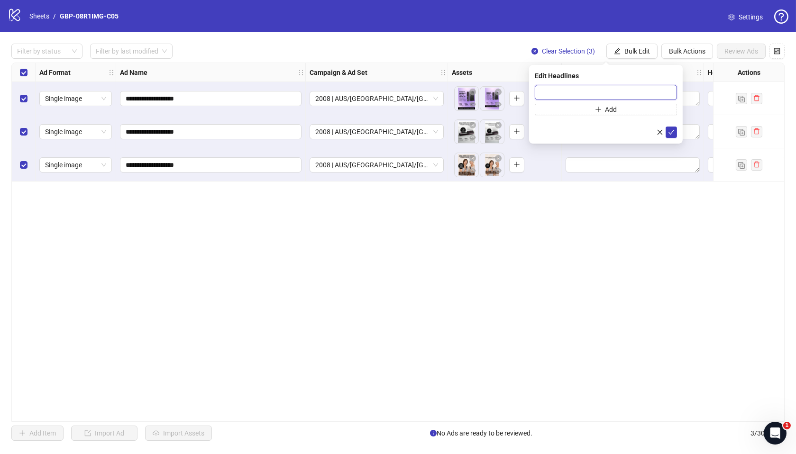
click at [560, 94] on input "text" at bounding box center [606, 92] width 142 height 15
paste input "*******"
type input "*******"
click at [575, 110] on button "Add" at bounding box center [606, 109] width 142 height 11
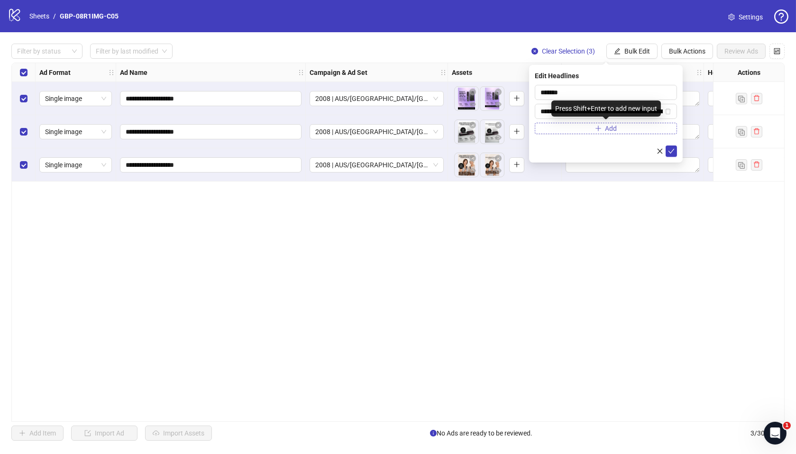
scroll to position [0, 29]
type input "**********"
click at [669, 151] on icon "check" at bounding box center [671, 151] width 7 height 7
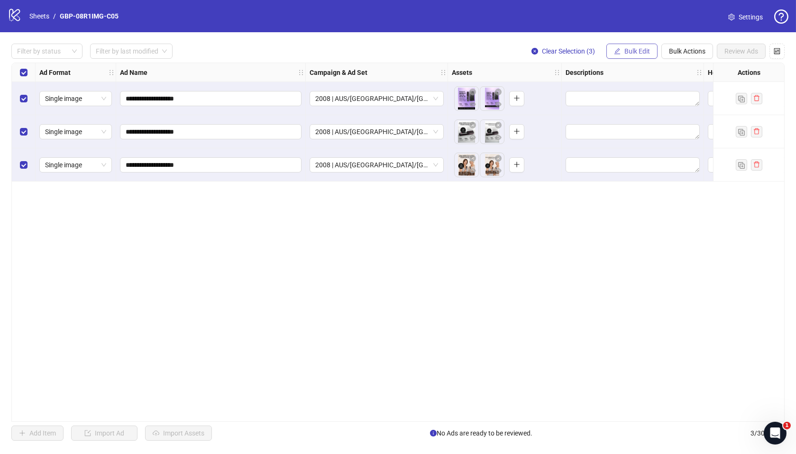
click at [634, 51] on span "Bulk Edit" at bounding box center [638, 51] width 26 height 8
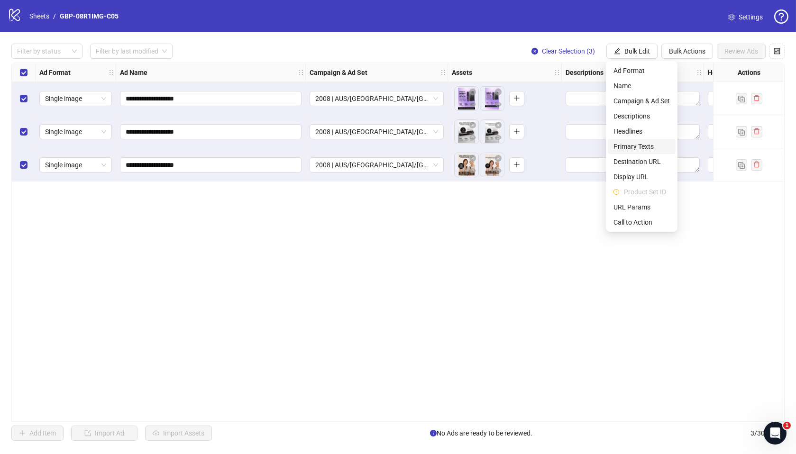
click at [639, 146] on span "Primary Texts" at bounding box center [642, 146] width 56 height 10
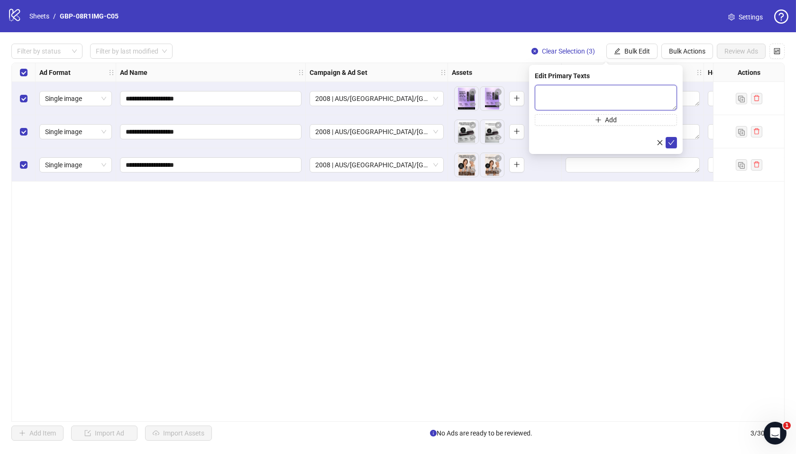
click at [557, 91] on textarea at bounding box center [606, 98] width 142 height 26
paste textarea "**********"
type textarea "**********"
click at [624, 122] on button "Add" at bounding box center [606, 119] width 142 height 11
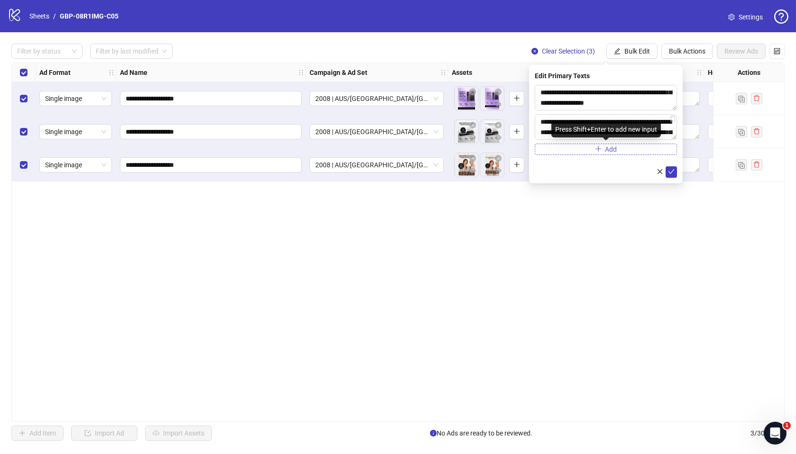
scroll to position [111, 0]
type textarea "**********"
click at [671, 173] on icon "check" at bounding box center [671, 171] width 7 height 7
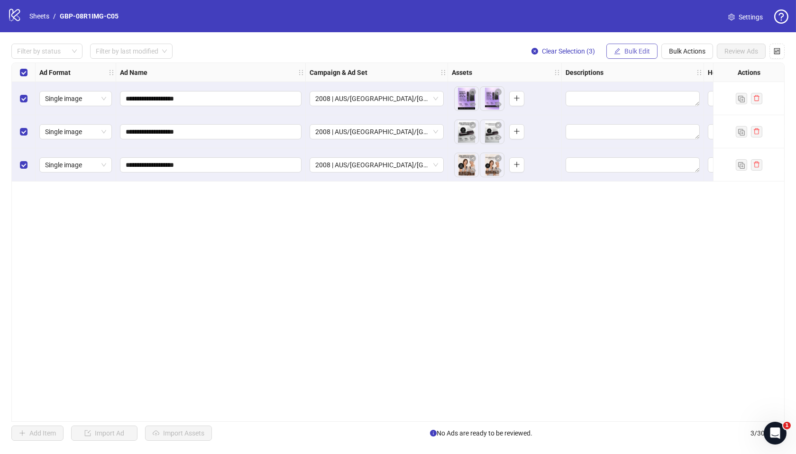
click at [622, 54] on button "Bulk Edit" at bounding box center [632, 51] width 51 height 15
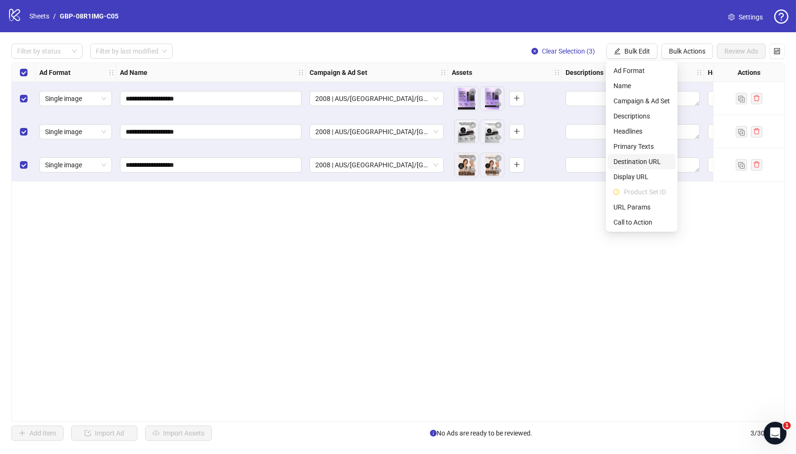
click at [644, 160] on span "Destination URL" at bounding box center [642, 161] width 56 height 10
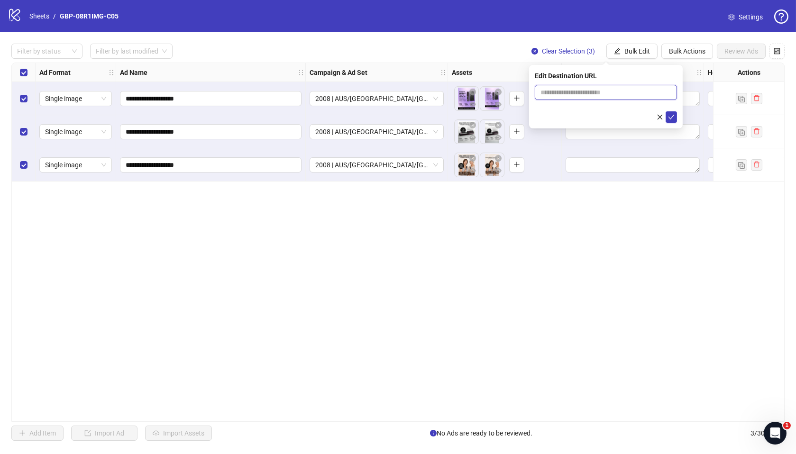
click at [626, 92] on input "text" at bounding box center [602, 92] width 123 height 10
paste input "**********"
type input "**********"
click at [671, 119] on icon "check" at bounding box center [671, 117] width 7 height 7
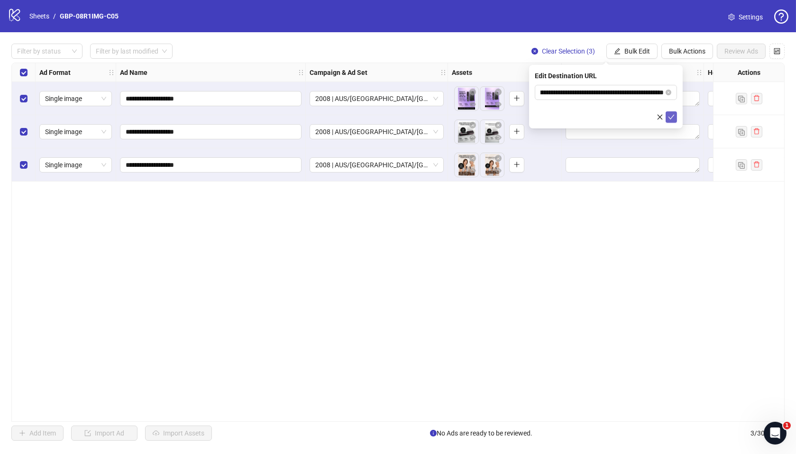
scroll to position [0, 0]
click at [640, 54] on span "Bulk Edit" at bounding box center [638, 51] width 26 height 8
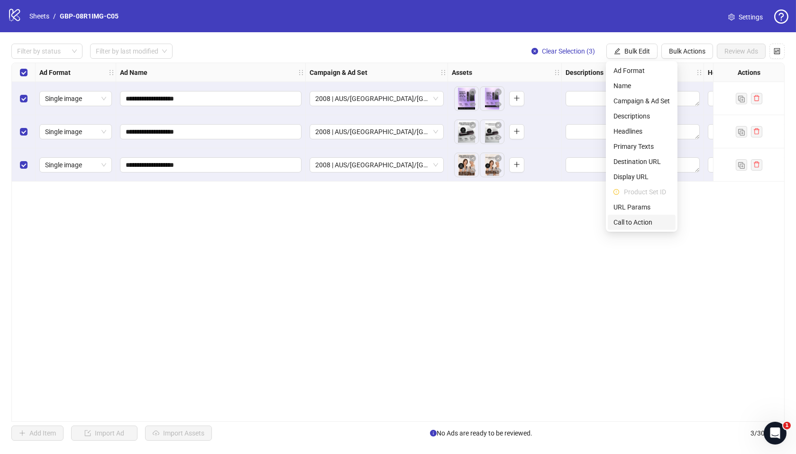
click at [622, 219] on span "Call to Action" at bounding box center [642, 222] width 56 height 10
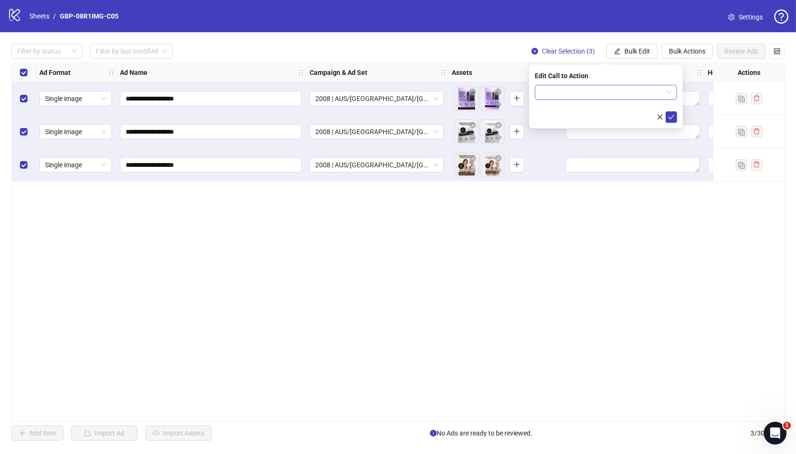
click at [600, 95] on input "search" at bounding box center [602, 92] width 122 height 14
type input "****"
click at [604, 109] on div "Shop now" at bounding box center [606, 111] width 127 height 10
click at [674, 116] on icon "check" at bounding box center [671, 117] width 7 height 7
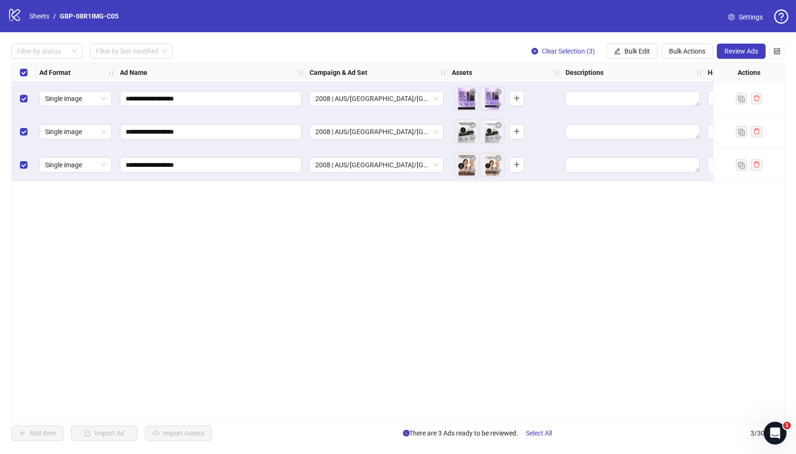
click at [360, 412] on div "**********" at bounding box center [397, 242] width 773 height 359
drag, startPoint x: 360, startPoint y: 417, endPoint x: 580, endPoint y: 420, distance: 220.1
click at [580, 420] on div "**********" at bounding box center [397, 242] width 773 height 359
click at [732, 47] on span "Review Ads" at bounding box center [742, 51] width 34 height 8
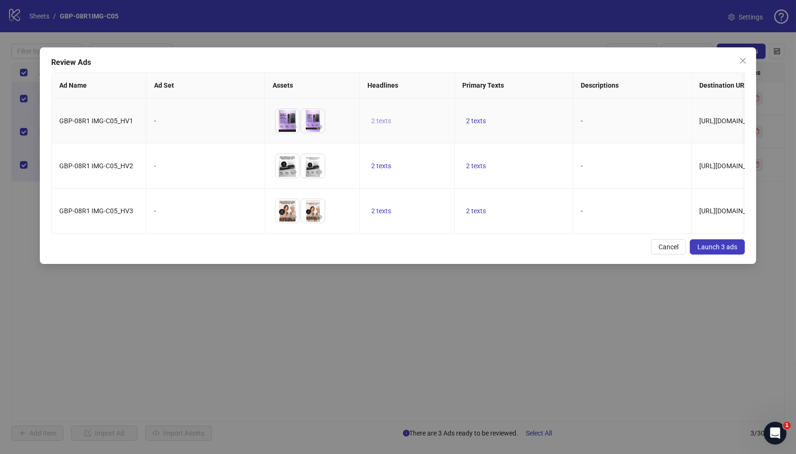
click at [381, 123] on span "2 texts" at bounding box center [381, 121] width 20 height 8
click at [526, 112] on icon "caret-right" at bounding box center [529, 114] width 7 height 7
click at [470, 179] on td "2 texts" at bounding box center [514, 166] width 119 height 45
click at [480, 165] on span "2 texts" at bounding box center [476, 166] width 20 height 8
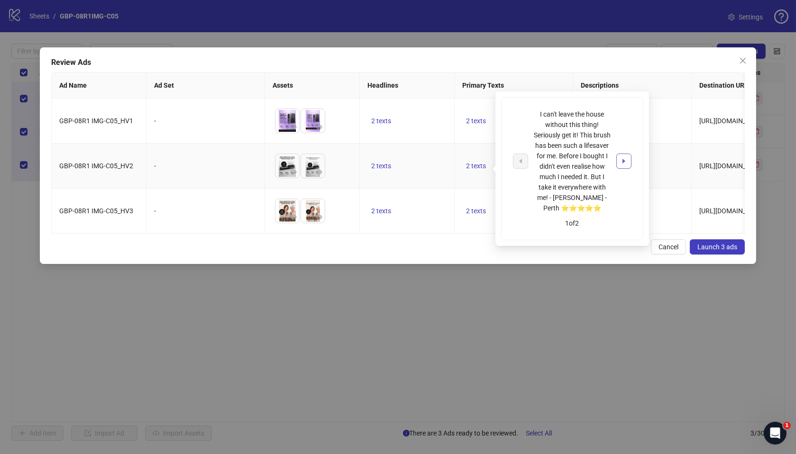
click at [619, 157] on button "button" at bounding box center [623, 161] width 15 height 15
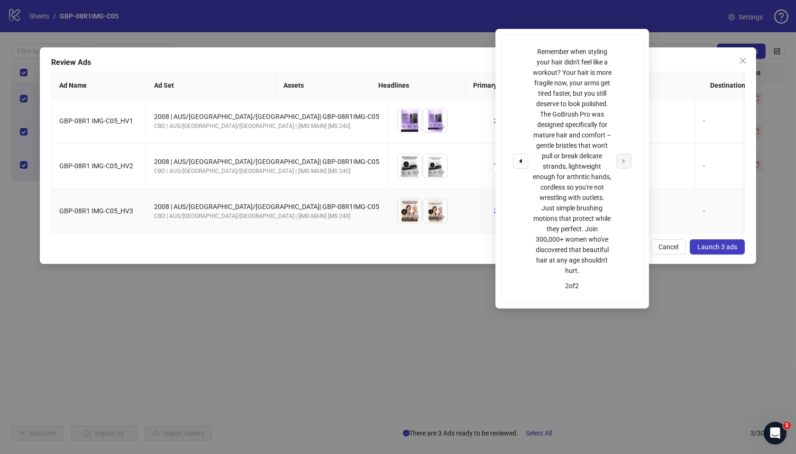
click at [482, 212] on td "2 texts" at bounding box center [529, 211] width 95 height 45
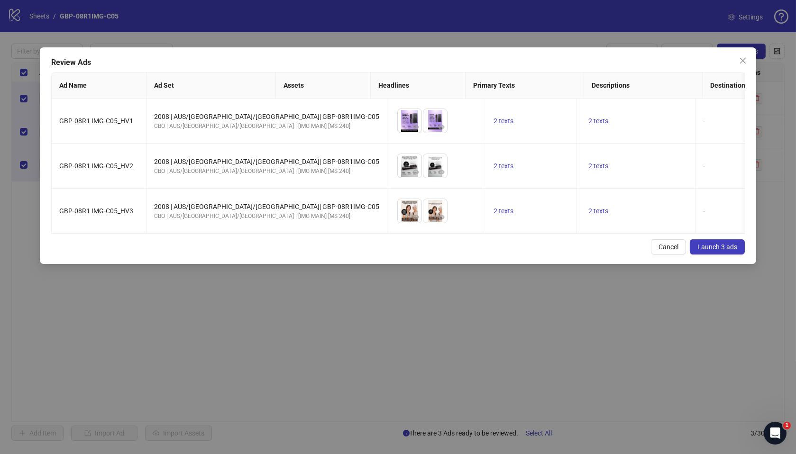
click at [340, 255] on div "Cancel Launch 3 ads" at bounding box center [398, 246] width 694 height 15
click at [718, 254] on button "Launch 3 ads" at bounding box center [717, 246] width 55 height 15
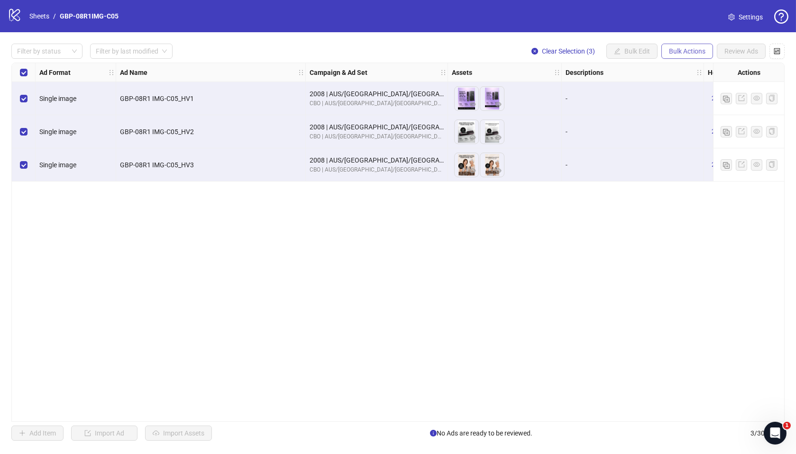
click at [679, 51] on span "Bulk Actions" at bounding box center [687, 51] width 37 height 8
click at [694, 99] on span "Duplicate with assets" at bounding box center [701, 101] width 65 height 10
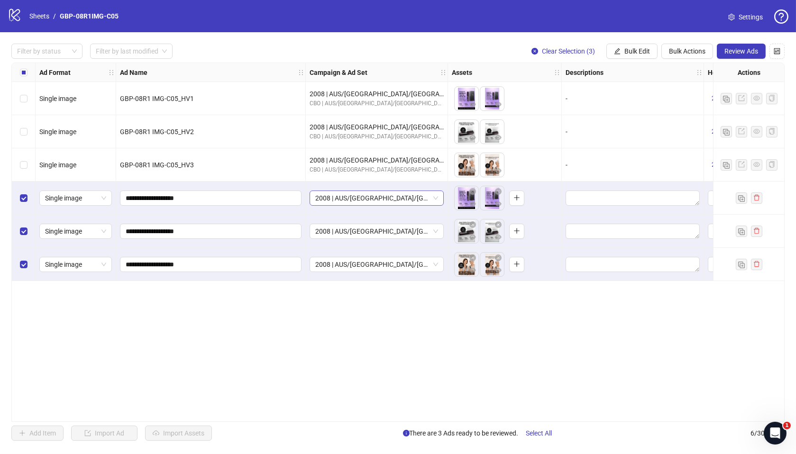
click at [363, 200] on span "2008 | AUS/NZ/UK| GBP-08R1IMG-C05" at bounding box center [376, 198] width 123 height 14
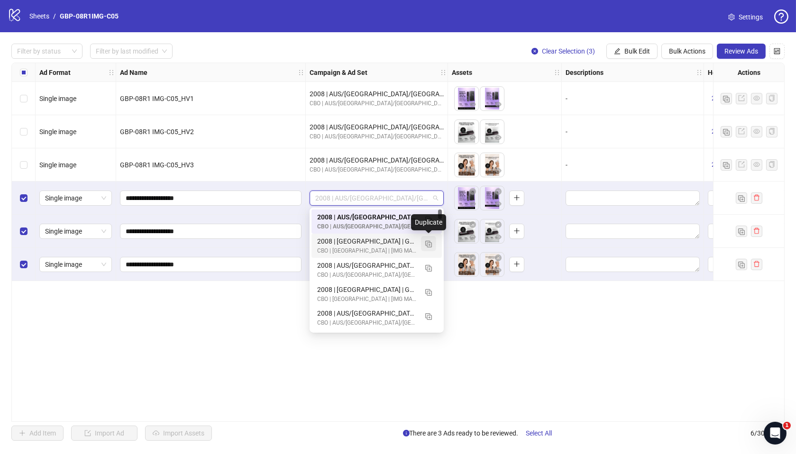
click at [426, 245] on img "button" at bounding box center [428, 244] width 7 height 7
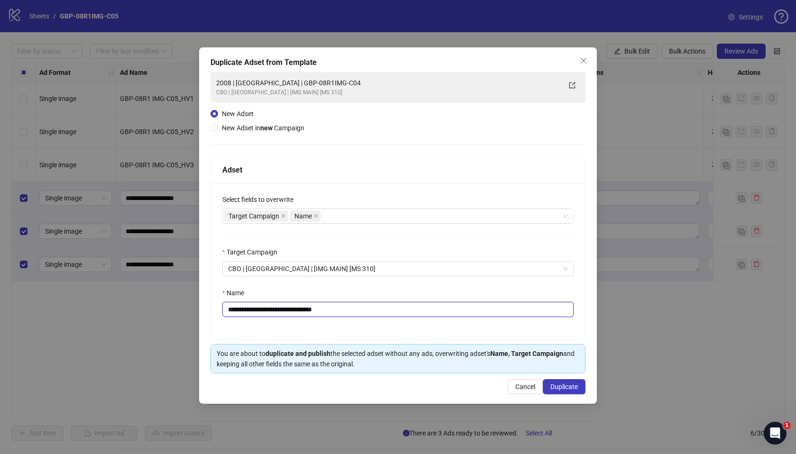
drag, startPoint x: 266, startPoint y: 311, endPoint x: 397, endPoint y: 313, distance: 131.4
click at [397, 313] on input "**********" at bounding box center [398, 309] width 352 height 15
paste input "text"
type input "**********"
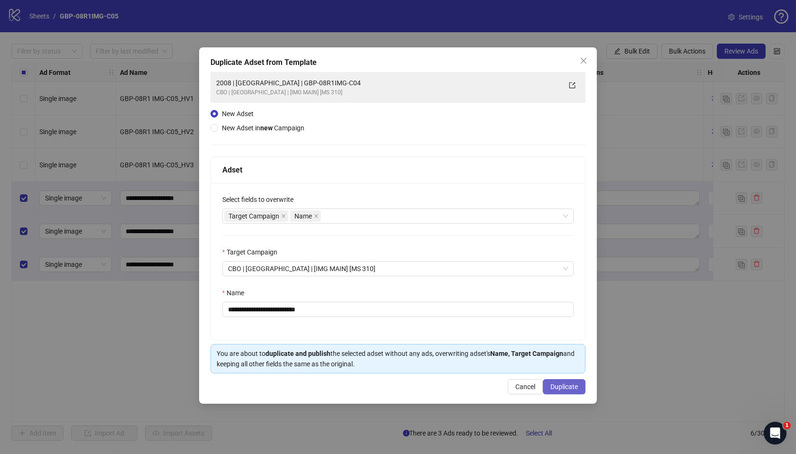
click at [562, 386] on span "Duplicate" at bounding box center [565, 387] width 28 height 8
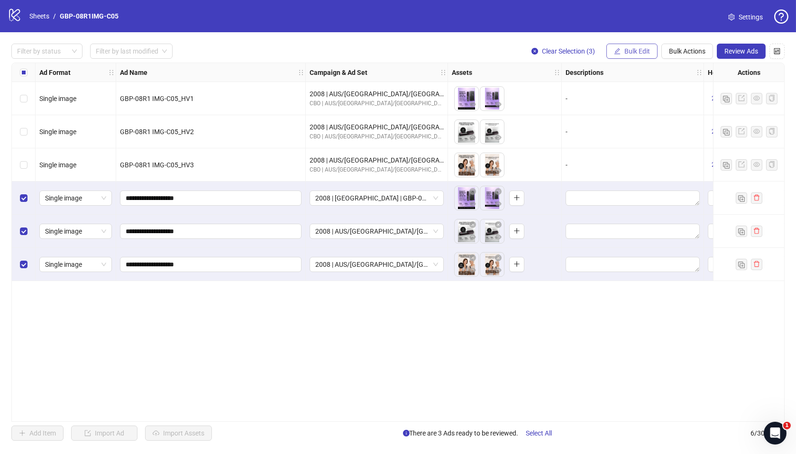
click at [630, 49] on span "Bulk Edit" at bounding box center [638, 51] width 26 height 8
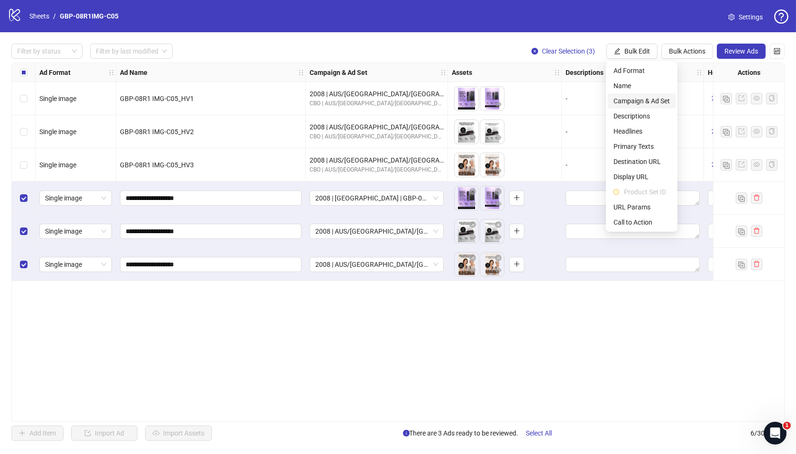
click at [659, 99] on span "Campaign & Ad Set" at bounding box center [642, 101] width 56 height 10
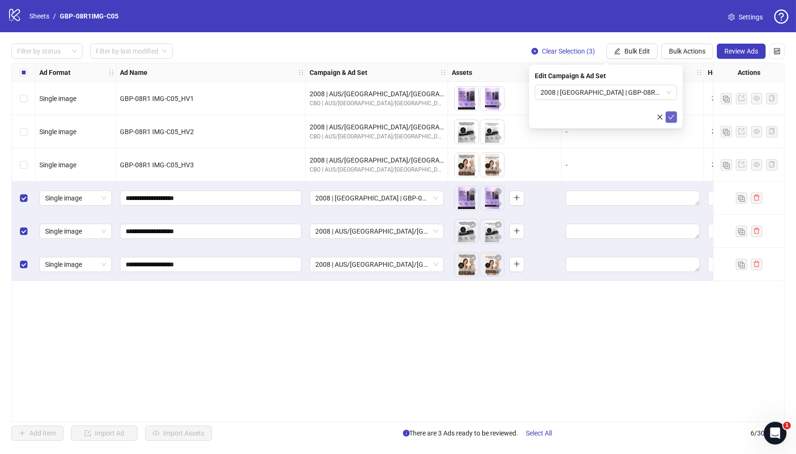
click at [673, 119] on icon "check" at bounding box center [671, 117] width 7 height 7
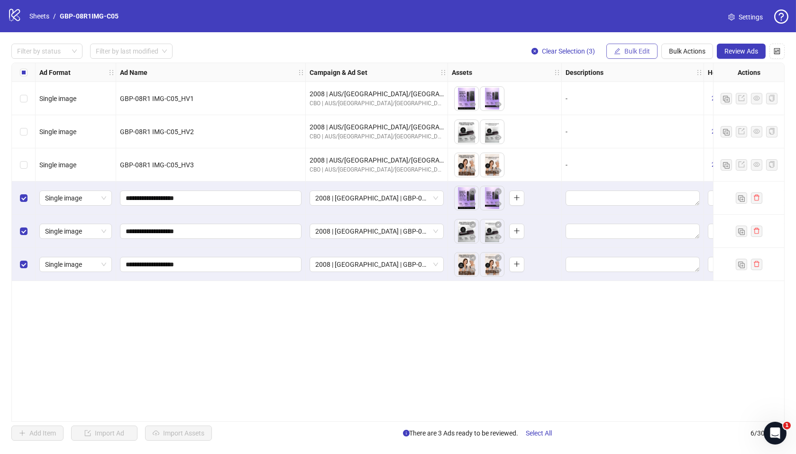
click at [621, 49] on button "Bulk Edit" at bounding box center [632, 51] width 51 height 15
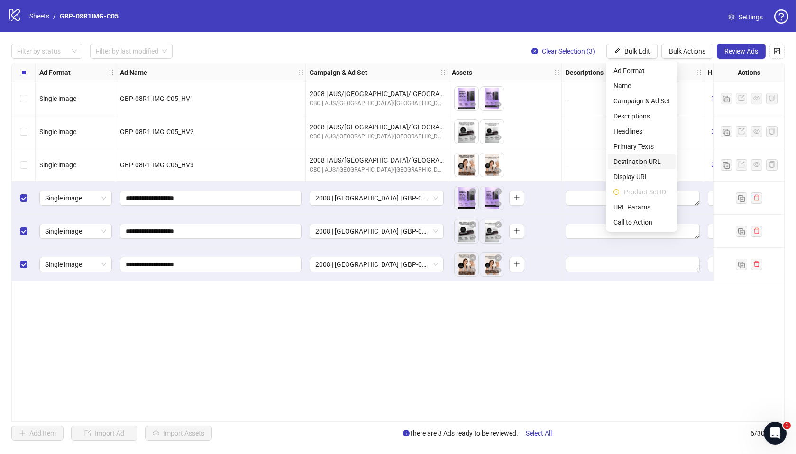
click at [645, 159] on span "Destination URL" at bounding box center [642, 161] width 56 height 10
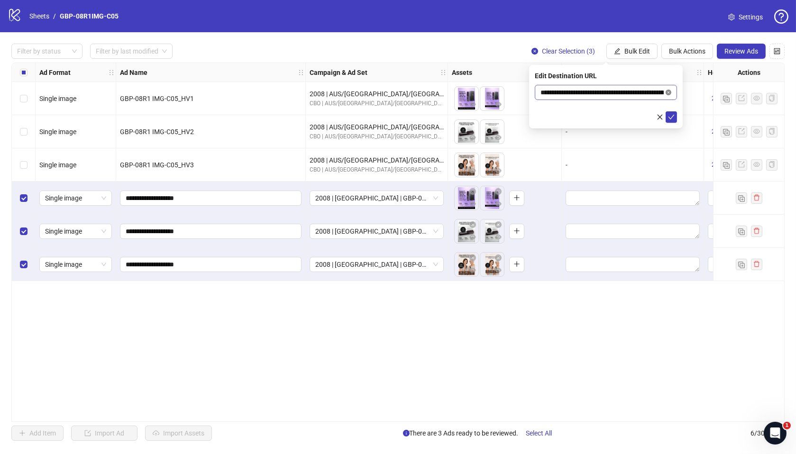
click at [669, 91] on icon "close-circle" at bounding box center [669, 93] width 6 height 6
click at [617, 96] on input "text" at bounding box center [602, 92] width 123 height 10
paste input "**********"
type input "**********"
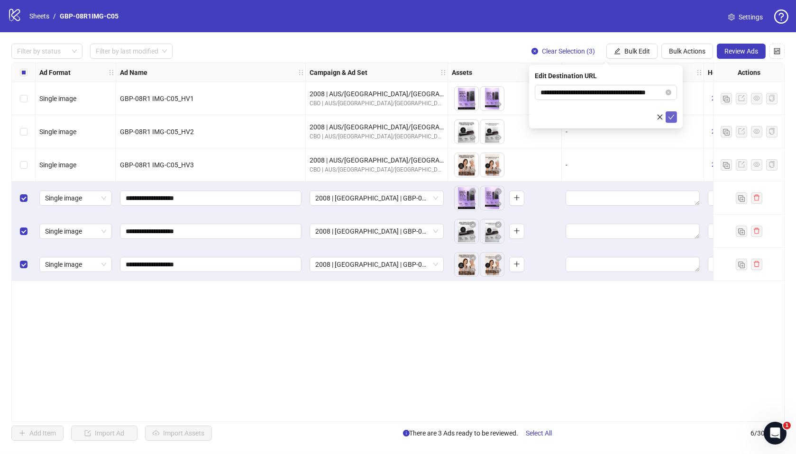
click at [673, 118] on icon "check" at bounding box center [671, 117] width 7 height 7
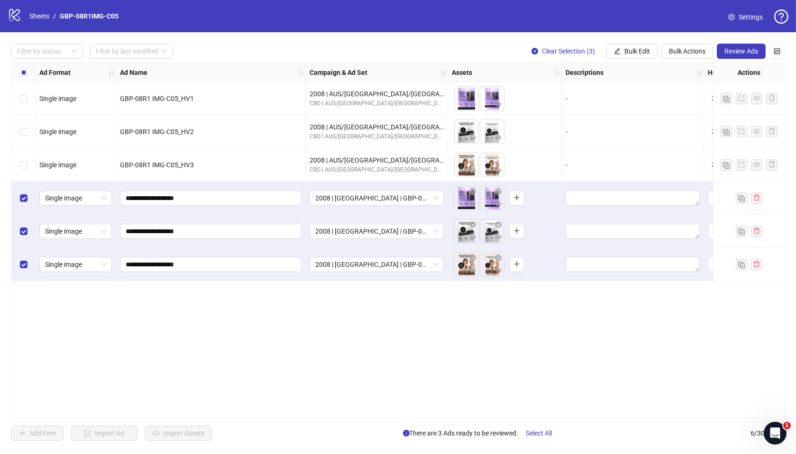
click at [323, 425] on div "Filter by status Filter by last modified Clear Selection (3) Bulk Edit Bulk Act…" at bounding box center [398, 242] width 796 height 420
click at [739, 49] on span "Review Ads" at bounding box center [742, 51] width 34 height 8
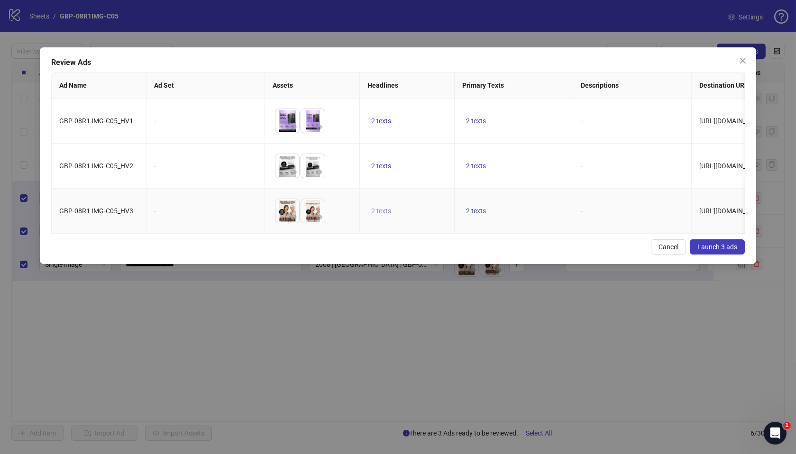
click at [377, 210] on span "2 texts" at bounding box center [381, 211] width 20 height 8
click at [525, 201] on button "button" at bounding box center [529, 202] width 15 height 15
click at [535, 161] on td "2 texts" at bounding box center [514, 166] width 119 height 45
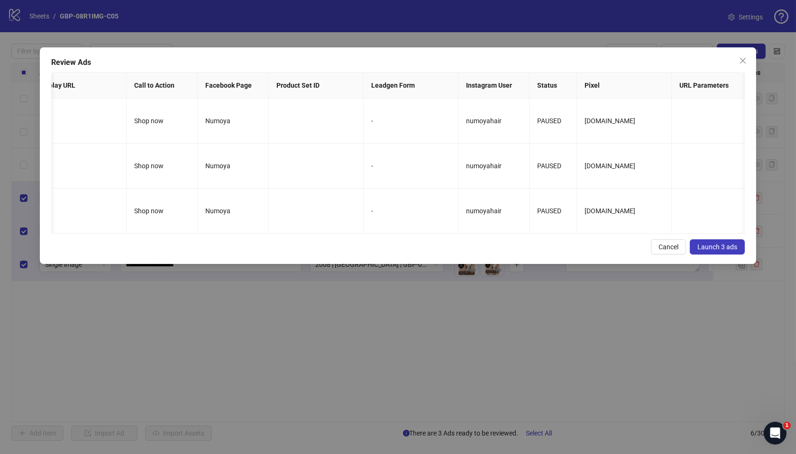
scroll to position [0, 901]
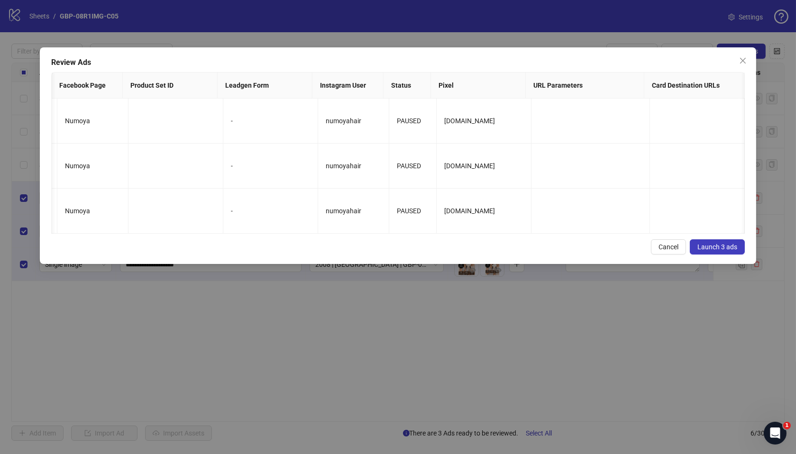
click at [721, 255] on button "Launch 3 ads" at bounding box center [717, 246] width 55 height 15
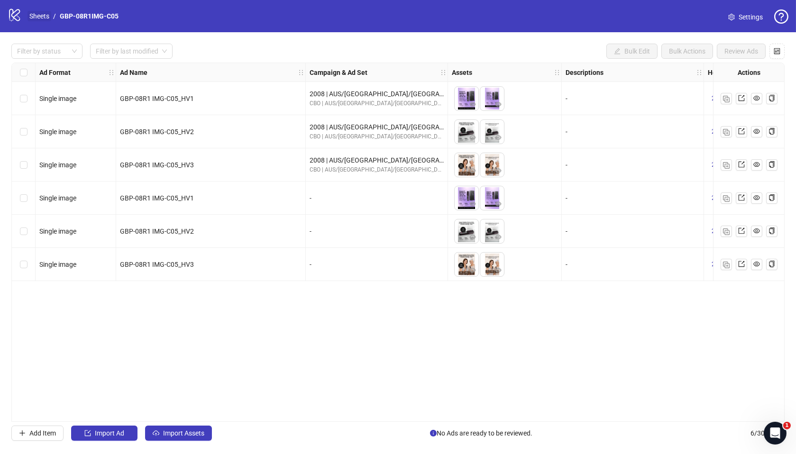
click at [35, 18] on link "Sheets" at bounding box center [40, 16] width 24 height 10
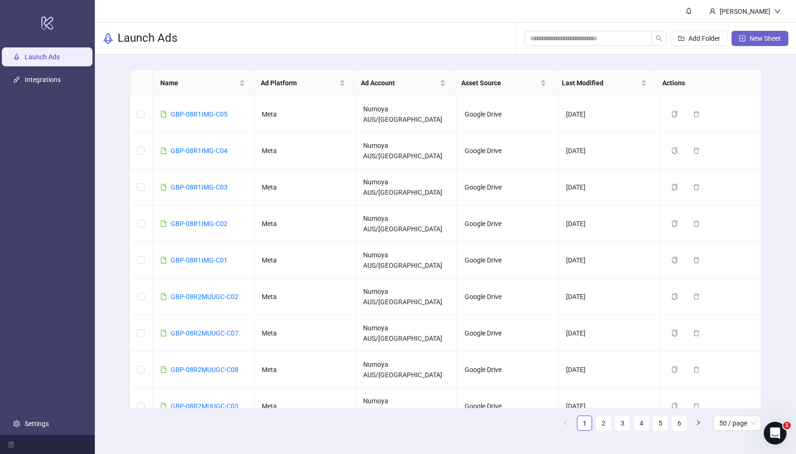
click at [758, 38] on span "New Sheet" at bounding box center [765, 39] width 31 height 8
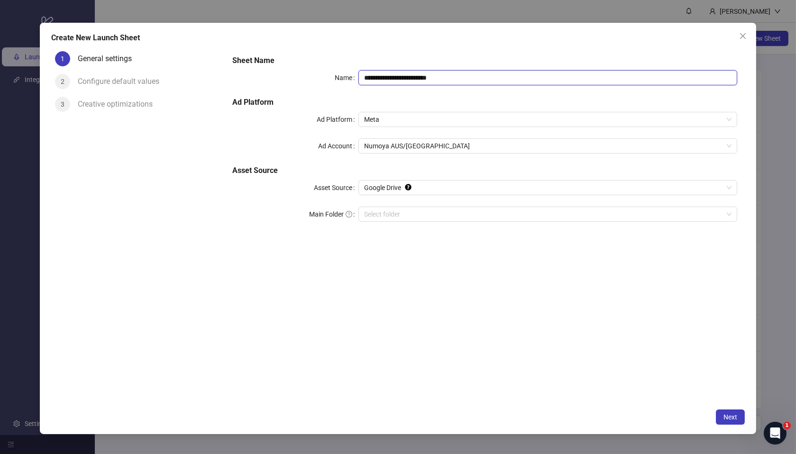
drag, startPoint x: 465, startPoint y: 80, endPoint x: 260, endPoint y: 62, distance: 205.7
click at [260, 62] on div "**********" at bounding box center [485, 144] width 513 height 186
paste input "text"
type input "**********"
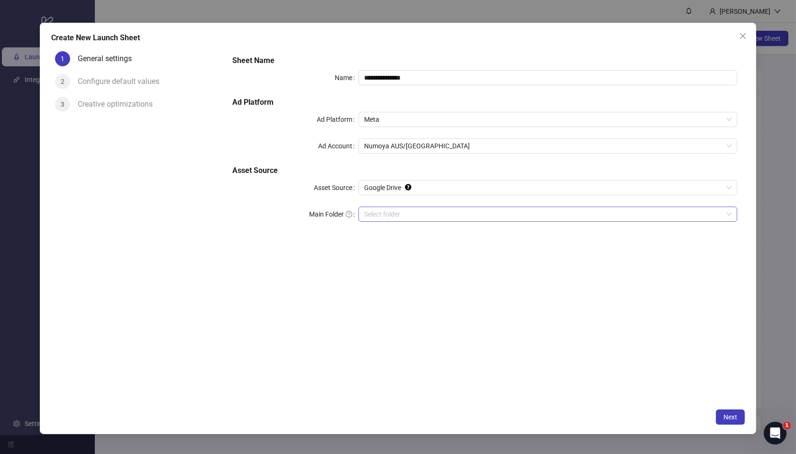
click at [411, 212] on input "Main Folder" at bounding box center [543, 214] width 359 height 14
click at [486, 284] on div "**********" at bounding box center [485, 225] width 520 height 357
click at [732, 418] on span "Next" at bounding box center [731, 418] width 14 height 8
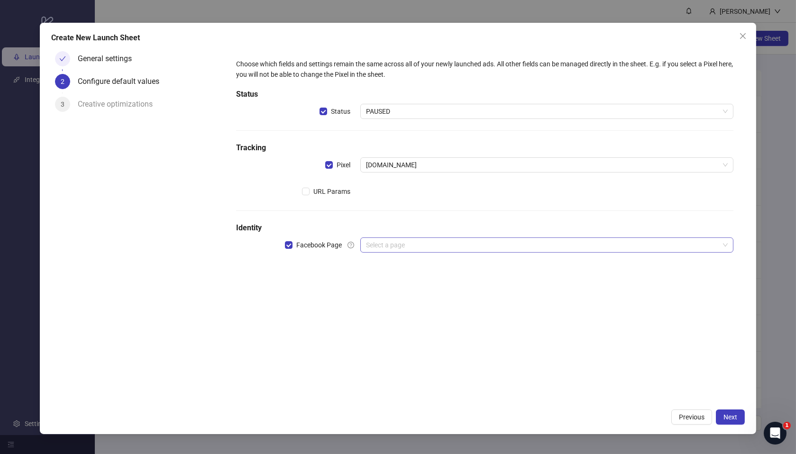
click at [423, 250] on input "search" at bounding box center [542, 245] width 353 height 14
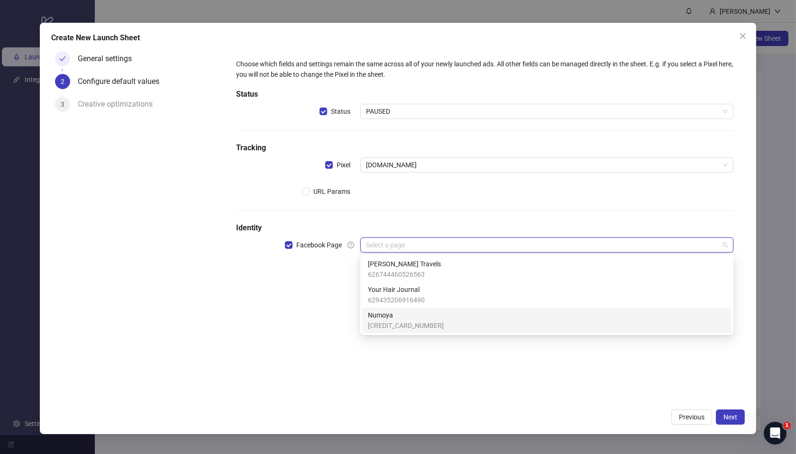
click at [413, 319] on span "Numoya" at bounding box center [406, 315] width 76 height 10
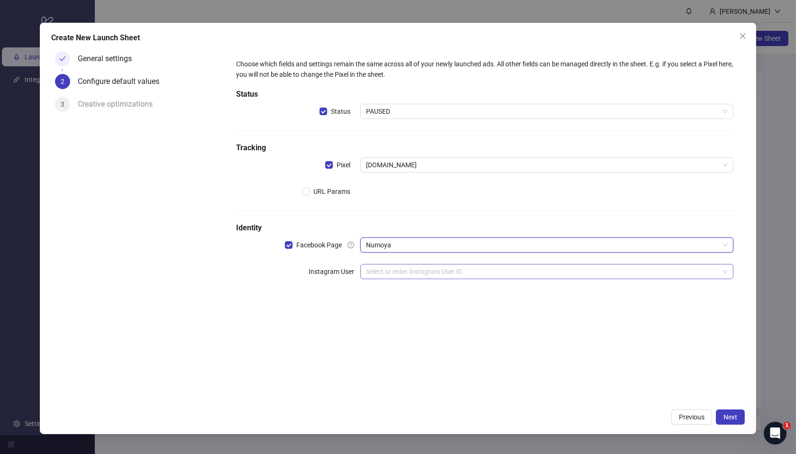
click at [420, 273] on input "search" at bounding box center [542, 272] width 353 height 14
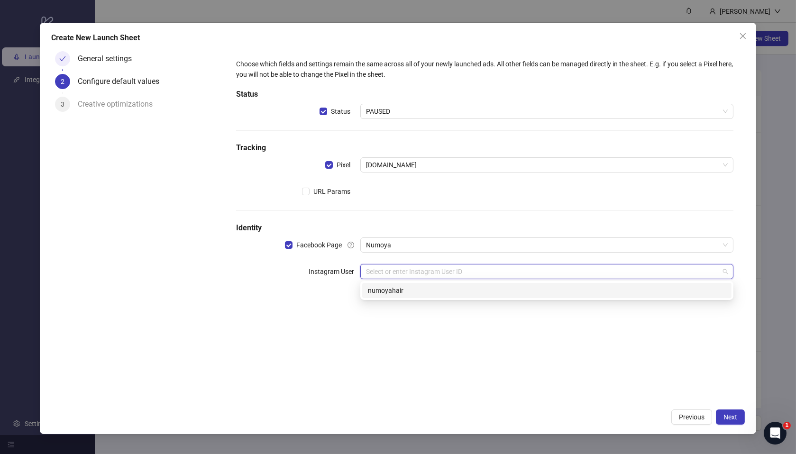
click at [423, 296] on div "numoyahair" at bounding box center [546, 290] width 369 height 15
click at [407, 351] on div "Choose which fields and settings remain the same across all of your newly launc…" at bounding box center [485, 225] width 520 height 357
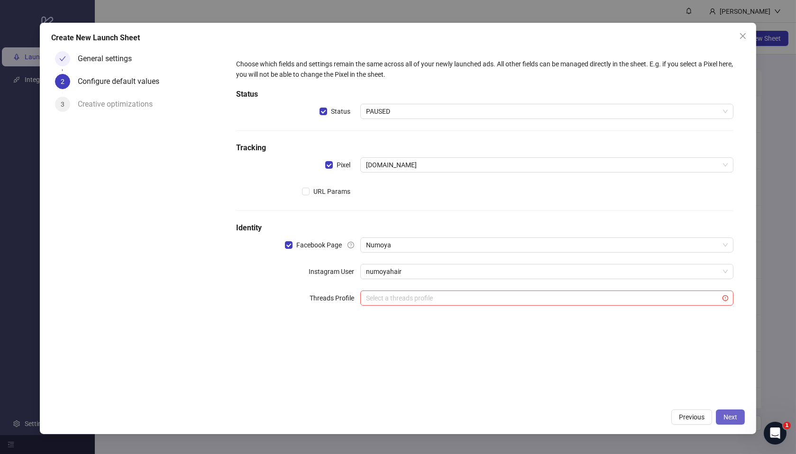
click at [726, 418] on span "Next" at bounding box center [731, 418] width 14 height 8
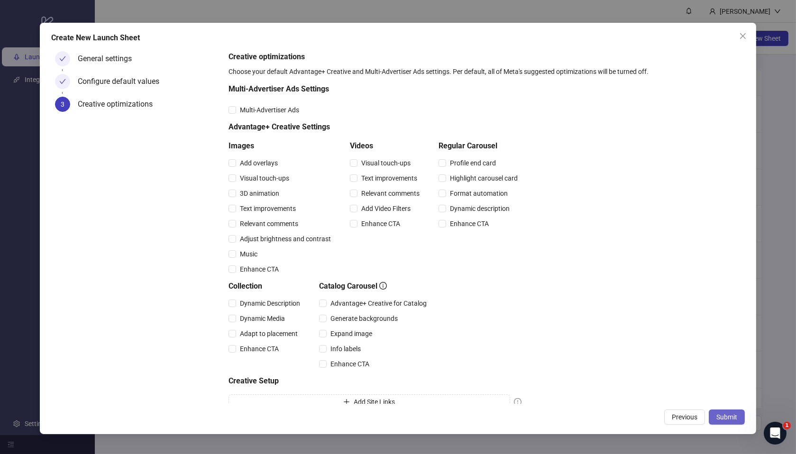
click at [730, 421] on span "Submit" at bounding box center [727, 418] width 21 height 8
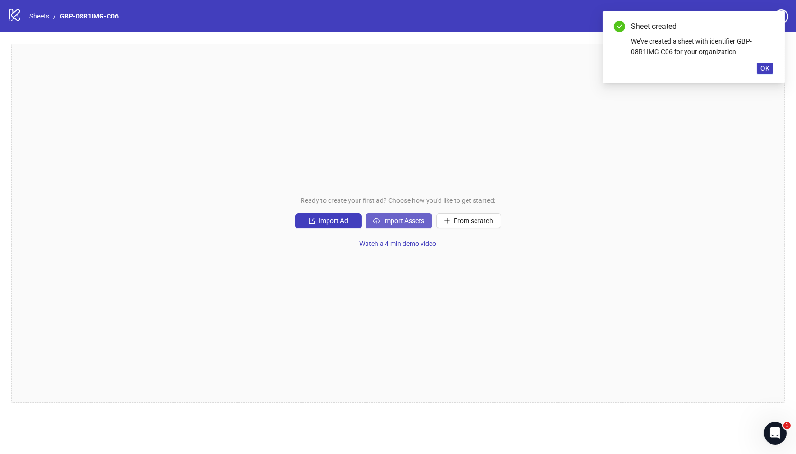
click at [394, 223] on span "Import Assets" at bounding box center [404, 221] width 41 height 8
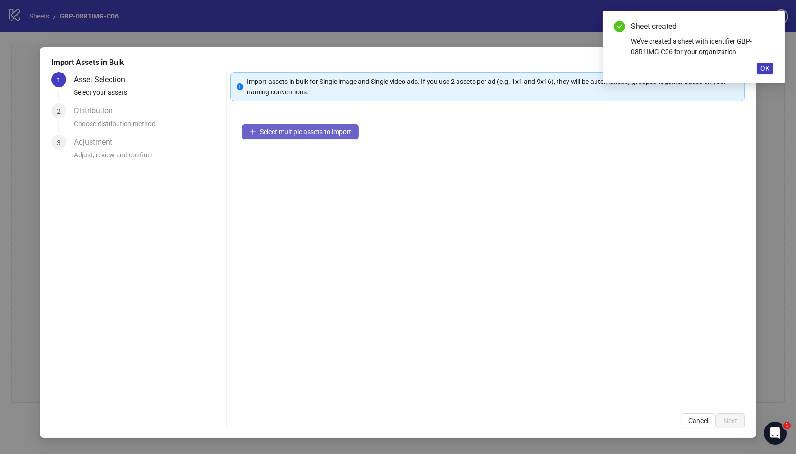
click at [297, 133] on span "Select multiple assets to import" at bounding box center [306, 132] width 92 height 8
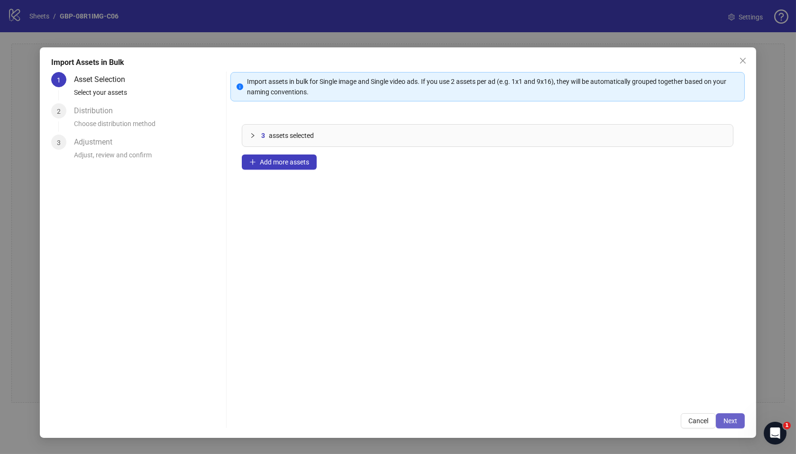
click at [736, 426] on button "Next" at bounding box center [730, 421] width 29 height 15
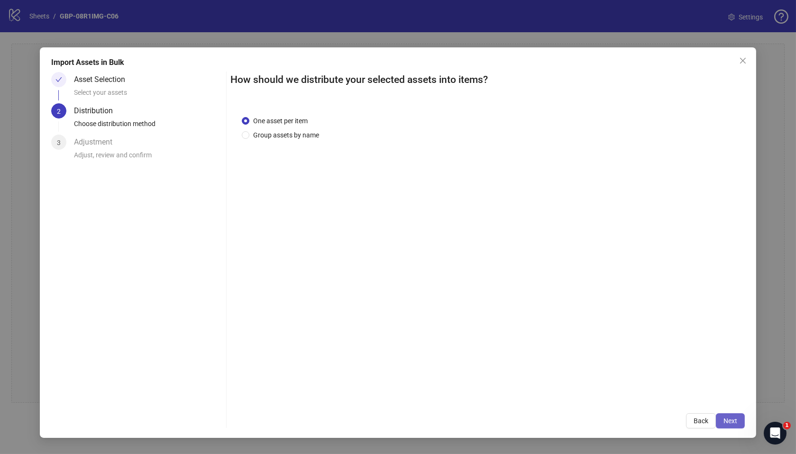
click at [727, 420] on span "Next" at bounding box center [731, 421] width 14 height 8
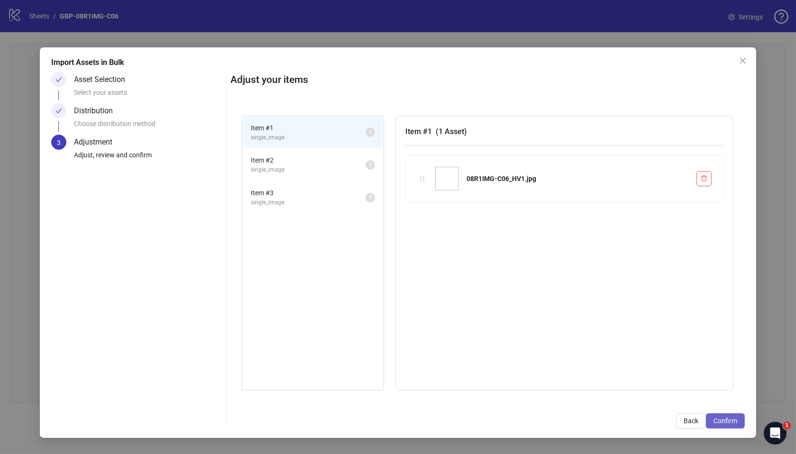
click at [715, 419] on span "Confirm" at bounding box center [726, 421] width 24 height 8
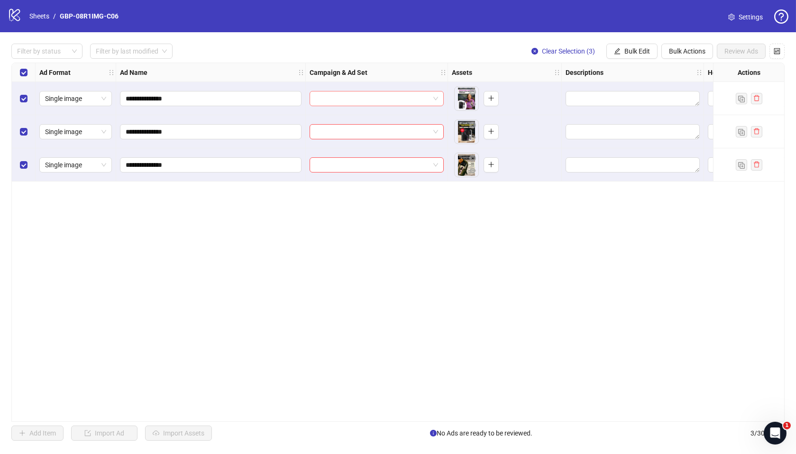
click at [341, 93] on input "search" at bounding box center [372, 99] width 114 height 14
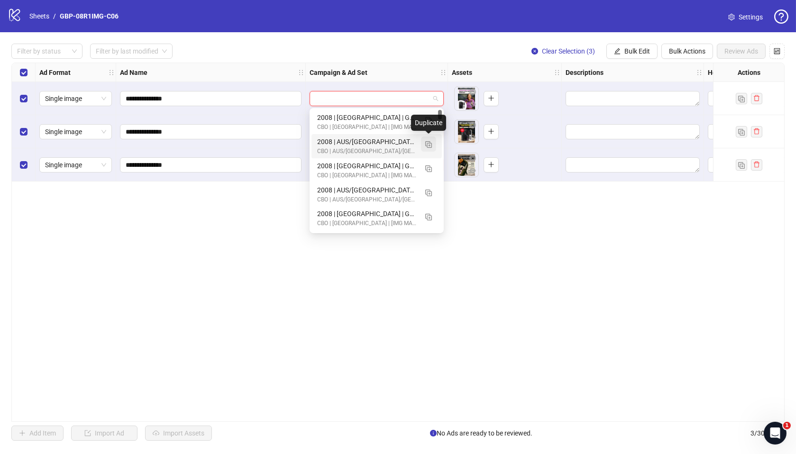
click at [429, 145] on img "button" at bounding box center [428, 144] width 7 height 7
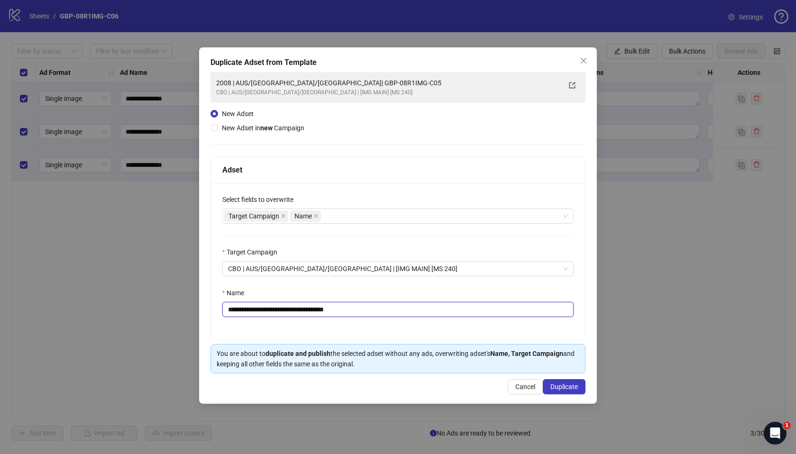
drag, startPoint x: 287, startPoint y: 311, endPoint x: 428, endPoint y: 314, distance: 140.4
click at [428, 313] on input "**********" at bounding box center [398, 309] width 352 height 15
paste input "text"
type input "**********"
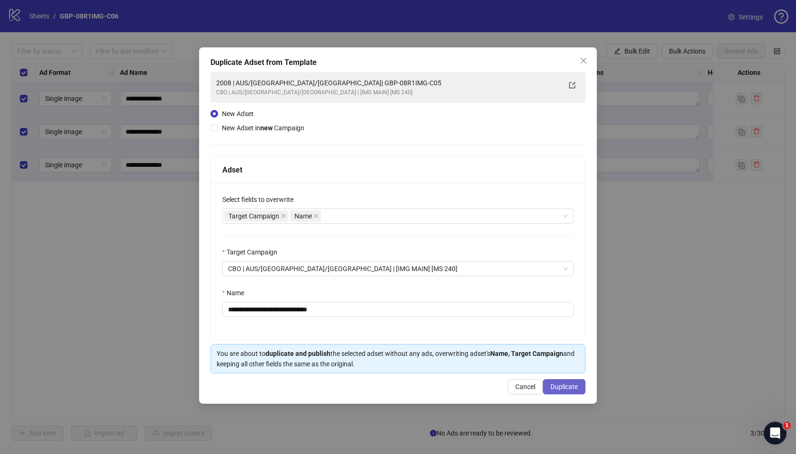
click at [566, 385] on span "Duplicate" at bounding box center [565, 387] width 28 height 8
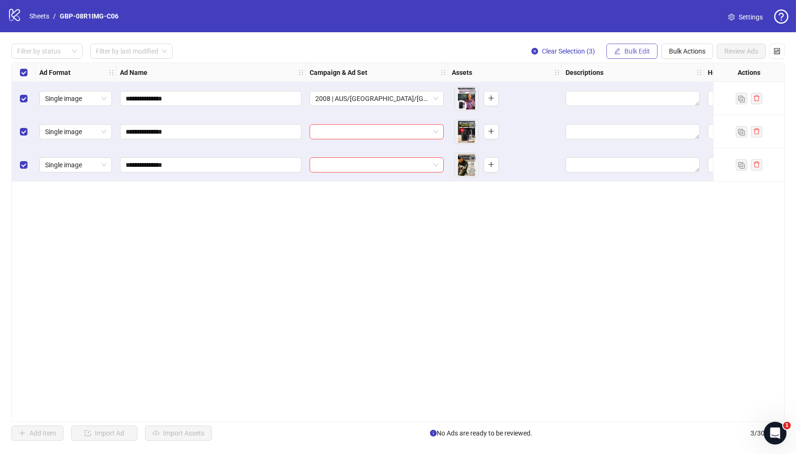
click at [627, 53] on span "Bulk Edit" at bounding box center [638, 51] width 26 height 8
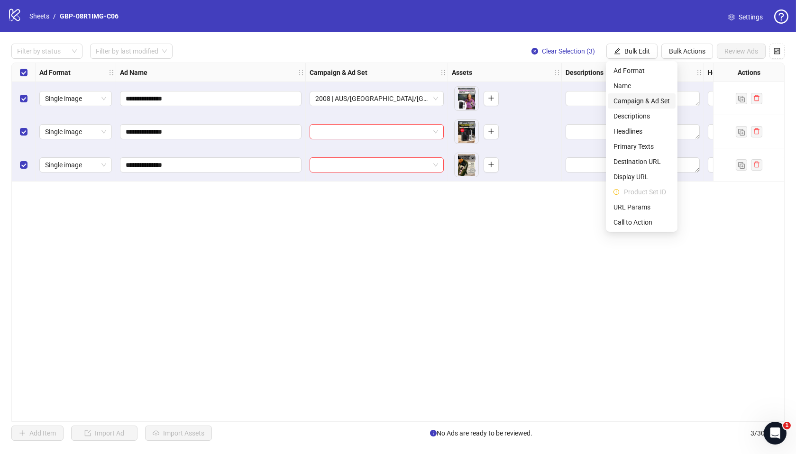
click at [651, 98] on span "Campaign & Ad Set" at bounding box center [642, 101] width 56 height 10
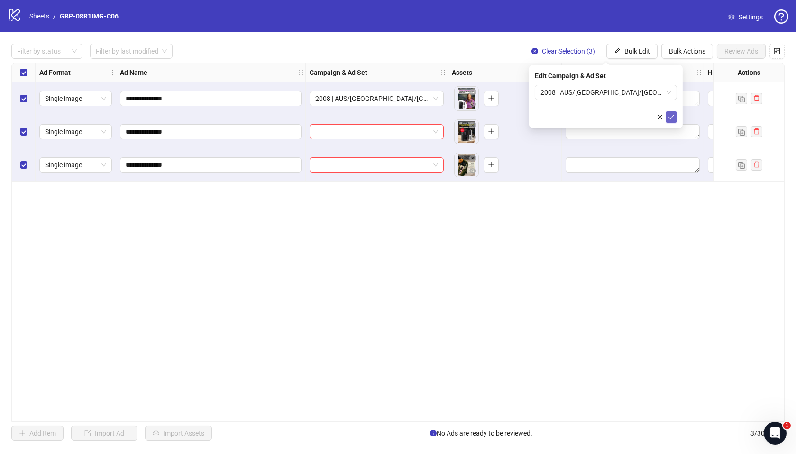
click at [672, 118] on icon "check" at bounding box center [671, 117] width 7 height 7
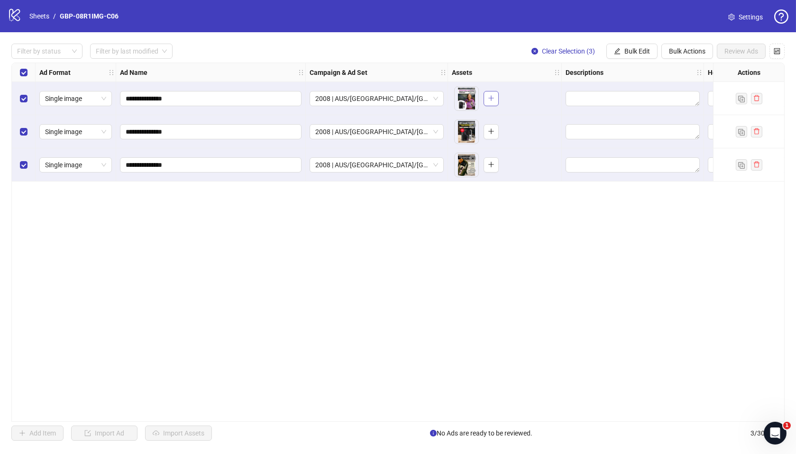
click at [488, 102] on span "button" at bounding box center [491, 98] width 7 height 8
click at [493, 130] on icon "plus" at bounding box center [491, 131] width 7 height 7
click at [494, 167] on button "button" at bounding box center [491, 164] width 15 height 15
click at [646, 53] on span "Bulk Edit" at bounding box center [638, 51] width 26 height 8
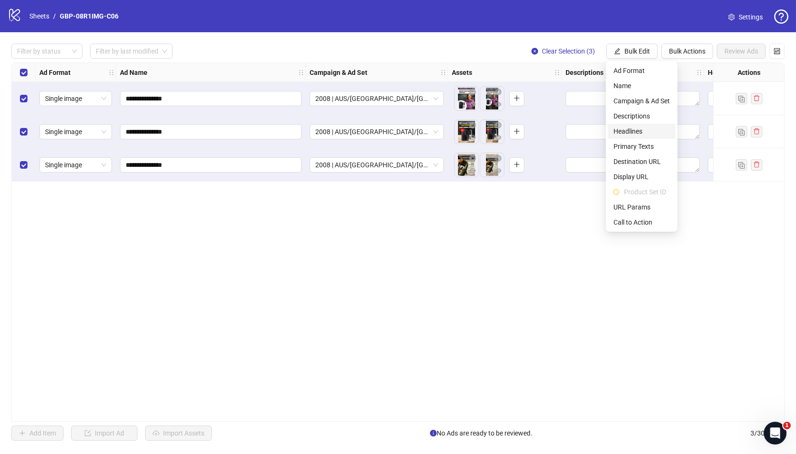
click at [641, 129] on span "Headlines" at bounding box center [642, 131] width 56 height 10
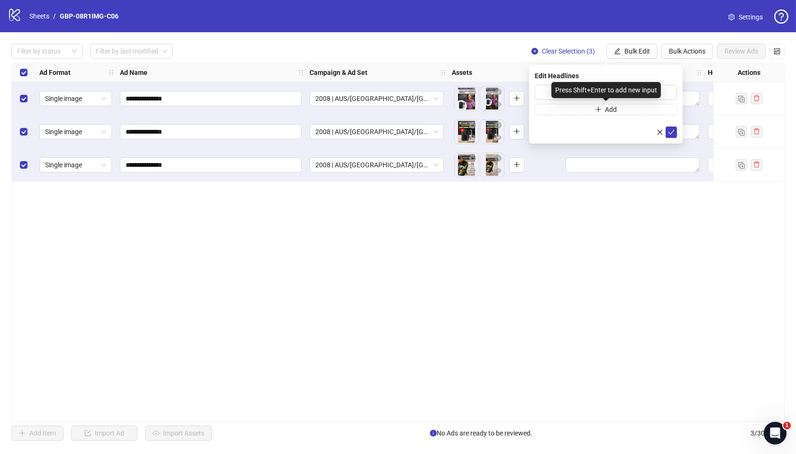
click at [563, 92] on div "Press Shift+Enter to add new input" at bounding box center [607, 90] width 110 height 16
click at [549, 91] on input "text" at bounding box center [606, 92] width 142 height 15
paste input "*******"
type input "*******"
click at [578, 106] on button "Add" at bounding box center [606, 109] width 142 height 11
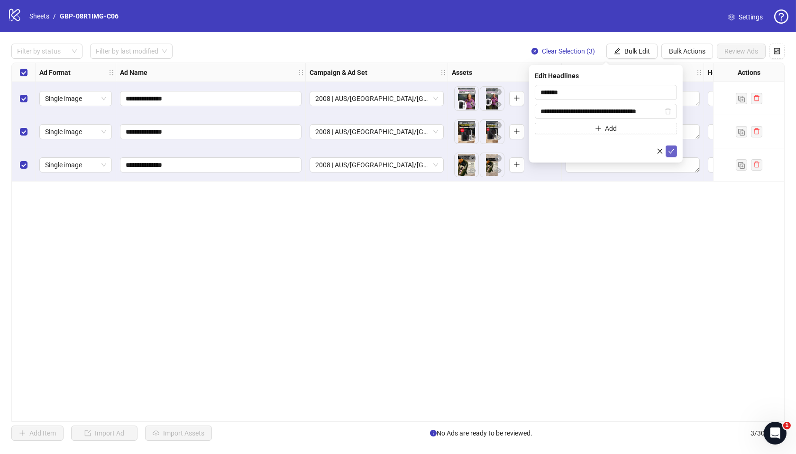
type input "**********"
click at [671, 153] on icon "check" at bounding box center [671, 151] width 7 height 7
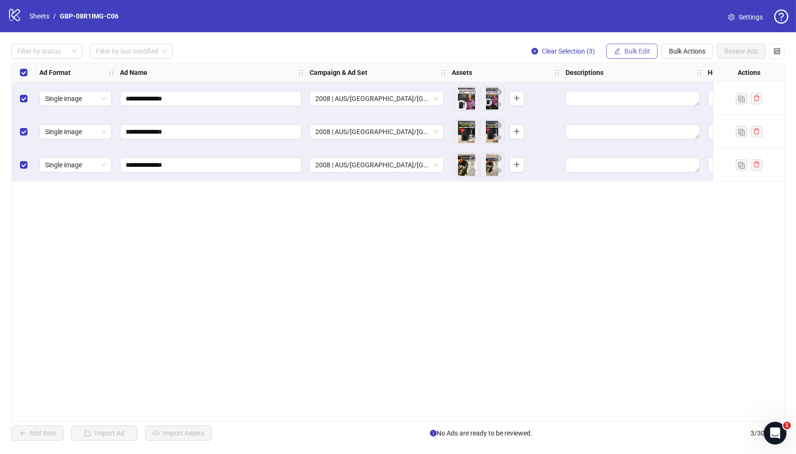
click at [641, 46] on button "Bulk Edit" at bounding box center [632, 51] width 51 height 15
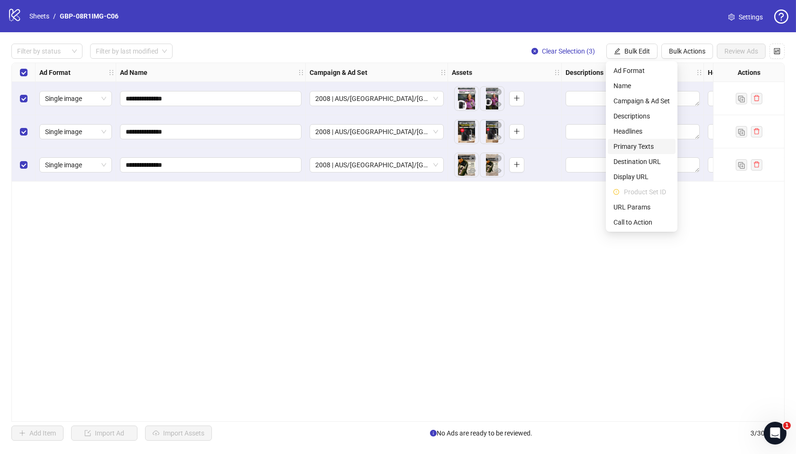
click at [651, 145] on span "Primary Texts" at bounding box center [642, 146] width 56 height 10
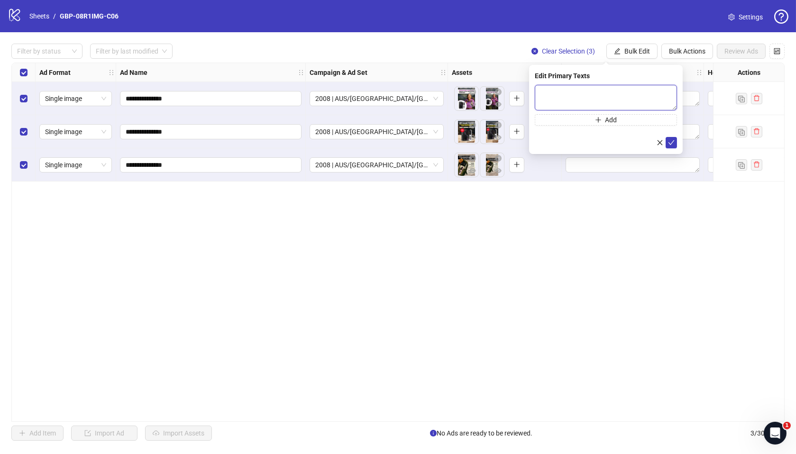
click at [579, 98] on textarea at bounding box center [606, 98] width 142 height 26
paste textarea "**********"
type textarea "**********"
click at [667, 145] on button "submit" at bounding box center [671, 142] width 11 height 11
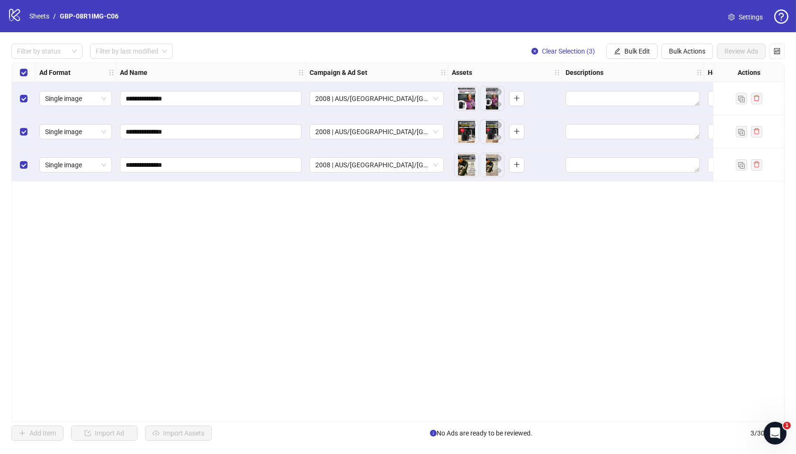
click at [642, 51] on span "Bulk Edit" at bounding box center [638, 51] width 26 height 8
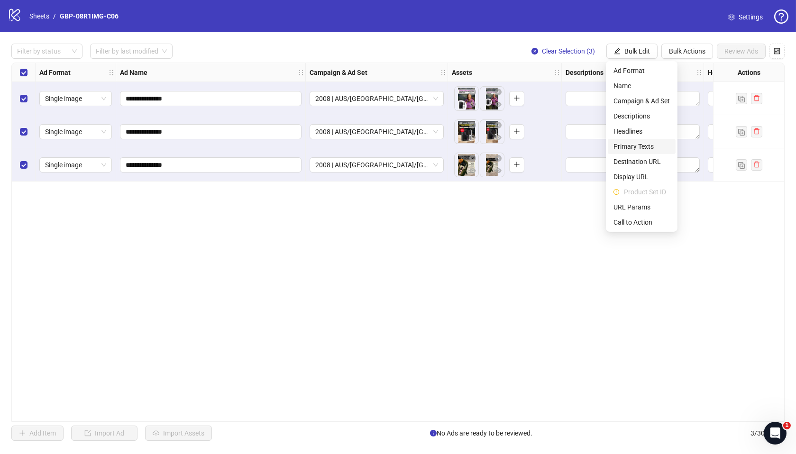
click at [643, 146] on span "Primary Texts" at bounding box center [642, 146] width 56 height 10
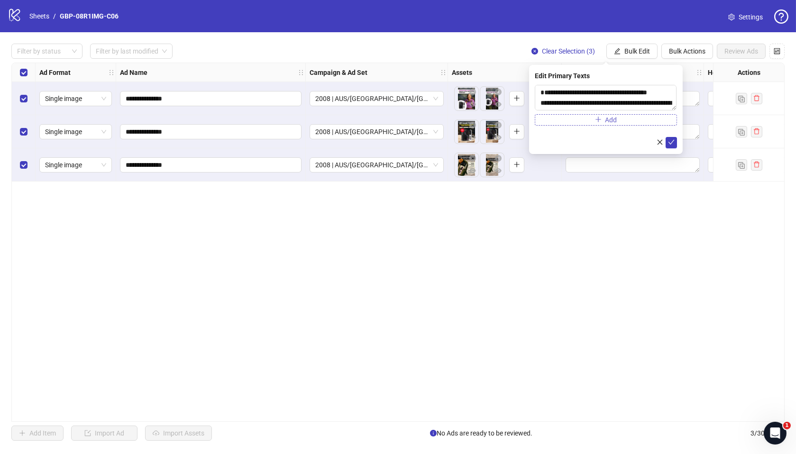
click at [590, 125] on button "Add" at bounding box center [606, 119] width 142 height 11
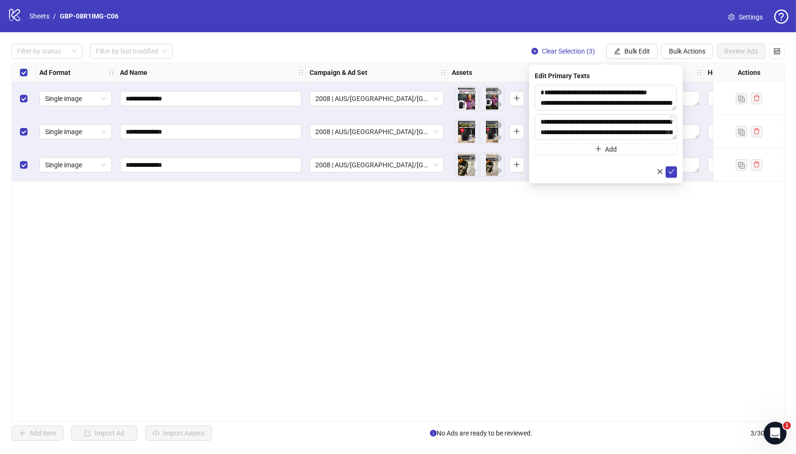
scroll to position [91, 0]
type textarea "**********"
click at [669, 171] on icon "check" at bounding box center [672, 171] width 6 height 5
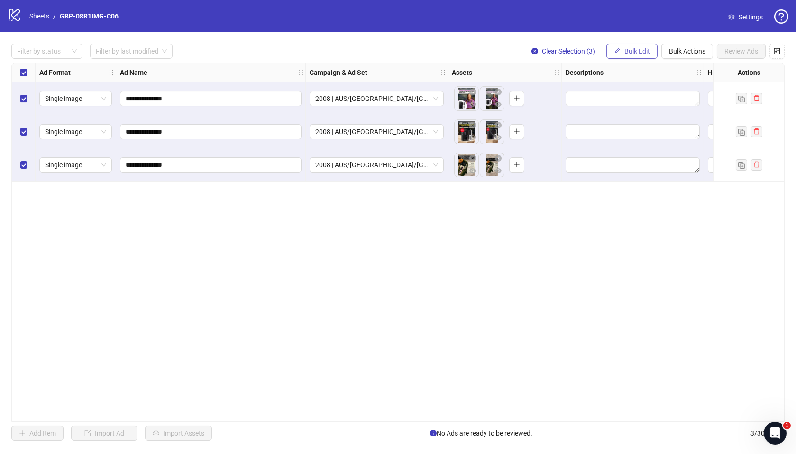
click at [629, 50] on span "Bulk Edit" at bounding box center [638, 51] width 26 height 8
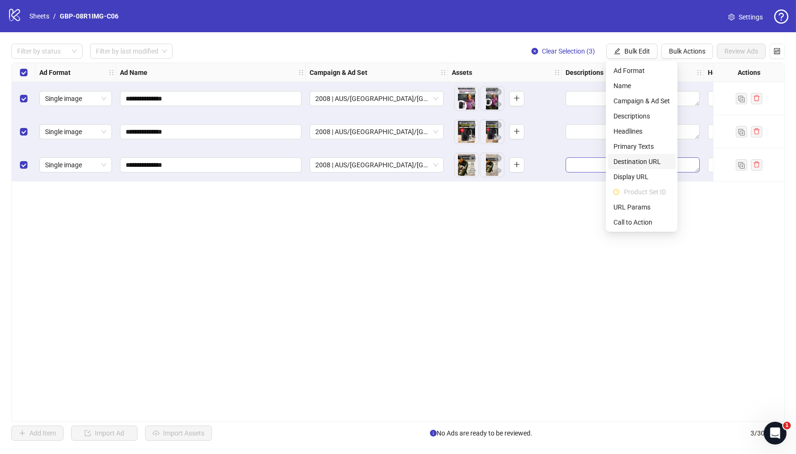
click at [648, 159] on span "Destination URL" at bounding box center [642, 161] width 56 height 10
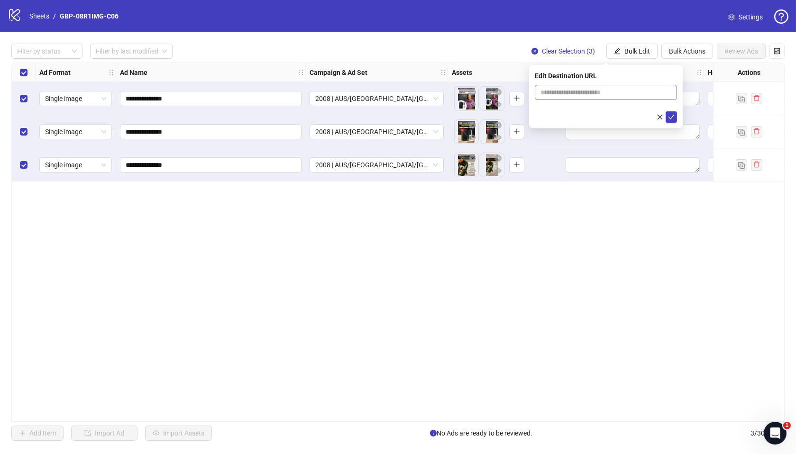
click at [564, 86] on span at bounding box center [606, 92] width 142 height 15
click at [563, 90] on input "text" at bounding box center [602, 92] width 123 height 10
paste input "**********"
type input "**********"
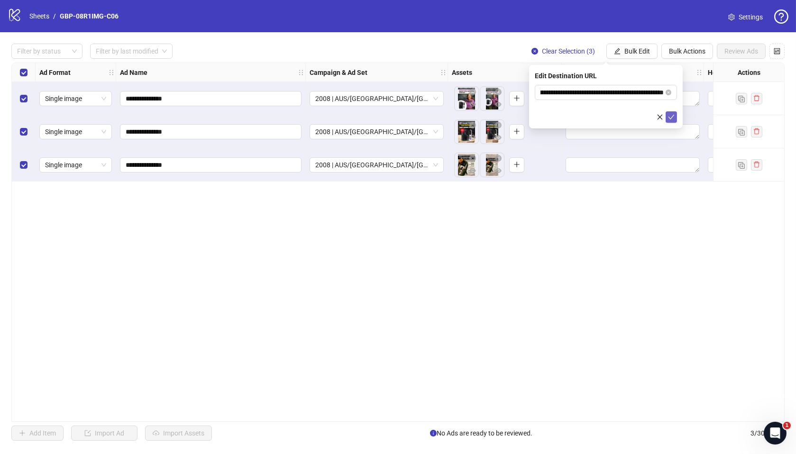
click at [672, 118] on icon "check" at bounding box center [671, 117] width 7 height 7
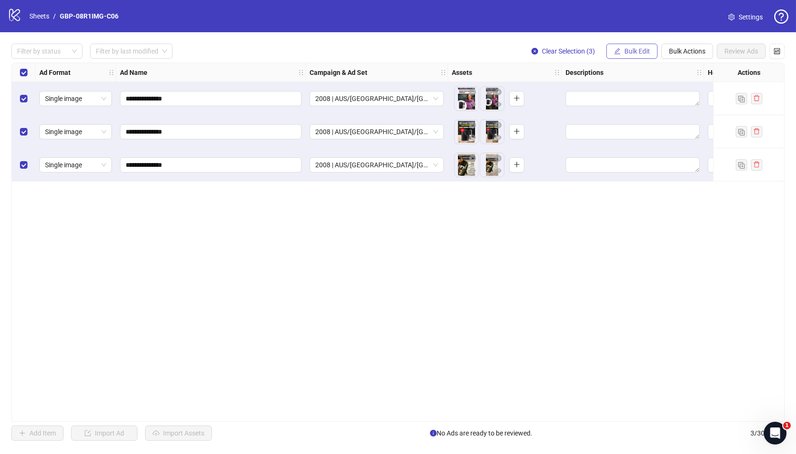
click at [647, 52] on span "Bulk Edit" at bounding box center [638, 51] width 26 height 8
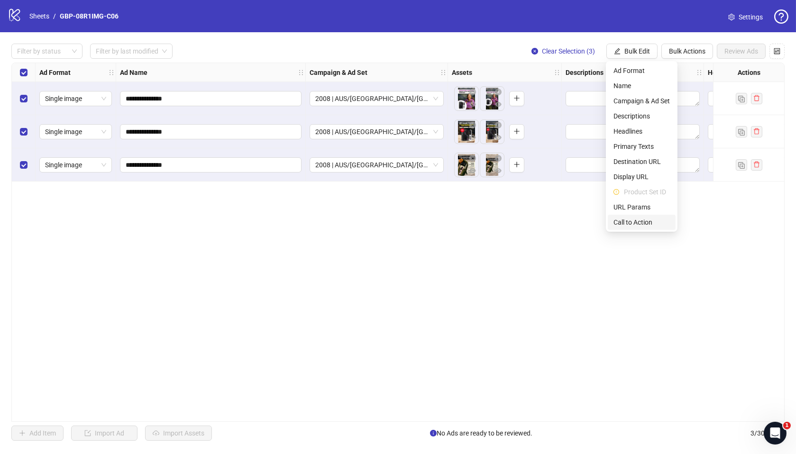
click at [642, 222] on span "Call to Action" at bounding box center [642, 222] width 56 height 10
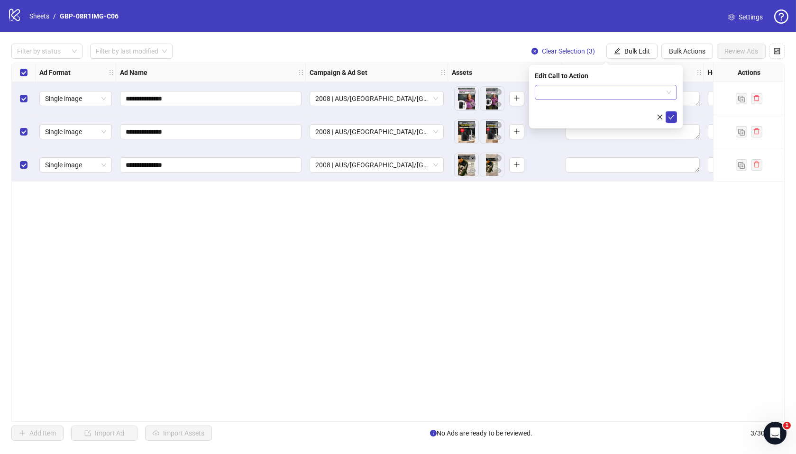
click at [612, 95] on input "search" at bounding box center [602, 92] width 122 height 14
type input "****"
click at [617, 115] on div "Shop now" at bounding box center [606, 111] width 127 height 10
click at [672, 117] on icon "check" at bounding box center [672, 117] width 6 height 5
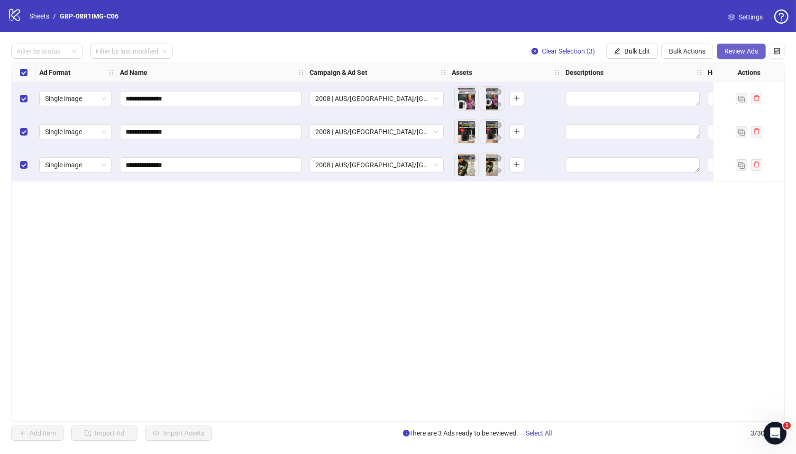
click at [740, 52] on span "Review Ads" at bounding box center [742, 51] width 34 height 8
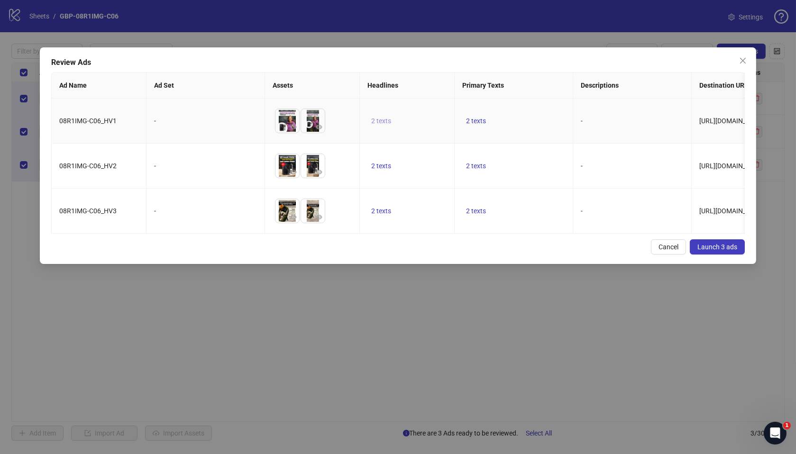
click at [385, 120] on span "2 texts" at bounding box center [381, 121] width 20 height 8
click at [522, 113] on button "button" at bounding box center [529, 114] width 15 height 15
click at [481, 181] on td "2 texts" at bounding box center [514, 166] width 119 height 45
click at [479, 169] on span "2 texts" at bounding box center [476, 166] width 20 height 8
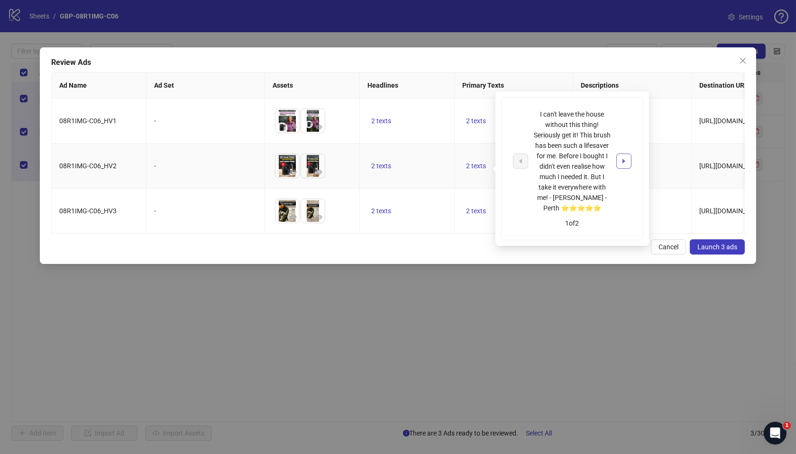
click at [622, 161] on icon "caret-right" at bounding box center [624, 161] width 7 height 7
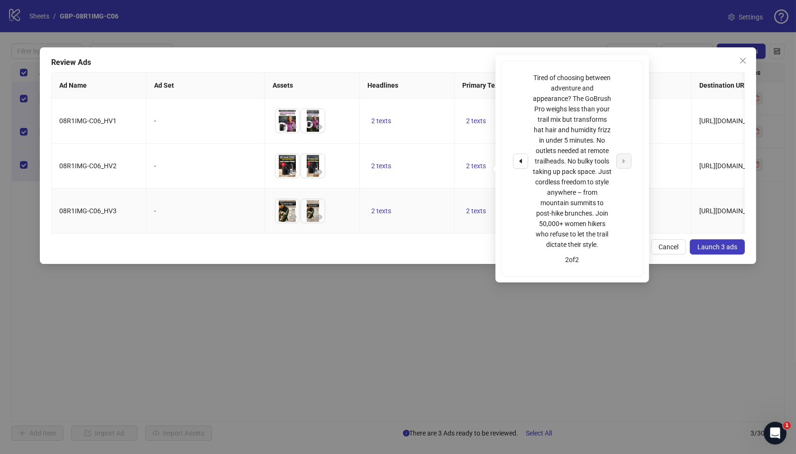
drag, startPoint x: 357, startPoint y: 191, endPoint x: 333, endPoint y: 177, distance: 27.0
click at [357, 189] on td "To pick up a draggable item, press the space bar. While dragging, use the arrow…" at bounding box center [312, 166] width 95 height 45
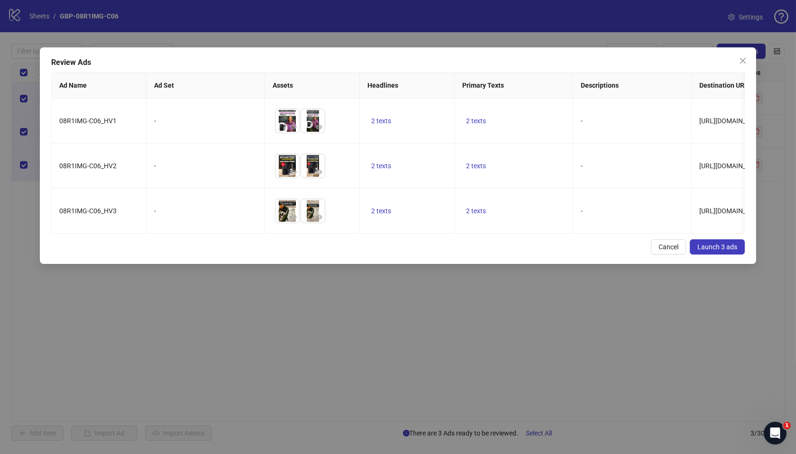
drag, startPoint x: 223, startPoint y: 247, endPoint x: 245, endPoint y: 239, distance: 22.8
click at [223, 247] on div "Review Ads Ad Name Ad Set Assets Headlines Primary Texts Descriptions Destinati…" at bounding box center [398, 155] width 717 height 217
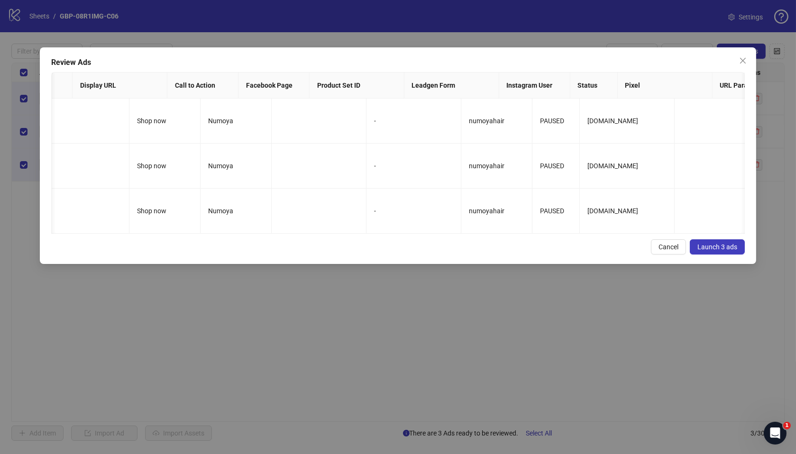
scroll to position [0, 73]
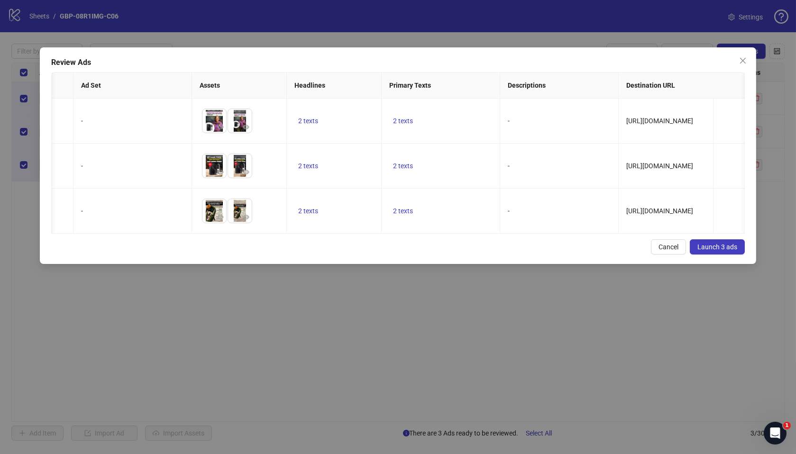
click at [727, 251] on span "Launch 3 ads" at bounding box center [718, 247] width 40 height 8
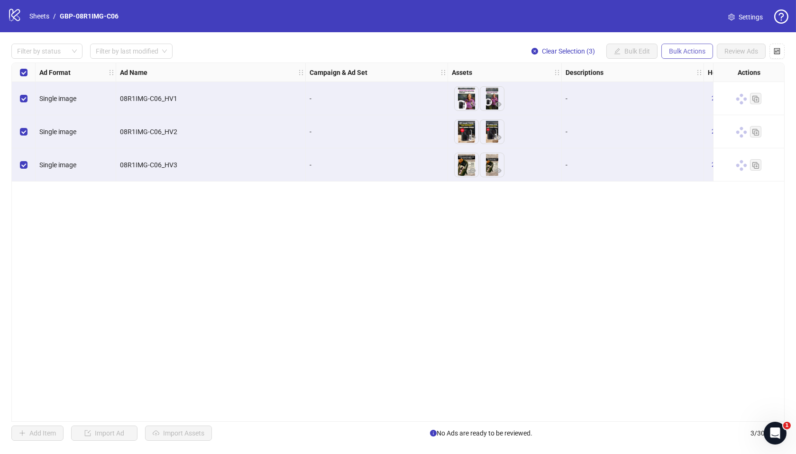
click at [692, 51] on span "Bulk Actions" at bounding box center [687, 51] width 37 height 8
click at [691, 98] on span "Duplicate with assets" at bounding box center [701, 101] width 65 height 10
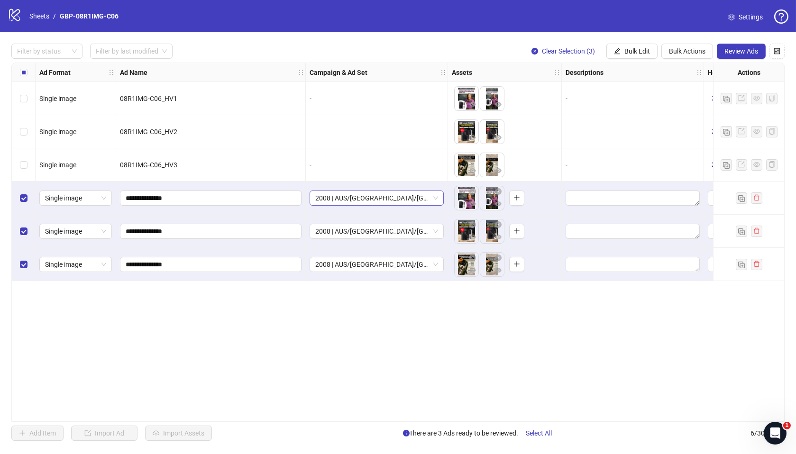
click at [356, 199] on span "2008 | AUS/NZ/UK| GBP-08R1IMG-C06" at bounding box center [376, 198] width 123 height 14
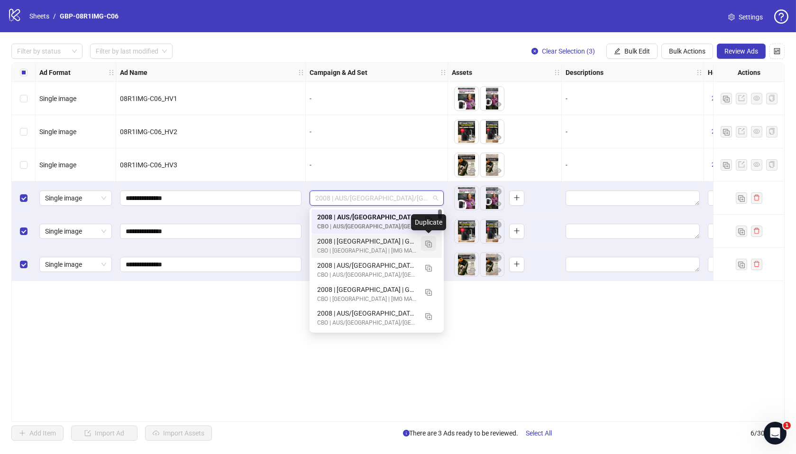
click at [429, 242] on img "button" at bounding box center [428, 244] width 7 height 7
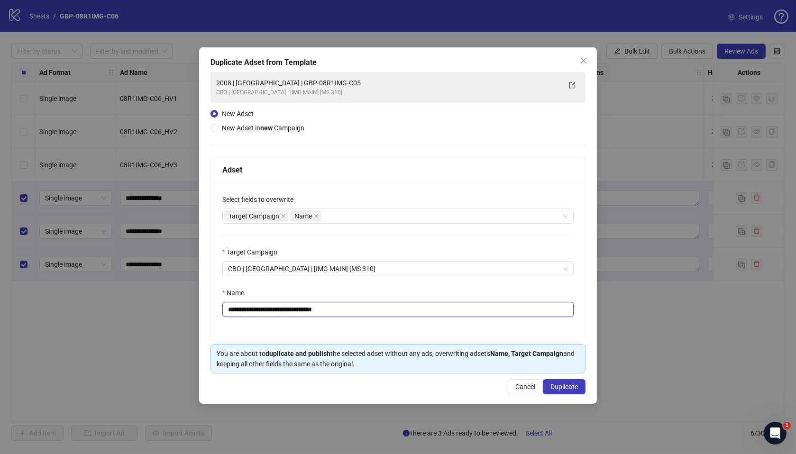
drag, startPoint x: 266, startPoint y: 309, endPoint x: 412, endPoint y: 311, distance: 146.1
click at [412, 311] on input "**********" at bounding box center [398, 309] width 352 height 15
paste input "text"
type input "**********"
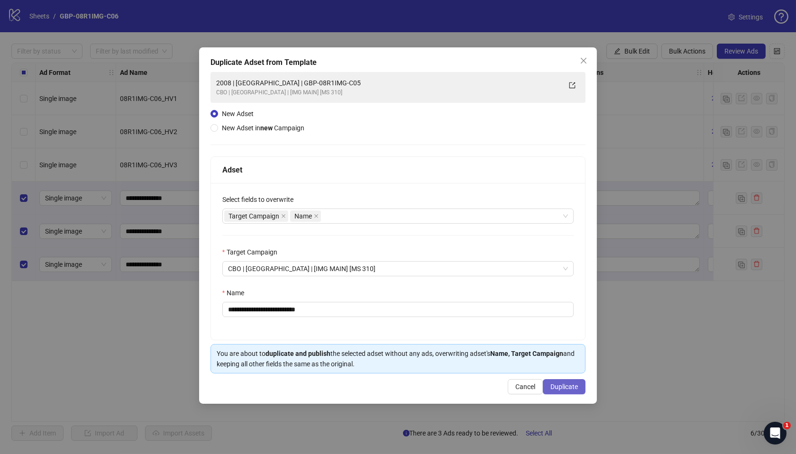
click at [567, 387] on span "Duplicate" at bounding box center [565, 387] width 28 height 8
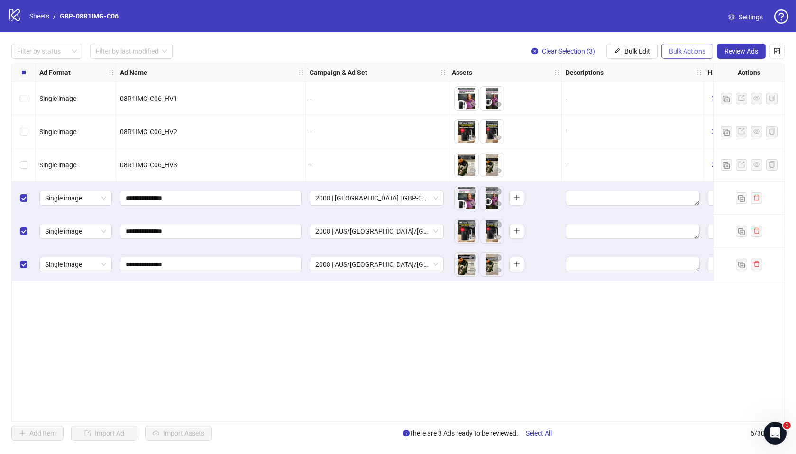
click at [677, 51] on span "Bulk Actions" at bounding box center [687, 51] width 37 height 8
click at [643, 50] on span "Bulk Edit" at bounding box center [638, 51] width 26 height 8
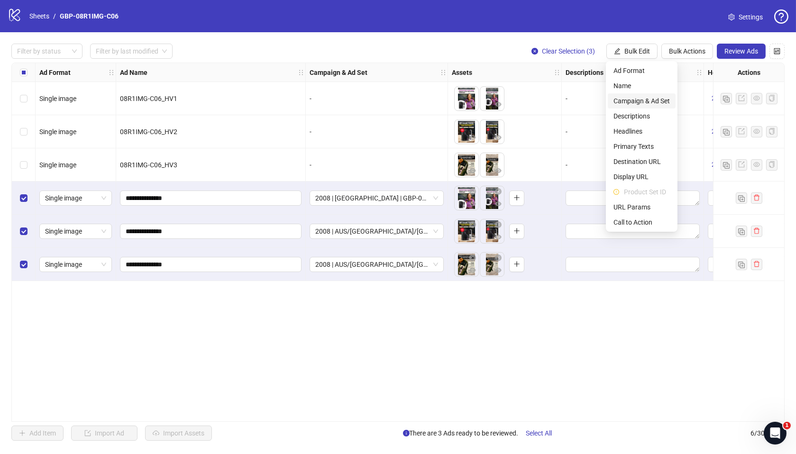
click at [647, 99] on span "Campaign & Ad Set" at bounding box center [642, 101] width 56 height 10
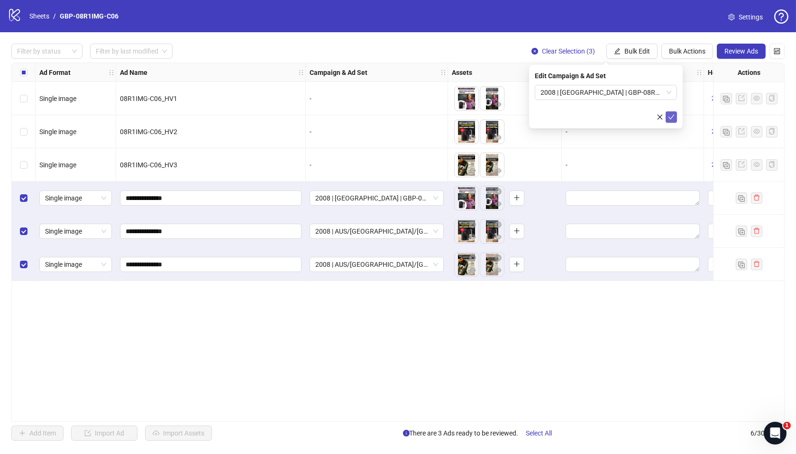
click at [673, 118] on icon "check" at bounding box center [671, 117] width 7 height 7
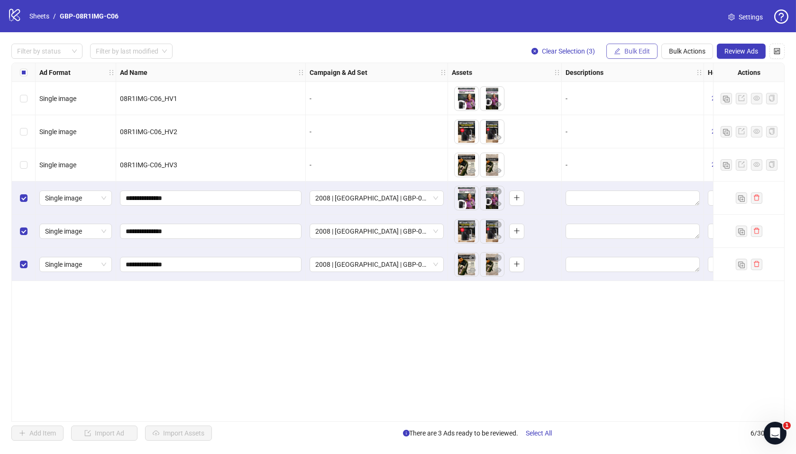
click at [635, 49] on span "Bulk Edit" at bounding box center [638, 51] width 26 height 8
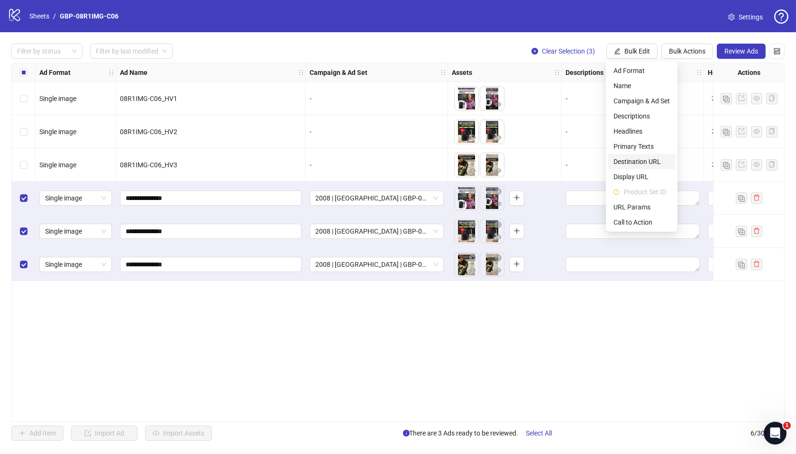
click at [645, 162] on span "Destination URL" at bounding box center [642, 161] width 56 height 10
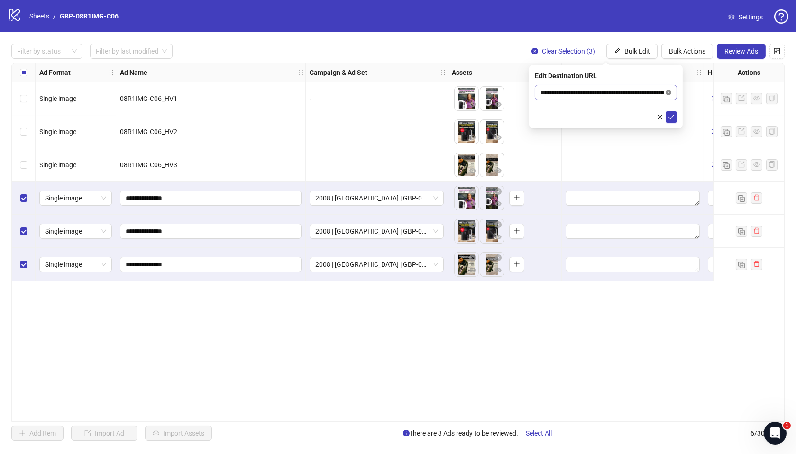
click at [666, 91] on icon "close-circle" at bounding box center [669, 93] width 6 height 6
click at [617, 95] on input "text" at bounding box center [602, 92] width 123 height 10
paste input "**********"
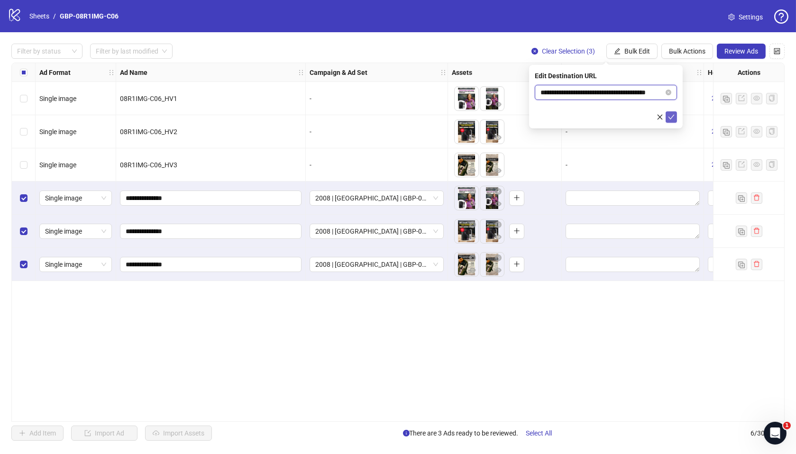
type input "**********"
click at [667, 115] on button "submit" at bounding box center [671, 116] width 11 height 11
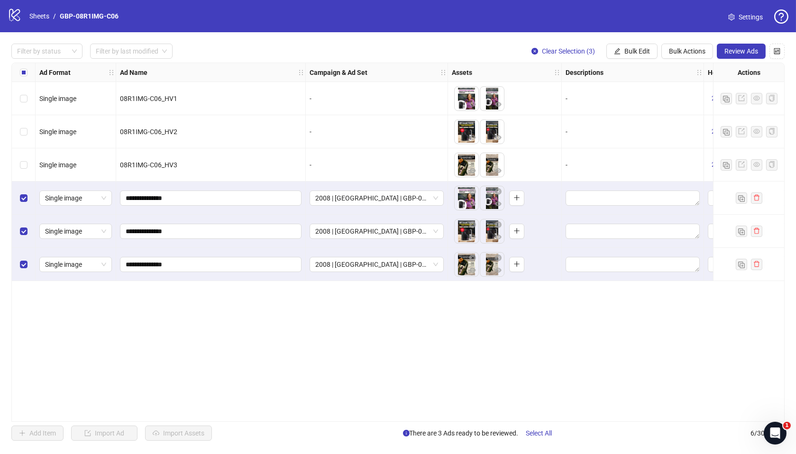
click at [384, 417] on div "**********" at bounding box center [397, 242] width 773 height 359
click at [738, 47] on span "Review Ads" at bounding box center [742, 51] width 34 height 8
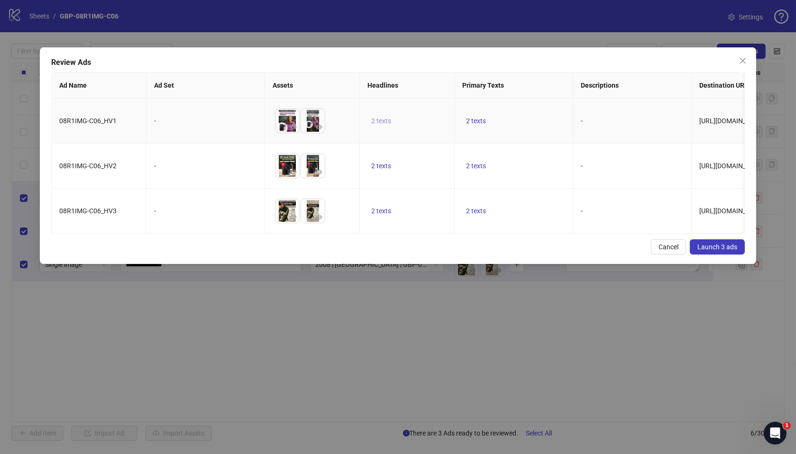
click at [384, 120] on span "2 texts" at bounding box center [381, 121] width 20 height 8
click at [526, 113] on icon "caret-right" at bounding box center [529, 113] width 7 height 7
click at [515, 182] on td "2 texts" at bounding box center [514, 166] width 119 height 45
click at [480, 162] on span "2 texts" at bounding box center [476, 166] width 20 height 8
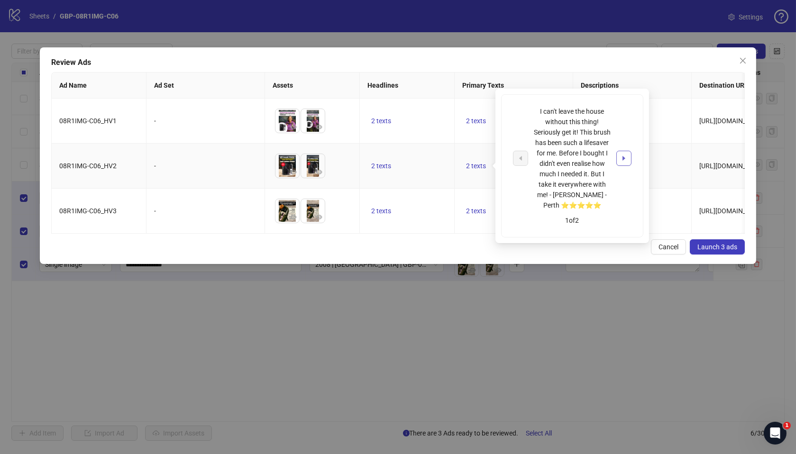
click at [622, 156] on icon "caret-right" at bounding box center [624, 158] width 7 height 7
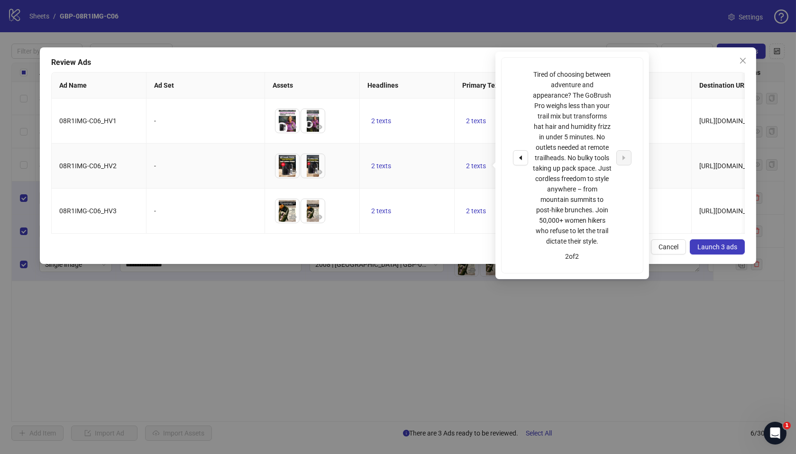
click at [460, 186] on td "2 texts" at bounding box center [514, 166] width 119 height 45
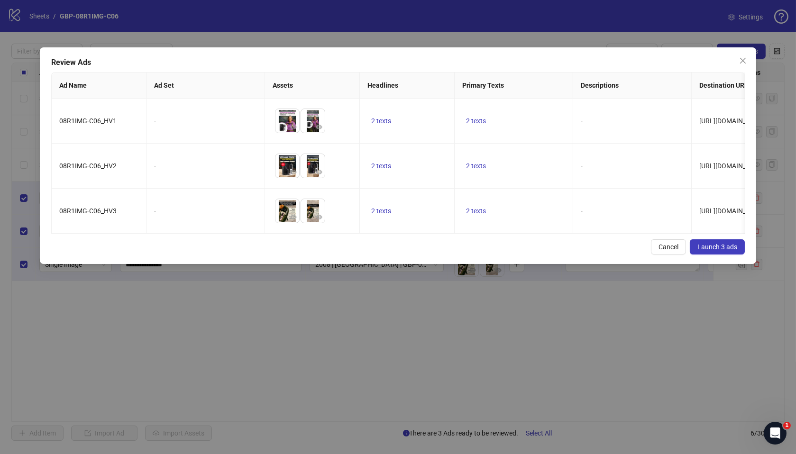
click at [728, 251] on span "Launch 3 ads" at bounding box center [718, 247] width 40 height 8
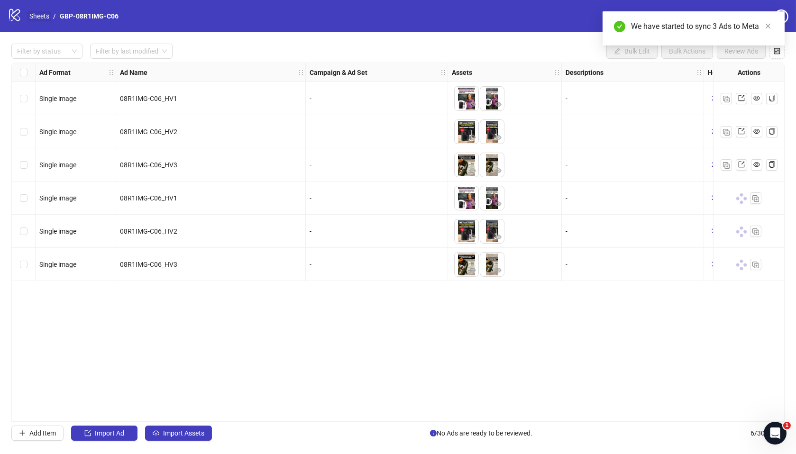
click at [40, 19] on link "Sheets" at bounding box center [40, 16] width 24 height 10
